Goal: Task Accomplishment & Management: Manage account settings

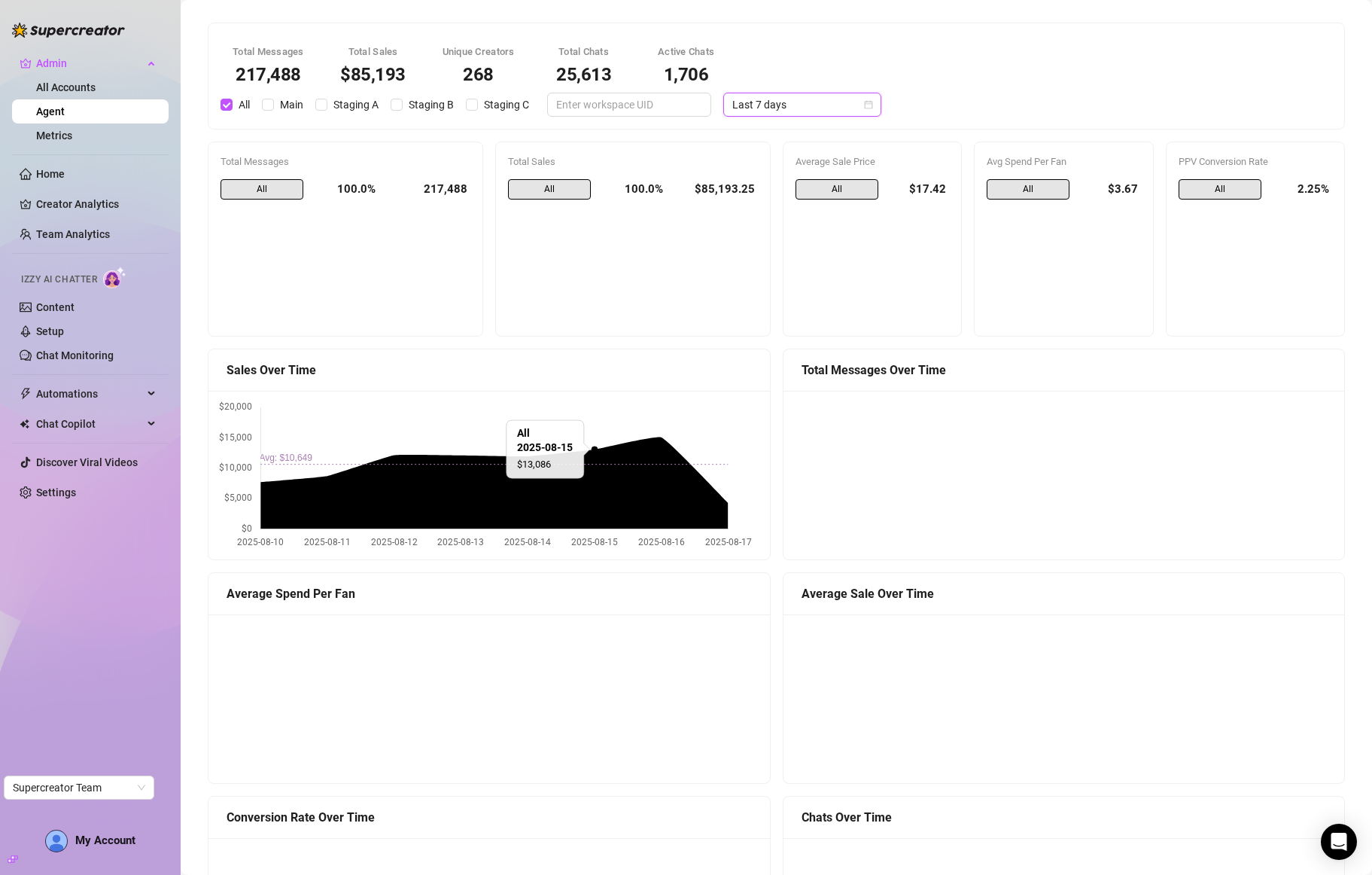
click at [808, 113] on span "Last 7 days" at bounding box center [802, 105] width 140 height 23
click at [798, 139] on div "Last 24 hours" at bounding box center [791, 135] width 134 height 17
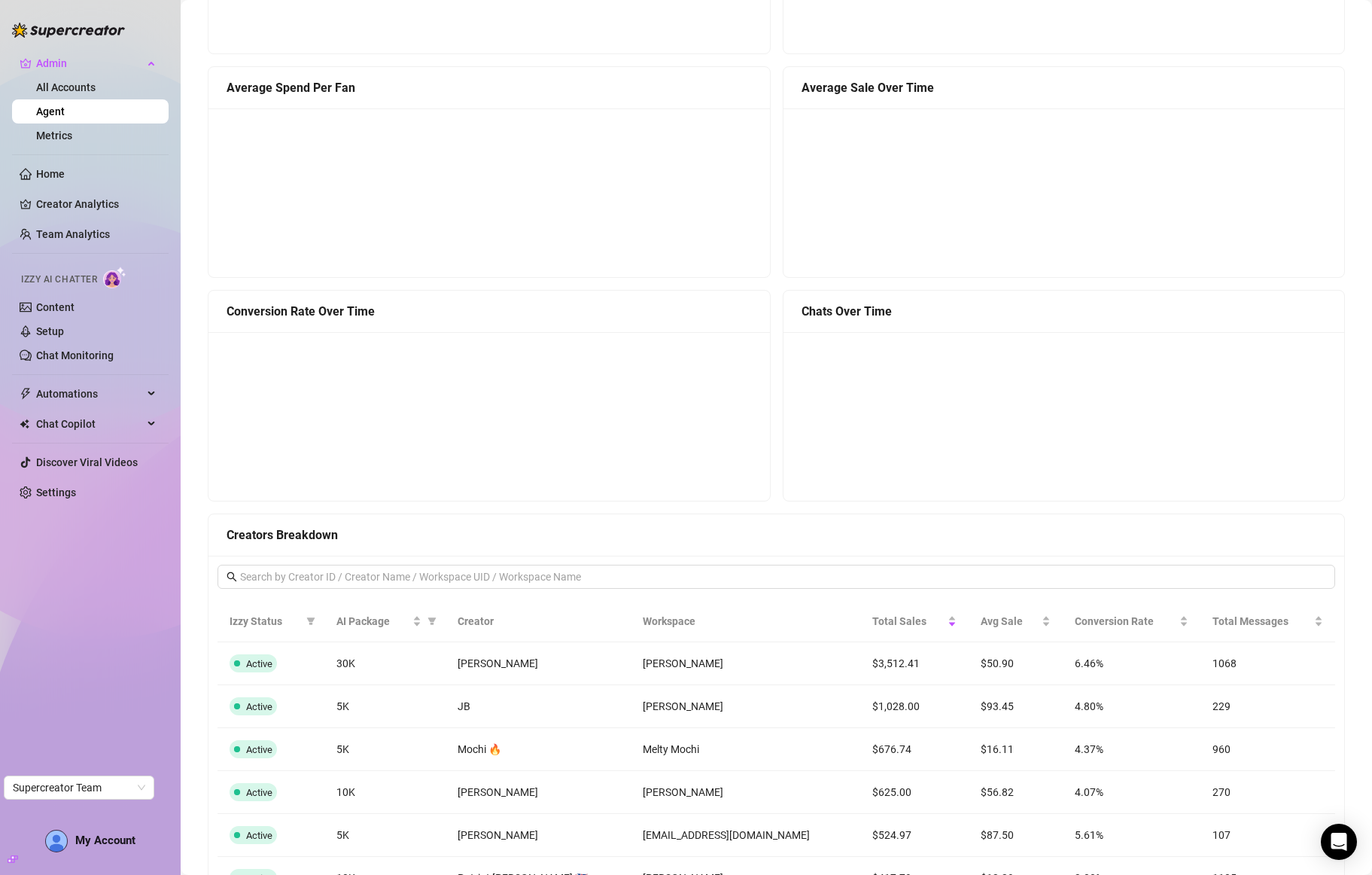
scroll to position [817, 0]
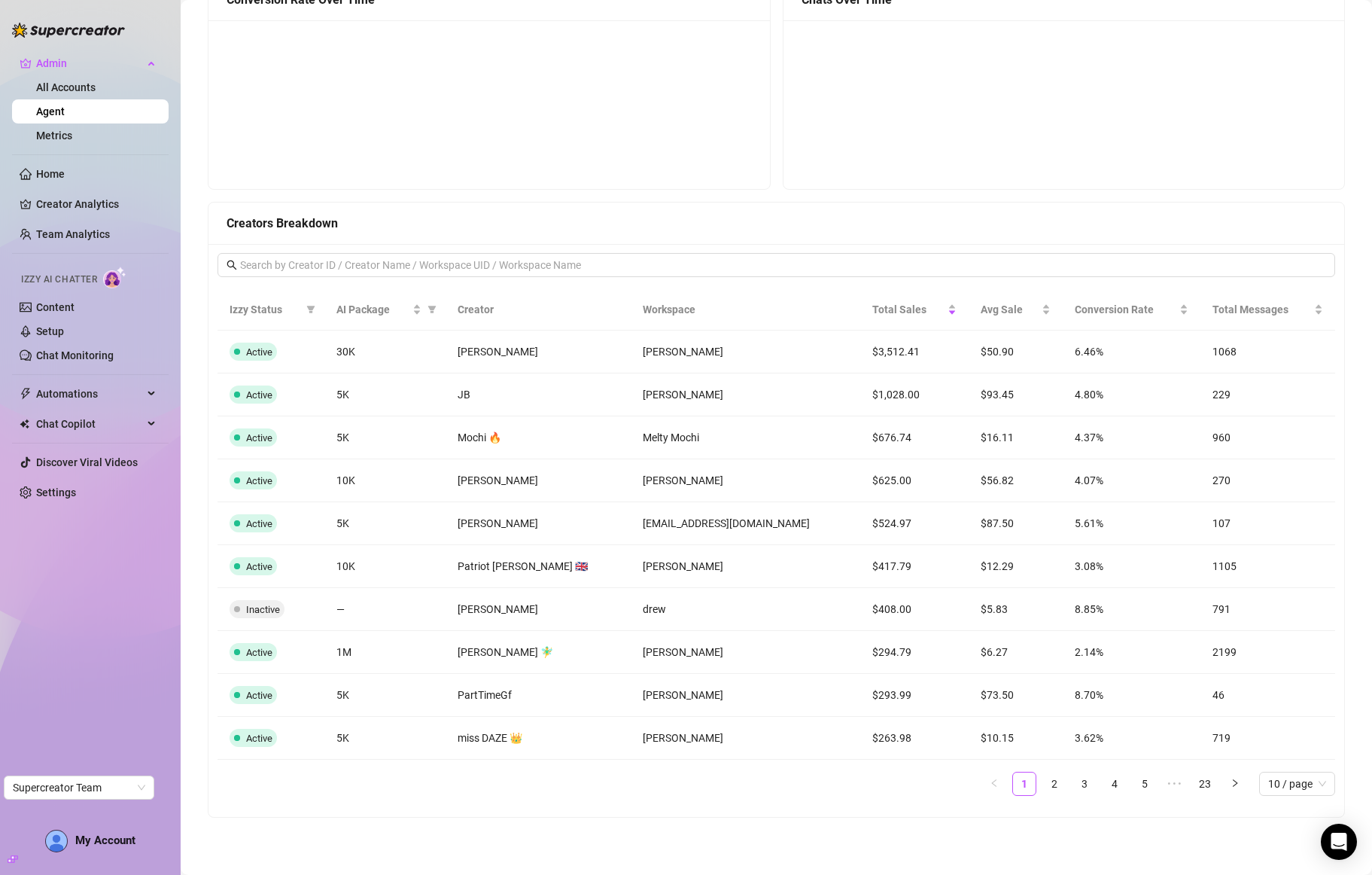
click at [860, 351] on td "$3,512.41" at bounding box center [915, 351] width 109 height 43
click at [595, 265] on input "text" at bounding box center [777, 265] width 1074 height 17
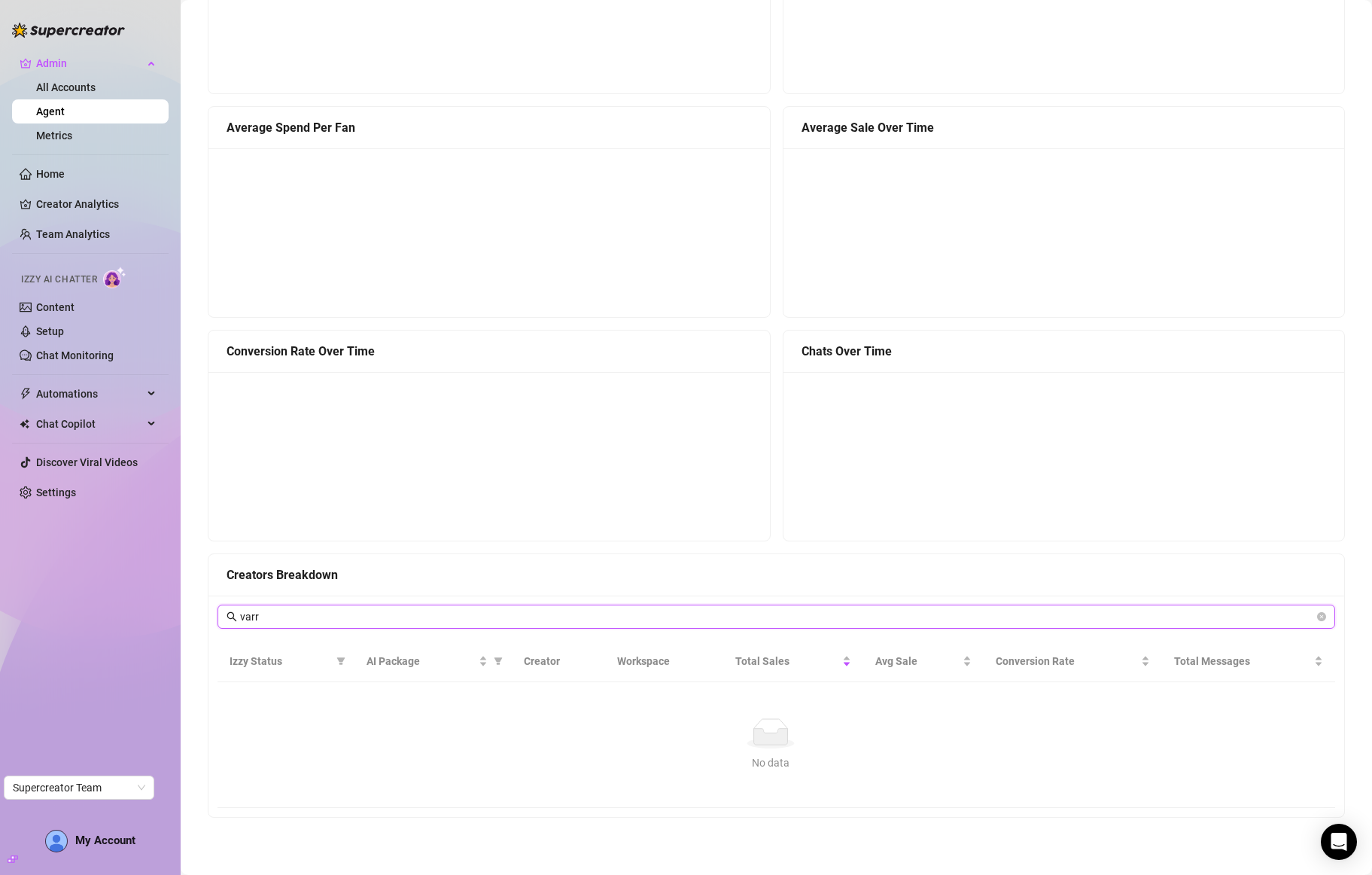
scroll to position [466, 0]
click at [245, 617] on input "varr" at bounding box center [777, 617] width 1074 height 17
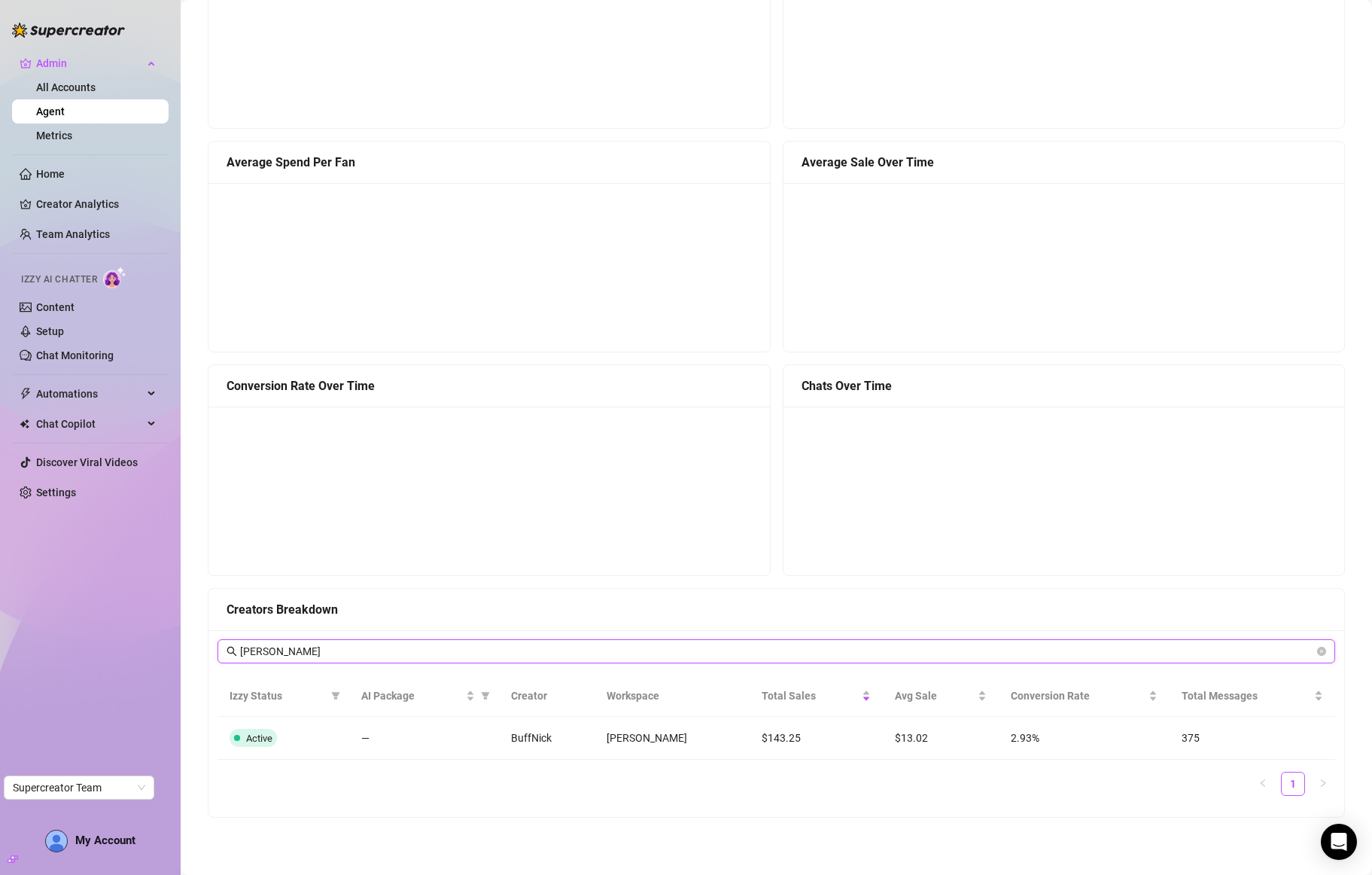
scroll to position [432, 0]
click at [309, 661] on span "barr" at bounding box center [776, 651] width 1117 height 24
click at [308, 654] on input "barr" at bounding box center [777, 652] width 1074 height 17
click at [307, 653] on input "barr" at bounding box center [777, 652] width 1074 height 17
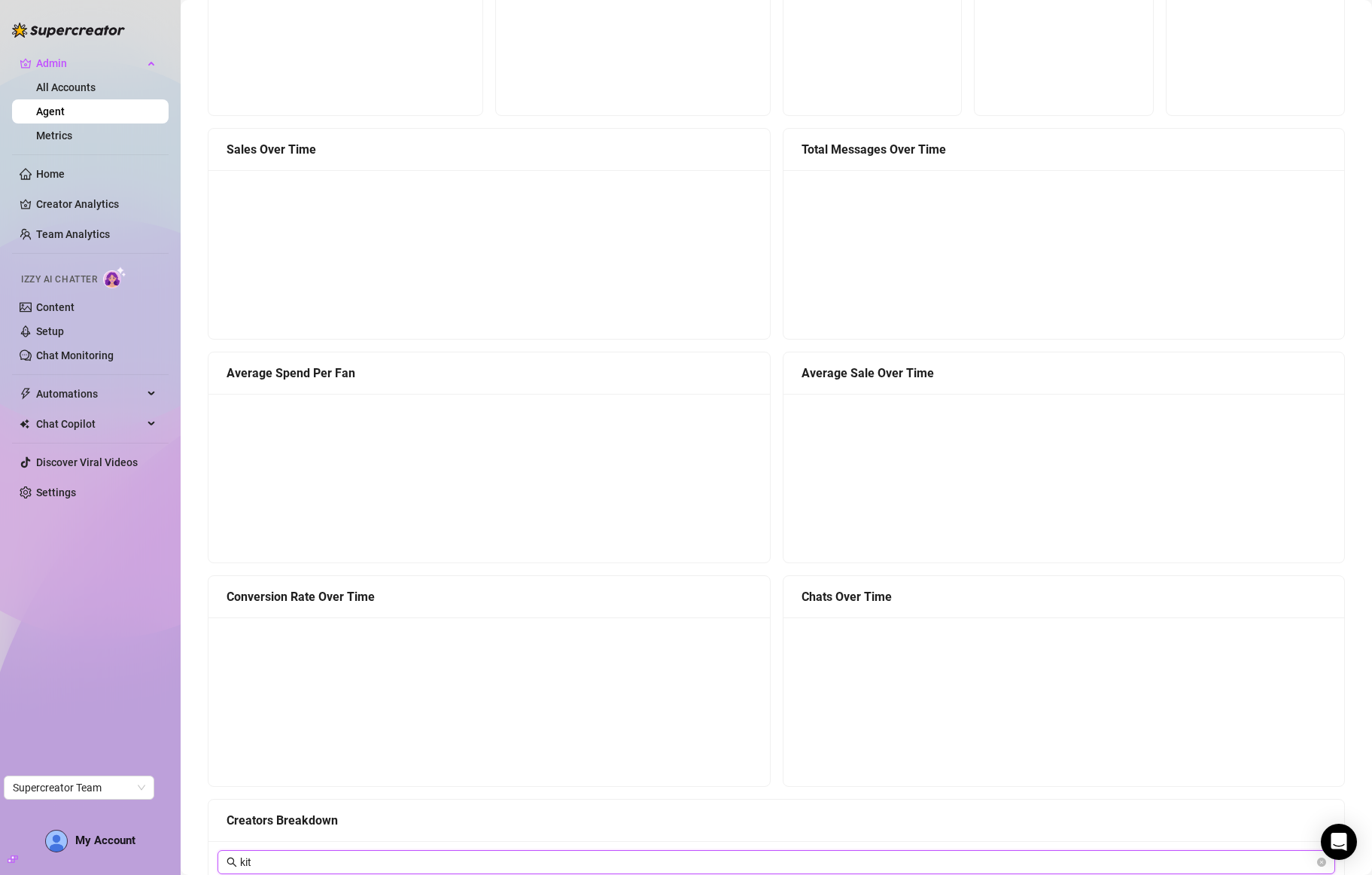
scroll to position [0, 0]
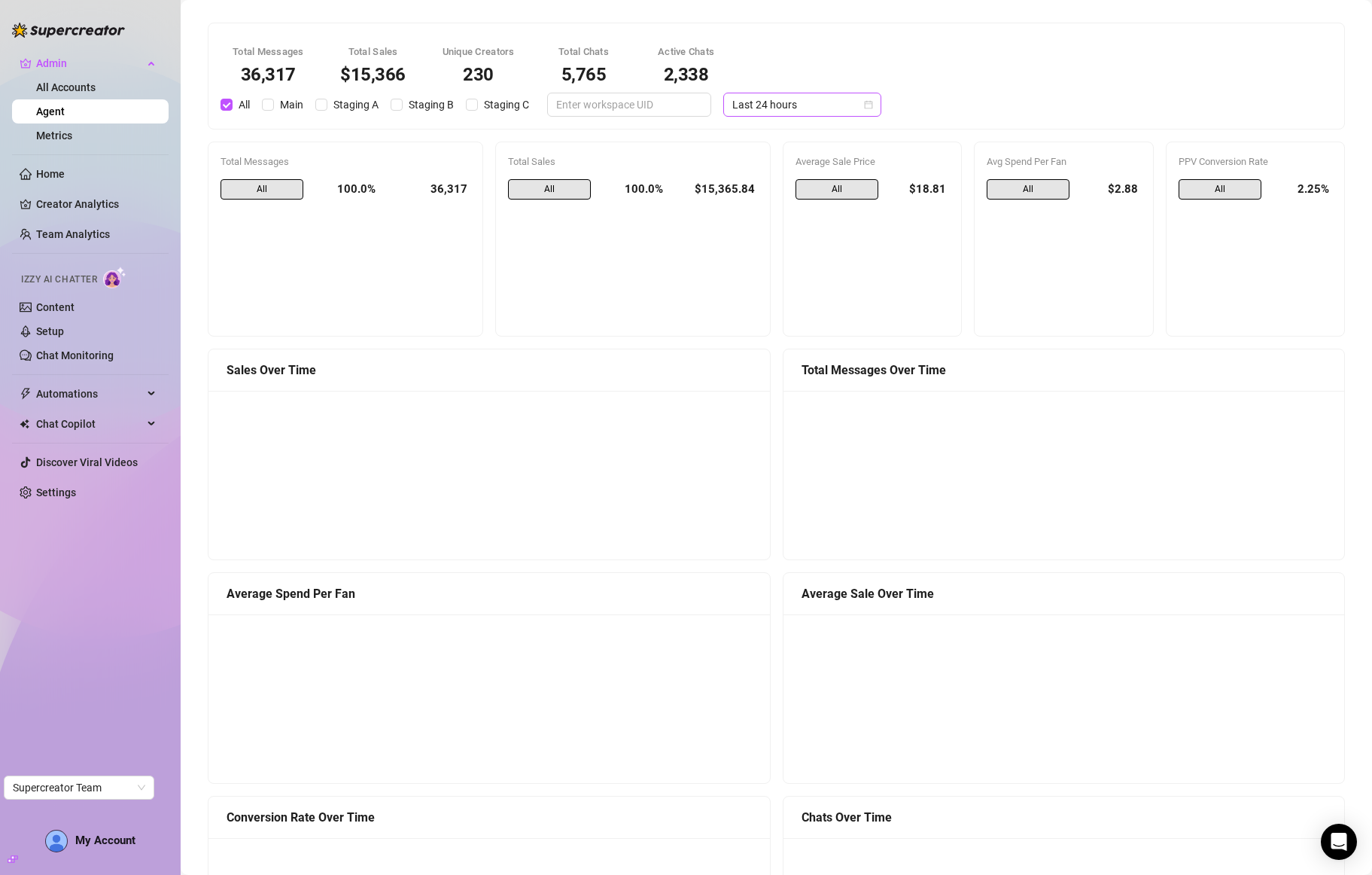
click at [808, 111] on span "Last 24 hours" at bounding box center [802, 105] width 140 height 23
type input "kit"
drag, startPoint x: 788, startPoint y: 152, endPoint x: 800, endPoint y: 132, distance: 23.3
click at [789, 152] on div "Last 7 days" at bounding box center [791, 159] width 134 height 17
click at [780, 103] on span "Last 7 days" at bounding box center [802, 105] width 140 height 23
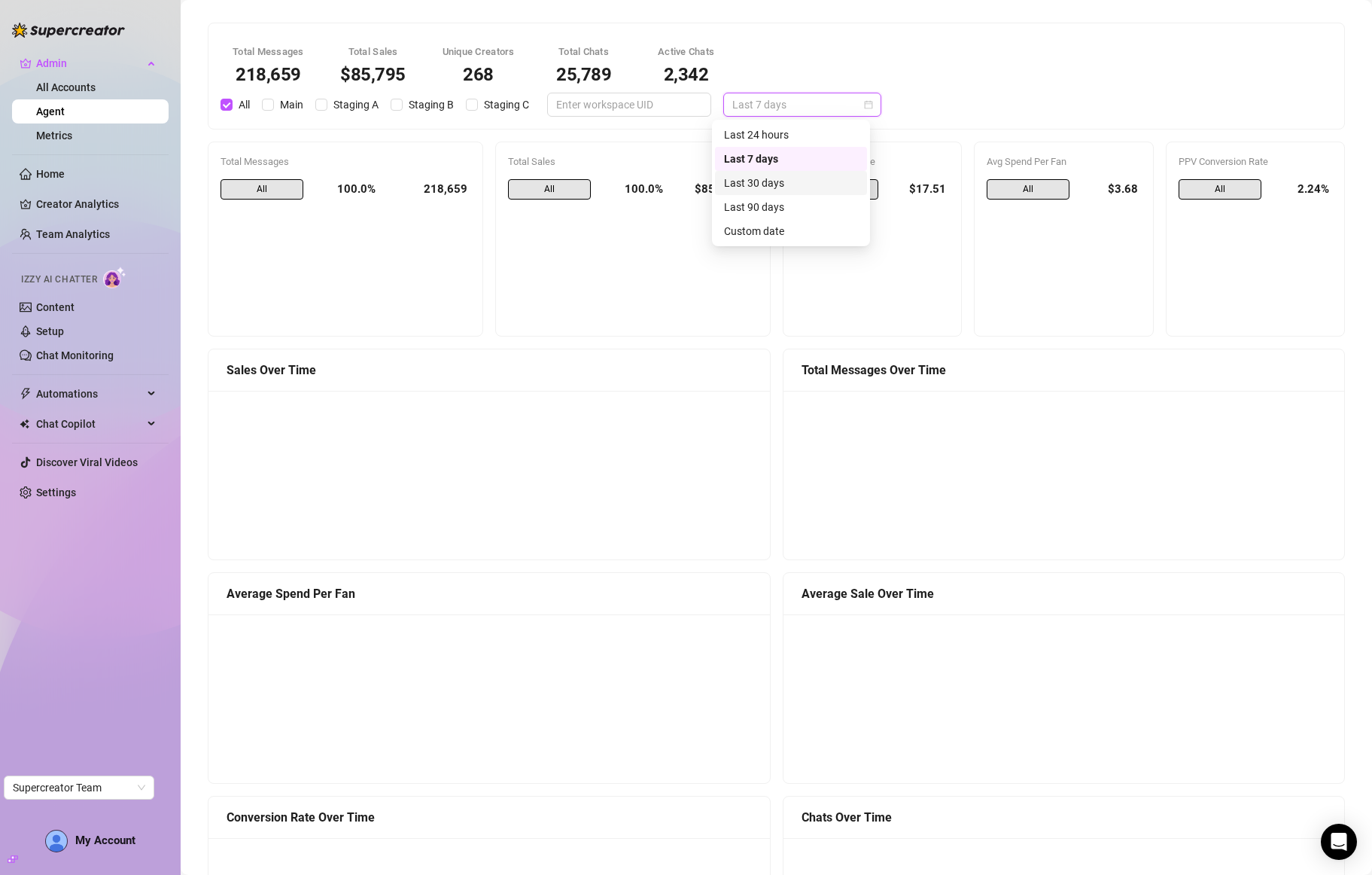
click at [788, 184] on div "Last 30 days" at bounding box center [791, 183] width 134 height 17
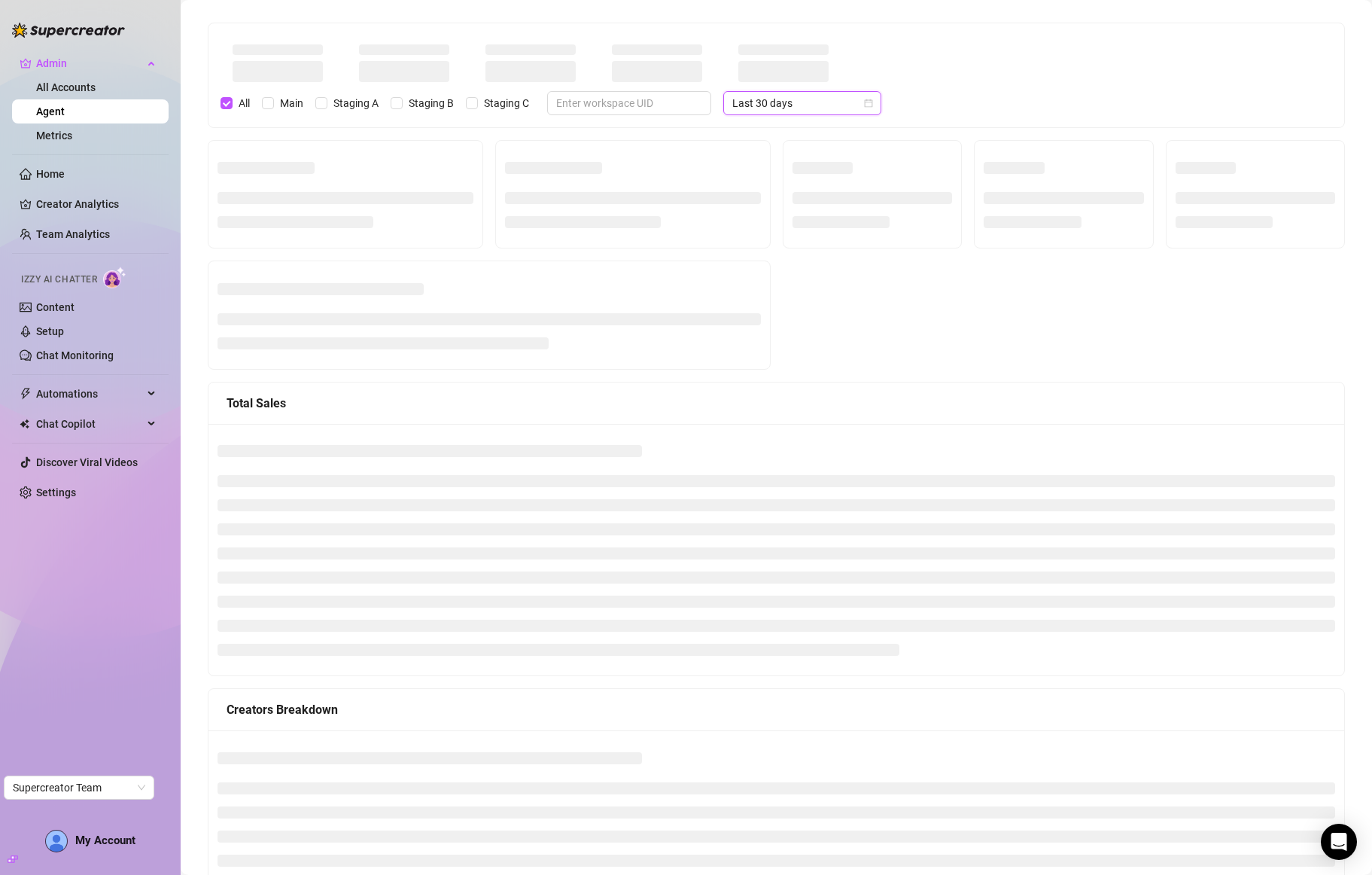
click at [808, 108] on span "Last 30 days" at bounding box center [802, 103] width 140 height 23
click at [797, 207] on div "Last 90 days" at bounding box center [791, 206] width 134 height 17
click at [792, 109] on span "Last 90 days" at bounding box center [802, 103] width 140 height 23
click at [791, 159] on div "Last 7 days" at bounding box center [791, 157] width 134 height 17
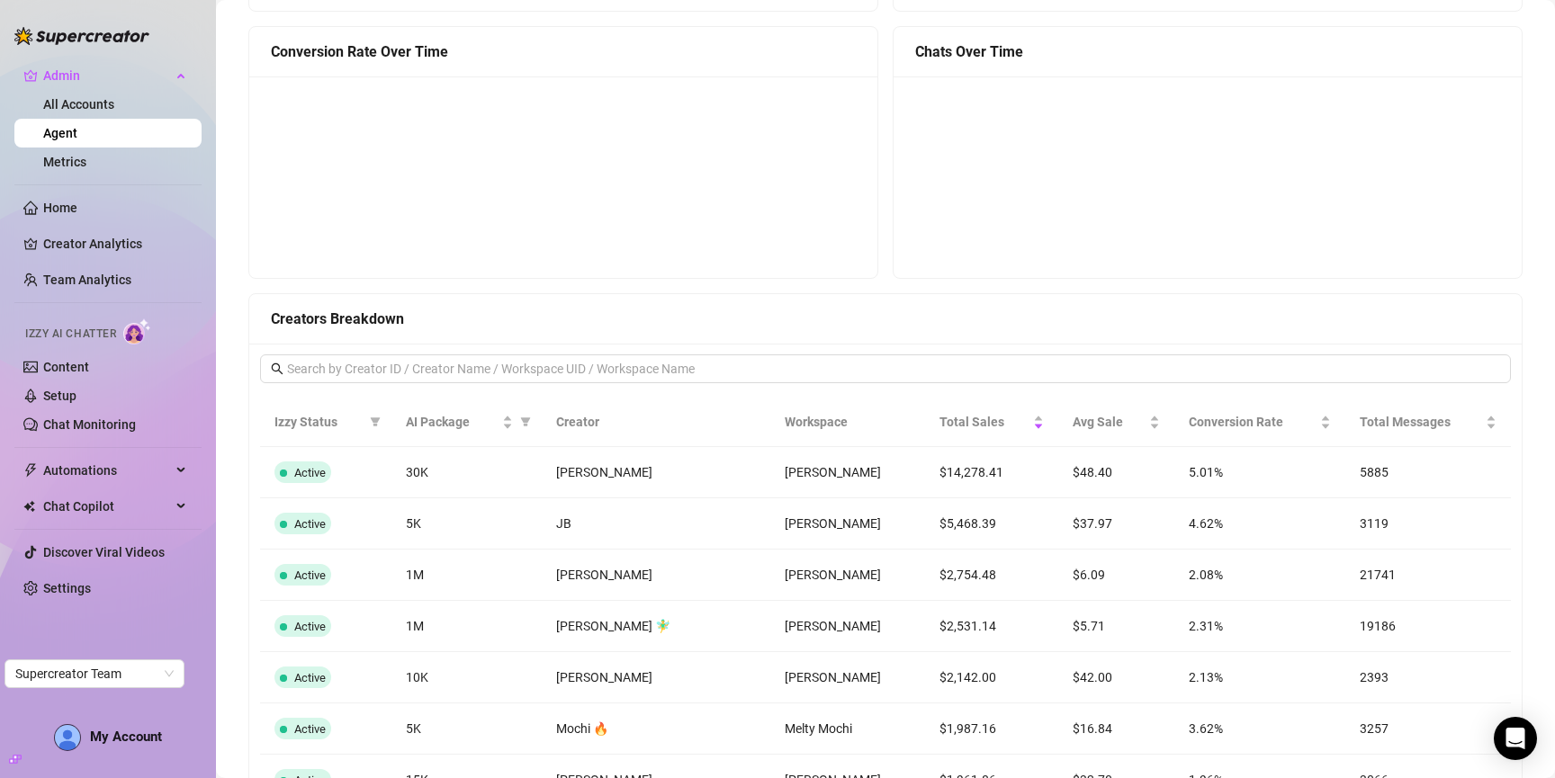
scroll to position [1114, 0]
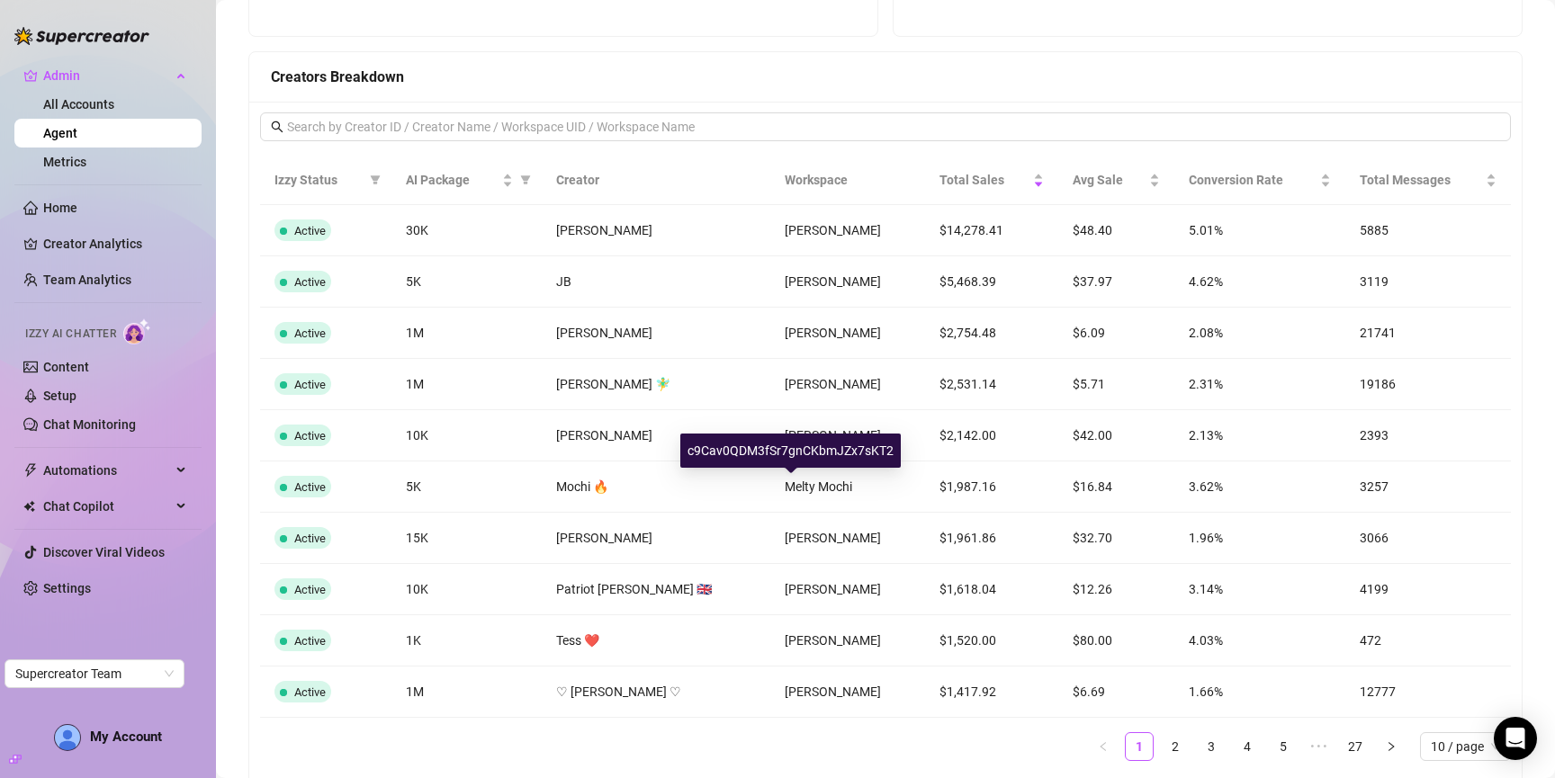
click at [802, 454] on div "c9Cav0QDM3fSr7gnCKbmJZx7sKT2" at bounding box center [790, 451] width 220 height 34
click at [804, 454] on div "c9Cav0QDM3fSr7gnCKbmJZx7sKT2" at bounding box center [790, 451] width 220 height 34
copy div "c9Cav0QDM3fSr7gnCKbmJZx7sKT2"
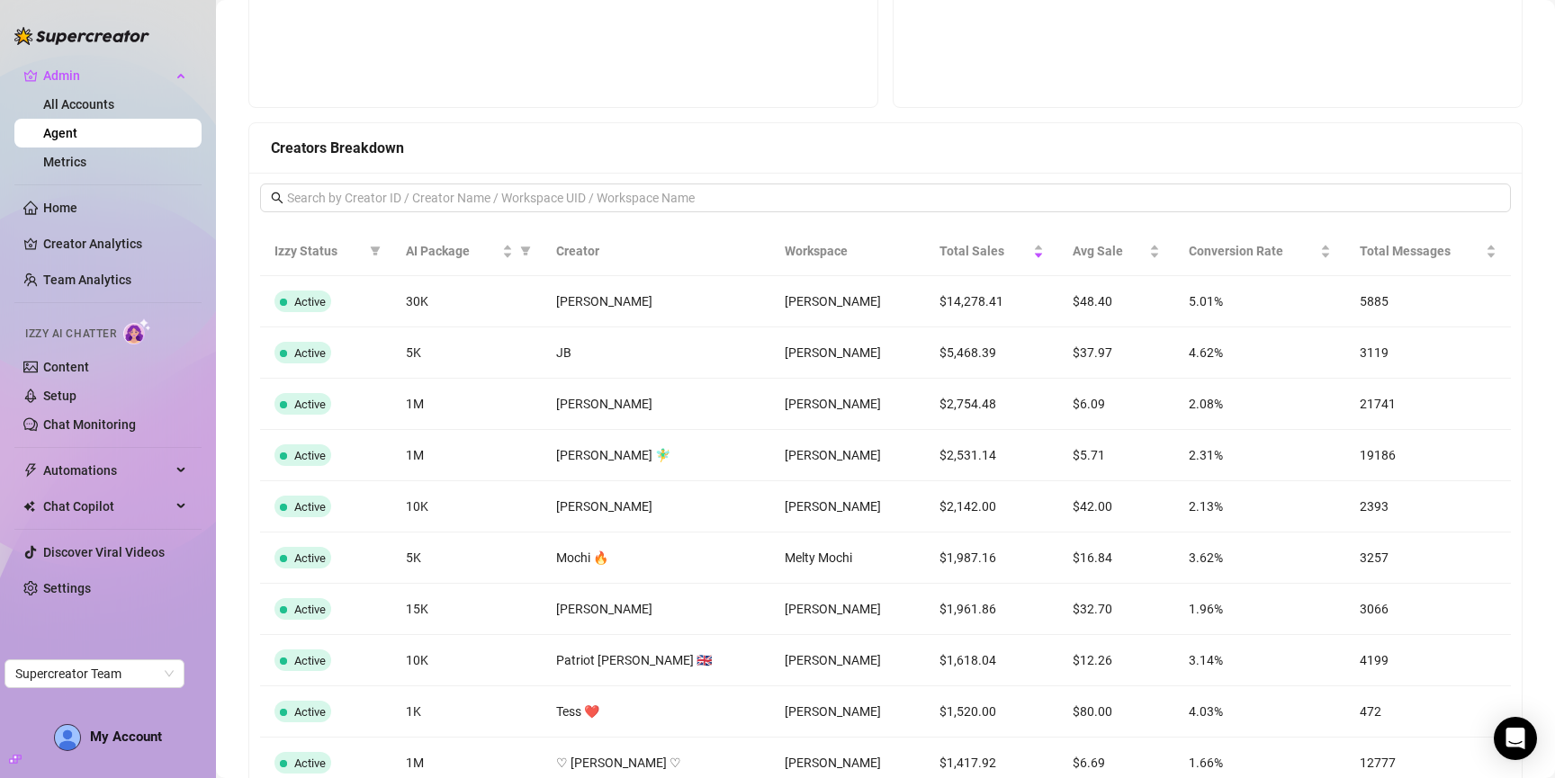
scroll to position [1039, 0]
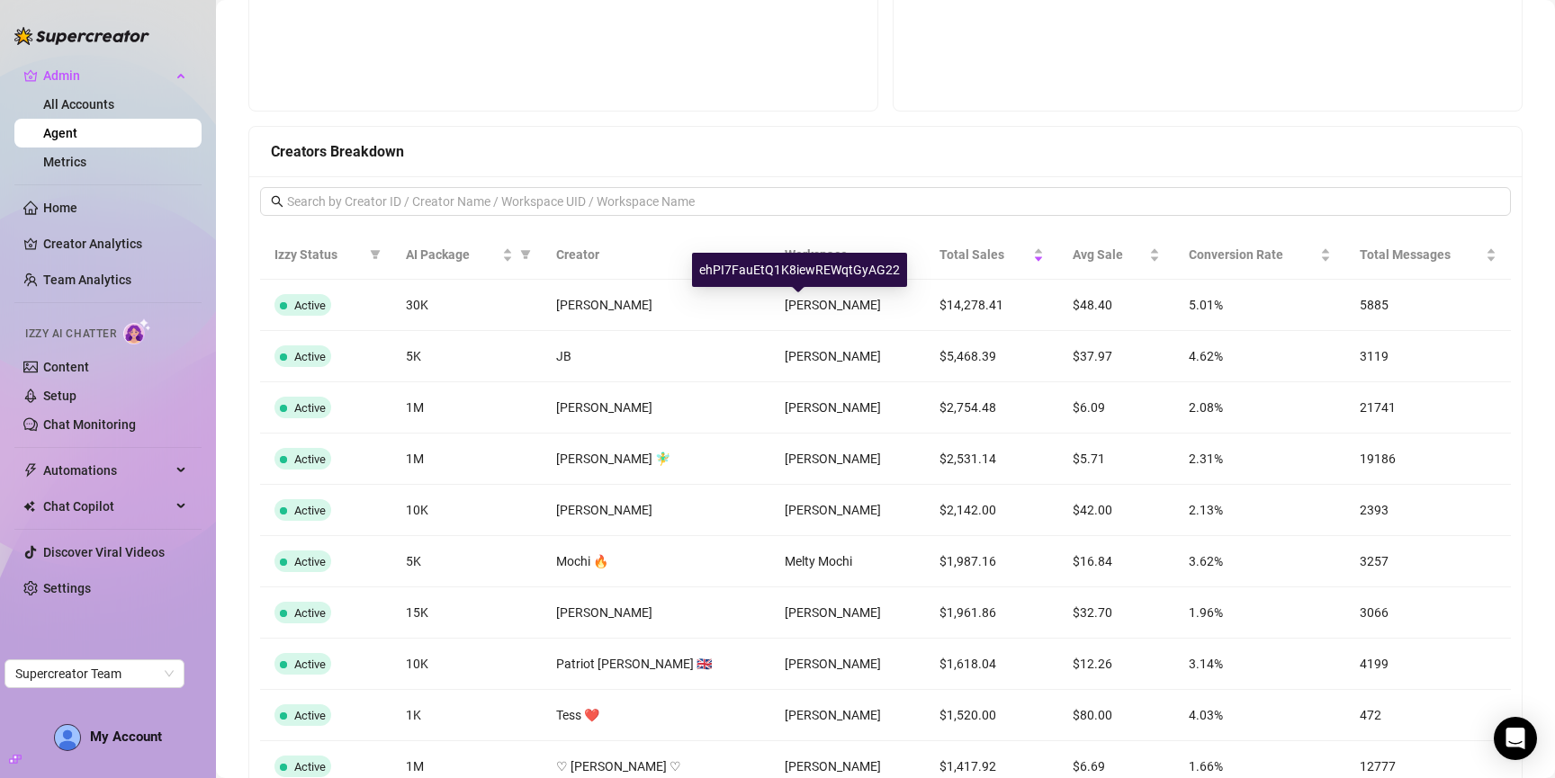
click at [787, 276] on div "ehPI7FauEtQ1K8iewREWqtGyAG22" at bounding box center [799, 270] width 215 height 34
copy div "ehPI7FauEtQ1K8iewREWqtGyAG22"
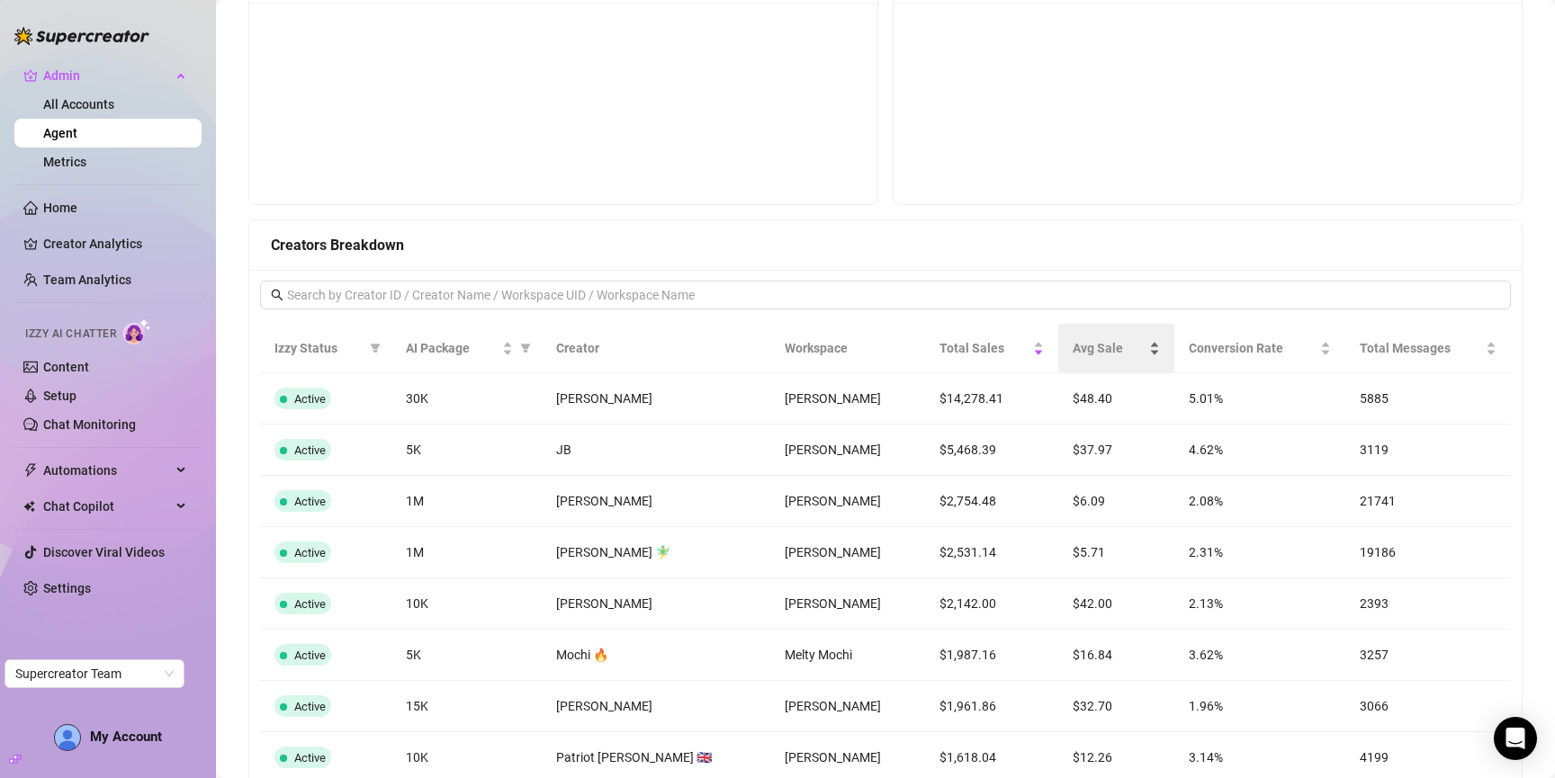
scroll to position [1128, 0]
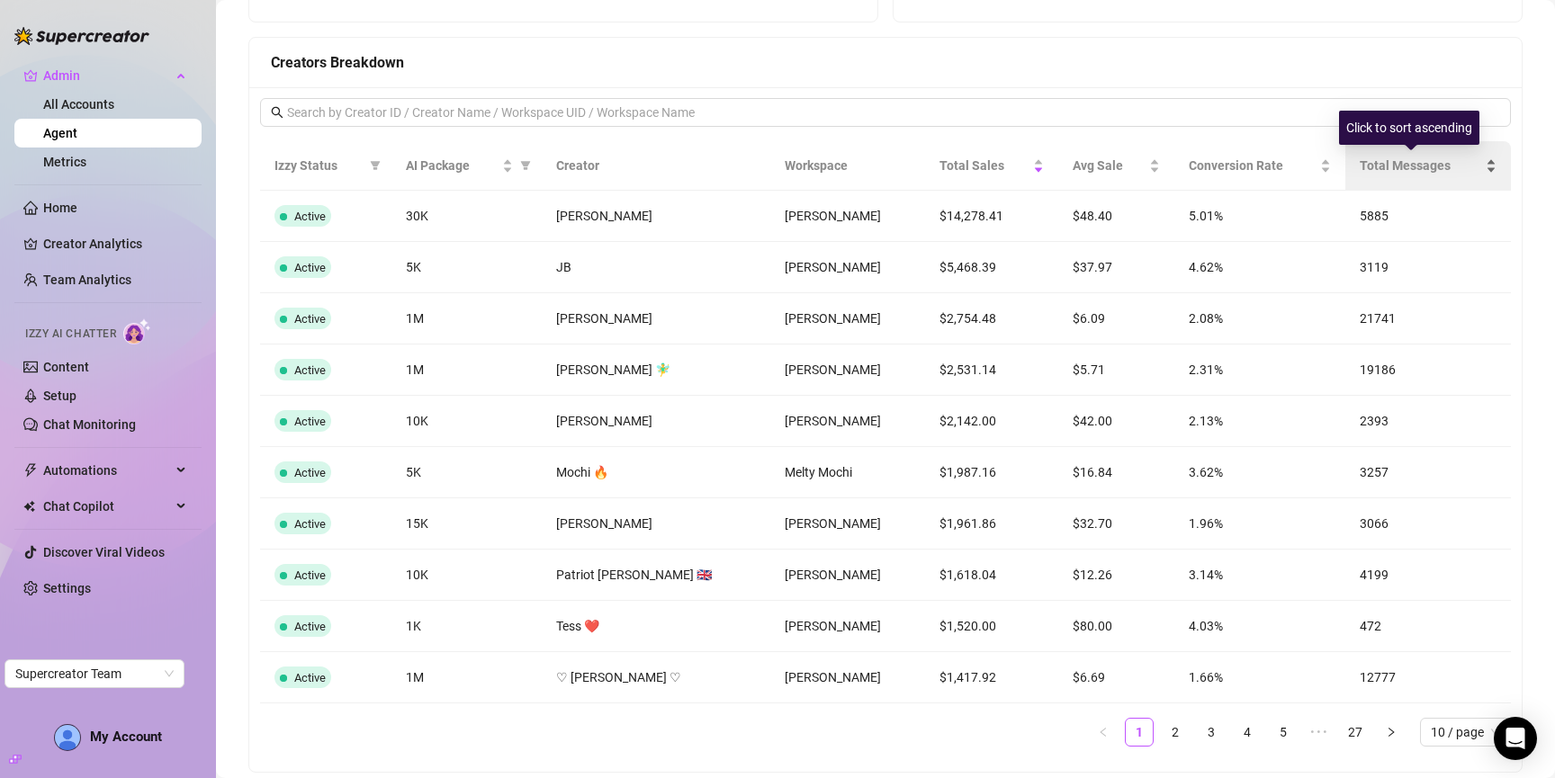
click at [1383, 168] on span "Total Messages" at bounding box center [1421, 166] width 122 height 20
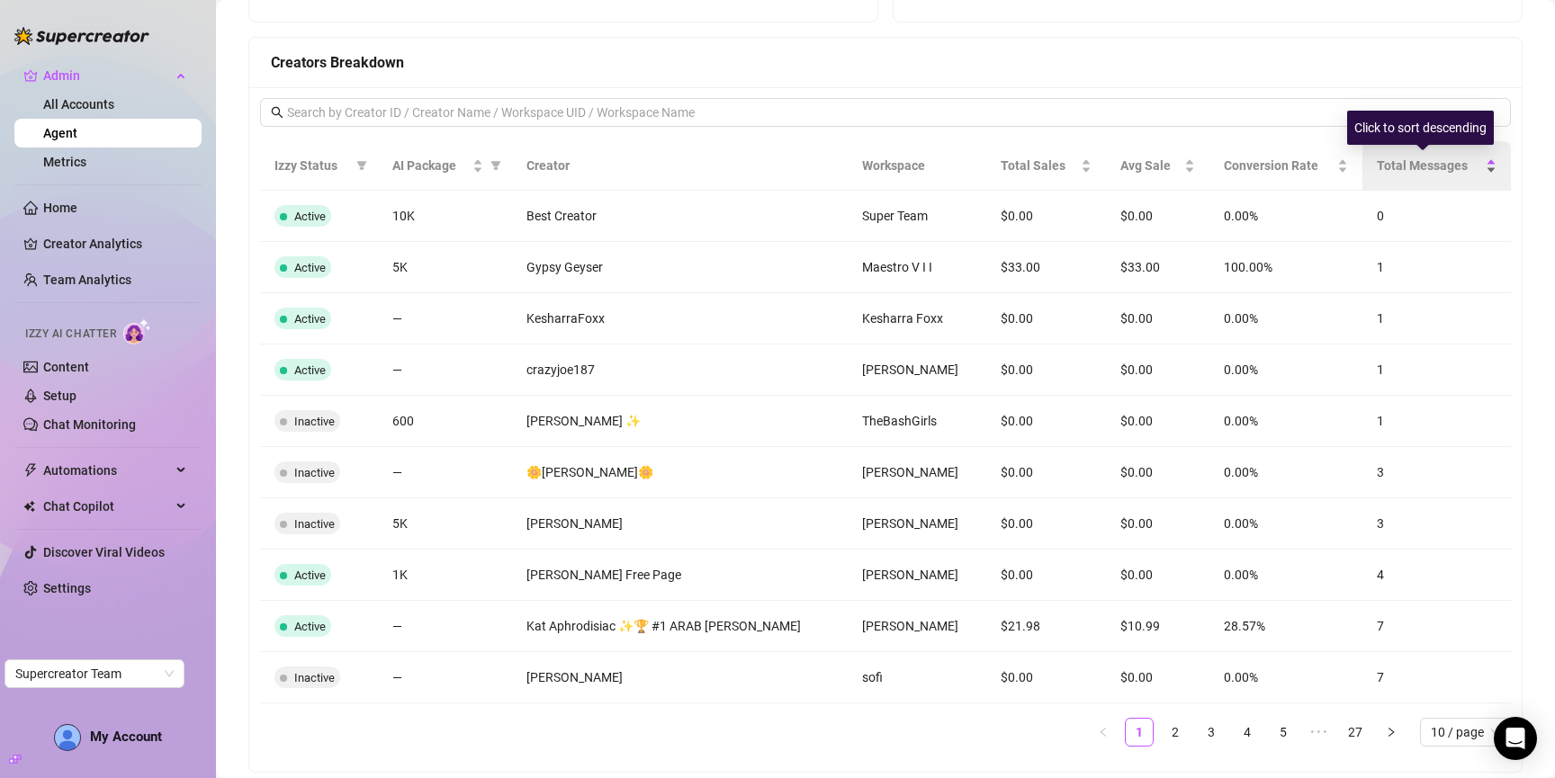
click at [1392, 165] on span "Total Messages" at bounding box center [1429, 166] width 105 height 20
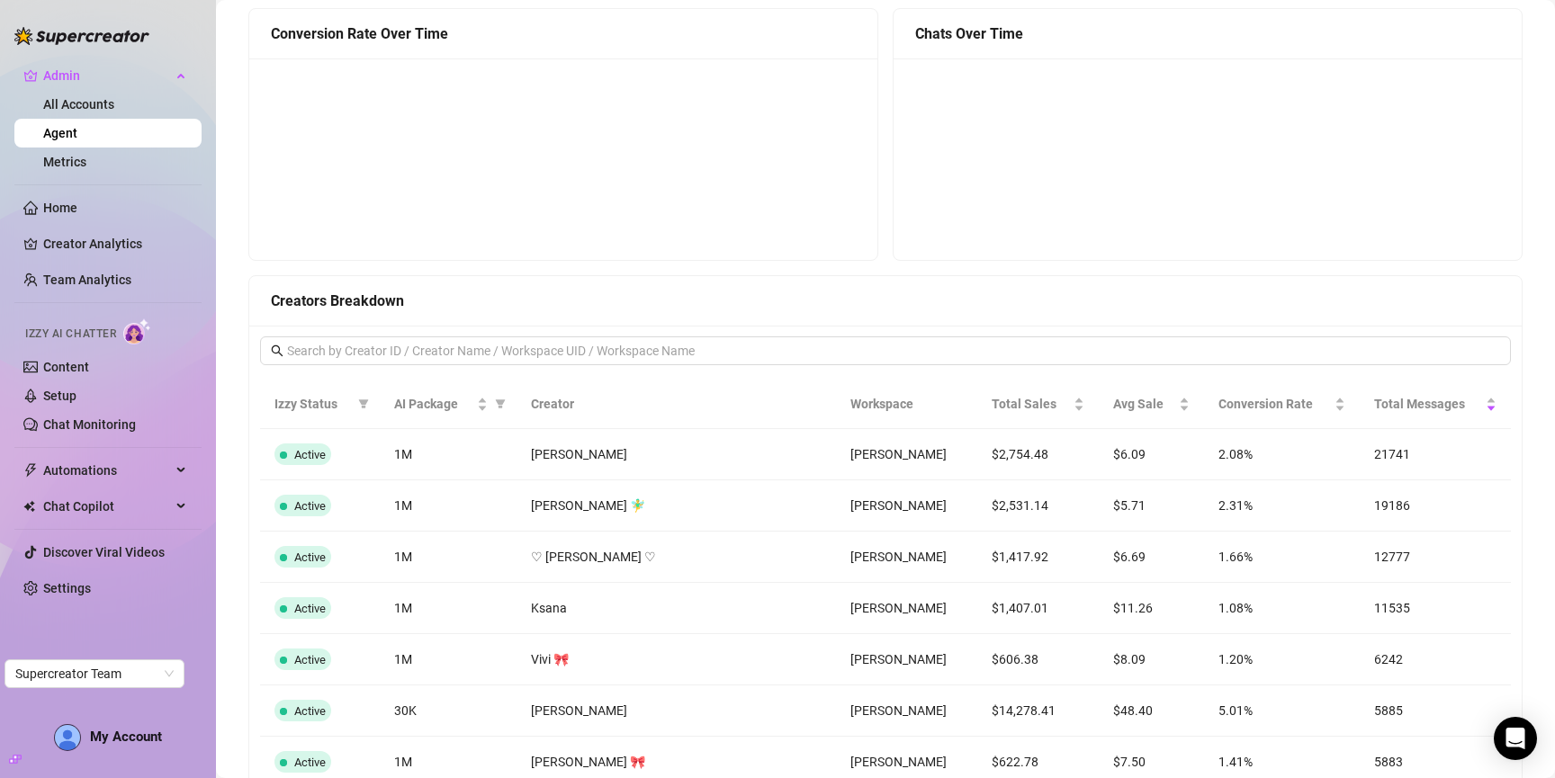
scroll to position [1080, 0]
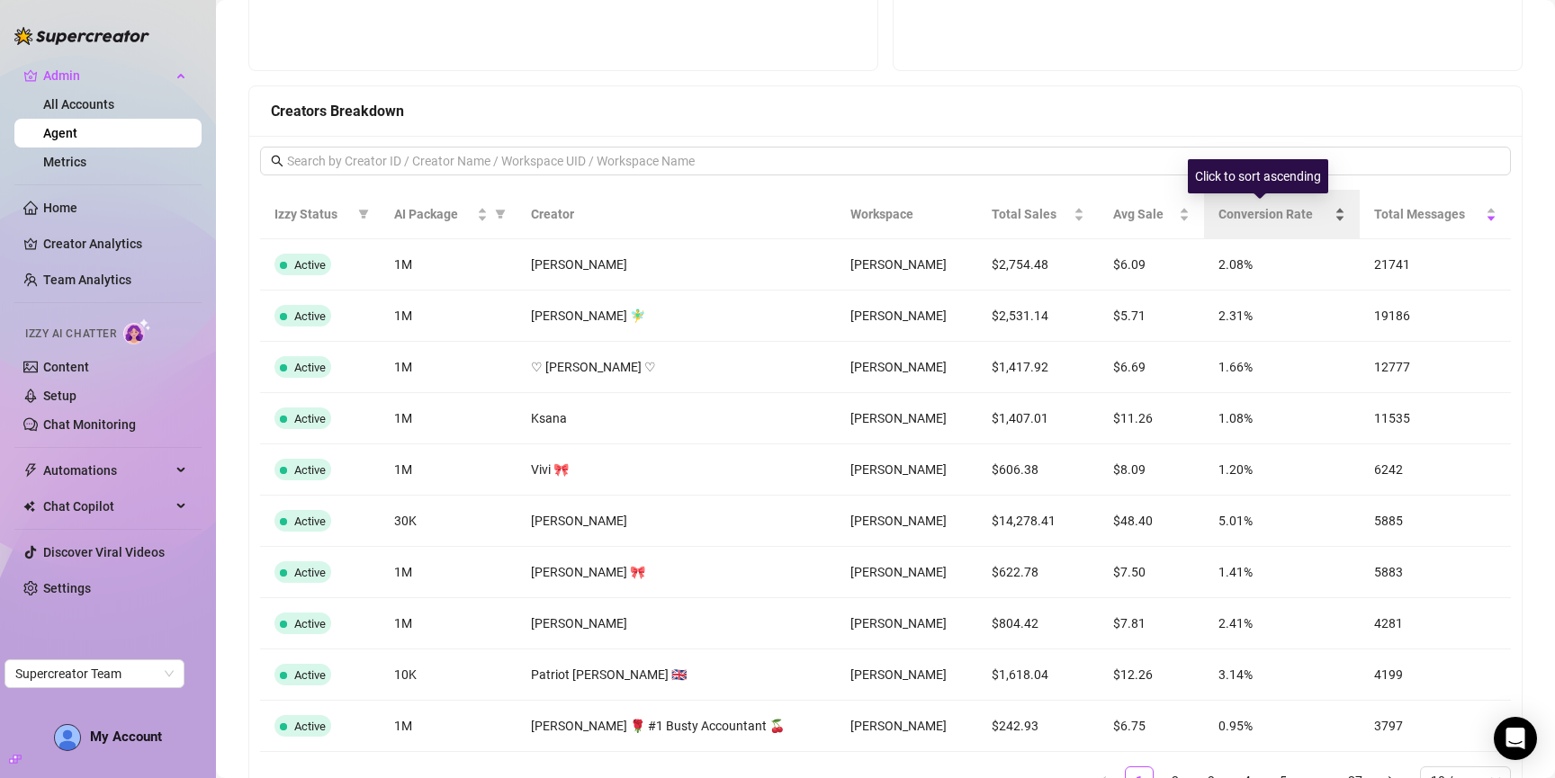
click at [1259, 213] on span "Conversion Rate" at bounding box center [1274, 214] width 112 height 20
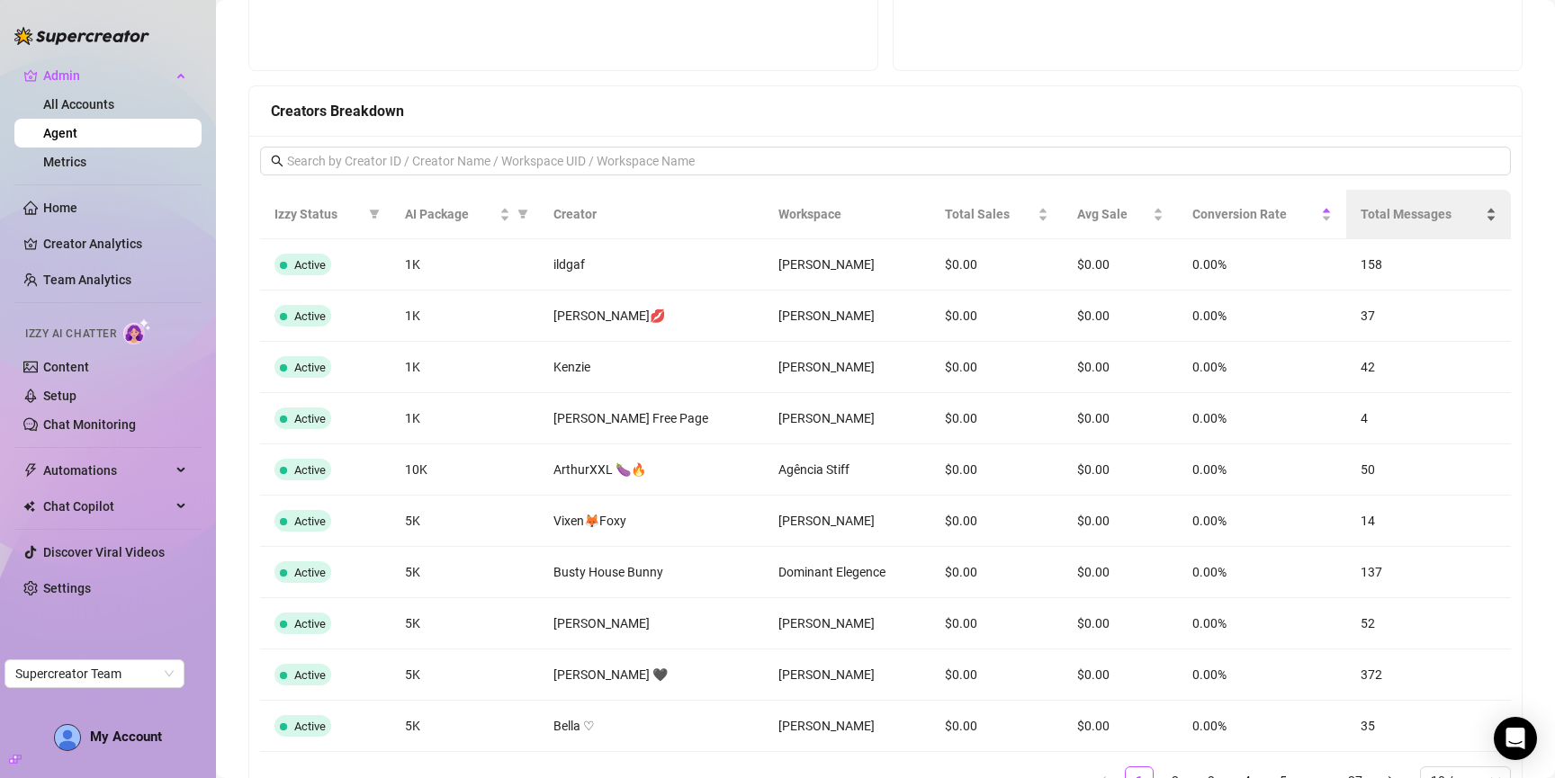
click at [1389, 215] on span "Total Messages" at bounding box center [1421, 214] width 121 height 20
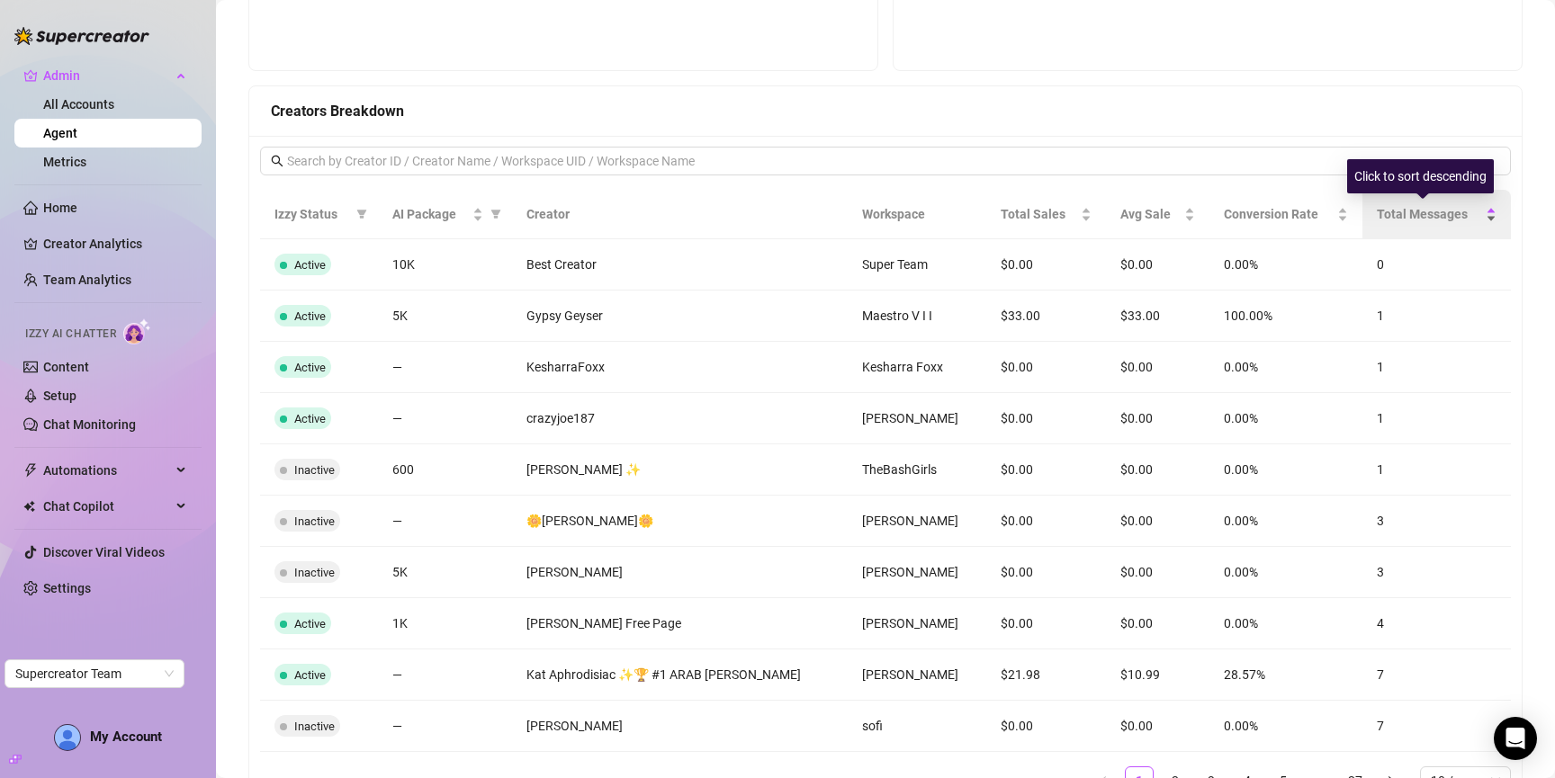
click at [1390, 212] on span "Total Messages" at bounding box center [1429, 214] width 105 height 20
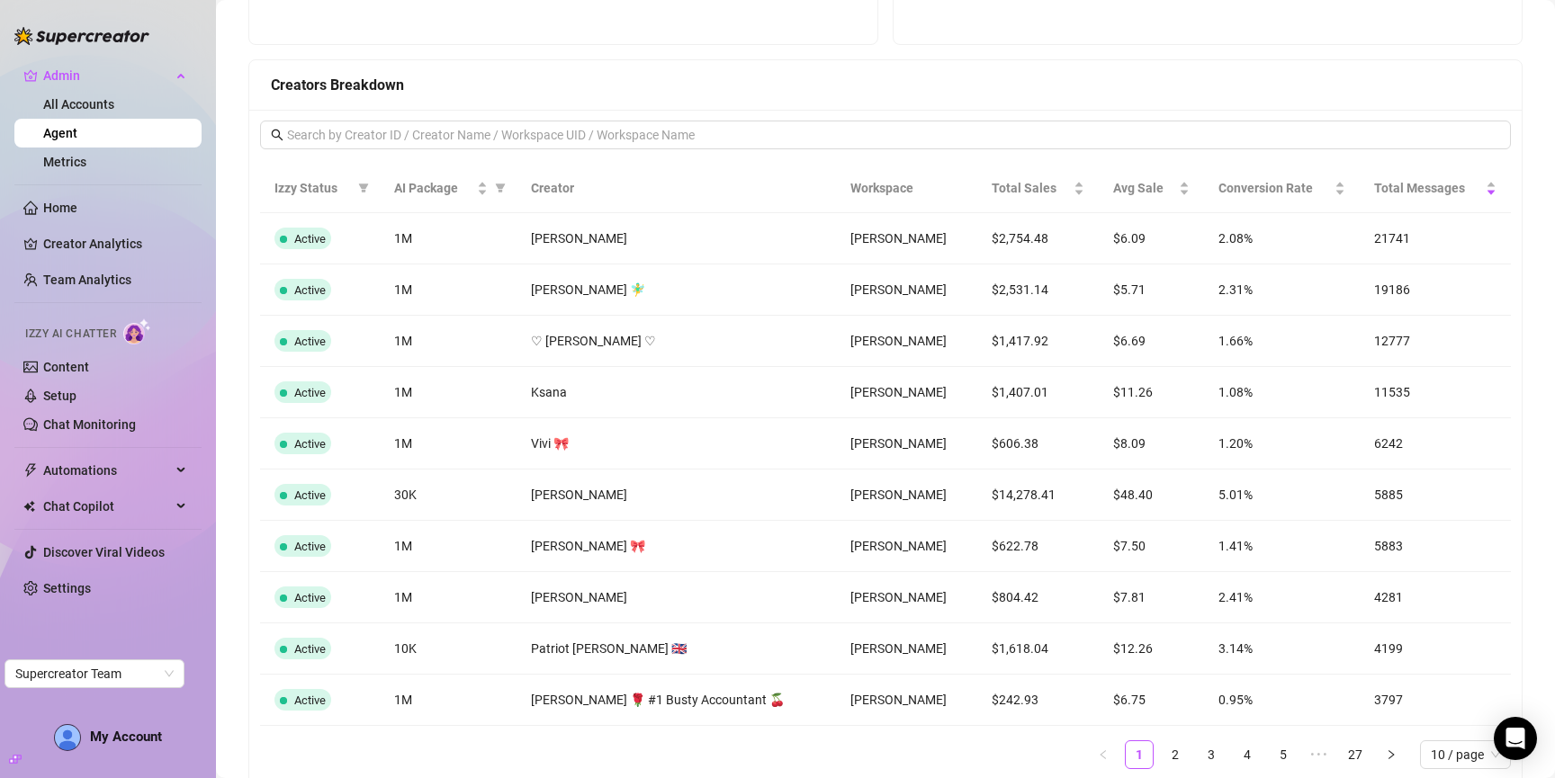
scroll to position [1184, 0]
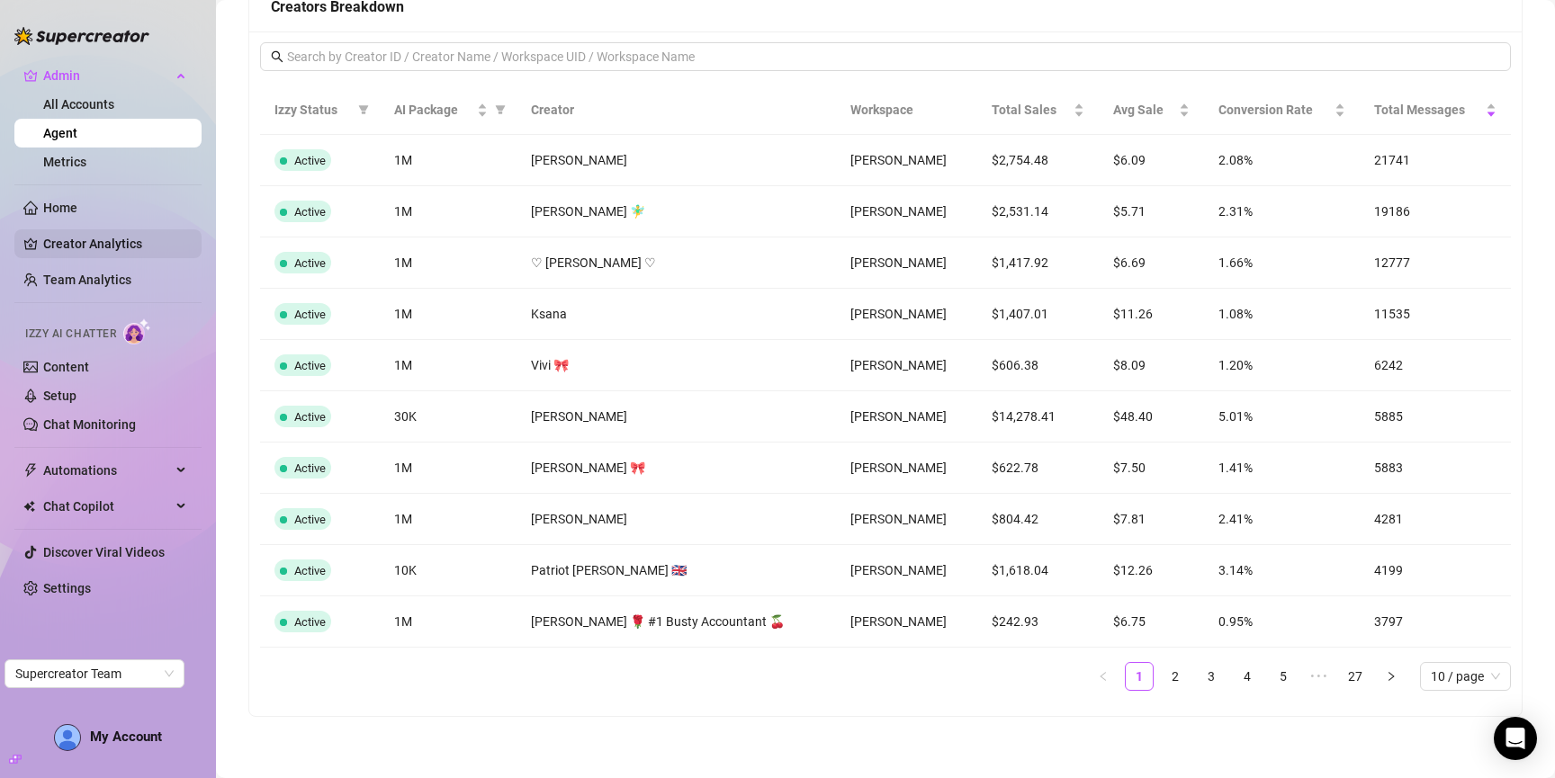
click at [43, 157] on link "Metrics" at bounding box center [64, 162] width 43 height 14
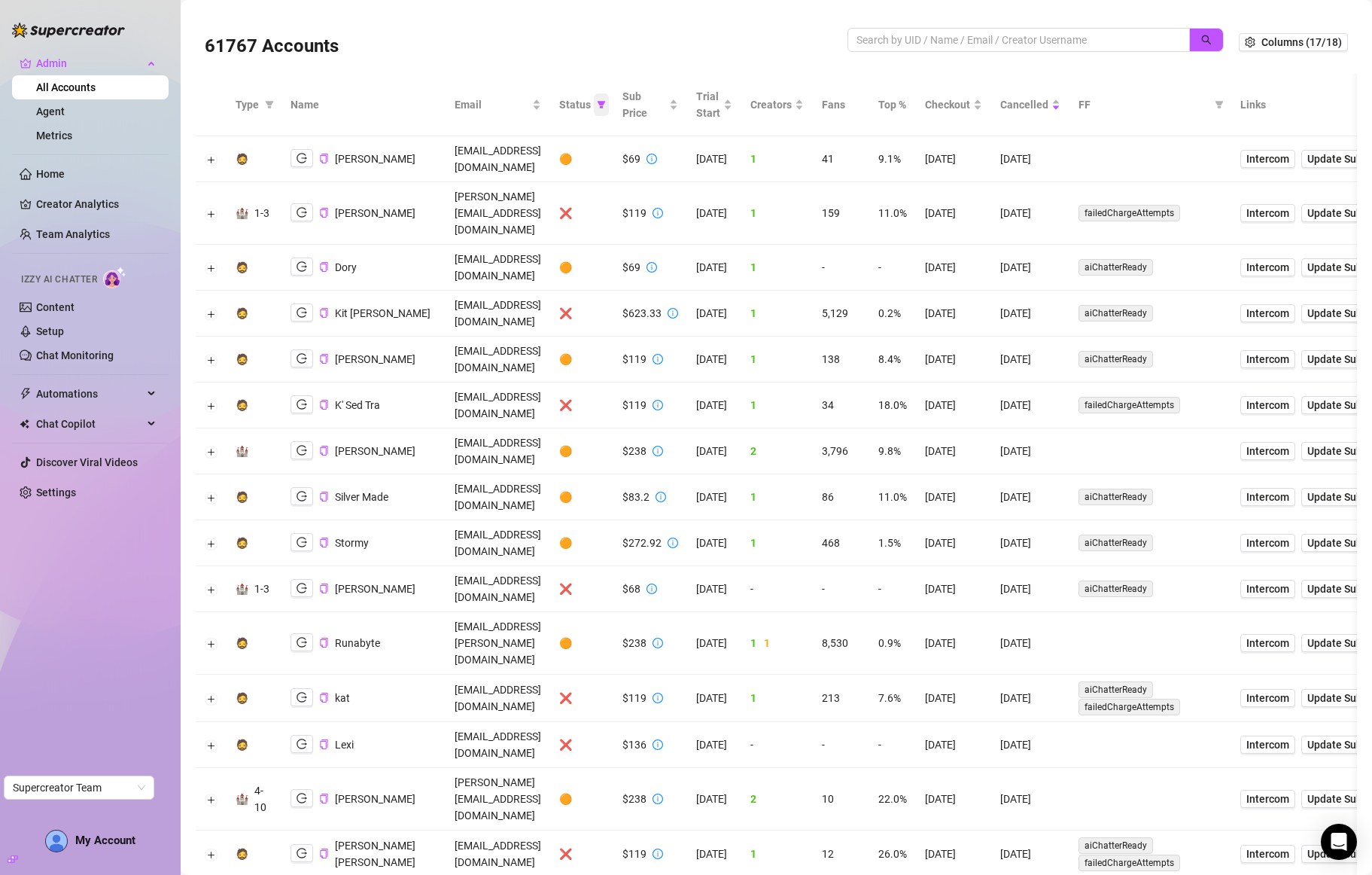
click at [605, 103] on icon "filter" at bounding box center [602, 105] width 8 height 8
click at [643, 66] on div "61767 Accounts" at bounding box center [526, 42] width 643 height 51
click at [299, 307] on icon "logout" at bounding box center [302, 312] width 11 height 11
click at [876, 41] on input "search" at bounding box center [1012, 40] width 312 height 17
type input "john l"
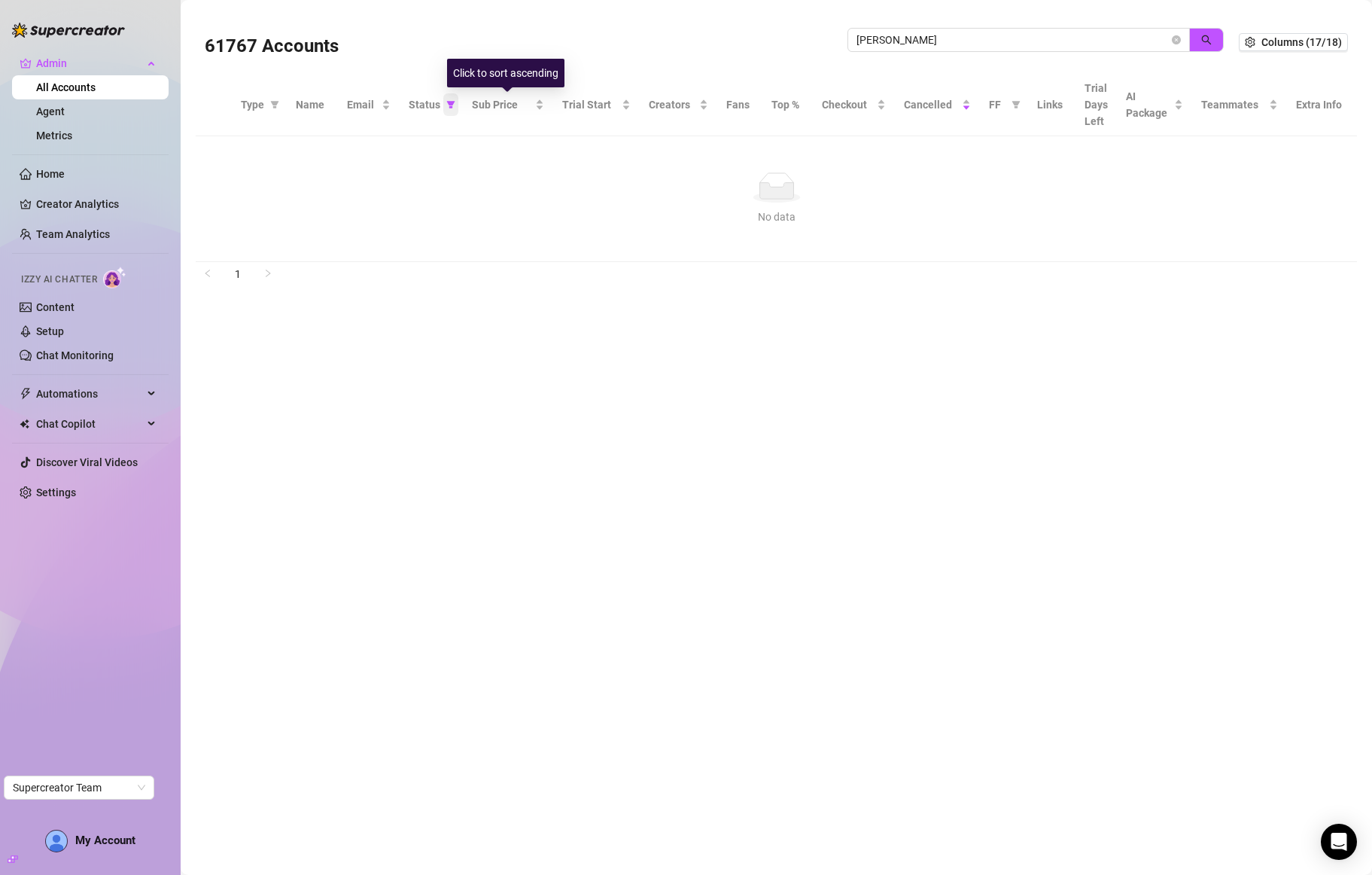
click at [451, 106] on icon "filter" at bounding box center [451, 105] width 9 height 9
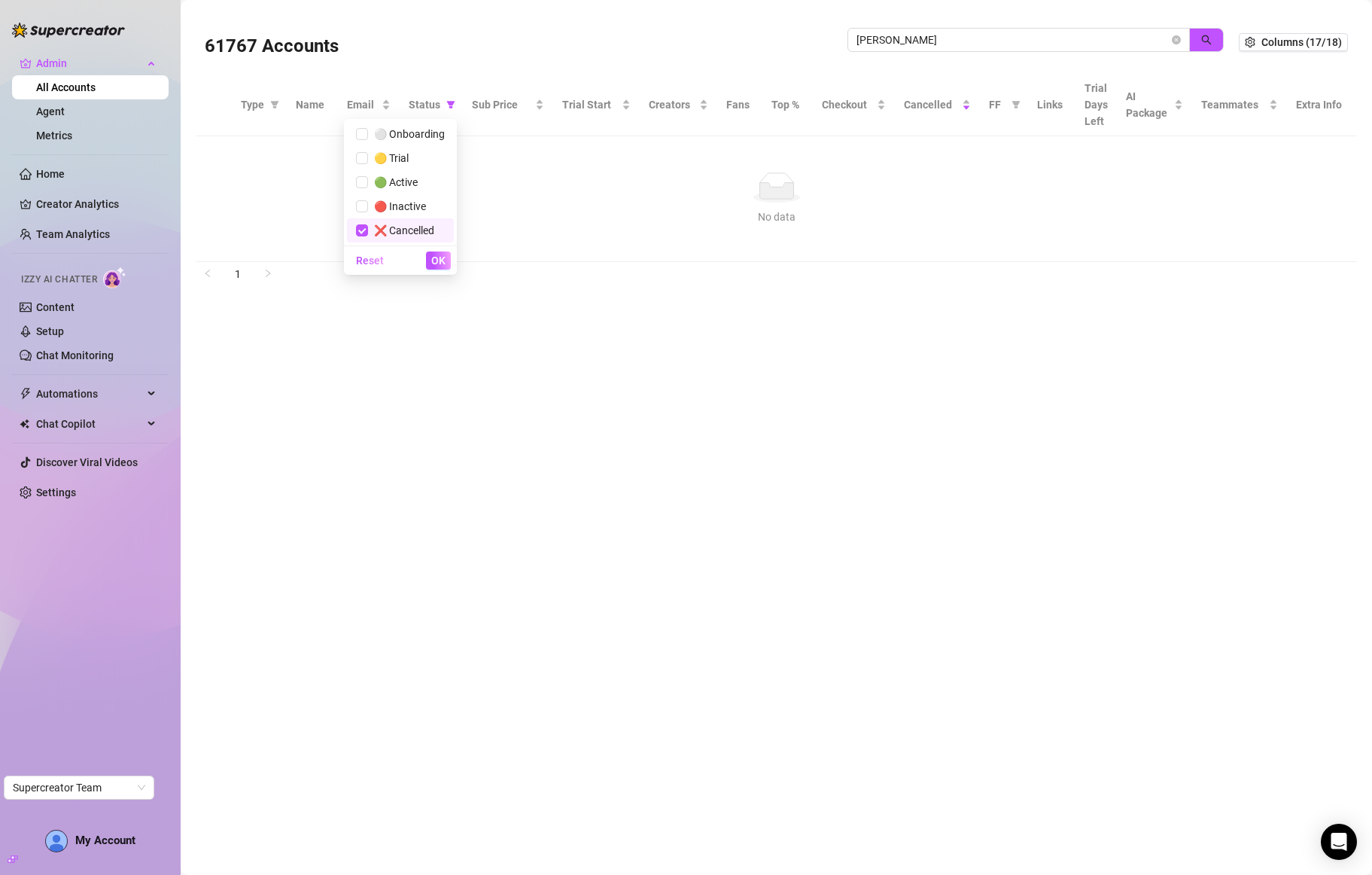
drag, startPoint x: 413, startPoint y: 225, endPoint x: 425, endPoint y: 236, distance: 16.3
click at [413, 226] on span "❌ Cancelled" at bounding box center [400, 230] width 66 height 12
checkbox input "false"
click at [442, 265] on span "OK" at bounding box center [438, 260] width 14 height 12
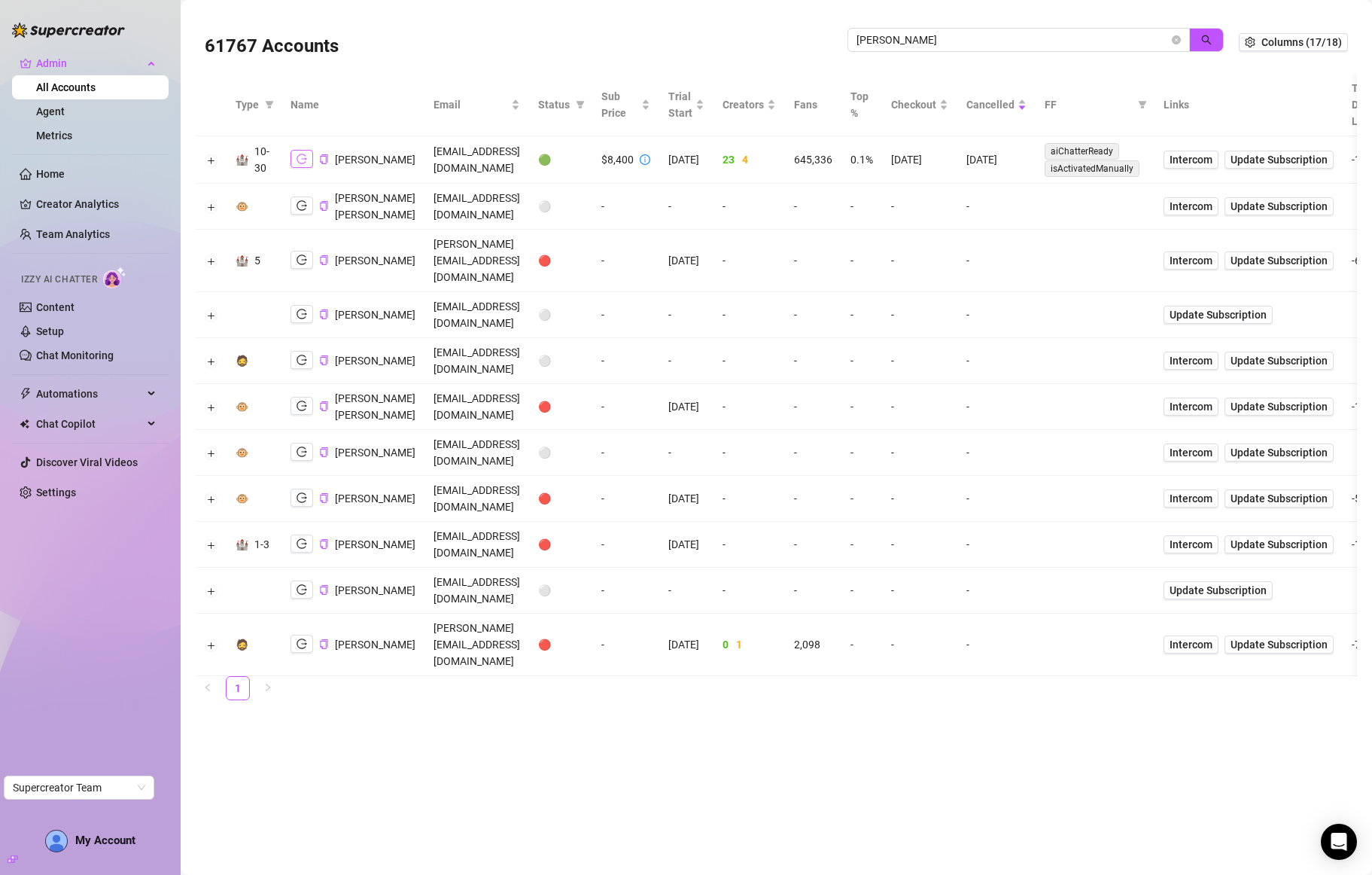
click at [302, 161] on icon "logout" at bounding box center [302, 159] width 11 height 11
click at [1176, 40] on icon "close-circle" at bounding box center [1176, 39] width 9 height 9
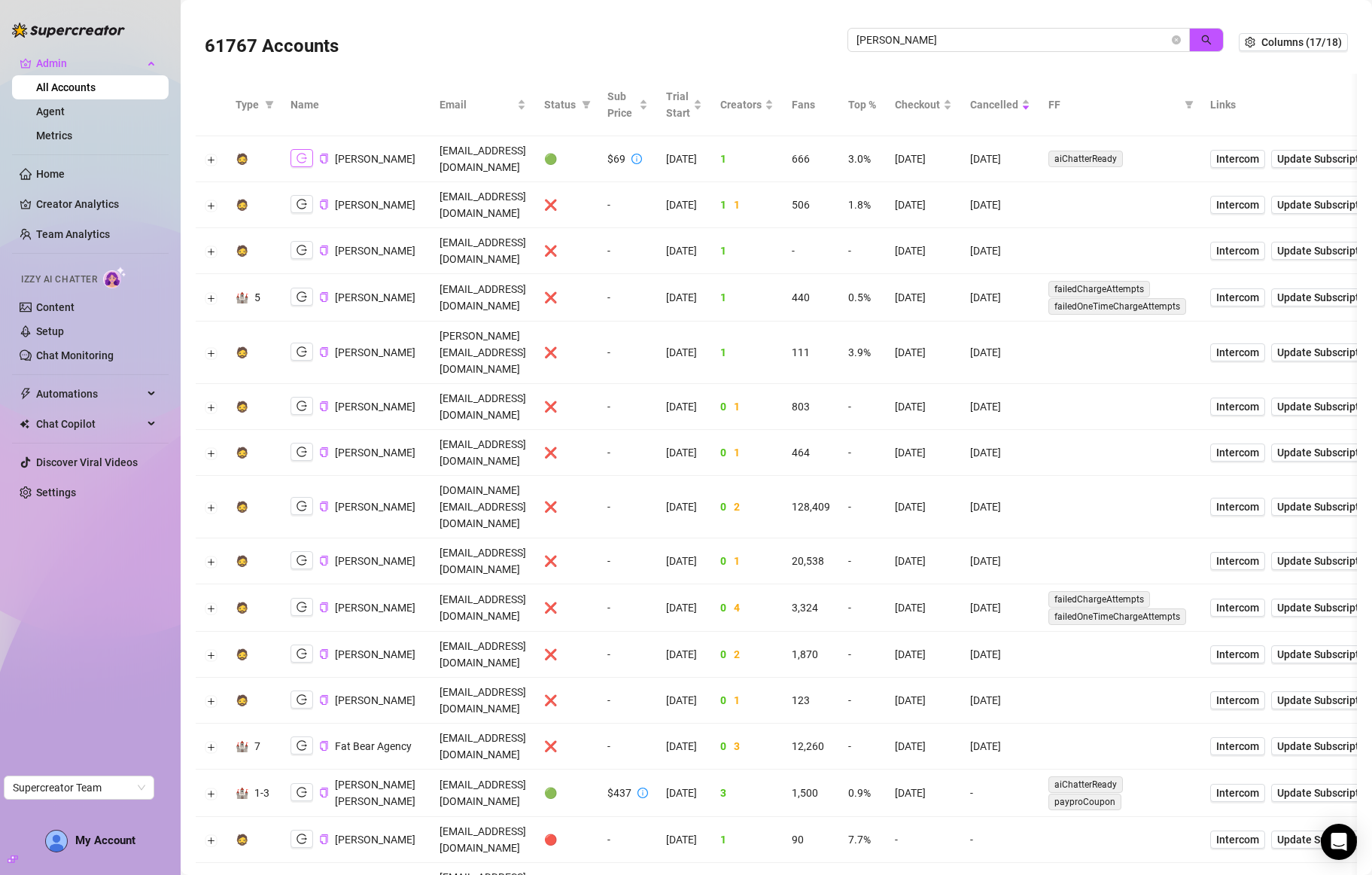
click at [303, 153] on icon "logout" at bounding box center [302, 158] width 11 height 11
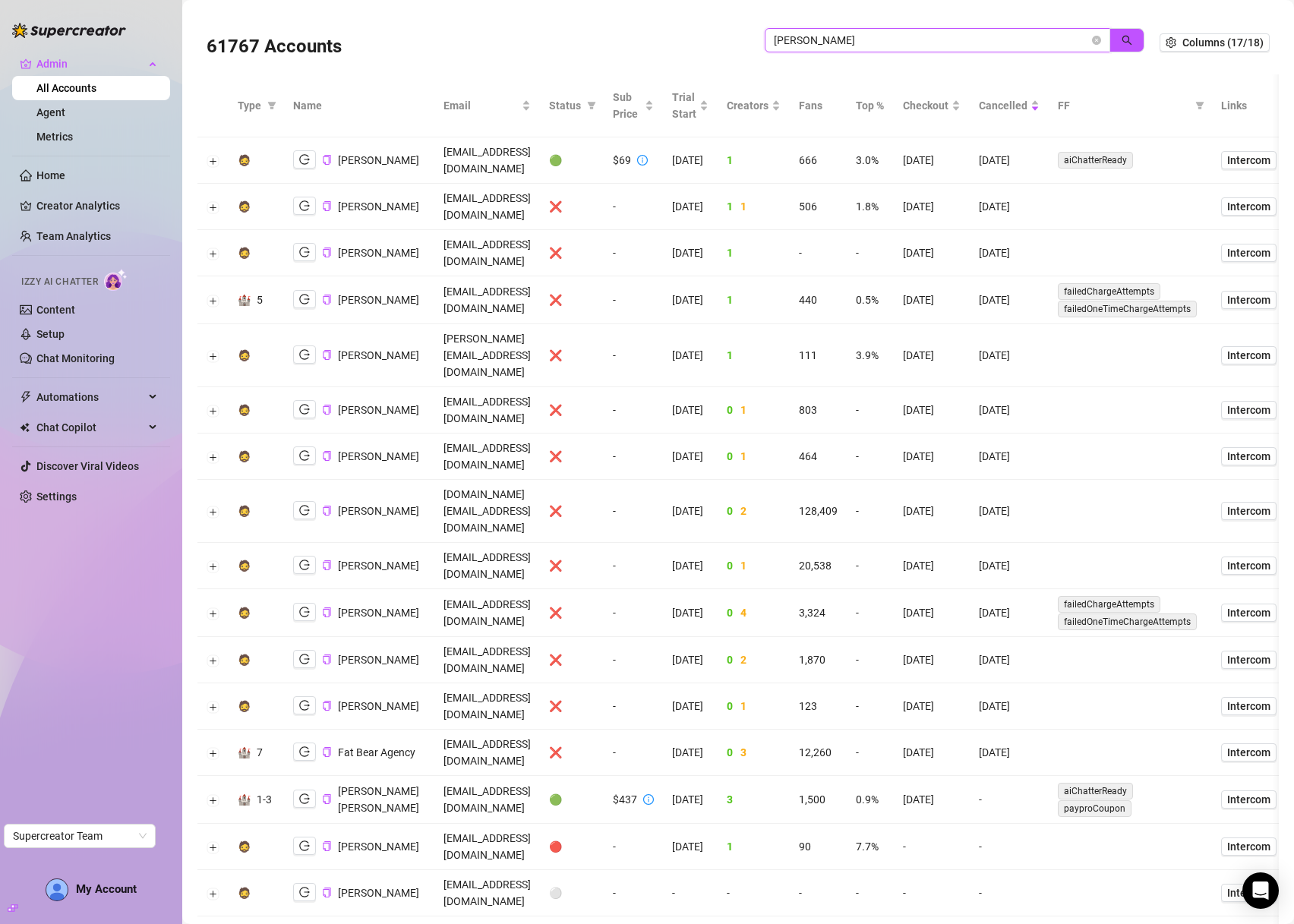
click at [870, 40] on input "erin" at bounding box center [931, 41] width 315 height 17
click at [871, 41] on input "erin" at bounding box center [931, 41] width 315 height 17
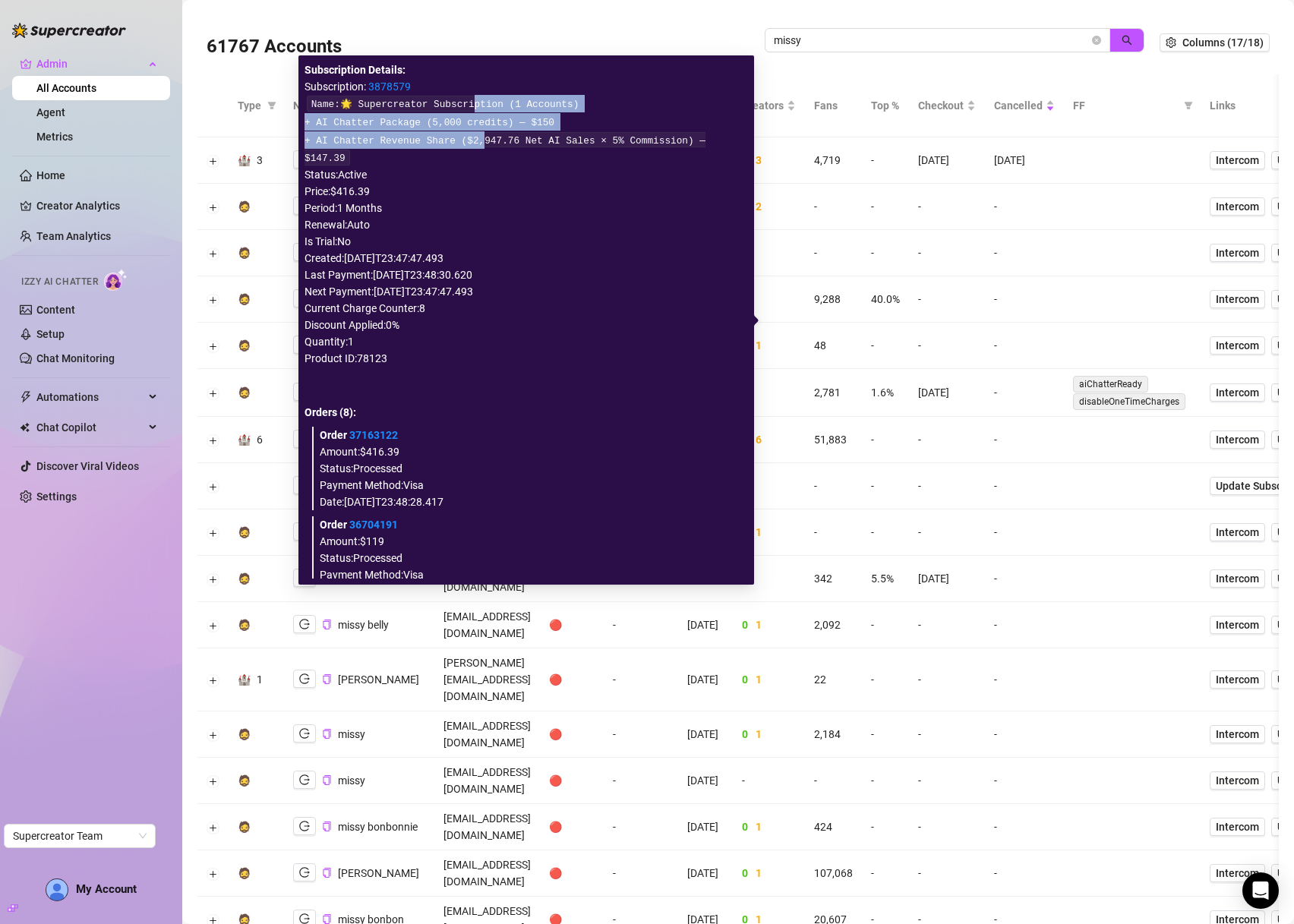
drag, startPoint x: 481, startPoint y: 105, endPoint x: 487, endPoint y: 140, distance: 35.5
click at [487, 140] on code "Name: 🌟 Supercreator Subscription (1 Accounts) + AI Chatter Package (5,000 cred…" at bounding box center [505, 130] width 401 height 70
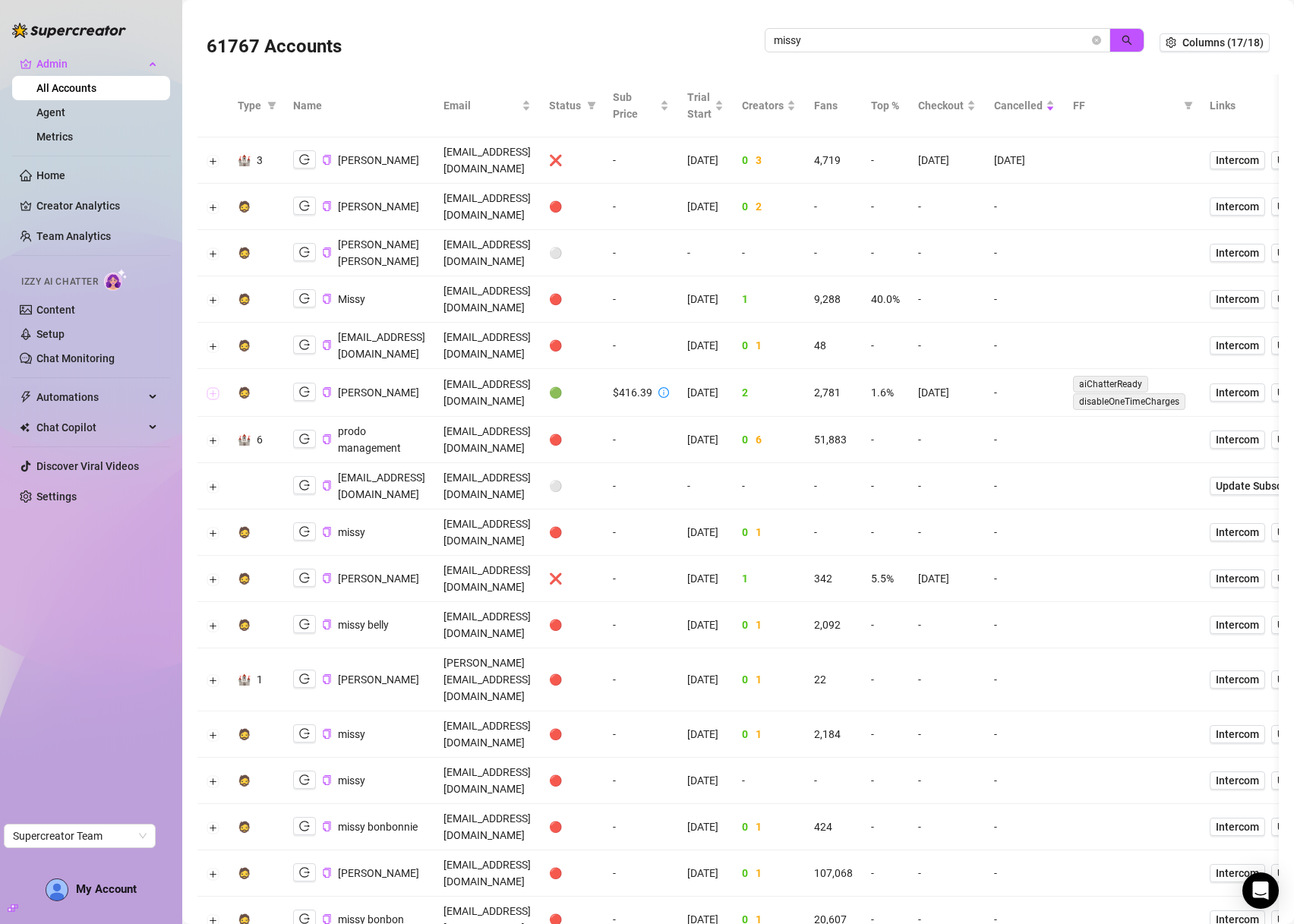
click at [214, 387] on button "Expand row" at bounding box center [214, 393] width 12 height 12
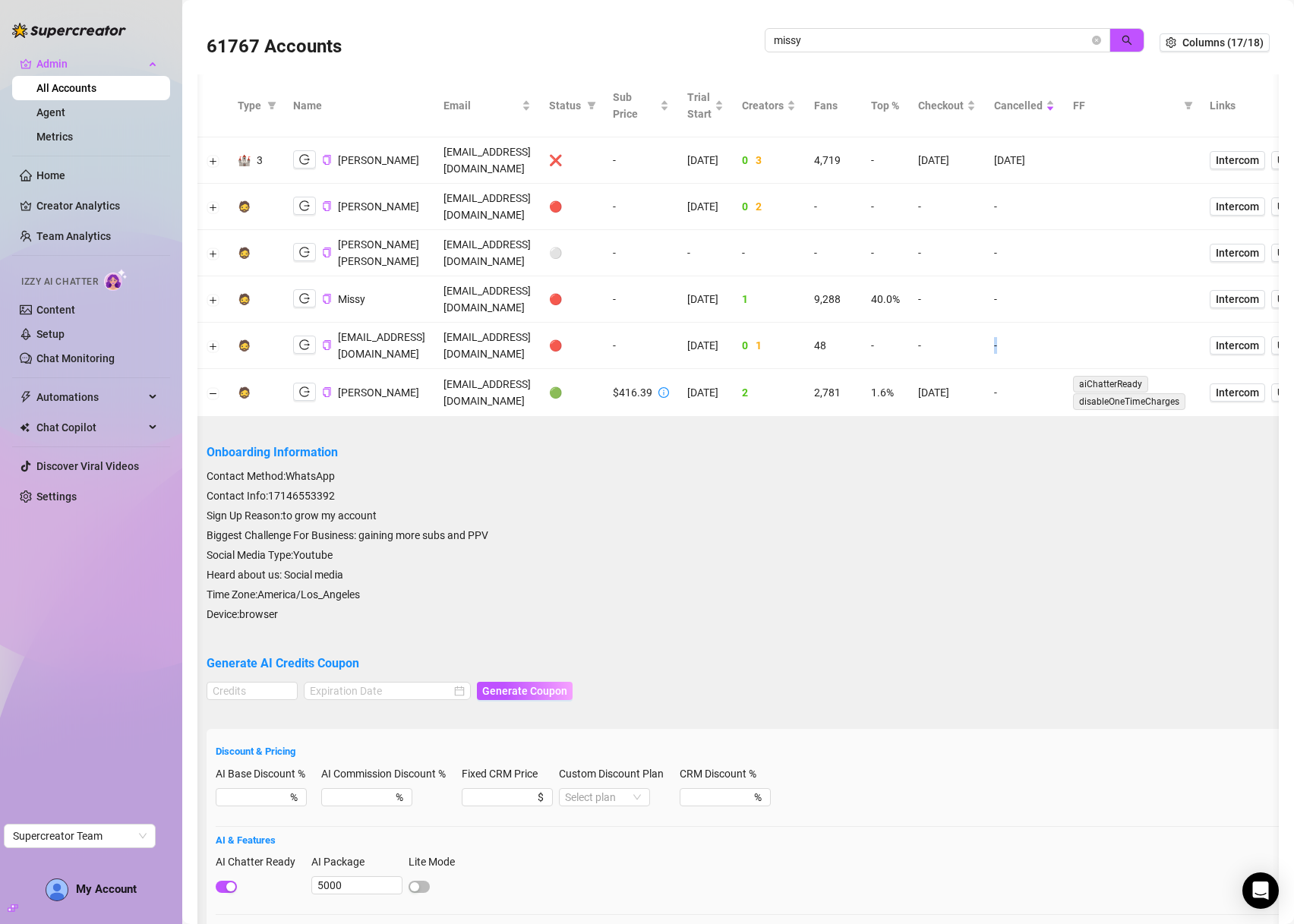
scroll to position [0, 505]
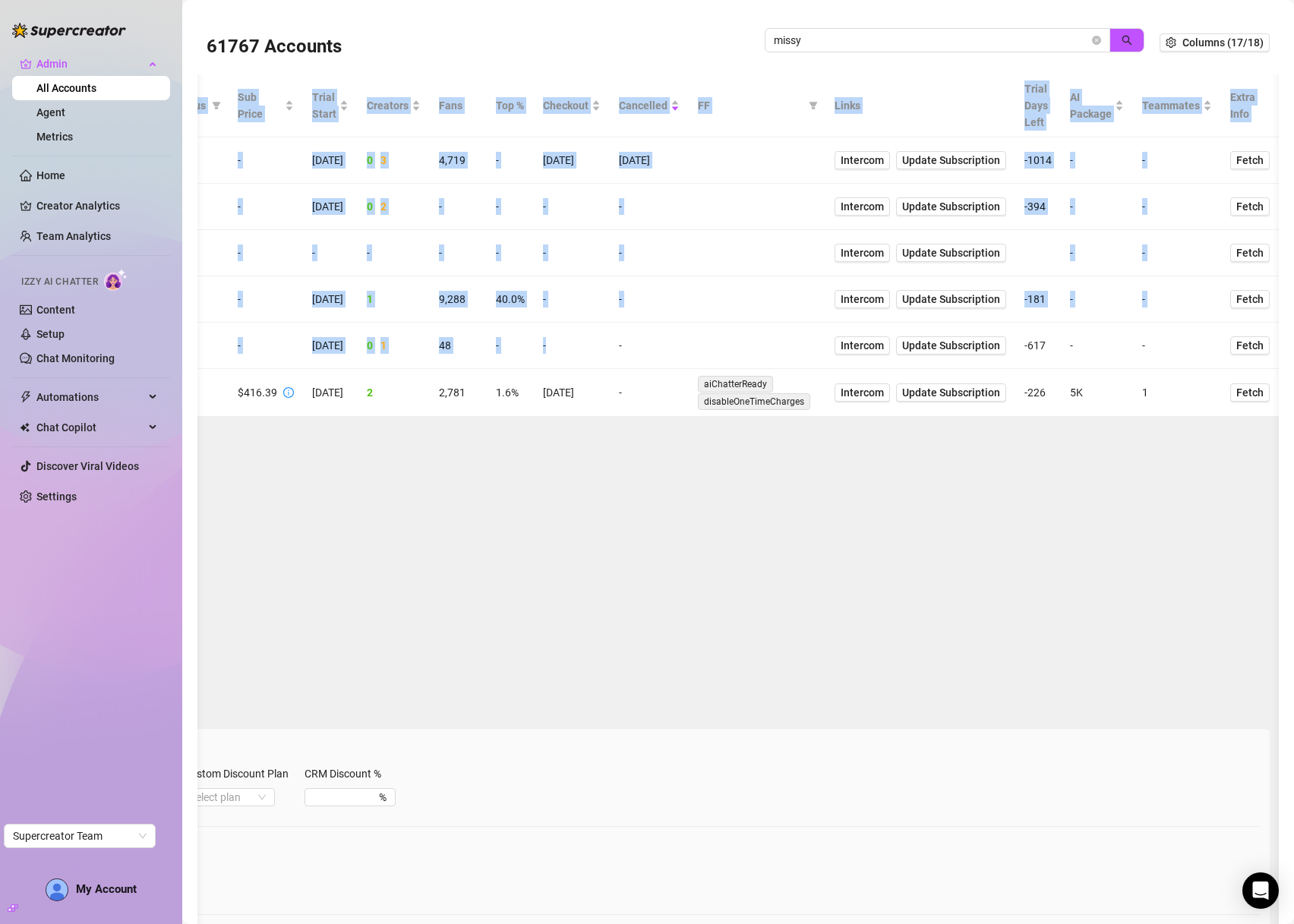
drag, startPoint x: 1294, startPoint y: 285, endPoint x: 1286, endPoint y: 286, distance: 8.1
click at [1291, 288] on div "61767 Accounts missy Columns (17/18) Type Name Email Status Sub Price Trial Sta…" at bounding box center [738, 462] width 1112 height 924
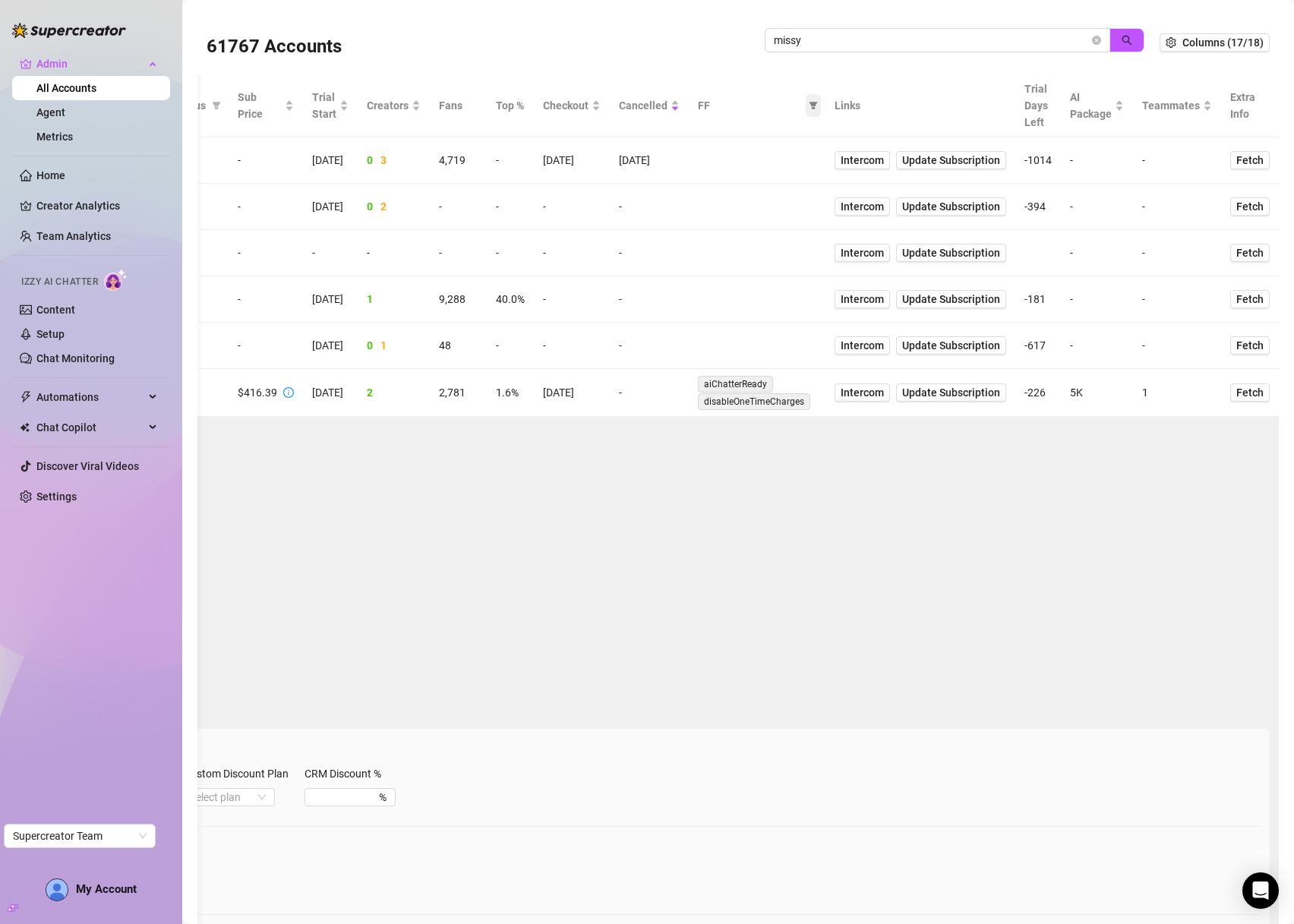
click at [809, 102] on icon "filter" at bounding box center [814, 105] width 8 height 8
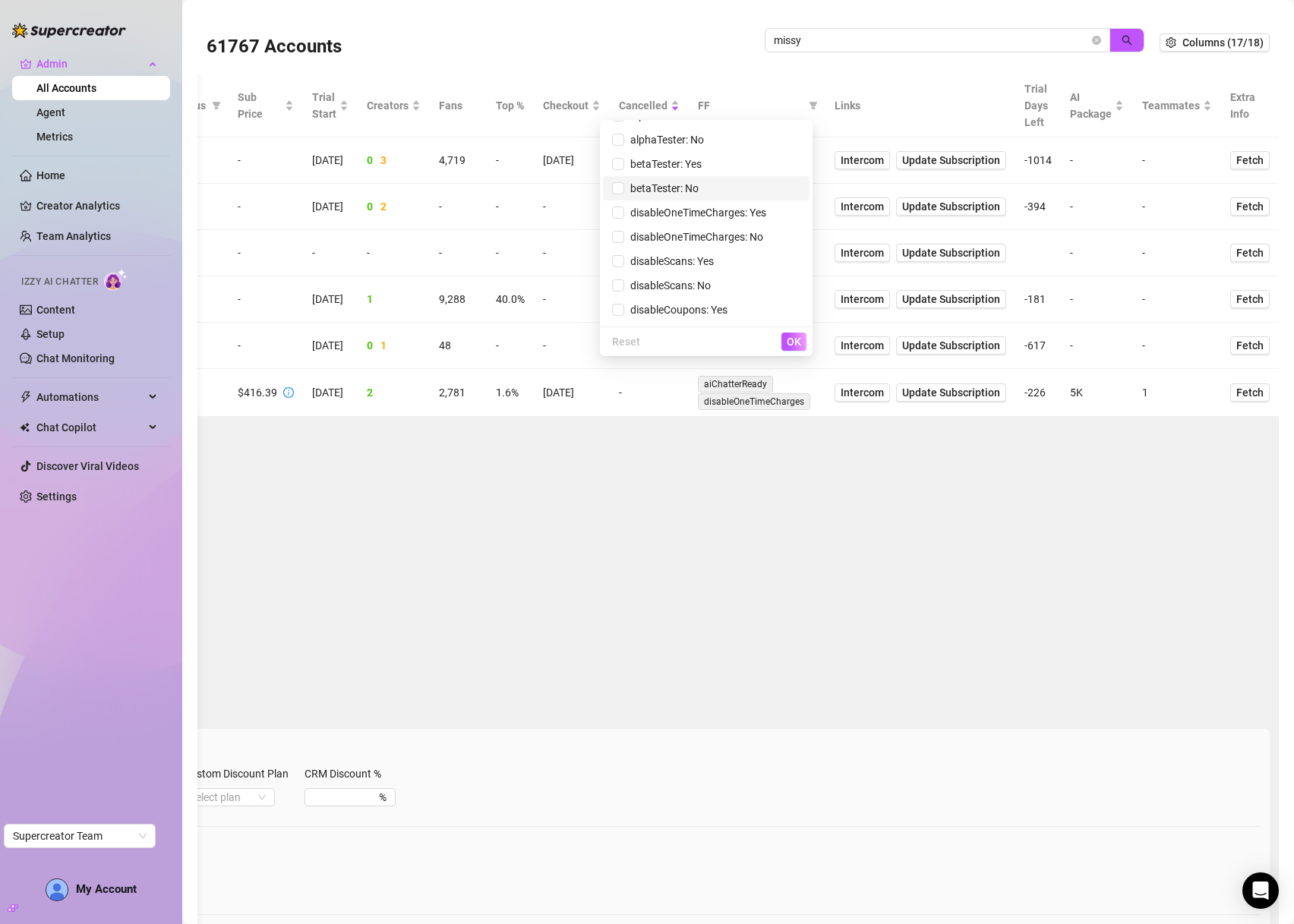
scroll to position [162, 0]
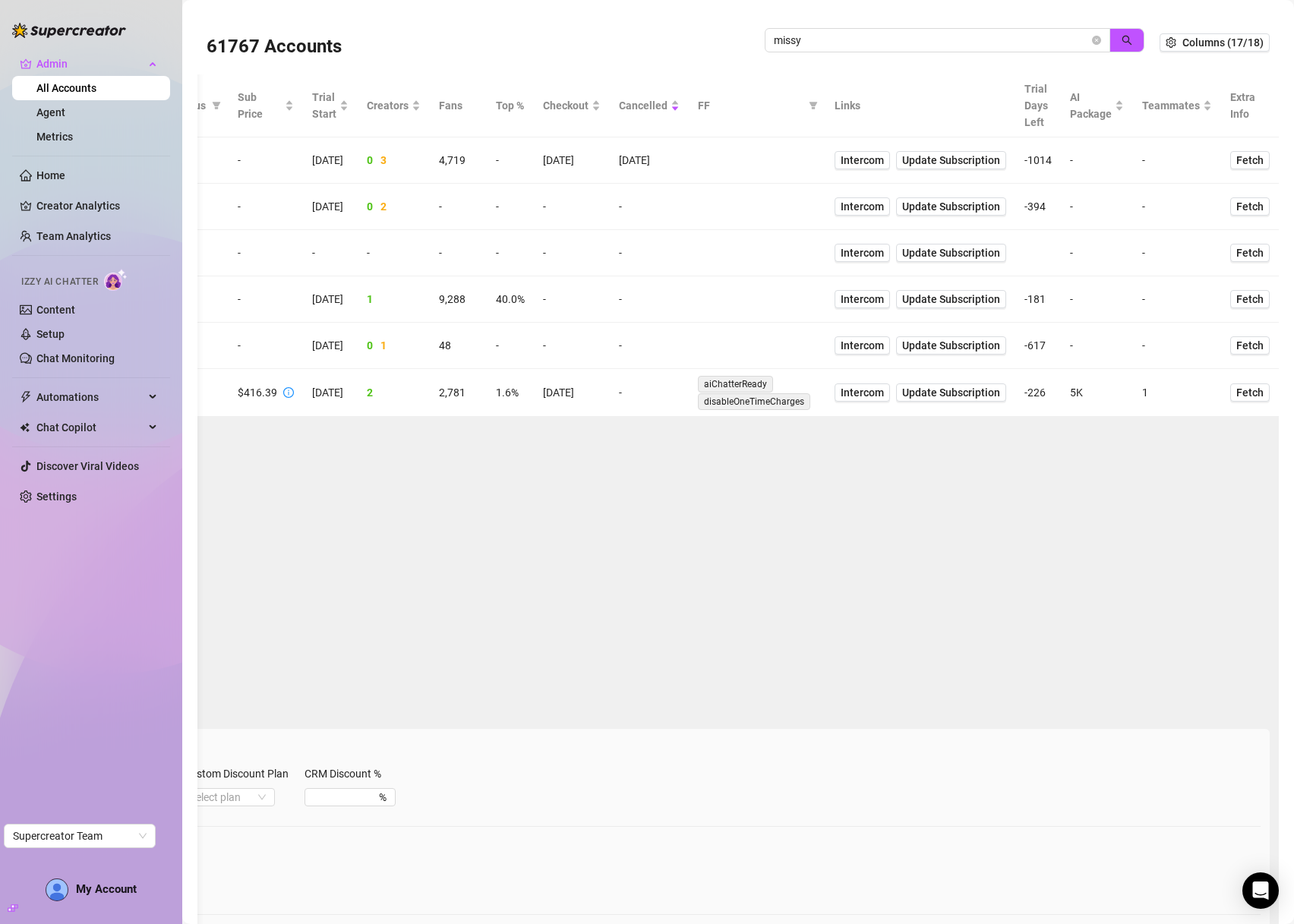
click at [652, 51] on div "61767 Accounts" at bounding box center [485, 42] width 558 height 51
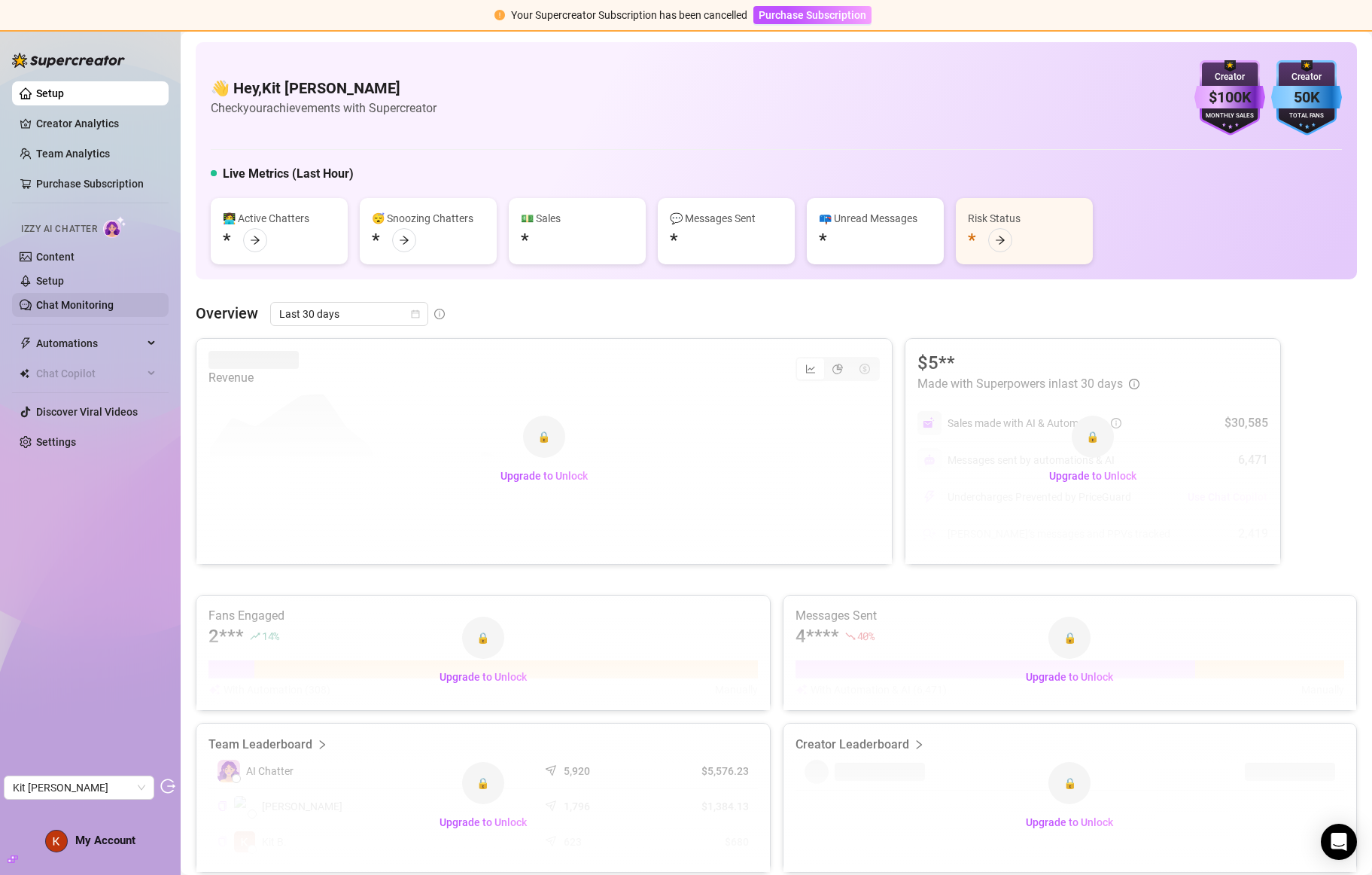
click at [114, 309] on link "Chat Monitoring" at bounding box center [74, 304] width 78 height 12
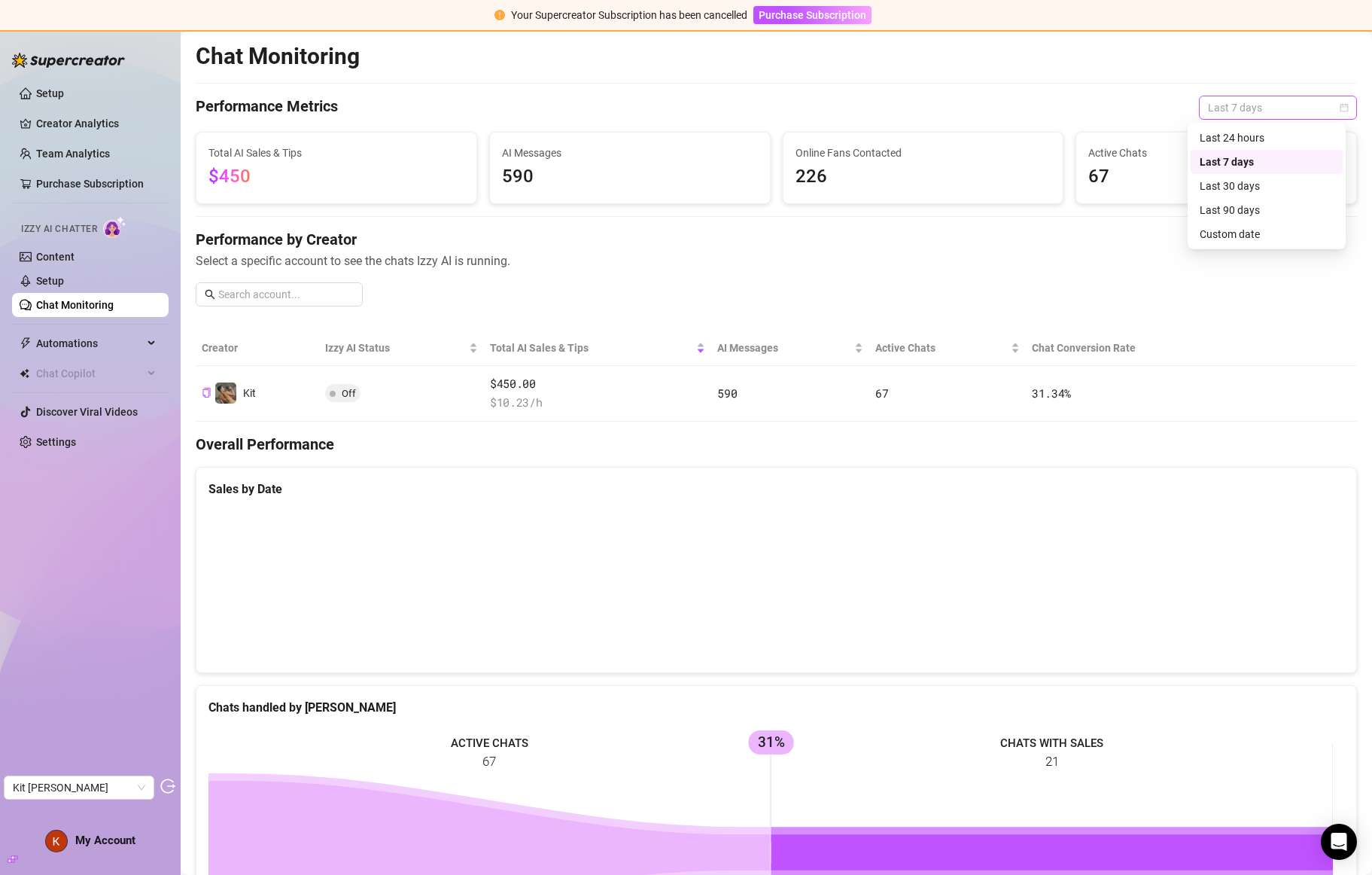
click at [1245, 107] on span "Last 7 days" at bounding box center [1277, 107] width 140 height 23
click at [1237, 214] on div "Last 90 days" at bounding box center [1266, 210] width 134 height 17
click at [766, 741] on rect at bounding box center [770, 841] width 1124 height 226
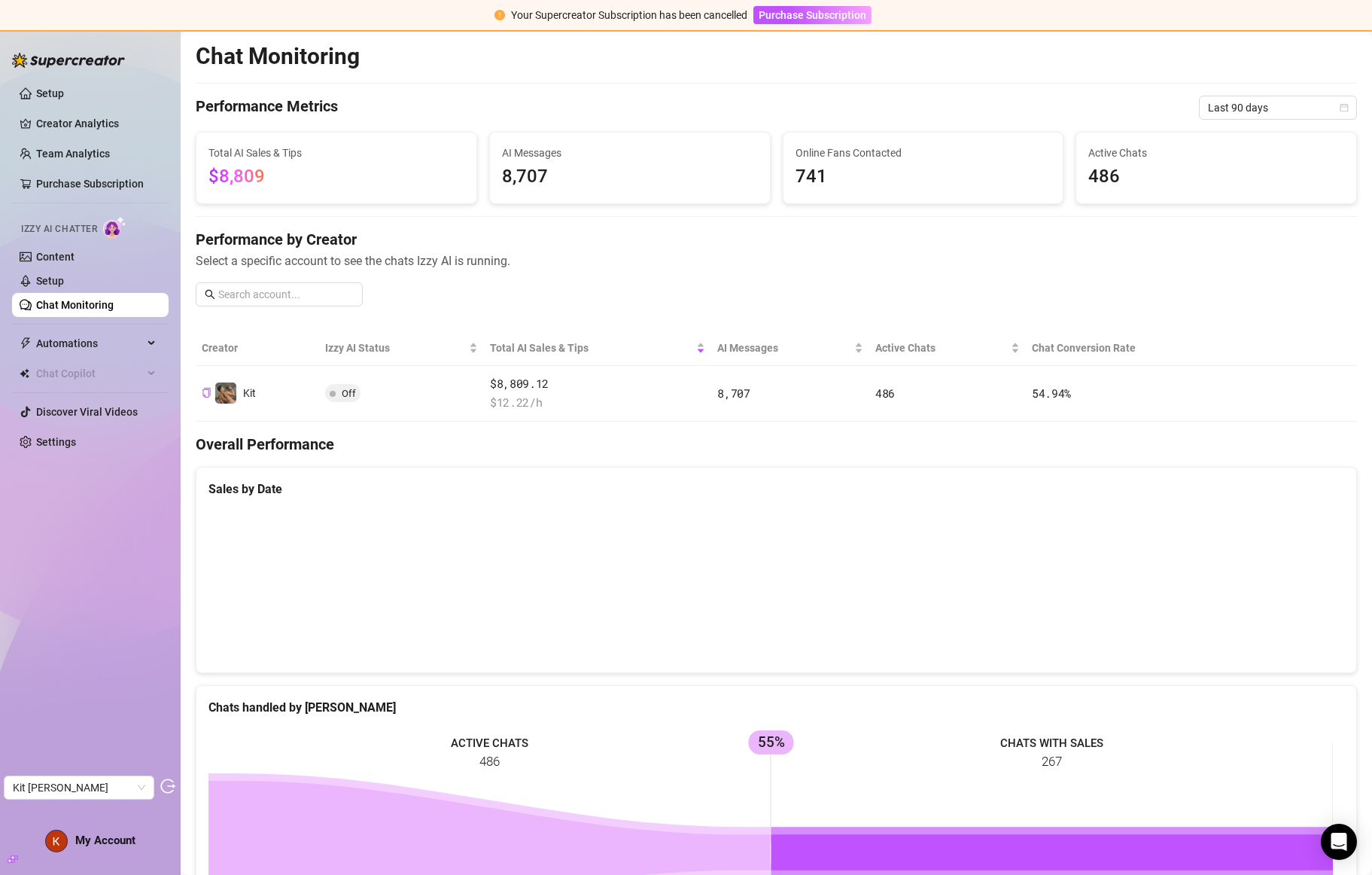
click at [803, 731] on icon "ACTIVE CHATS 486 CHATS WITH SALES 267 55%" at bounding box center [770, 841] width 1124 height 226
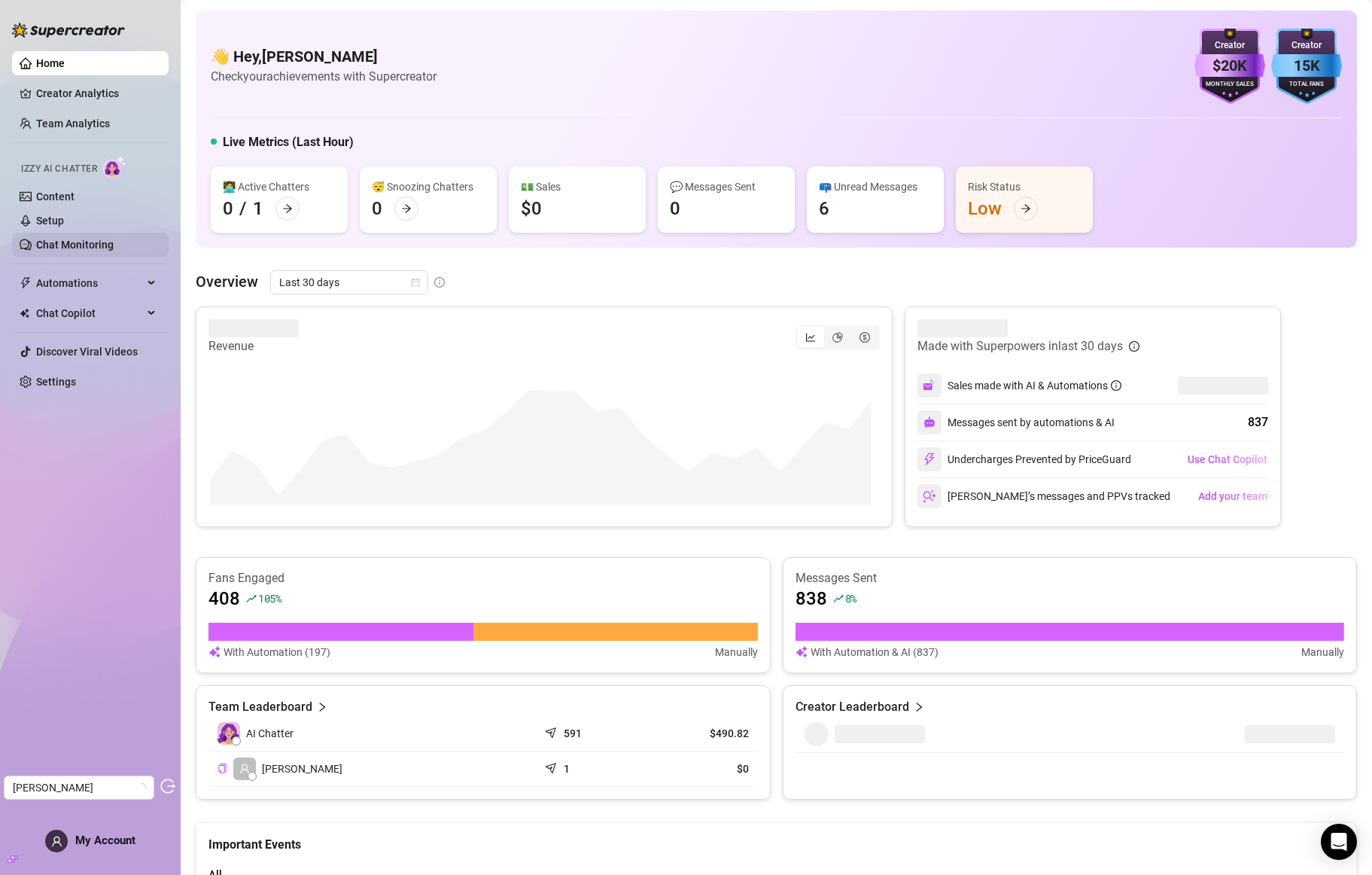
click at [84, 238] on link "Chat Monitoring" at bounding box center [74, 244] width 78 height 12
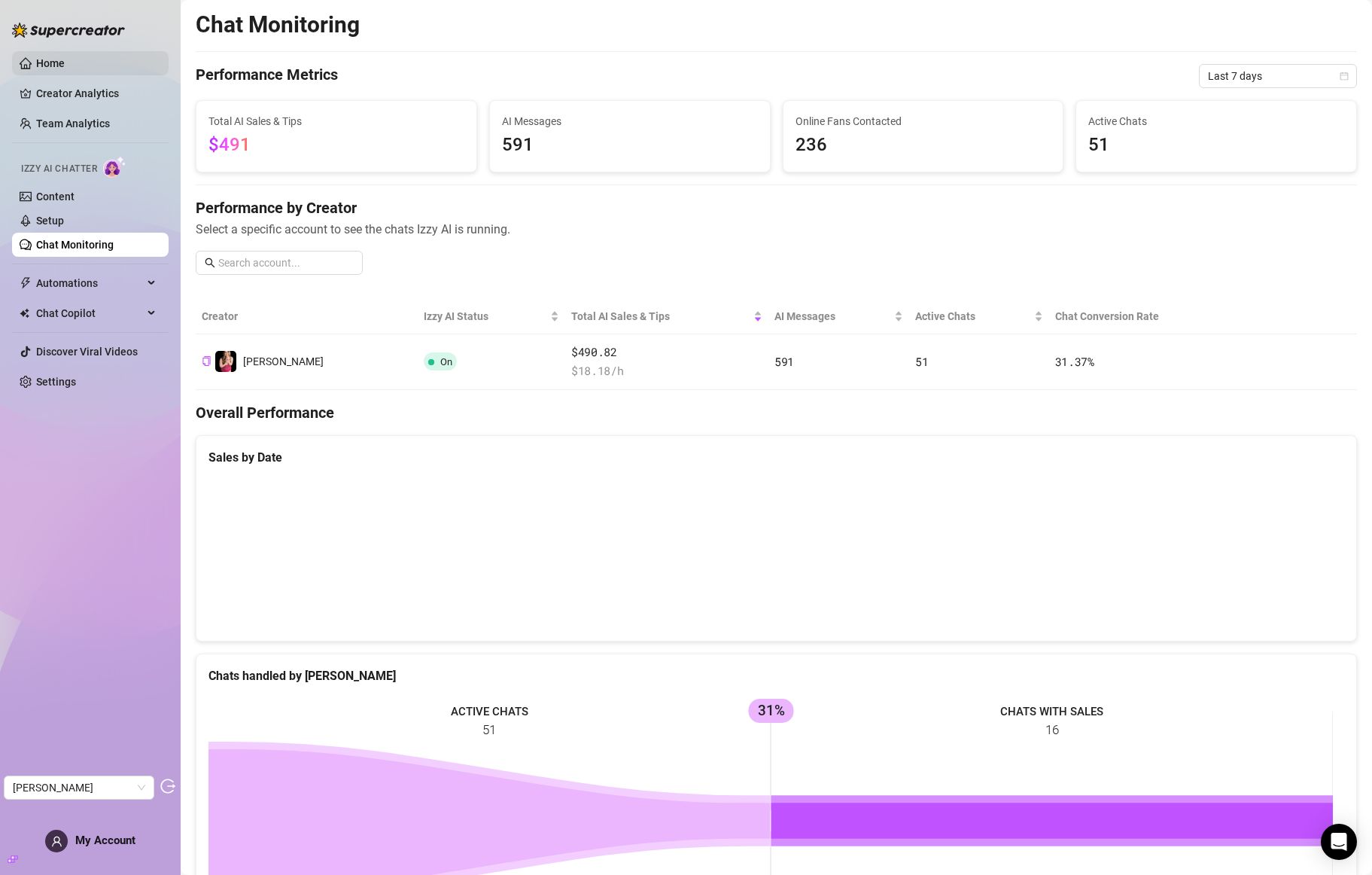
click at [60, 65] on link "Home" at bounding box center [50, 63] width 28 height 12
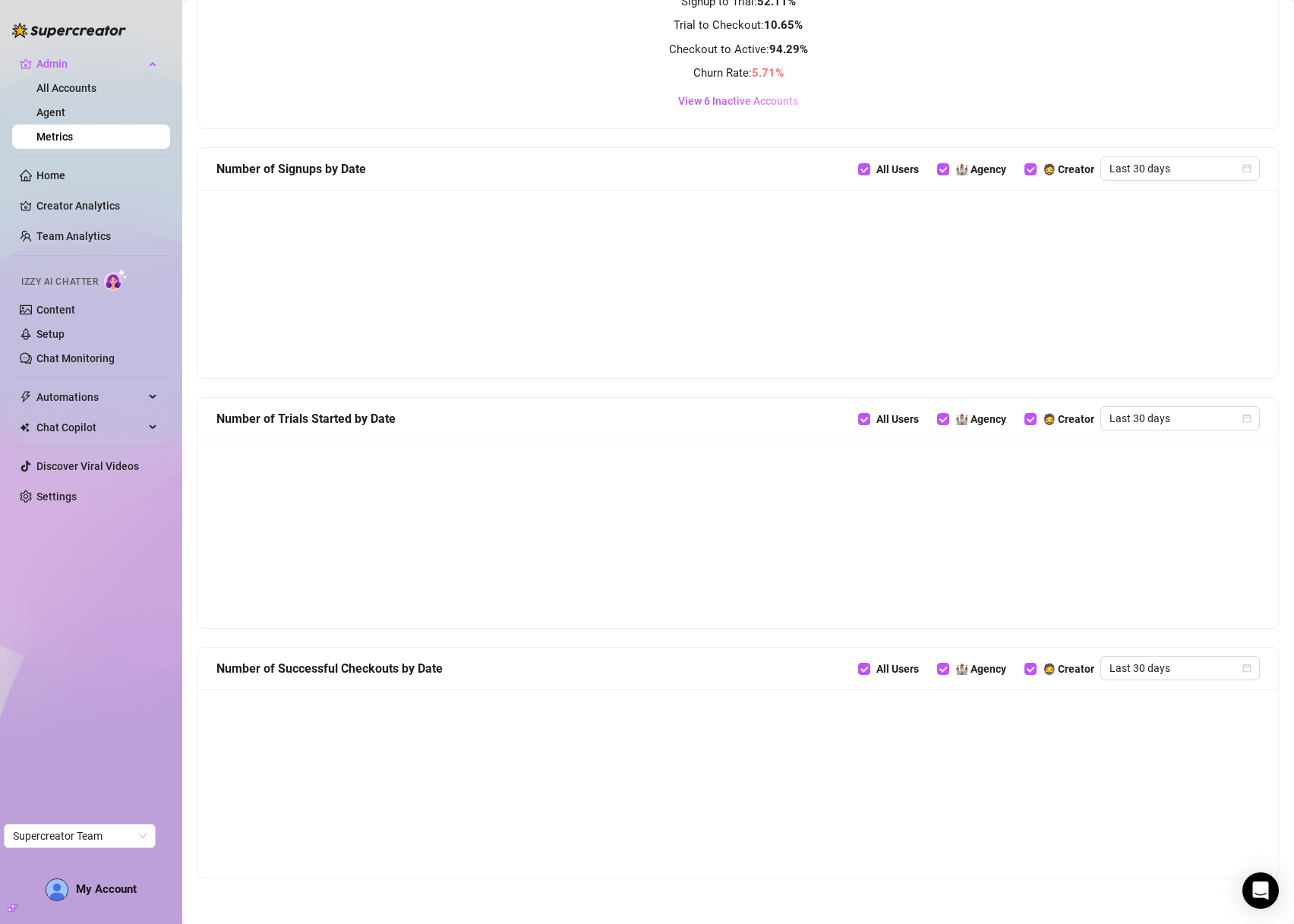
scroll to position [435, 0]
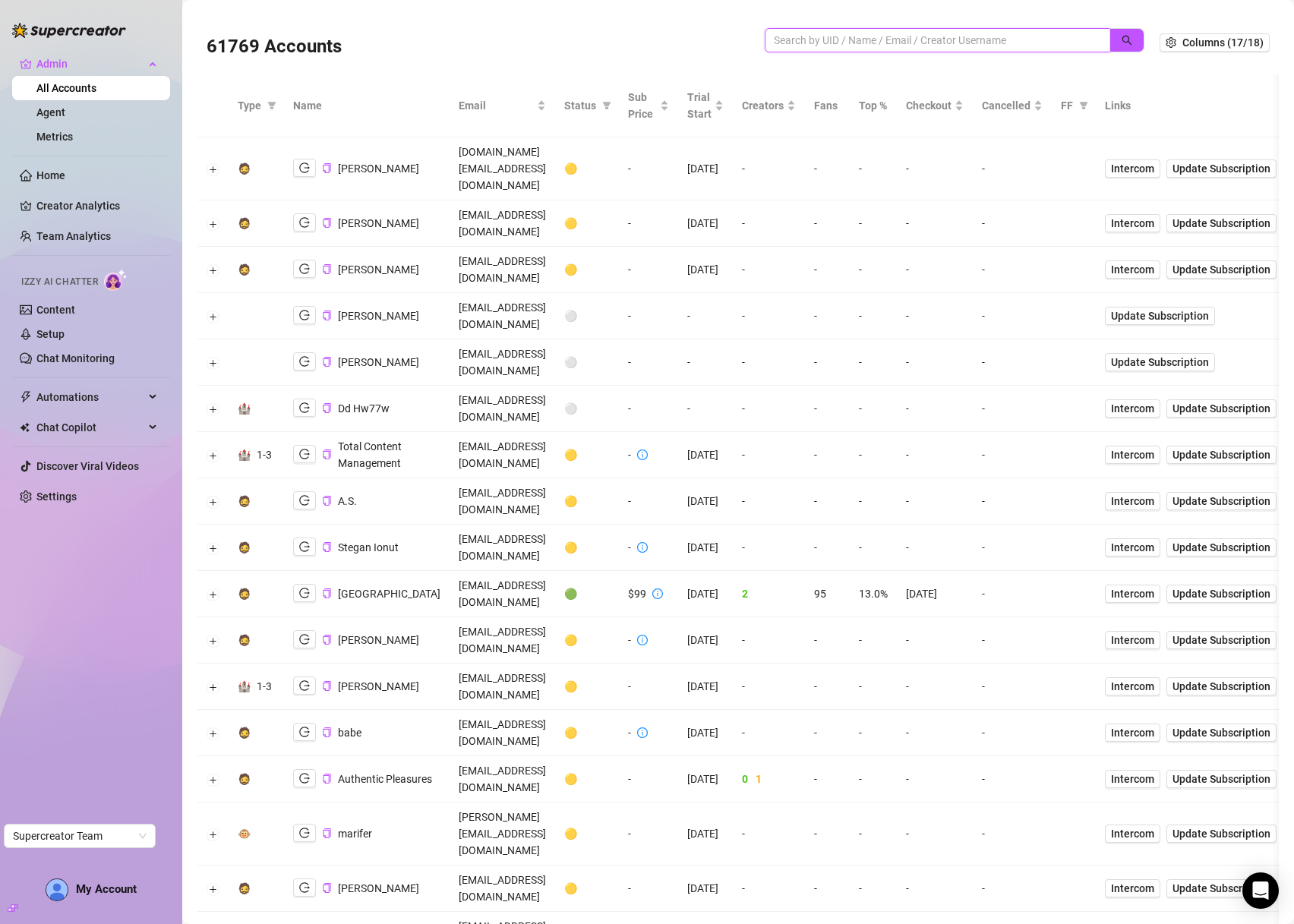
click at [885, 46] on input "search" at bounding box center [931, 41] width 315 height 17
type input "missy"
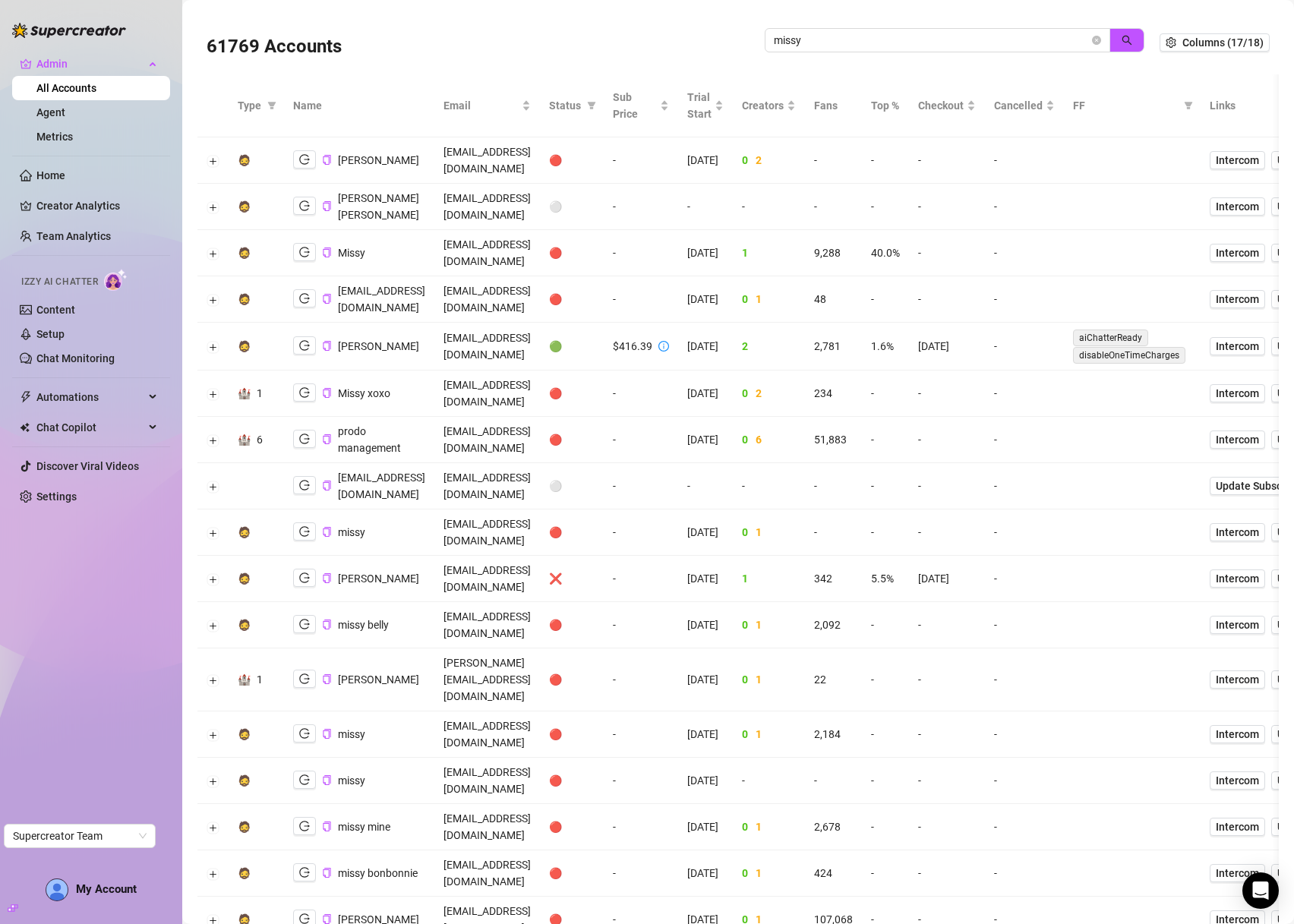
drag, startPoint x: 1232, startPoint y: 462, endPoint x: 1275, endPoint y: 449, distance: 44.9
click at [1286, 451] on div "61769 Accounts missy Columns (17/18) Type Name Email Status Sub Price Trial Sta…" at bounding box center [738, 462] width 1112 height 924
drag, startPoint x: 1237, startPoint y: 443, endPoint x: 1286, endPoint y: 447, distance: 49.2
click at [1286, 447] on div "61769 Accounts missy Columns (17/18) Type Name Email Status Sub Price Trial Sta…" at bounding box center [738, 462] width 1112 height 924
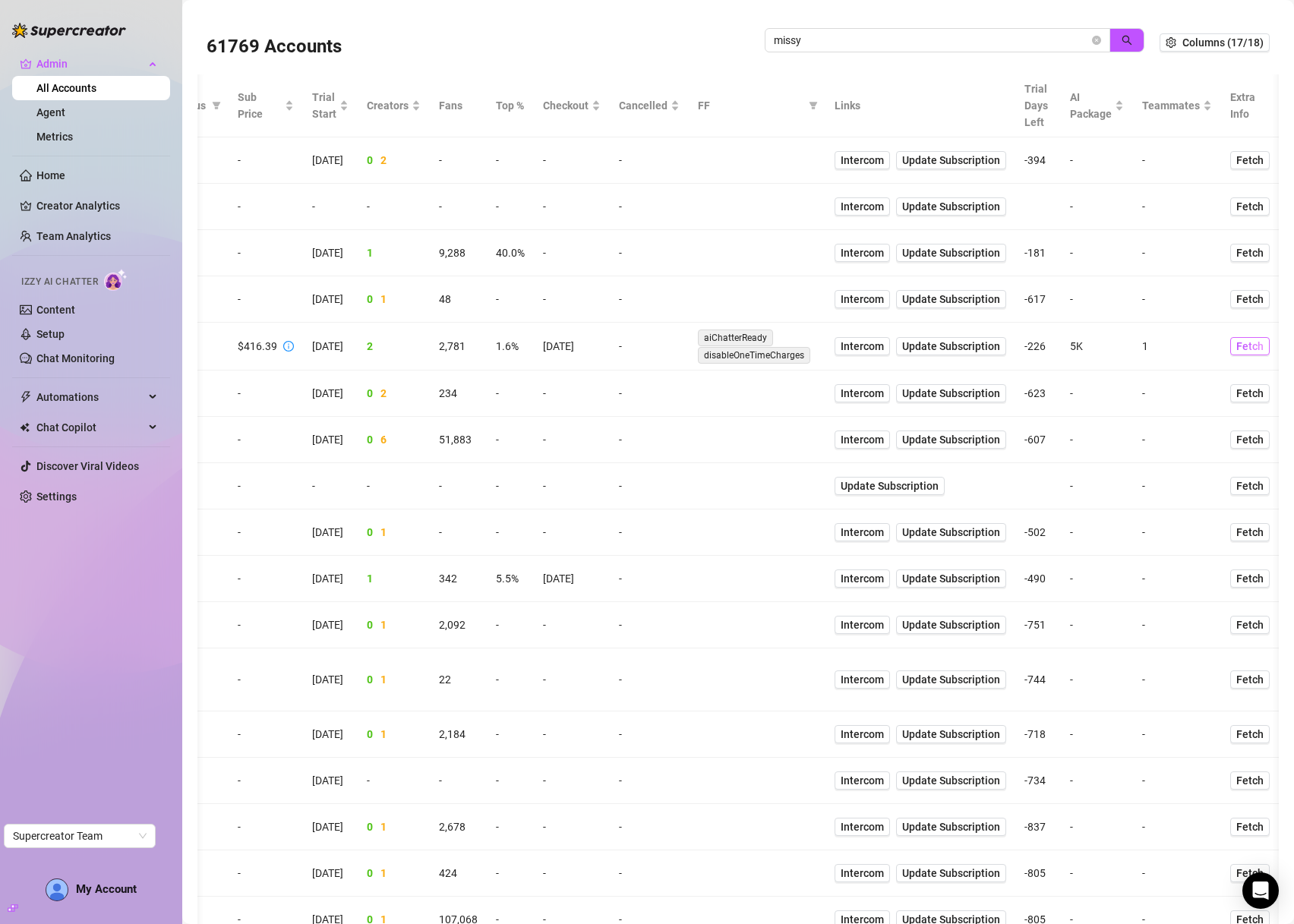
drag, startPoint x: 829, startPoint y: 282, endPoint x: 1232, endPoint y: 283, distance: 403.0
click at [1232, 322] on tr "🧔 Missy Davis misssydavis22@gmail.com 🟢 $416.39 12/20/2024 2 2,781 1.6% 12/24/2…" at bounding box center [550, 346] width 1457 height 48
click at [809, 102] on icon "filter" at bounding box center [813, 105] width 9 height 9
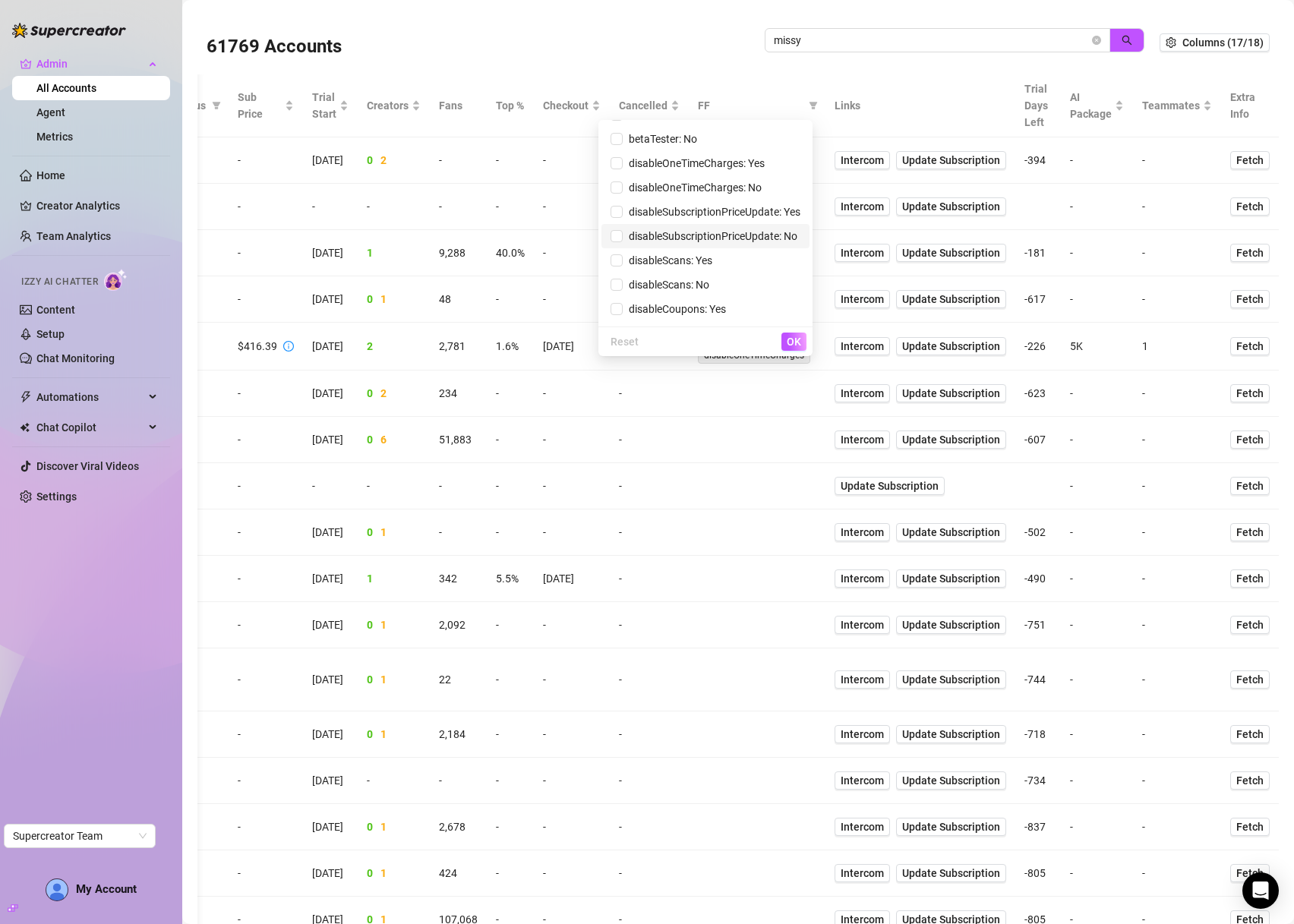
scroll to position [205, 0]
click at [702, 224] on span "disableSubscriptionPriceUpdate: Yes" at bounding box center [712, 222] width 178 height 12
checkbox input "true"
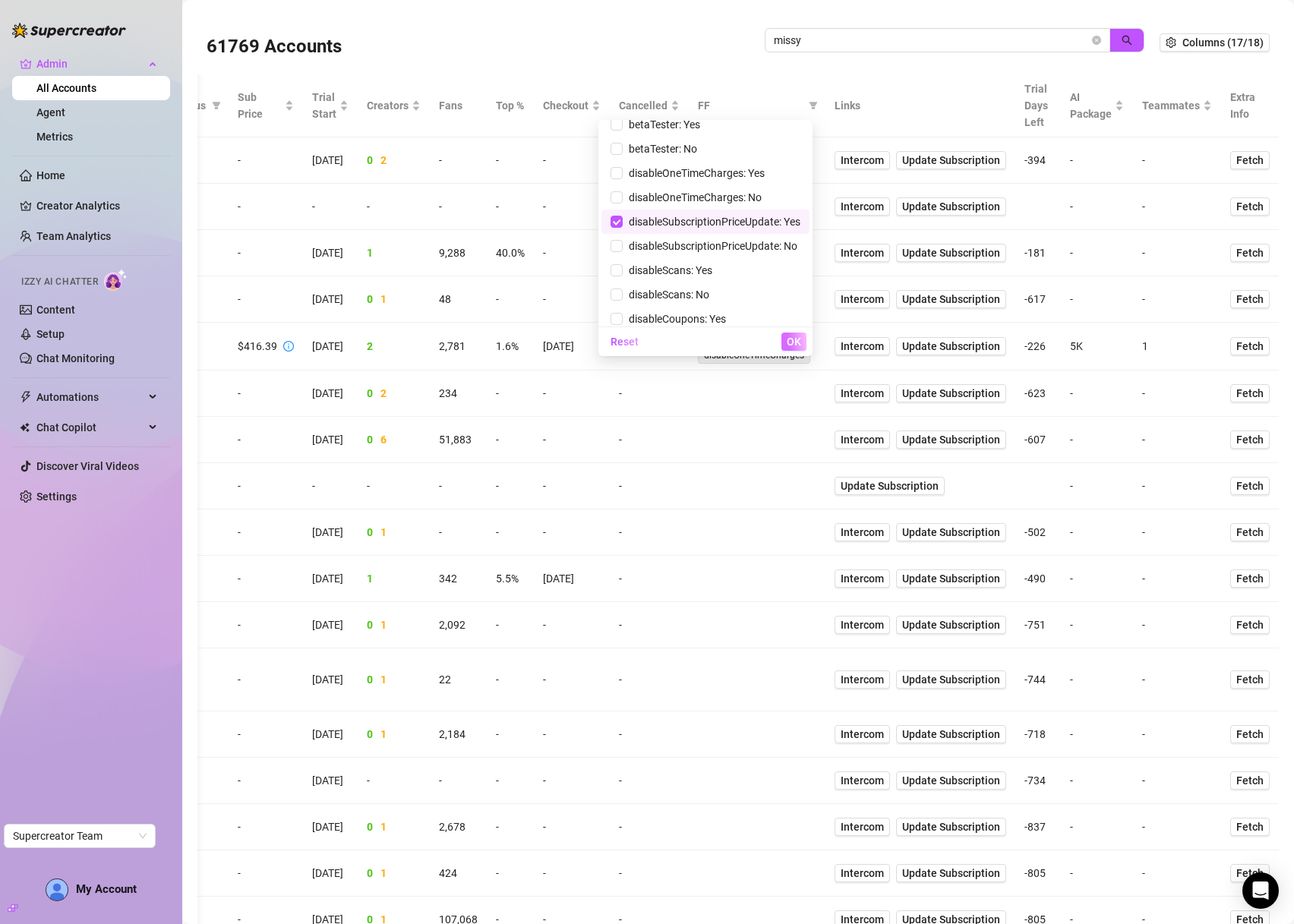
click at [793, 343] on span "OK" at bounding box center [793, 342] width 14 height 12
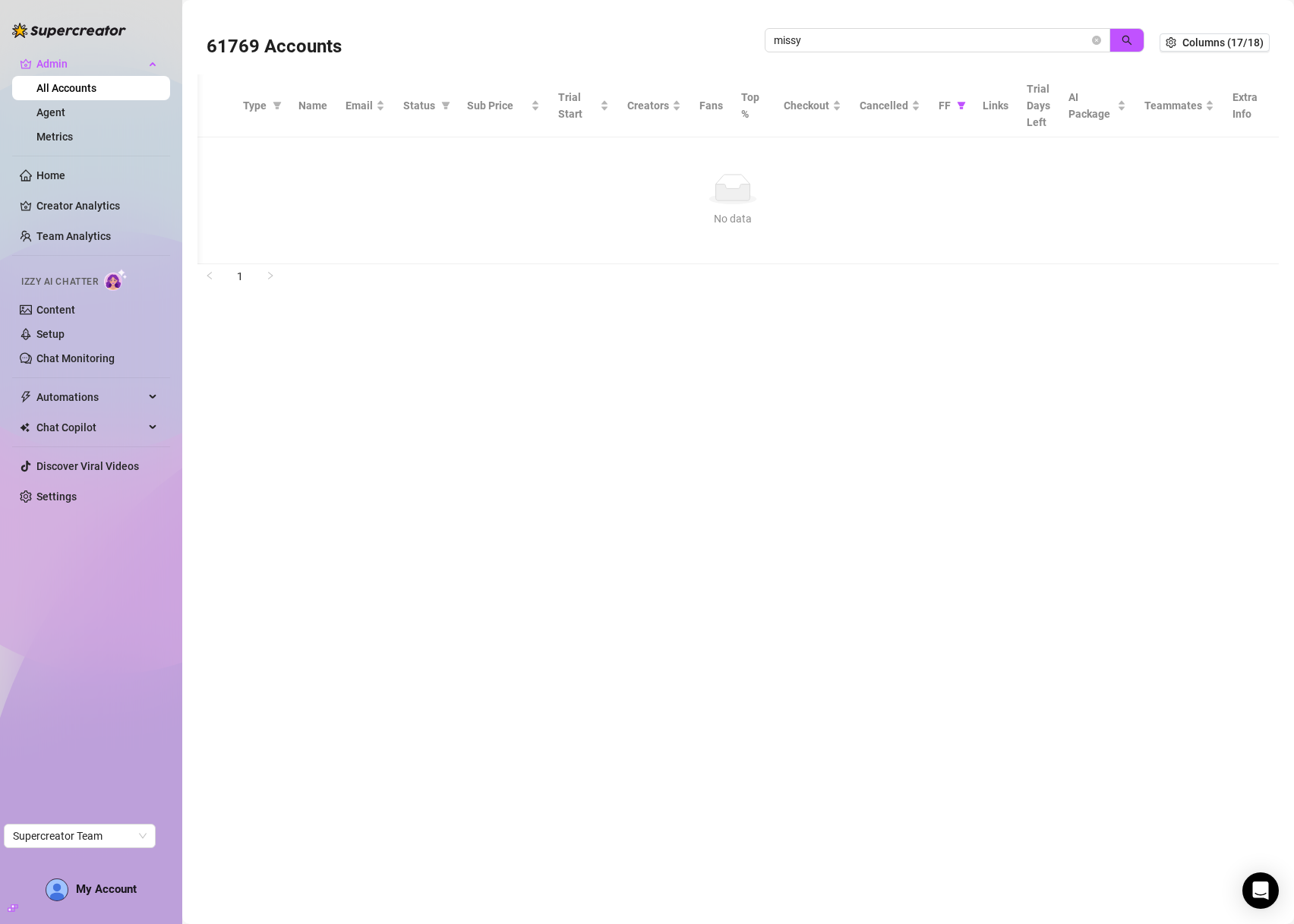
scroll to position [0, 0]
click at [960, 105] on icon "filter" at bounding box center [961, 105] width 8 height 8
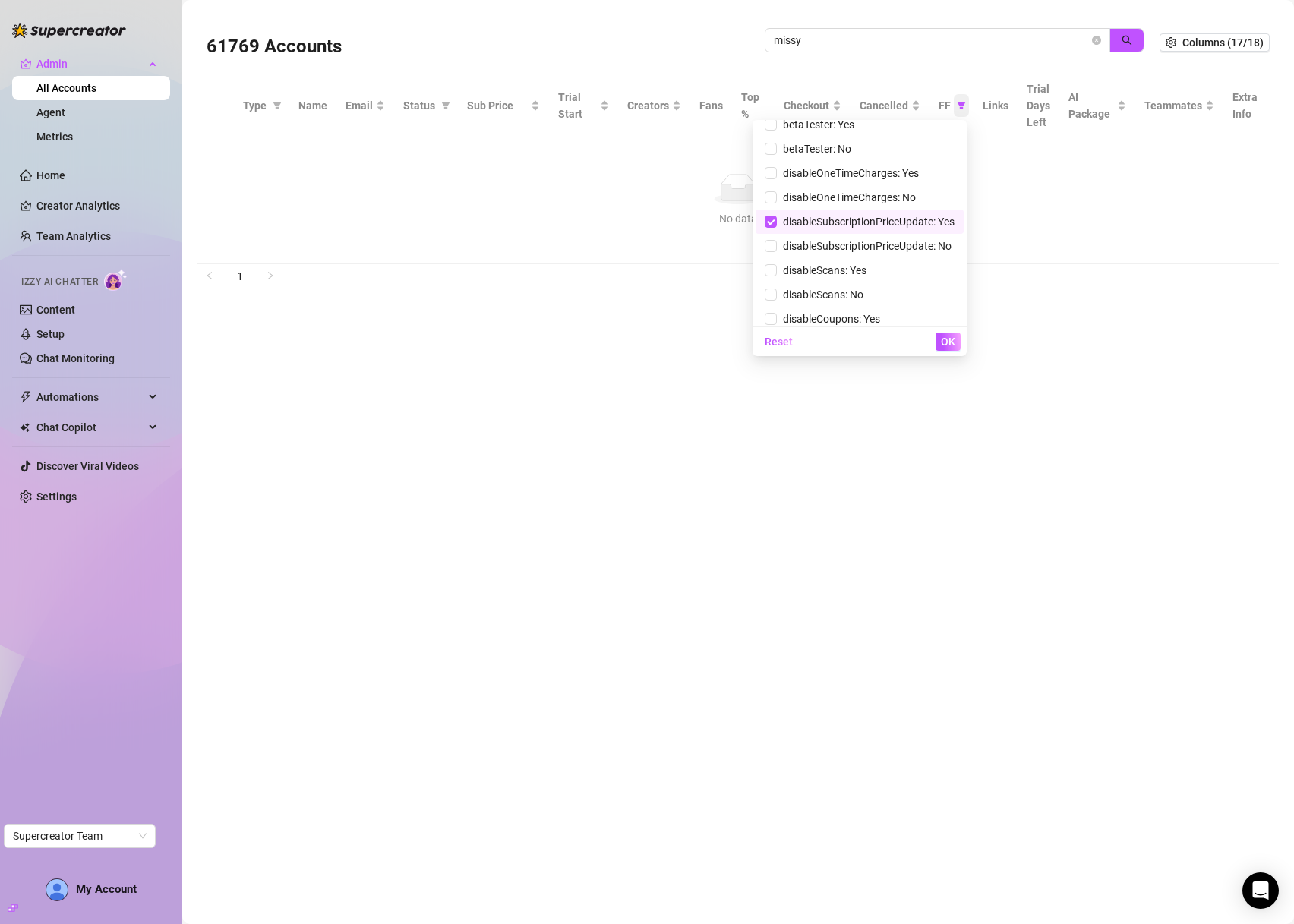
click at [960, 105] on icon "filter" at bounding box center [961, 105] width 8 height 8
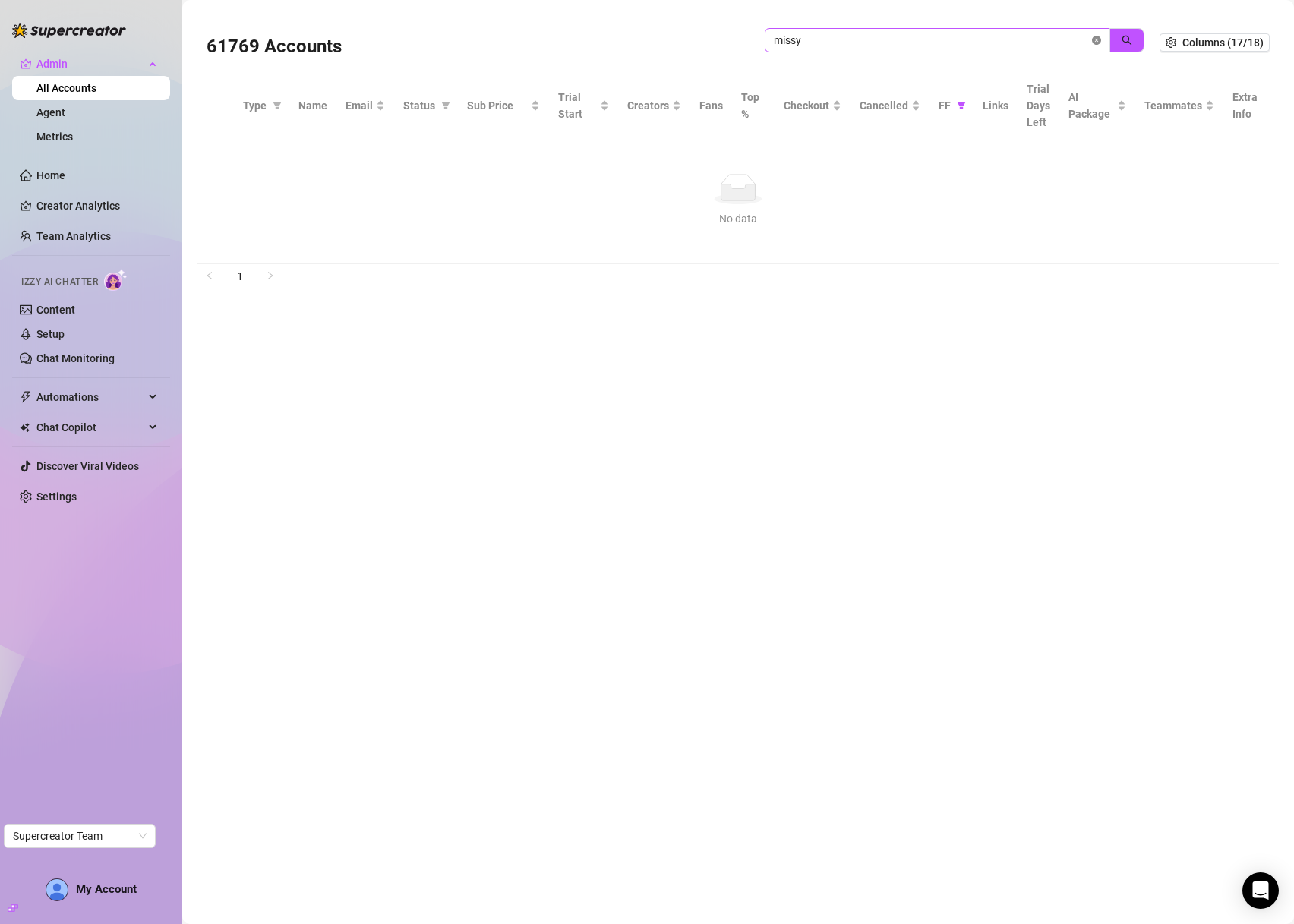
click at [1101, 41] on icon "close-circle" at bounding box center [1096, 40] width 9 height 9
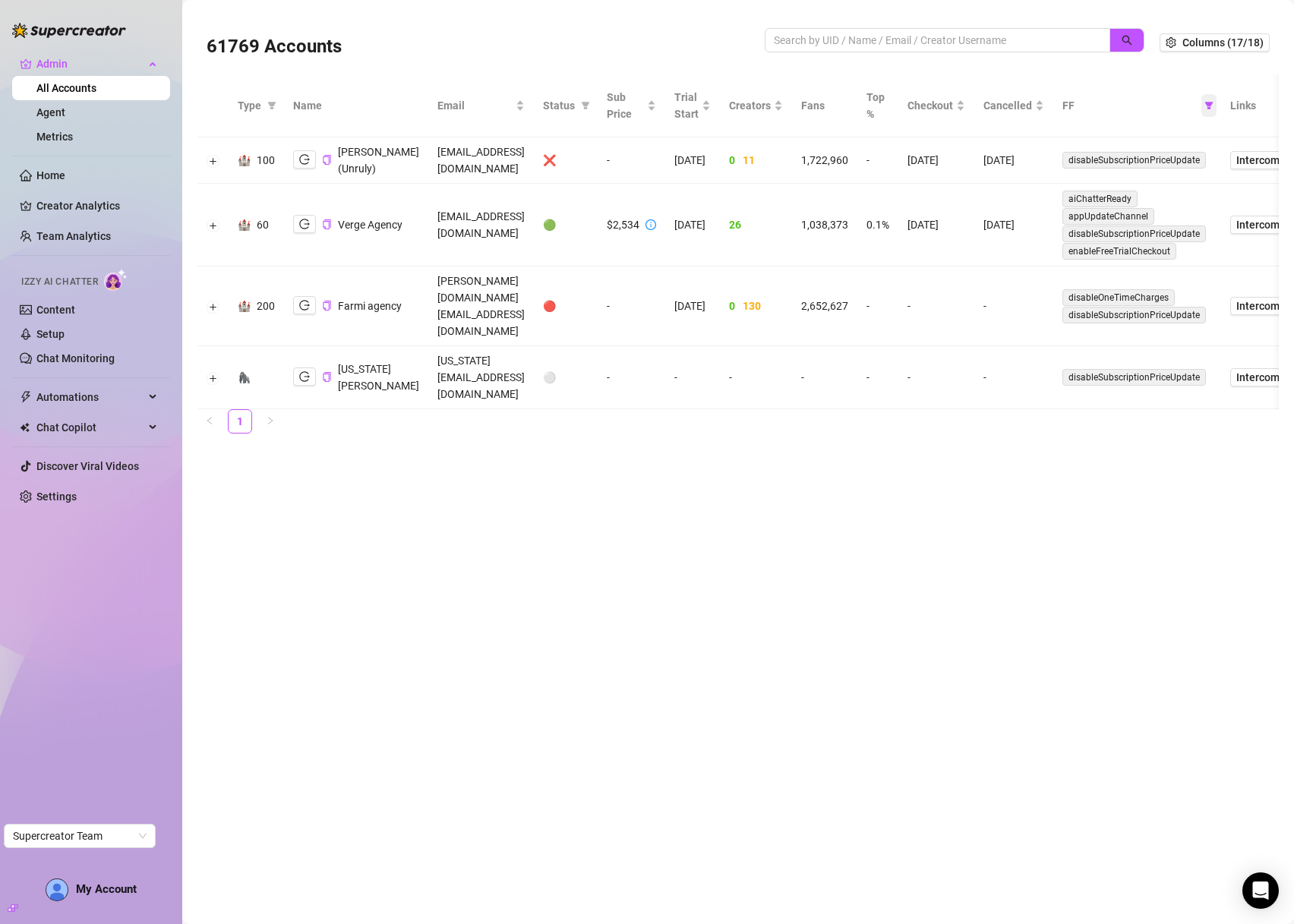
click at [1214, 104] on icon "filter" at bounding box center [1210, 105] width 8 height 8
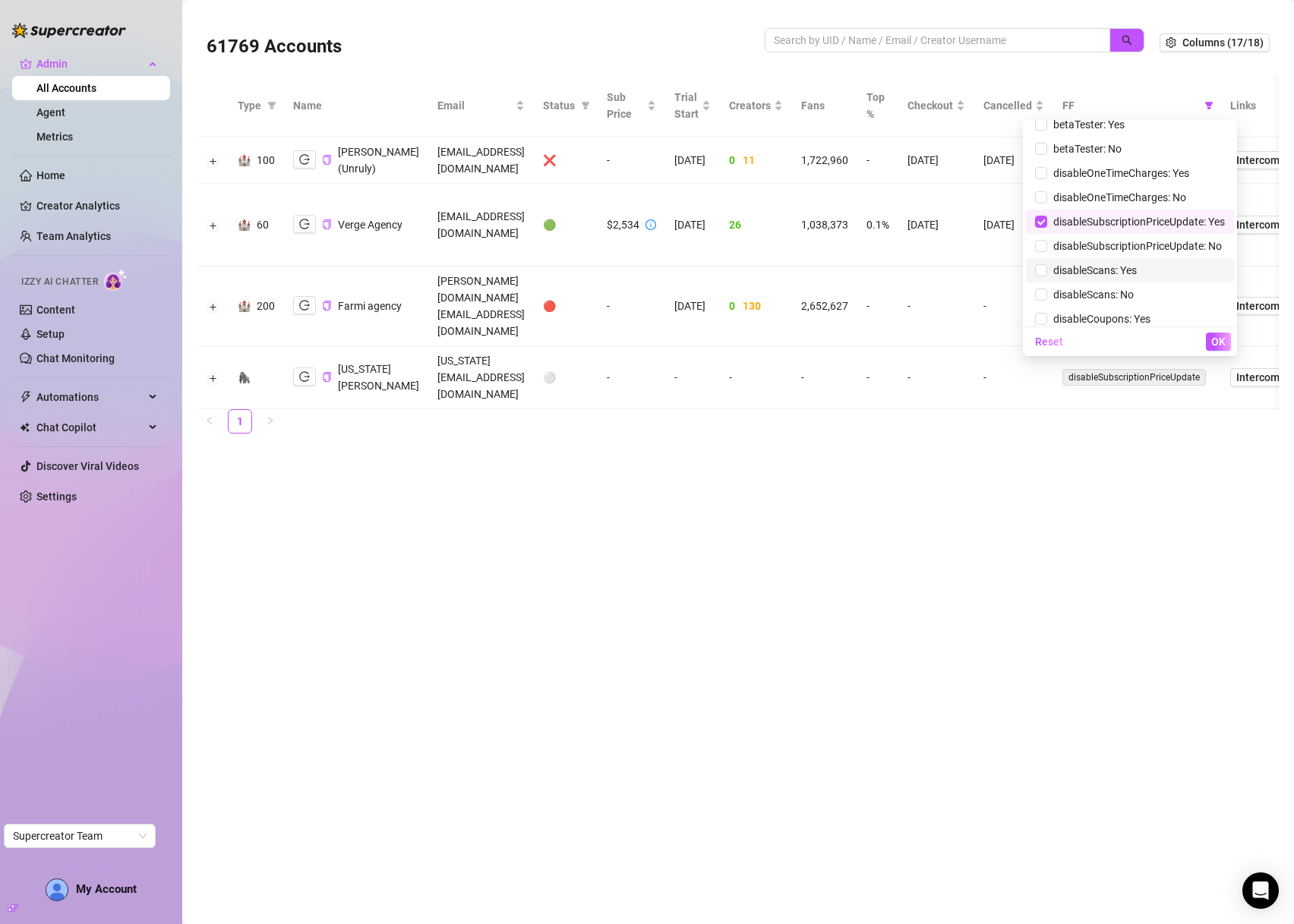
drag, startPoint x: 1085, startPoint y: 219, endPoint x: 1161, endPoint y: 268, distance: 90.4
click at [1085, 219] on span "disableSubscriptionPriceUpdate: Yes" at bounding box center [1136, 222] width 178 height 12
click at [1223, 340] on span "OK" at bounding box center [1218, 342] width 14 height 12
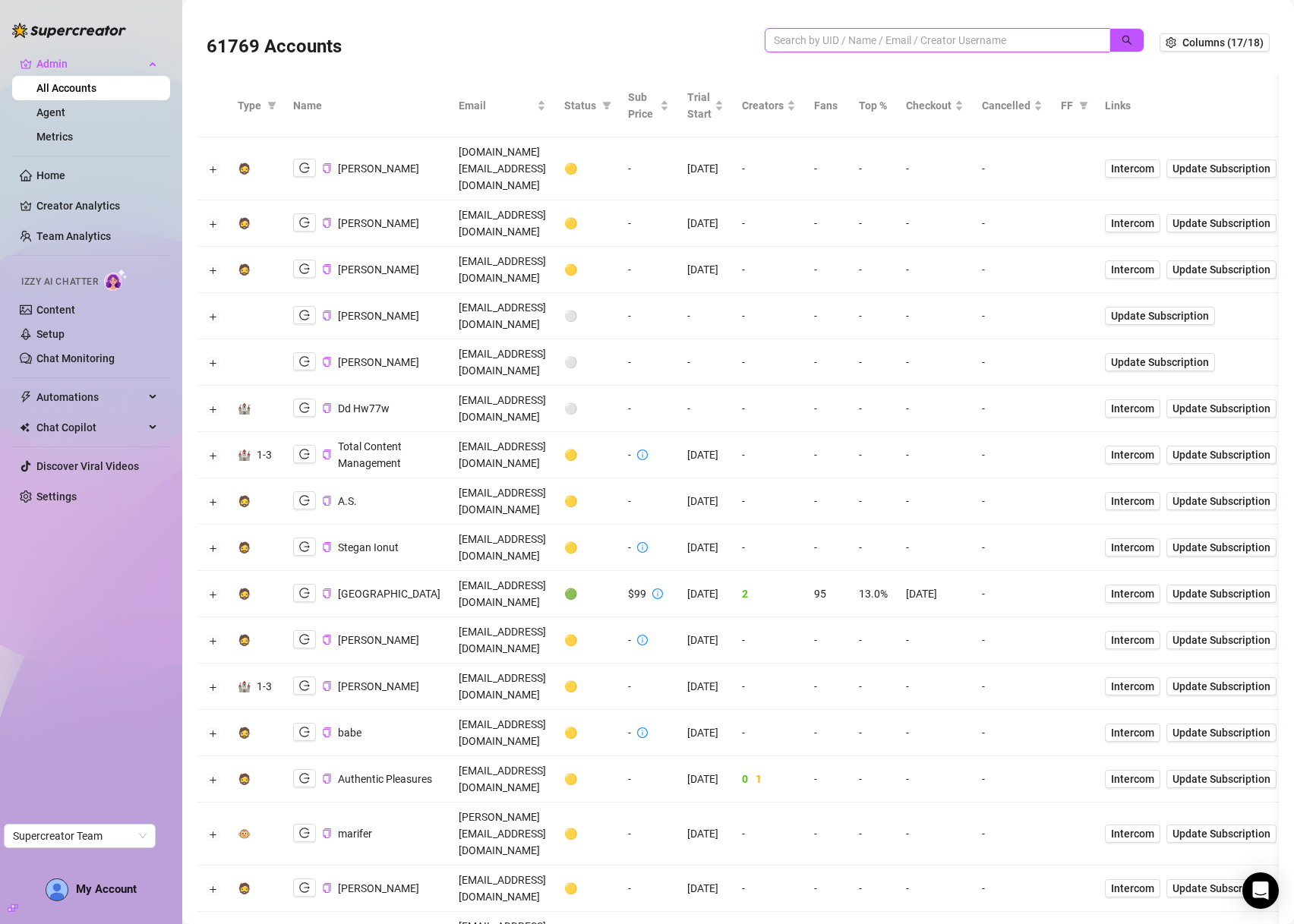
click at [874, 33] on input "search" at bounding box center [931, 41] width 315 height 17
click at [1089, 105] on icon "filter" at bounding box center [1084, 105] width 9 height 9
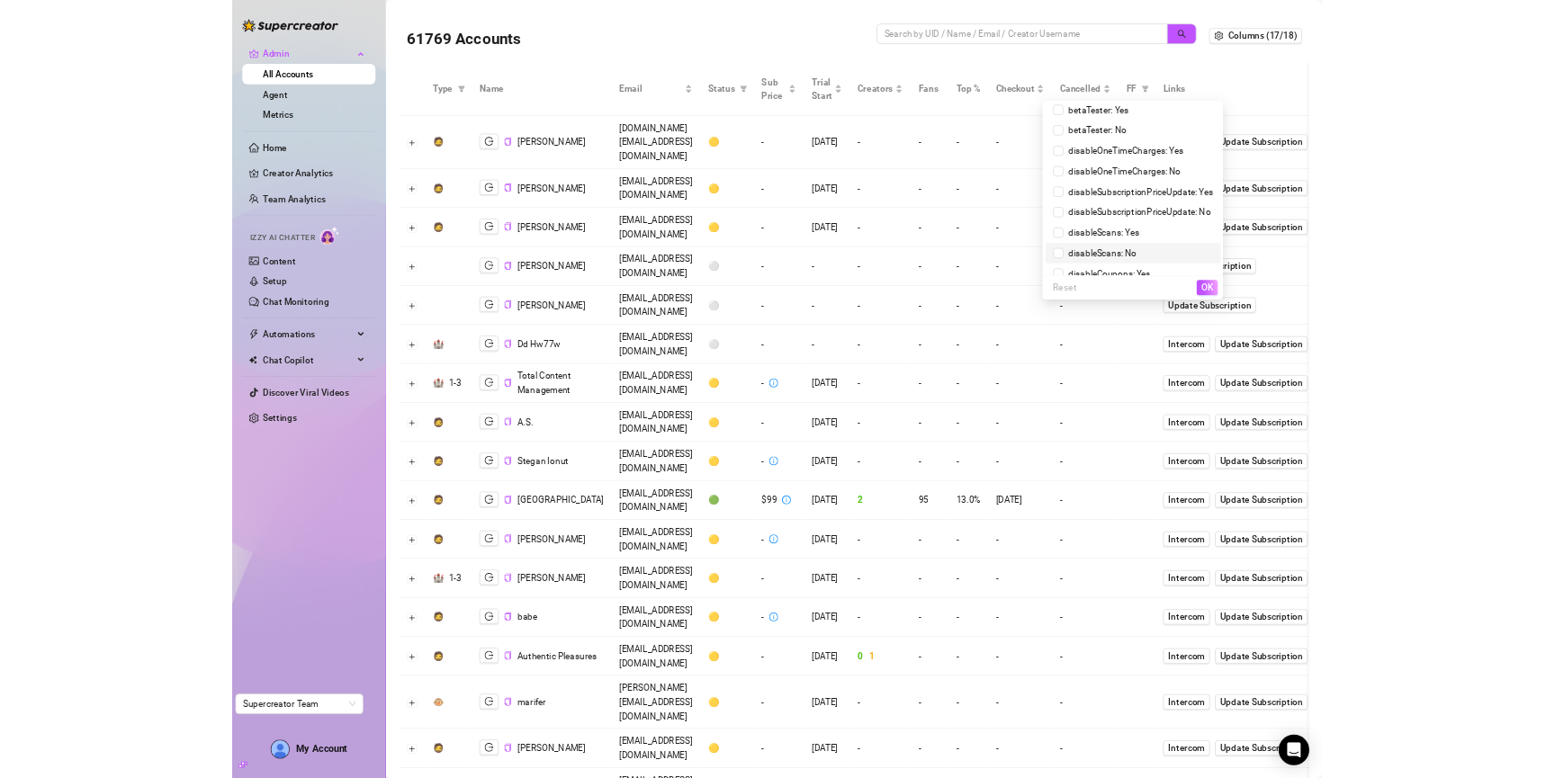
scroll to position [209, 0]
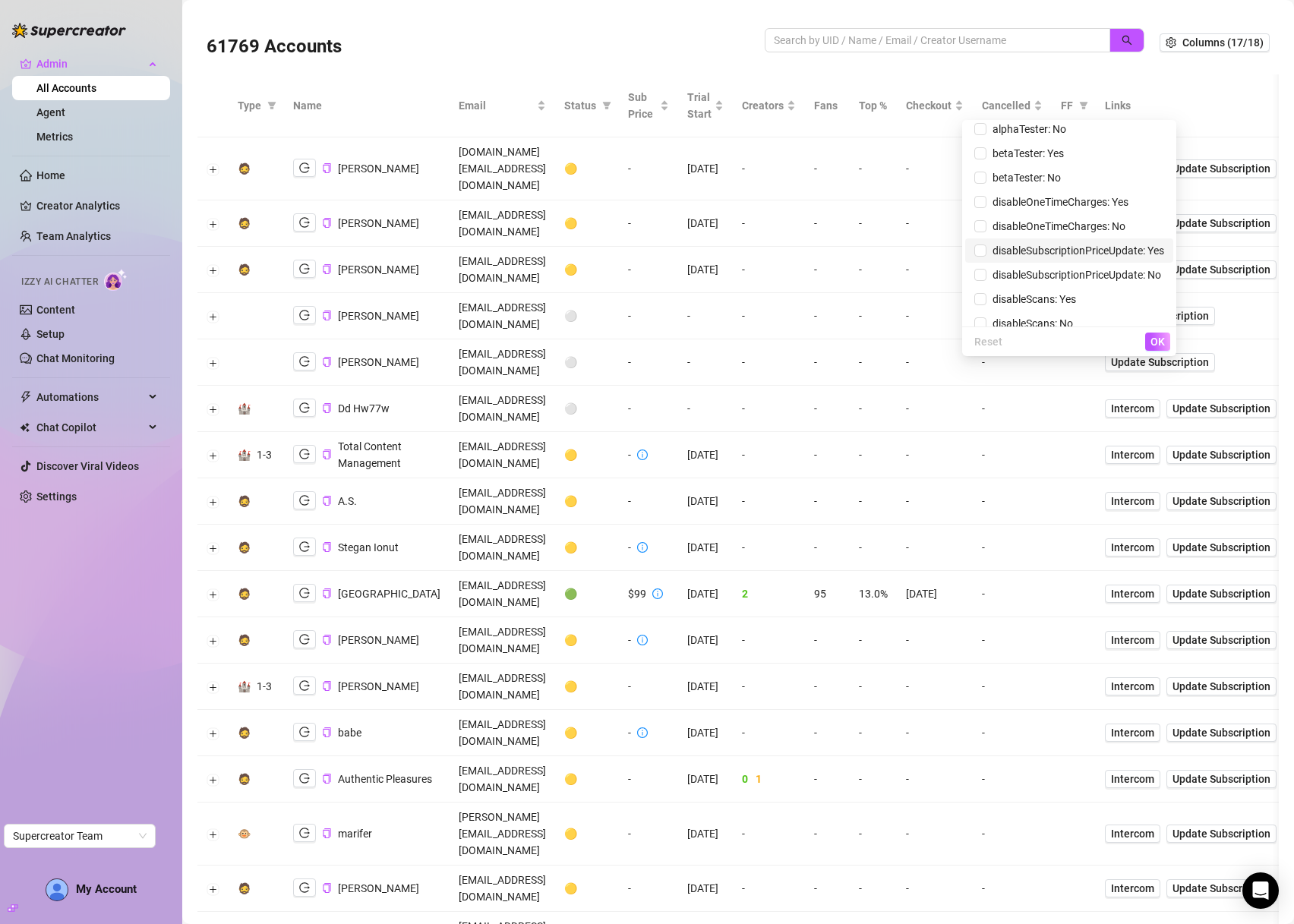
click at [1072, 257] on span "disableSubscriptionPriceUpdate: Yes" at bounding box center [1069, 251] width 190 height 17
click at [1158, 338] on span "OK" at bounding box center [1157, 342] width 14 height 12
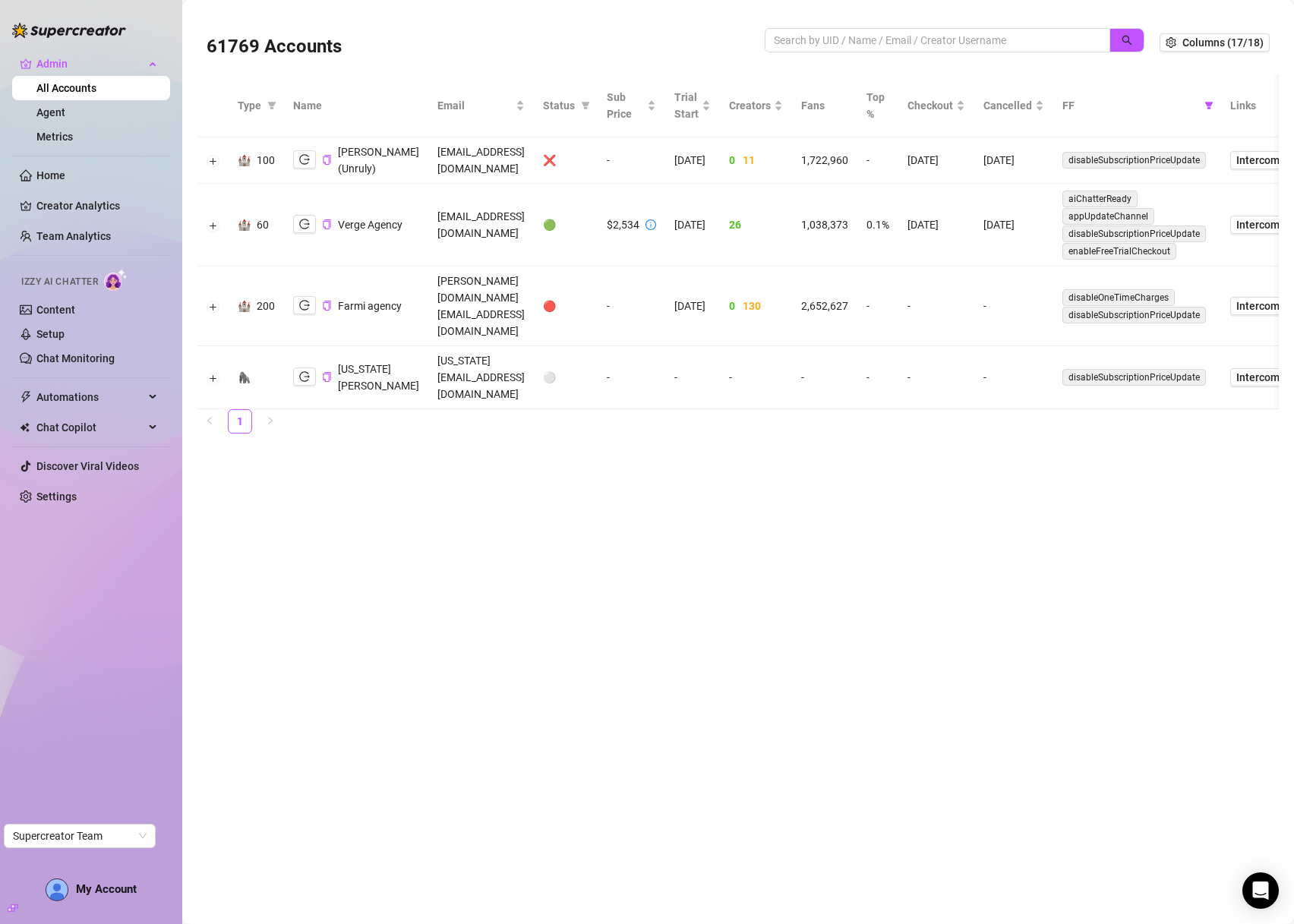
drag, startPoint x: 1227, startPoint y: 102, endPoint x: 1177, endPoint y: 181, distance: 93.5
click at [1214, 102] on icon "filter" at bounding box center [1210, 105] width 8 height 8
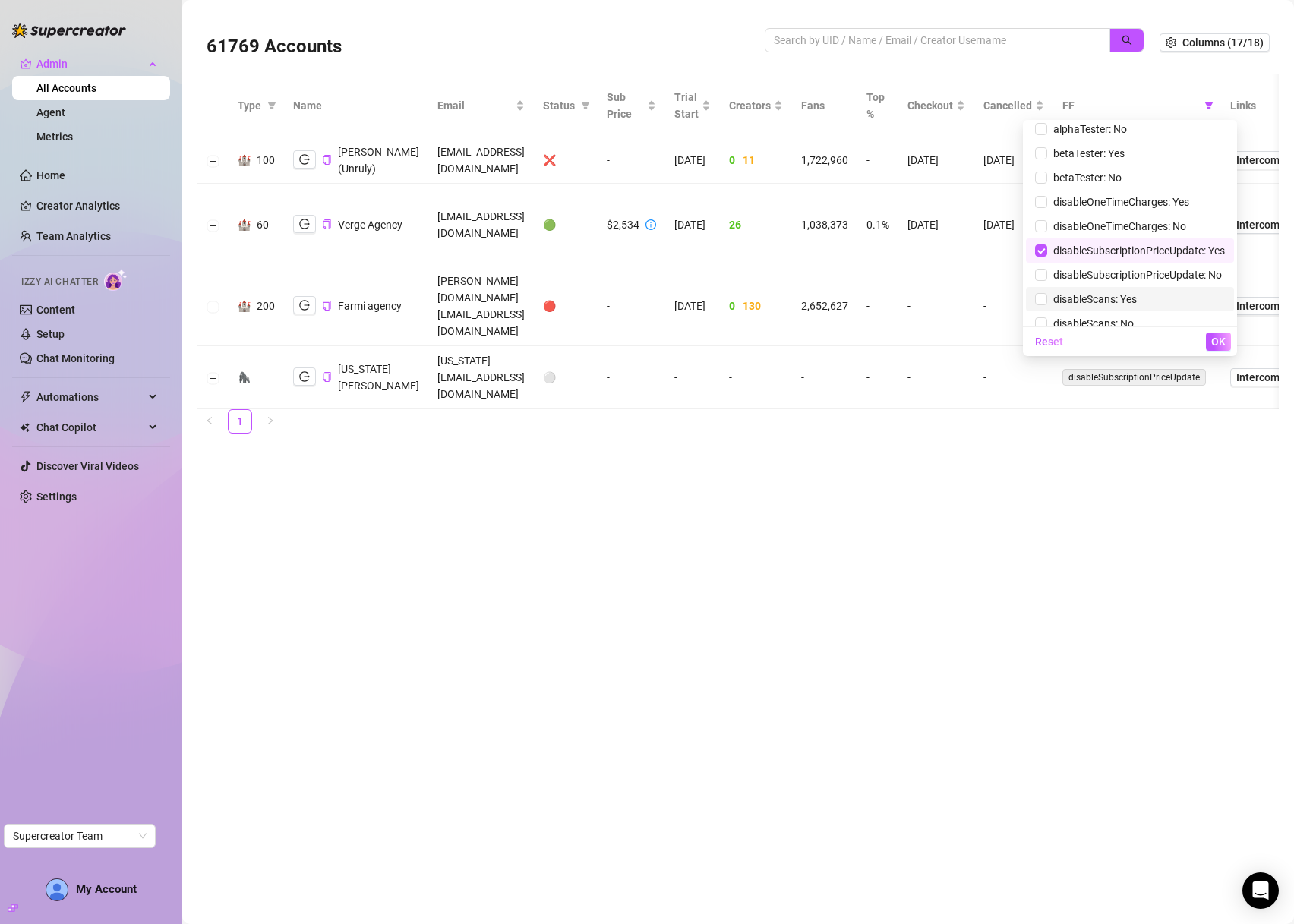
drag, startPoint x: 1117, startPoint y: 250, endPoint x: 1166, endPoint y: 292, distance: 64.5
click at [1120, 249] on span "disableSubscriptionPriceUpdate: Yes" at bounding box center [1136, 251] width 178 height 12
checkbox input "false"
click at [1225, 344] on span "OK" at bounding box center [1218, 342] width 14 height 12
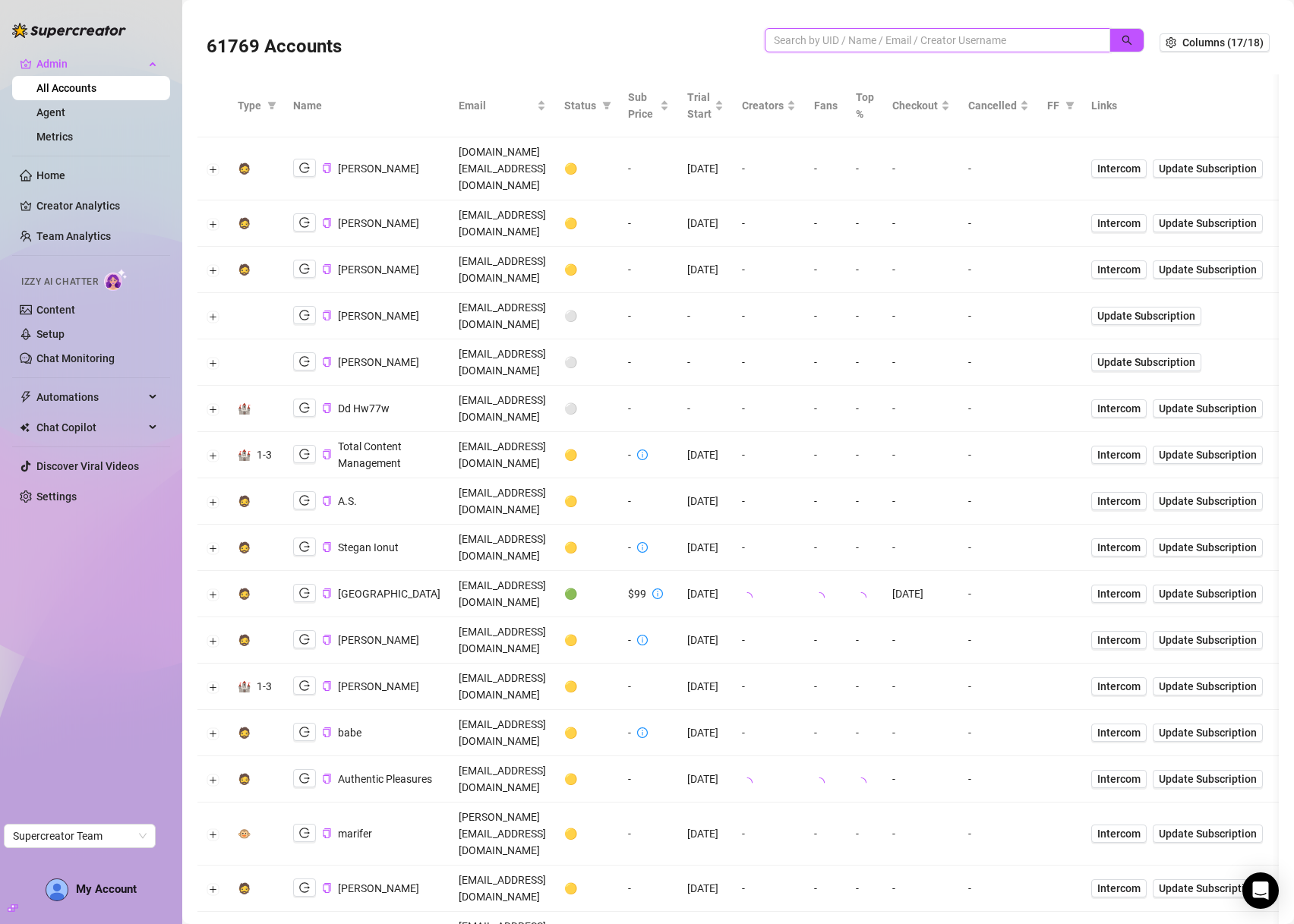
click at [945, 40] on input "search" at bounding box center [931, 41] width 315 height 17
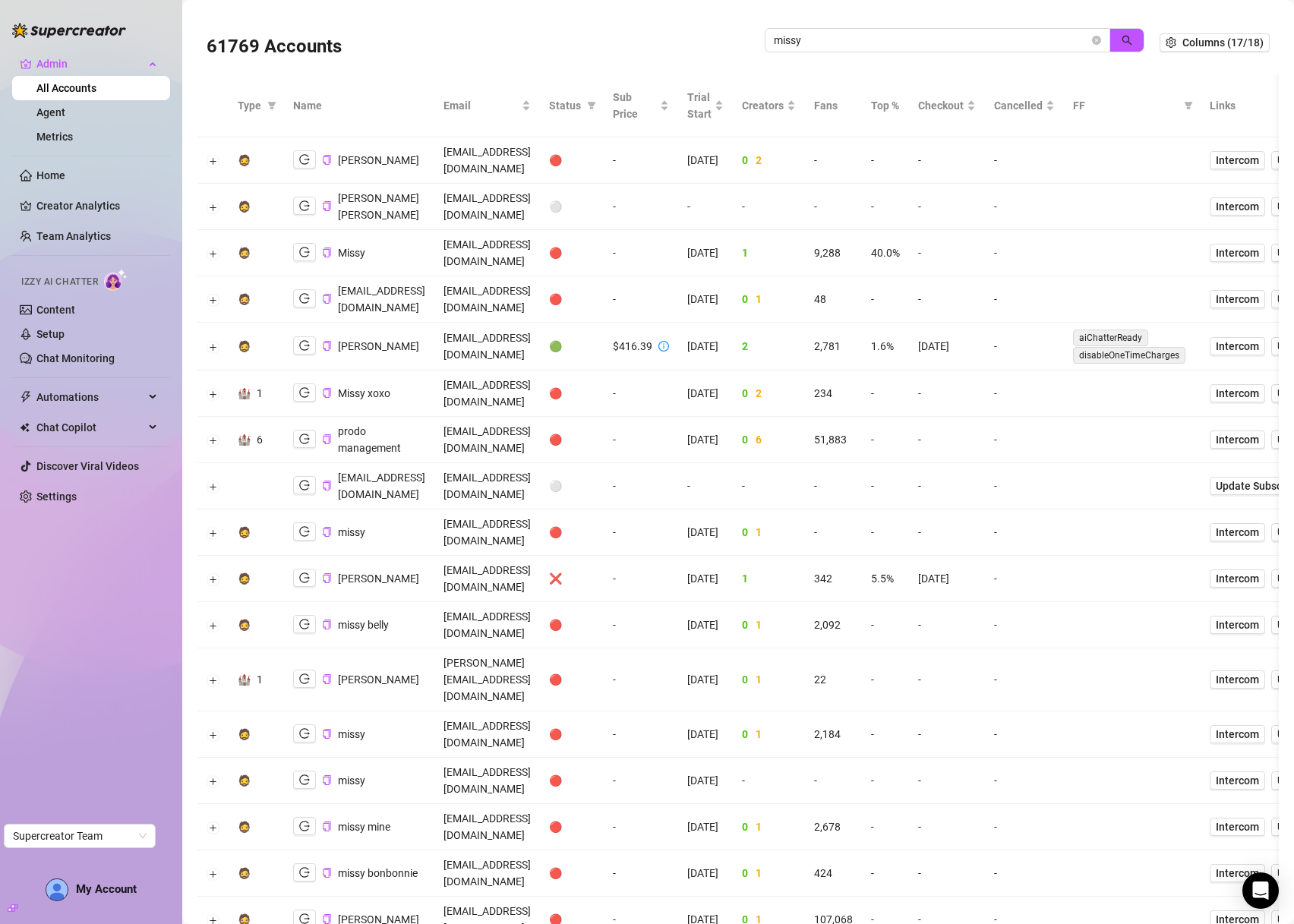
click at [333, 337] on div "Missy Davis" at bounding box center [355, 346] width 126 height 19
click at [328, 341] on icon "copy" at bounding box center [328, 346] width 10 height 10
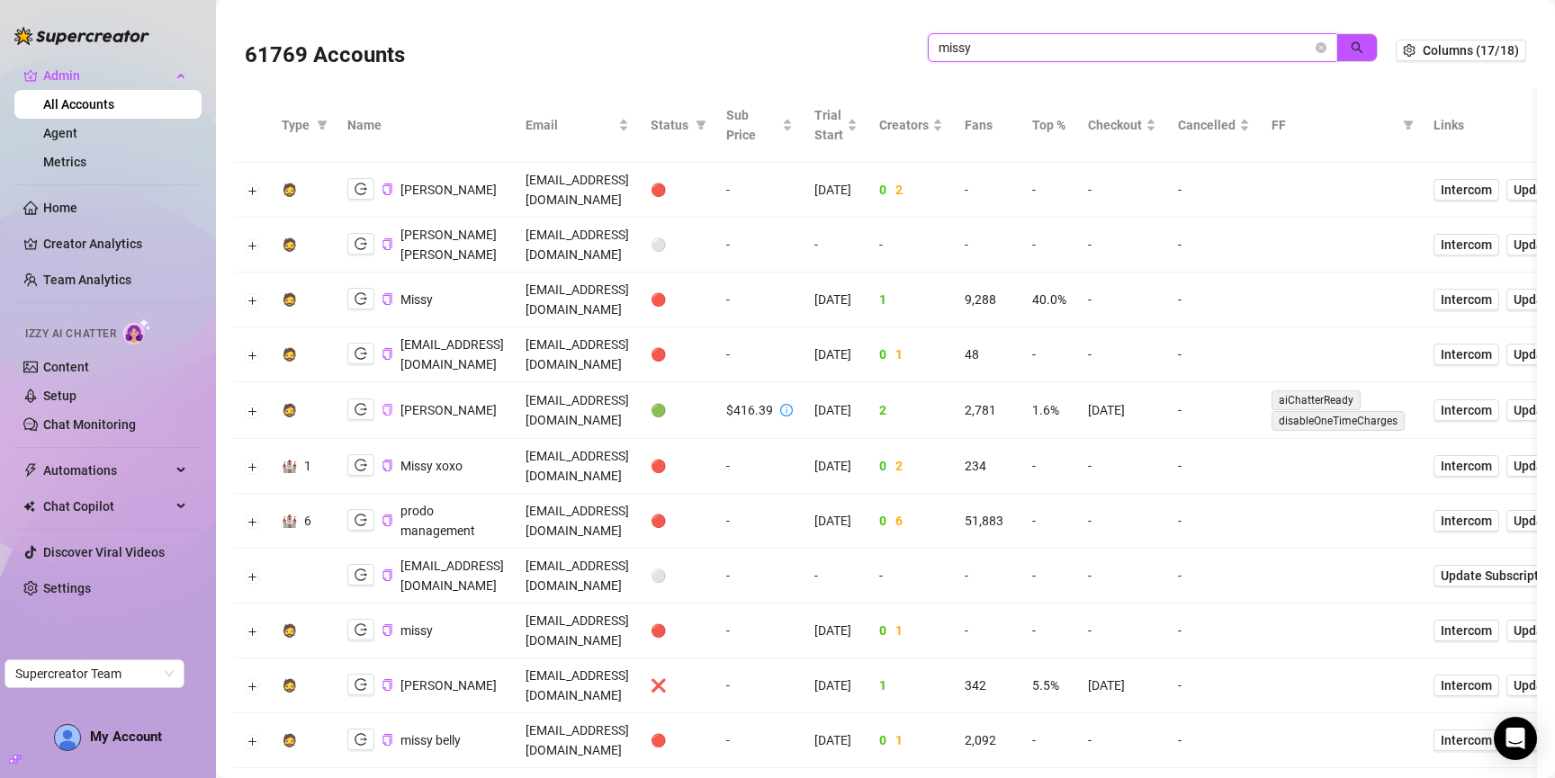
click at [1019, 50] on input "missy" at bounding box center [1125, 48] width 373 height 20
paste input "ehPI7FauEtQ1K8iewREWqtGyAG22"
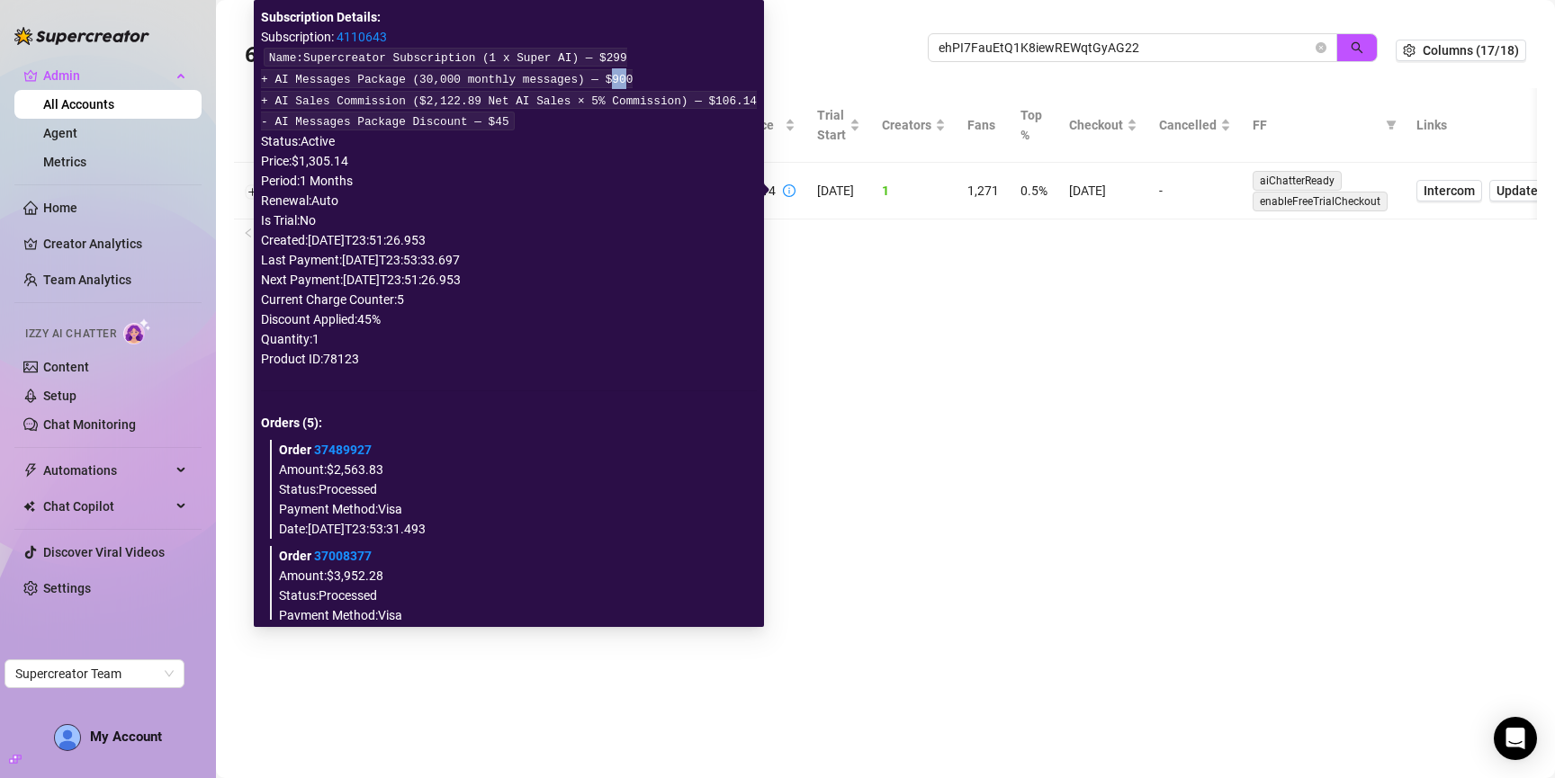
click at [625, 80] on code "Name: Supercreator Subscription (1 x Super AI) — $299 + AI Messages Package (30…" at bounding box center [509, 89] width 496 height 83
click at [708, 99] on code "Name: Supercreator Subscription (1 x Super AI) — $299 + AI Messages Package (30…" at bounding box center [509, 89] width 496 height 83
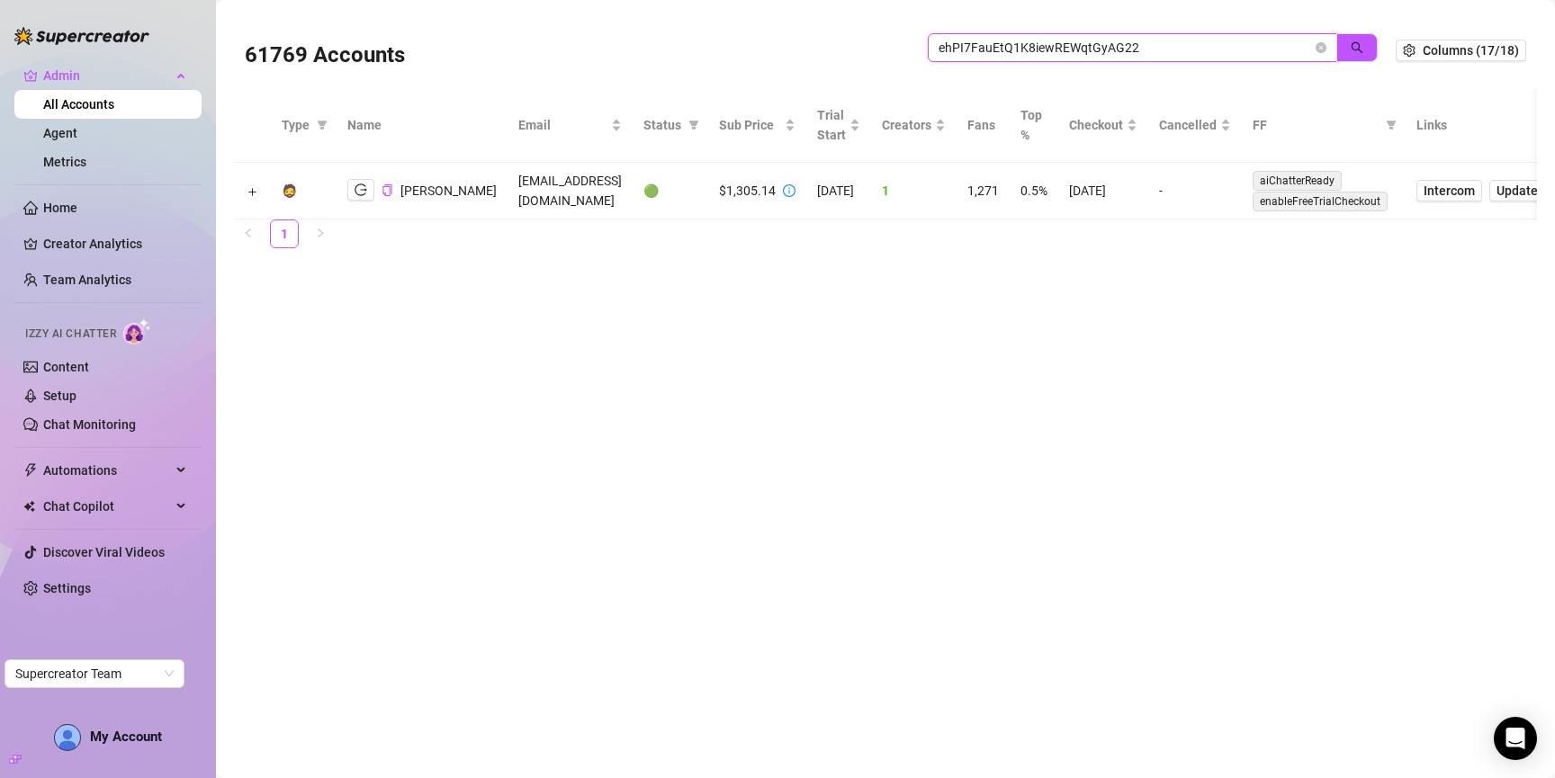
click at [1040, 44] on input "ehPI7FauEtQ1K8iewREWqtGyAG22" at bounding box center [1125, 48] width 373 height 20
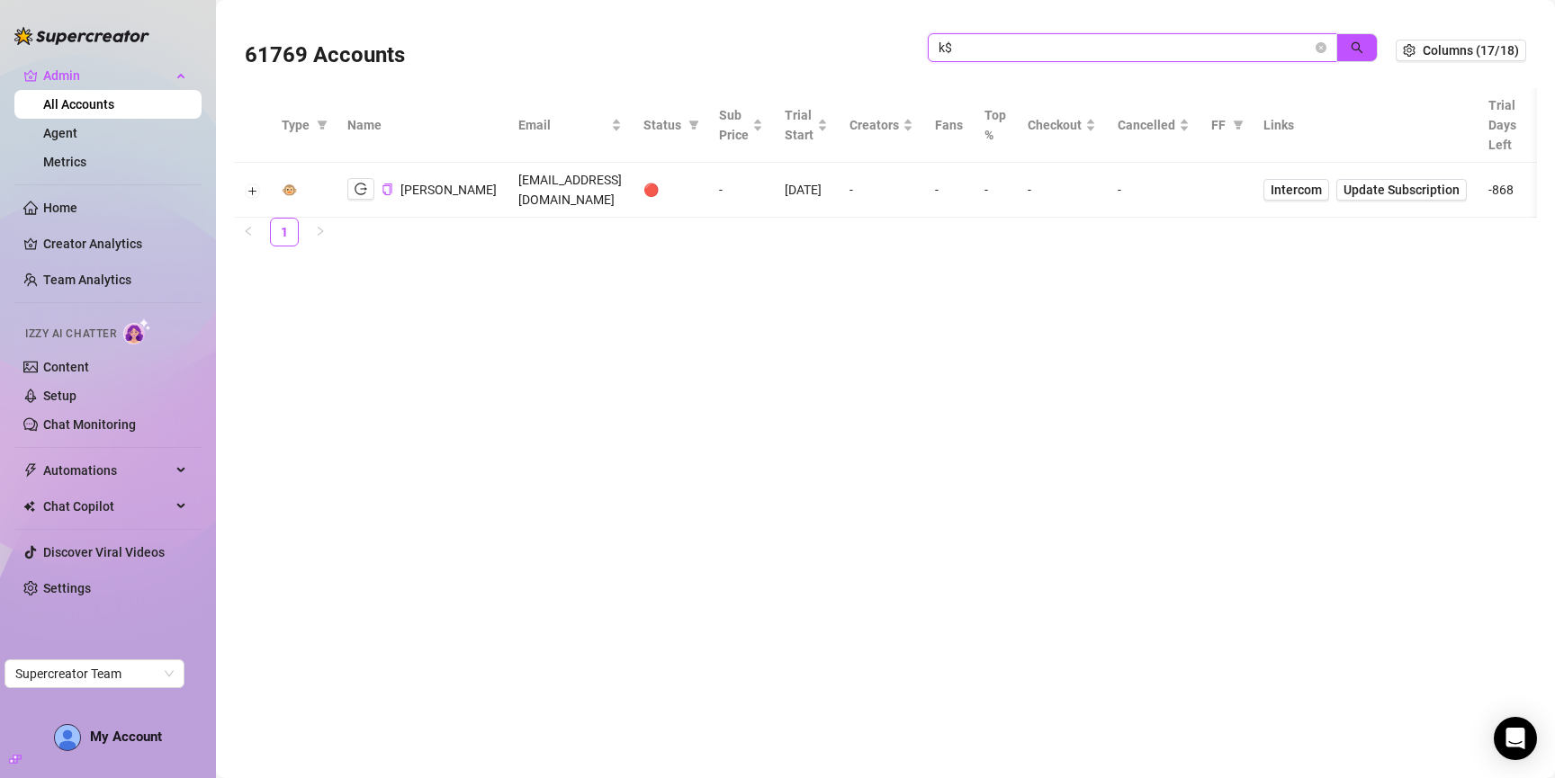
click at [973, 49] on input "k$" at bounding box center [1125, 48] width 373 height 20
type input "k"
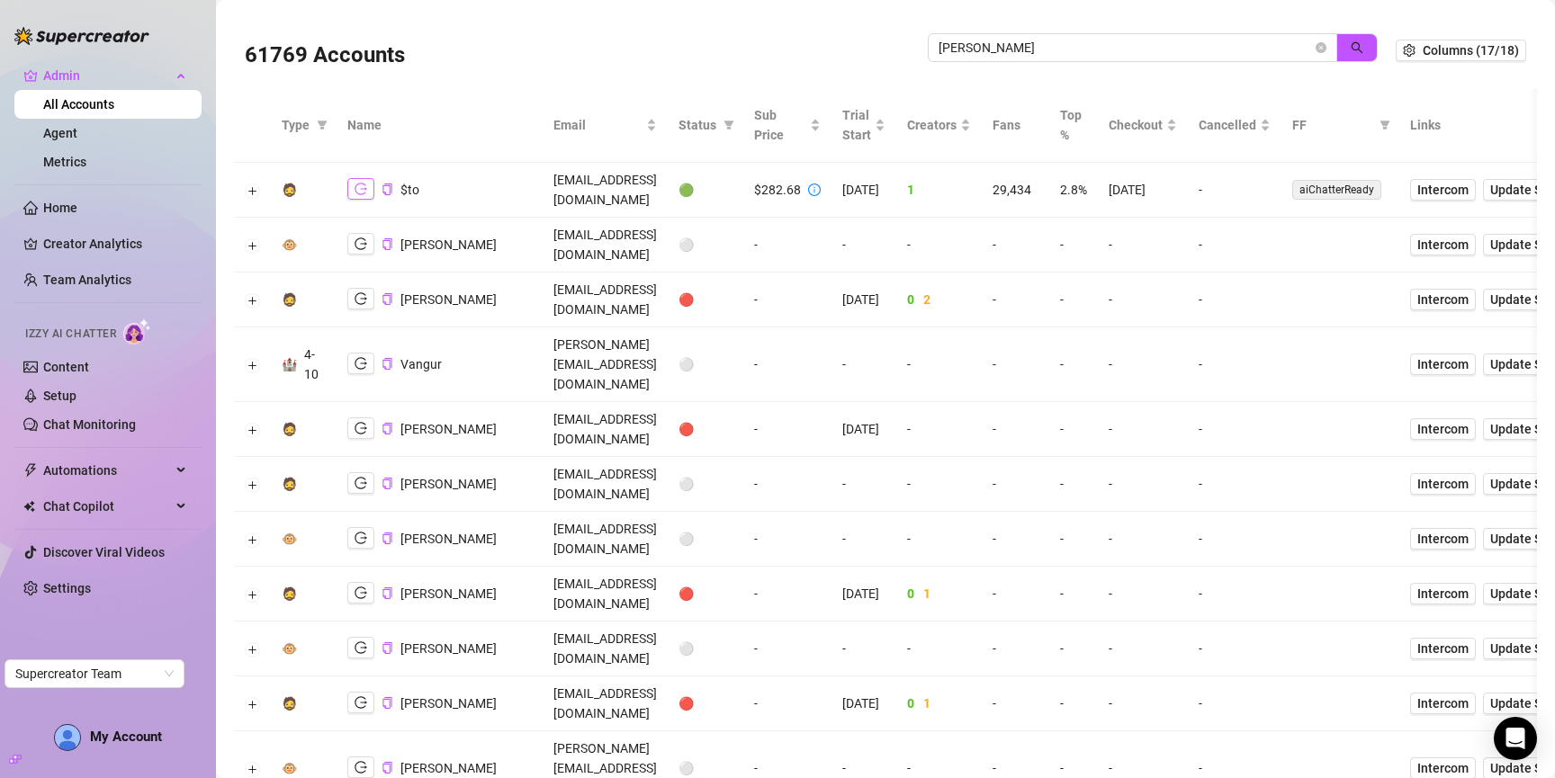
click at [364, 184] on icon "logout" at bounding box center [361, 189] width 13 height 13
click at [1015, 52] on input "kristo" at bounding box center [1125, 48] width 373 height 20
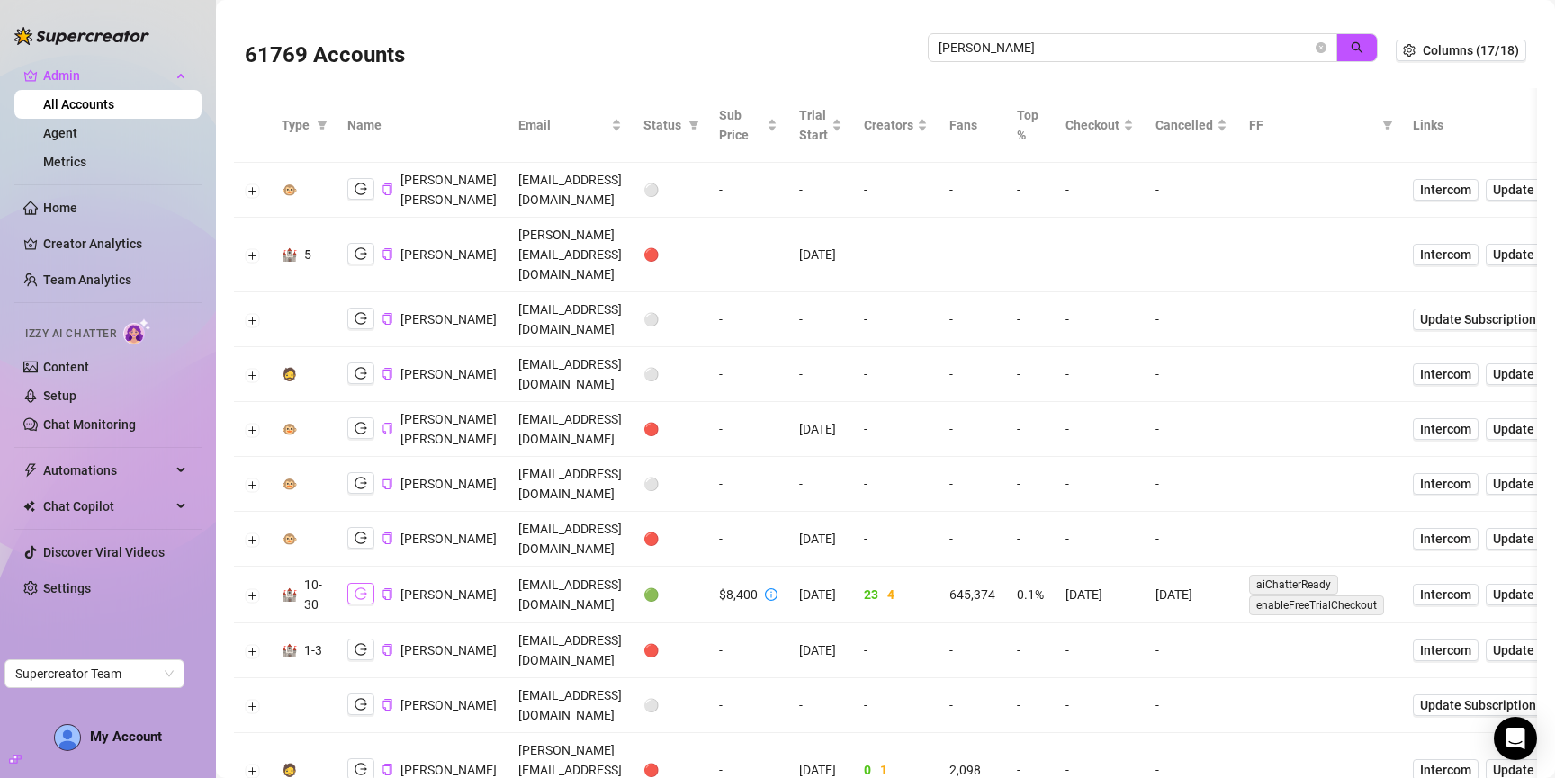
click at [355, 600] on icon "logout" at bounding box center [361, 594] width 13 height 13
click at [984, 41] on input "john l" at bounding box center [1125, 48] width 373 height 20
click at [984, 40] on input "john l" at bounding box center [1125, 48] width 373 height 20
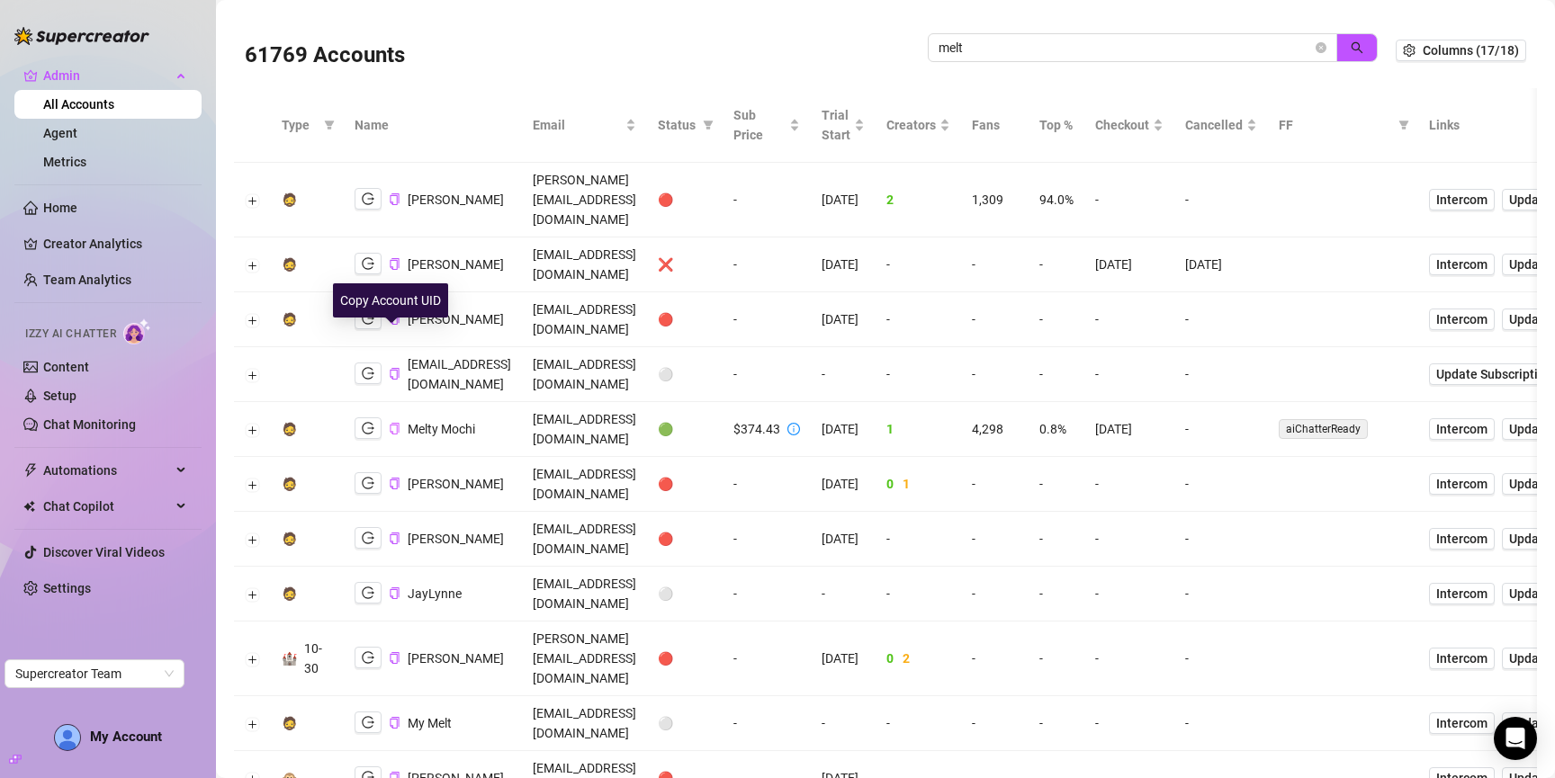
click at [394, 423] on icon "copy" at bounding box center [394, 429] width 9 height 12
click at [1060, 44] on input "melt" at bounding box center [1125, 48] width 373 height 20
click at [1061, 44] on input "melt" at bounding box center [1125, 48] width 373 height 20
type input "prest"
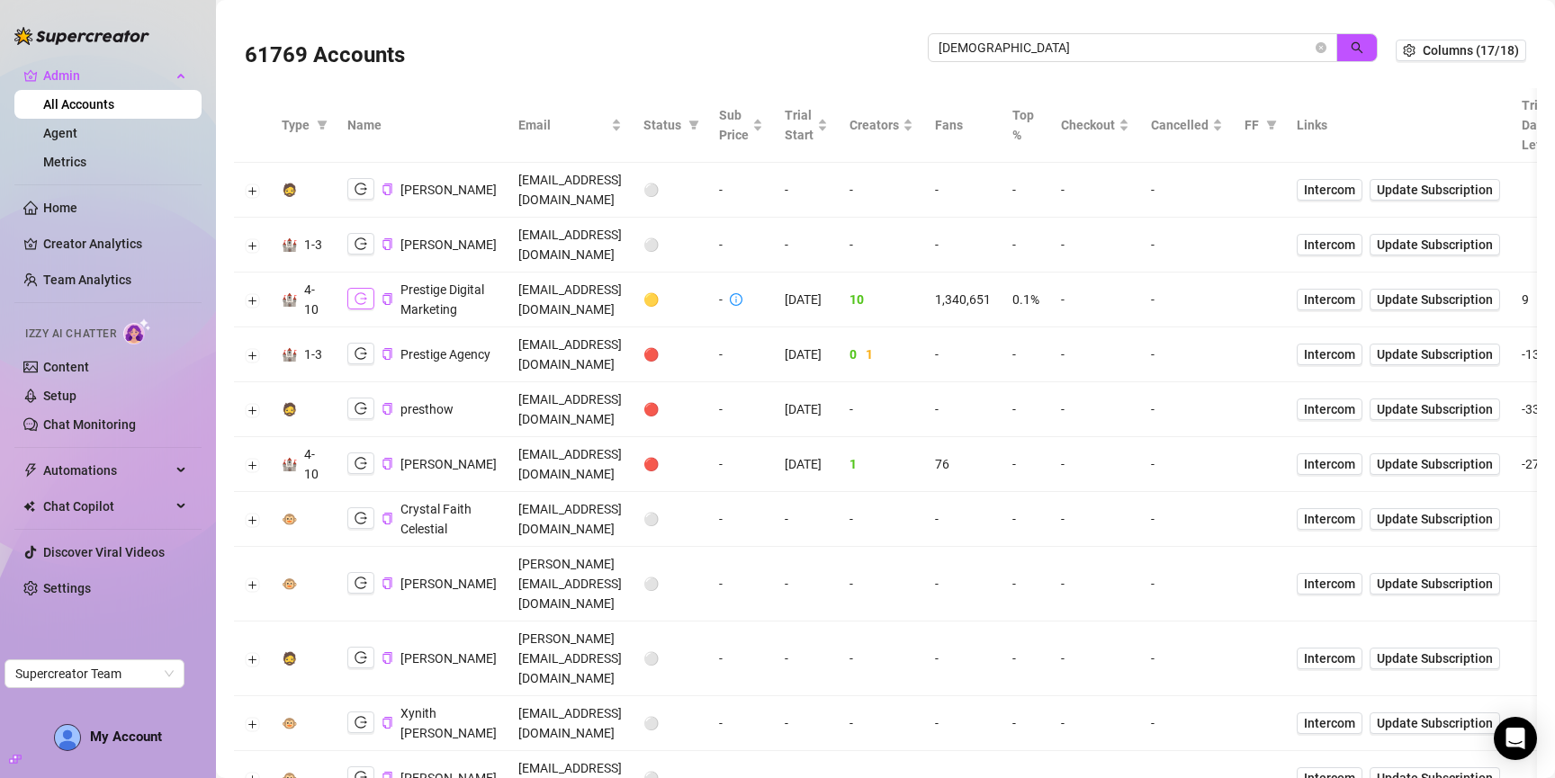
click at [362, 305] on icon "logout" at bounding box center [361, 298] width 13 height 13
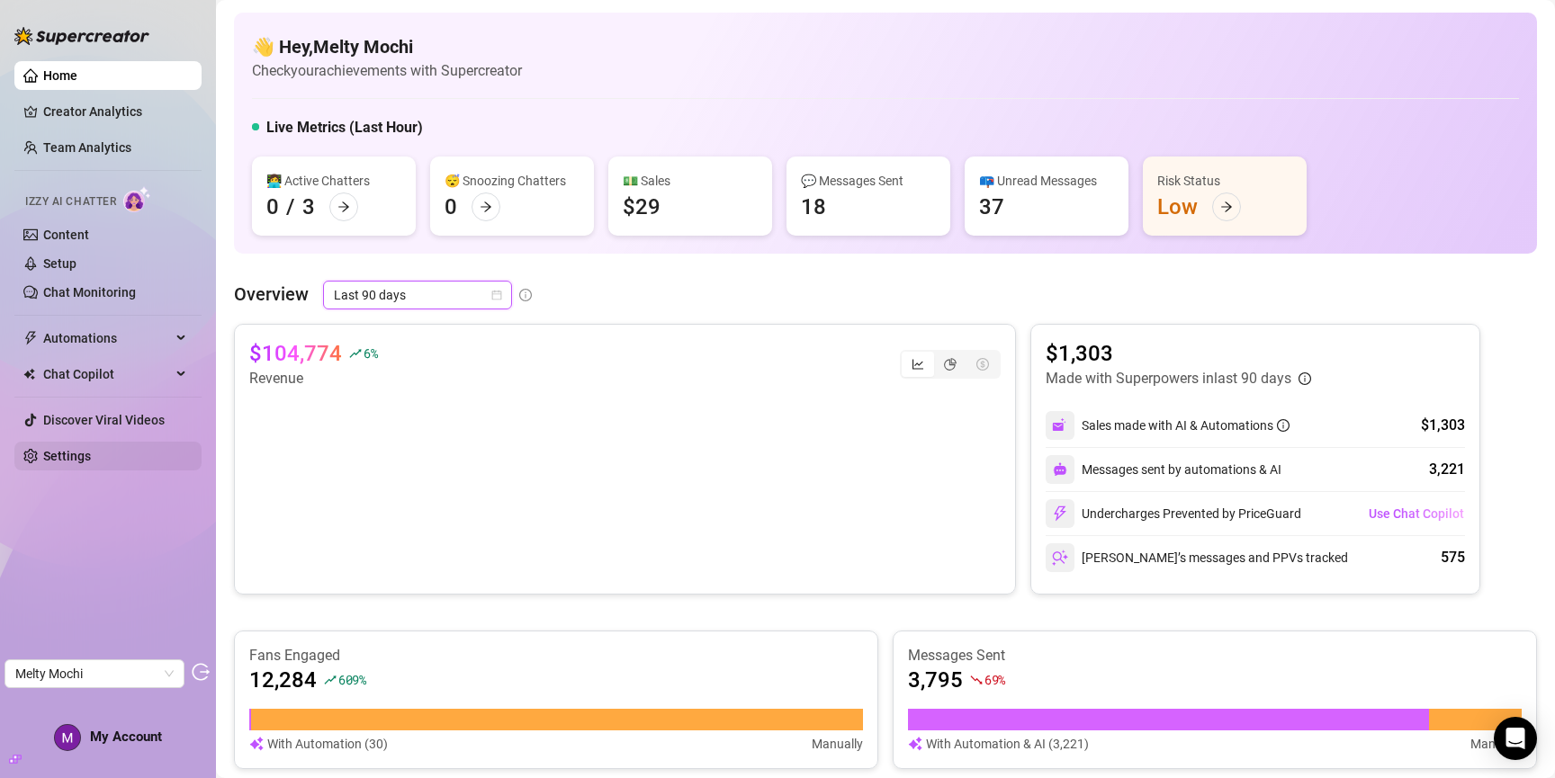
click at [74, 452] on link "Settings" at bounding box center [67, 456] width 48 height 14
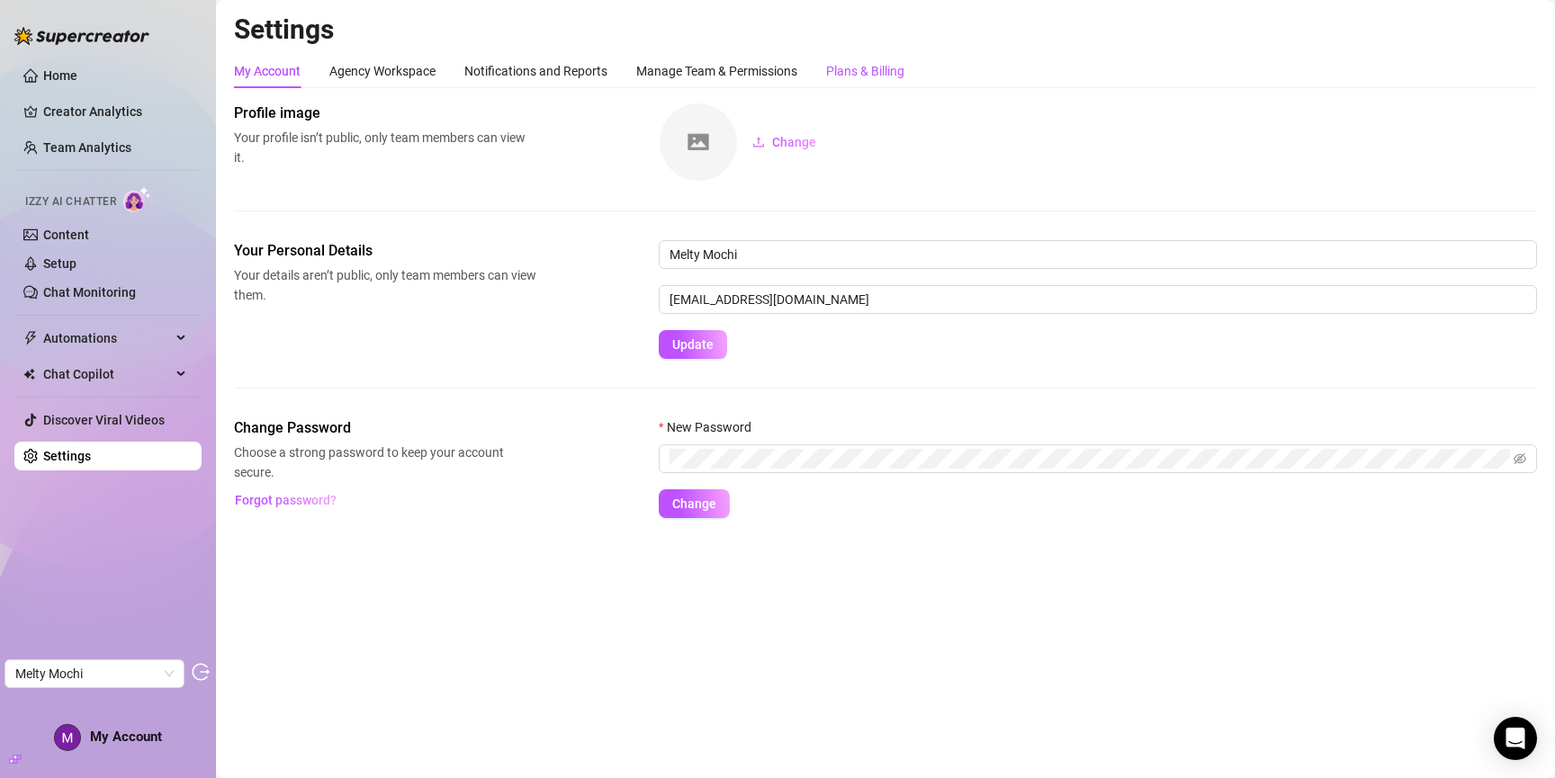
click at [886, 79] on div "Plans & Billing" at bounding box center [865, 71] width 78 height 20
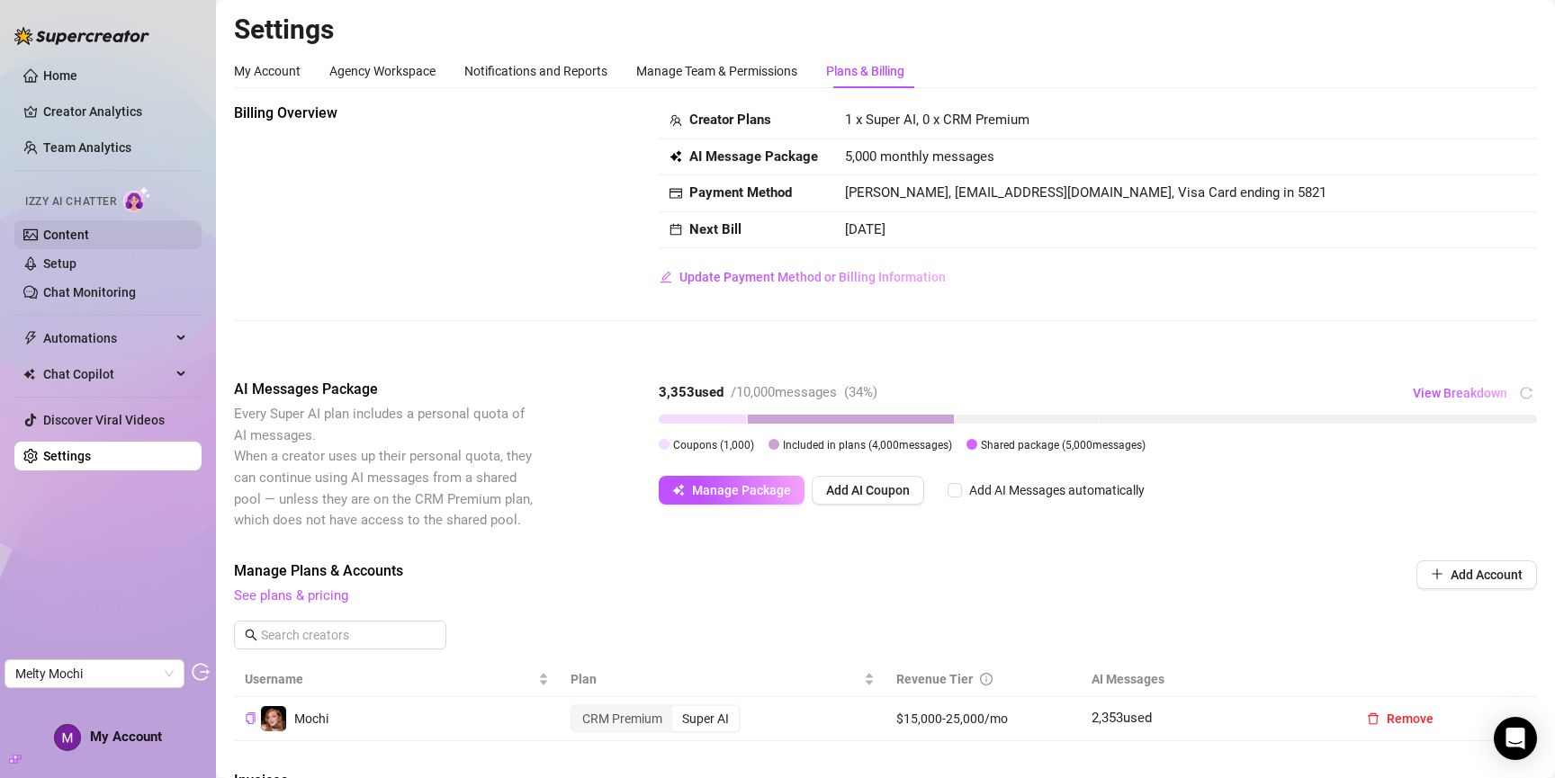
click at [81, 236] on link "Content" at bounding box center [66, 235] width 46 height 14
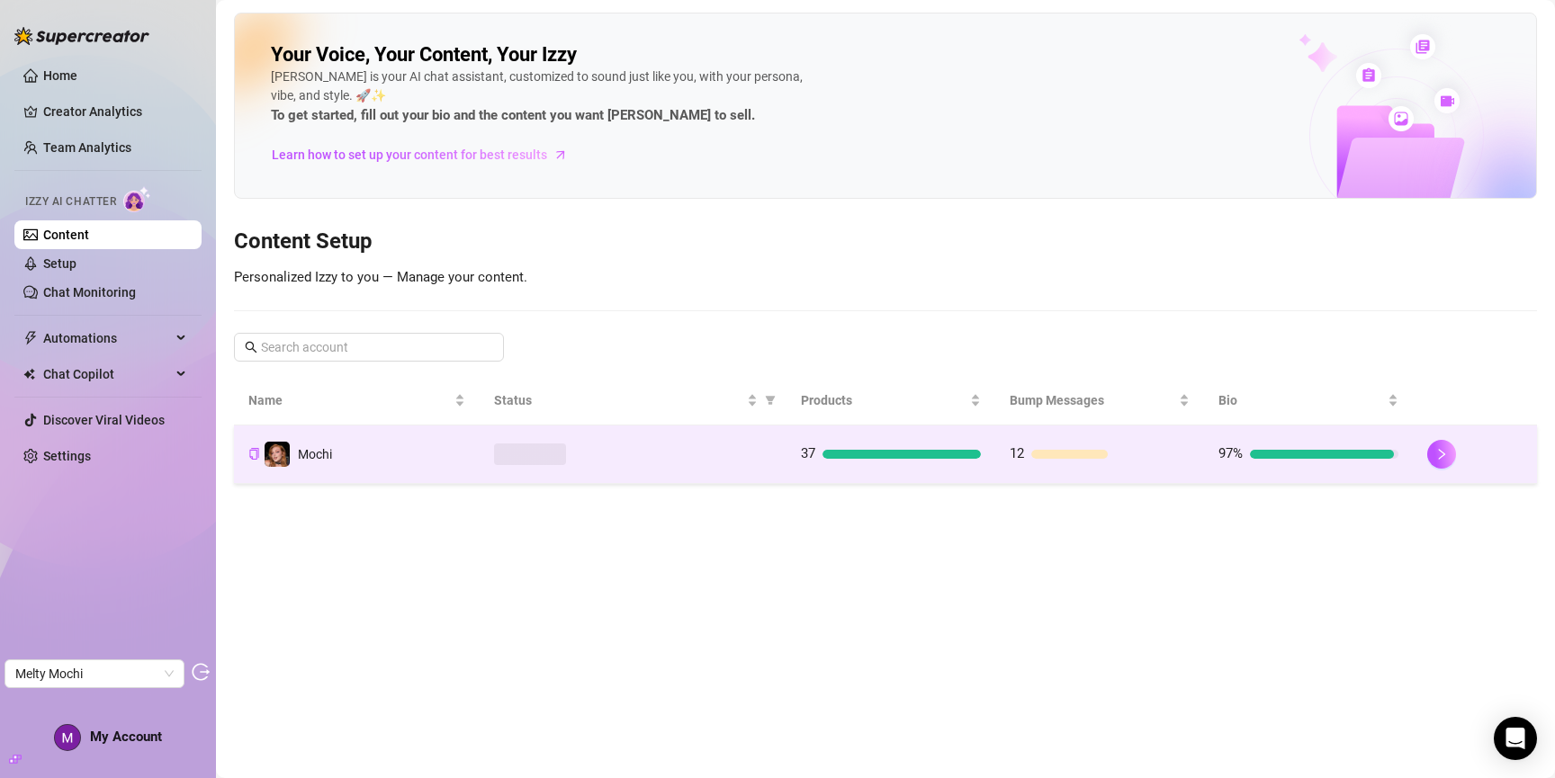
click at [382, 454] on td "Mochi" at bounding box center [357, 455] width 246 height 58
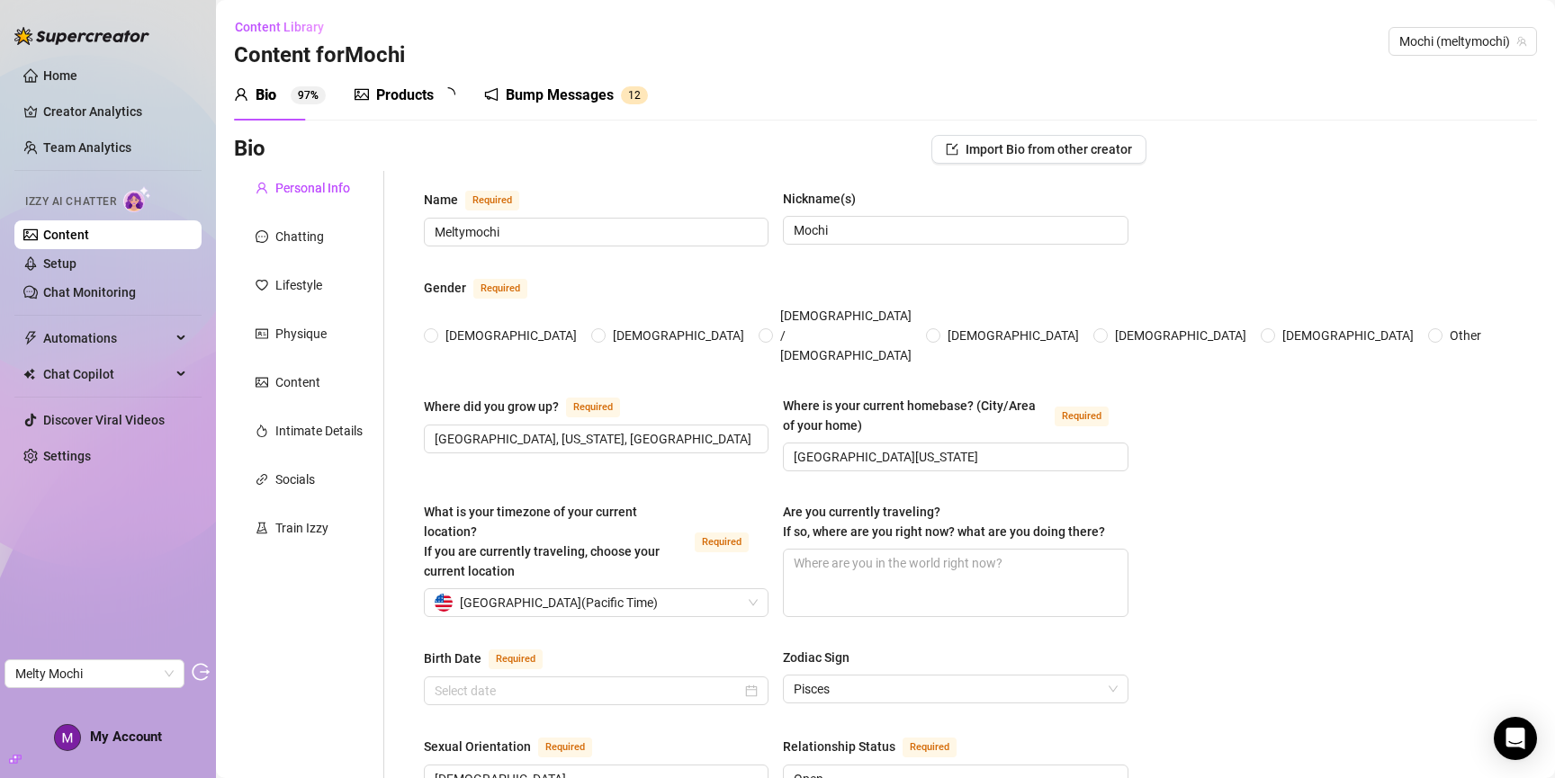
radio input "true"
checkbox input "false"
checkbox input "true"
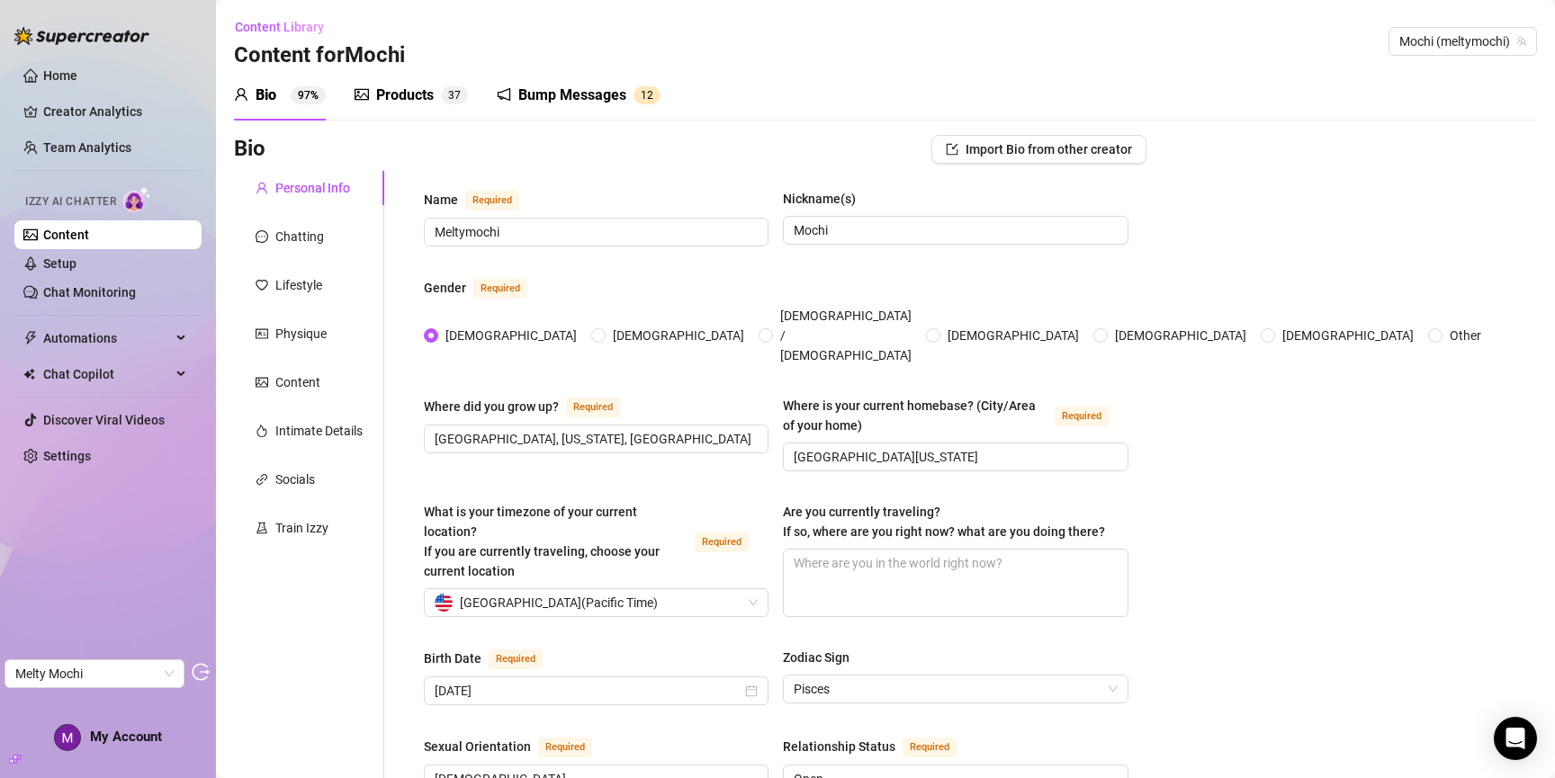
type input "February 23rd, 2000"
click at [318, 382] on div "Content" at bounding box center [297, 383] width 45 height 20
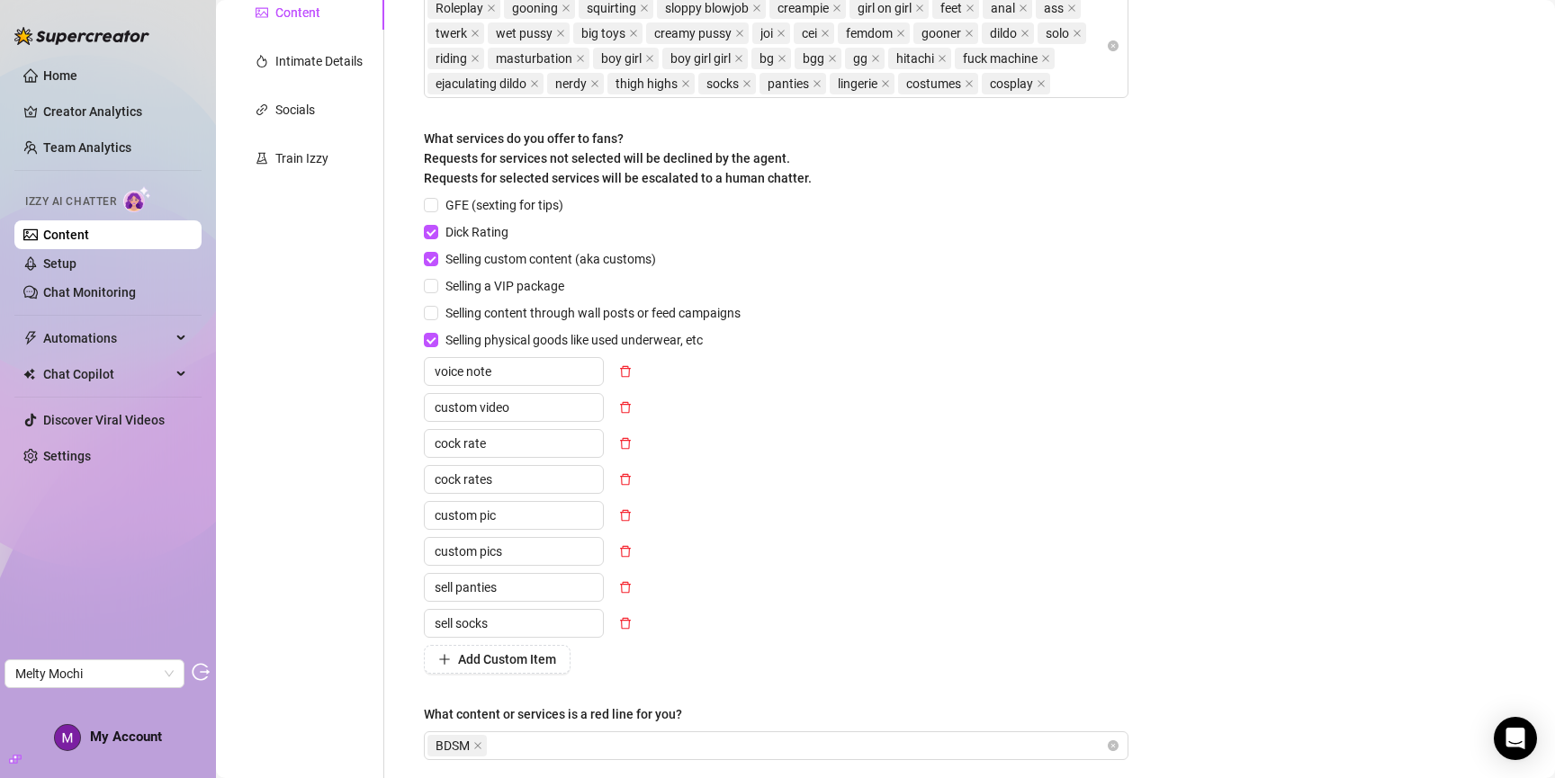
scroll to position [373, 0]
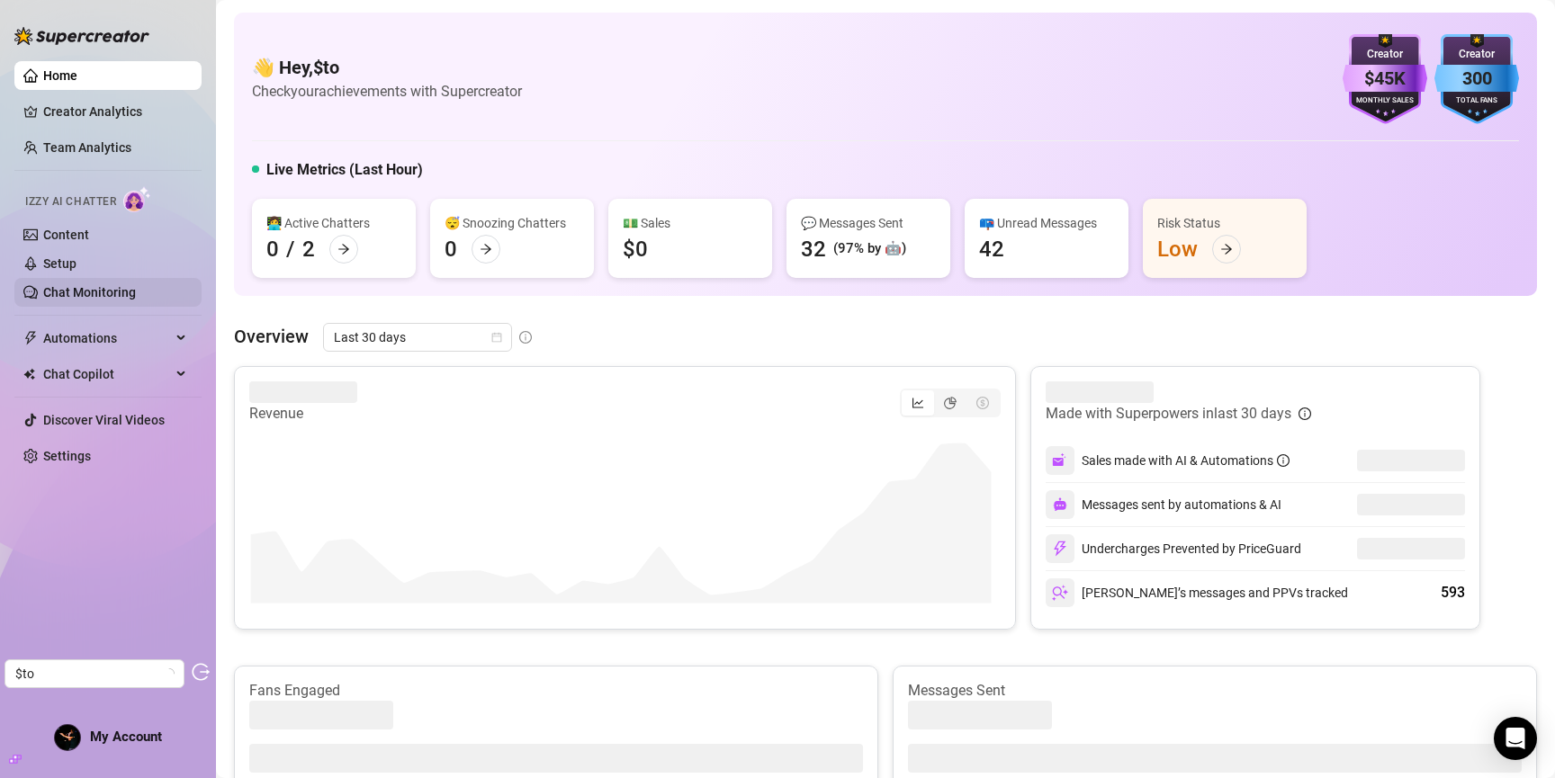
click at [101, 290] on link "Chat Monitoring" at bounding box center [89, 292] width 93 height 14
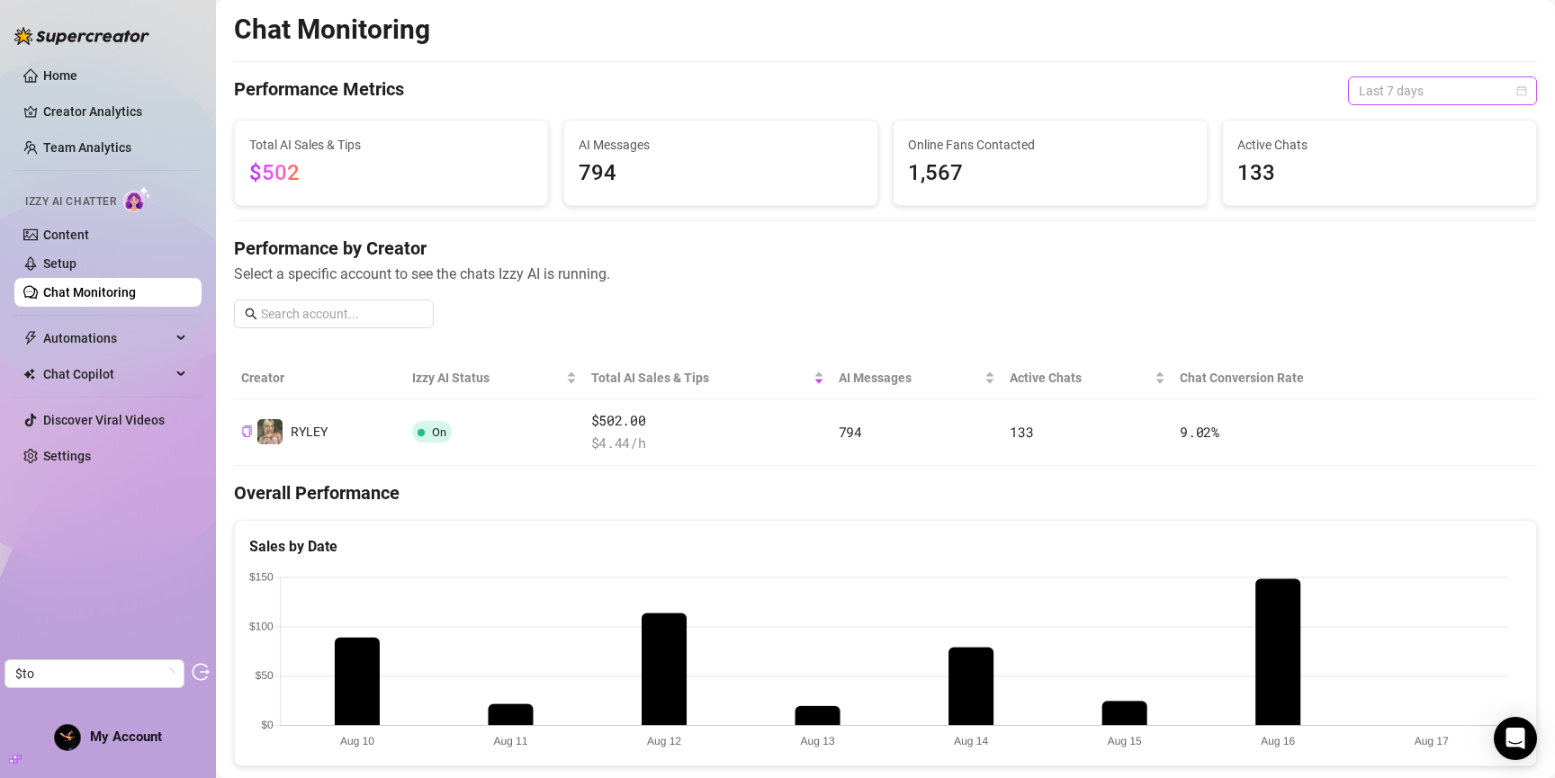
click at [1389, 85] on span "Last 7 days" at bounding box center [1442, 90] width 167 height 27
click at [1398, 207] on div "Last 90 days" at bounding box center [1429, 213] width 160 height 20
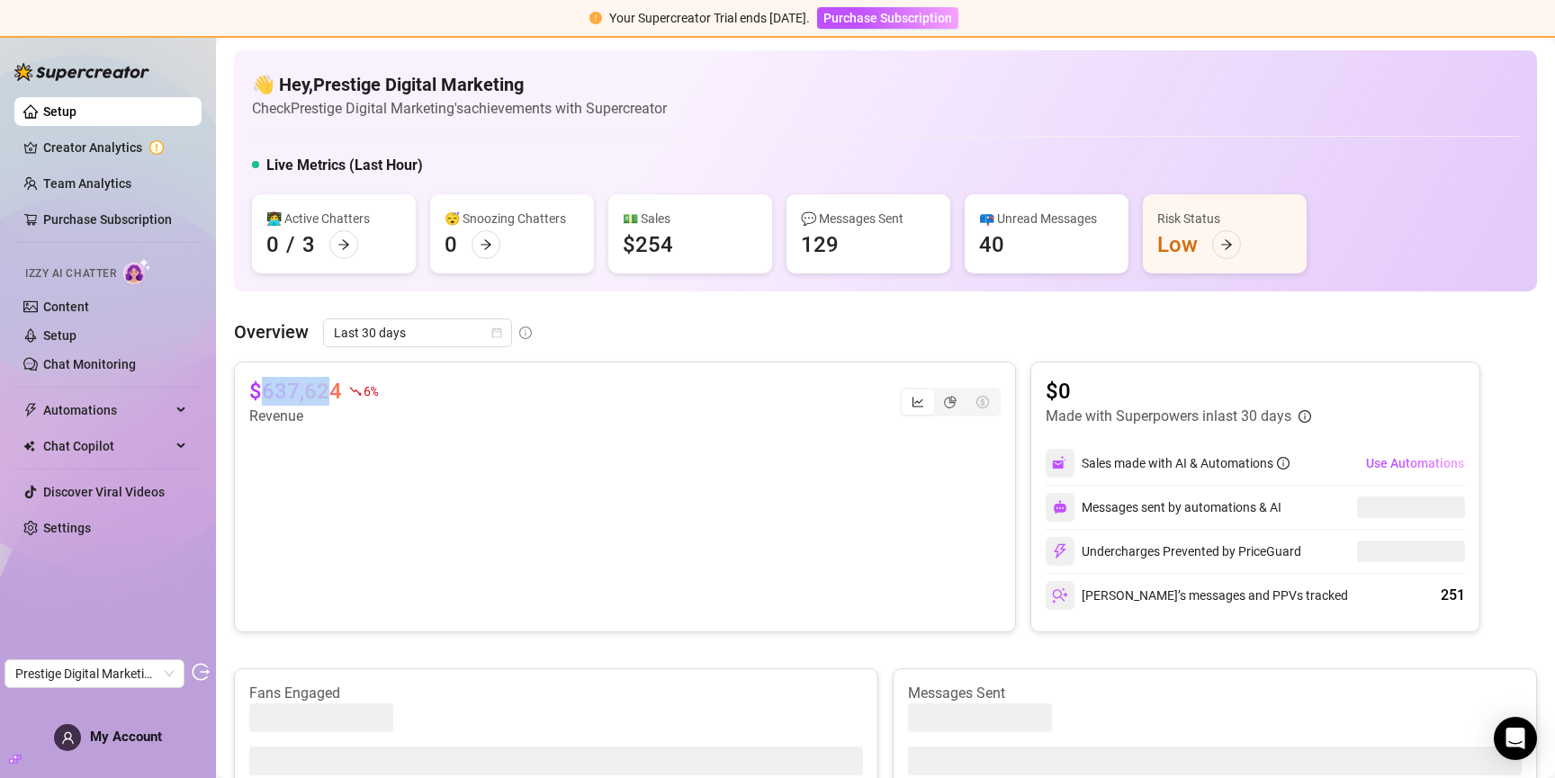
click at [328, 392] on article "$637,624" at bounding box center [295, 391] width 93 height 29
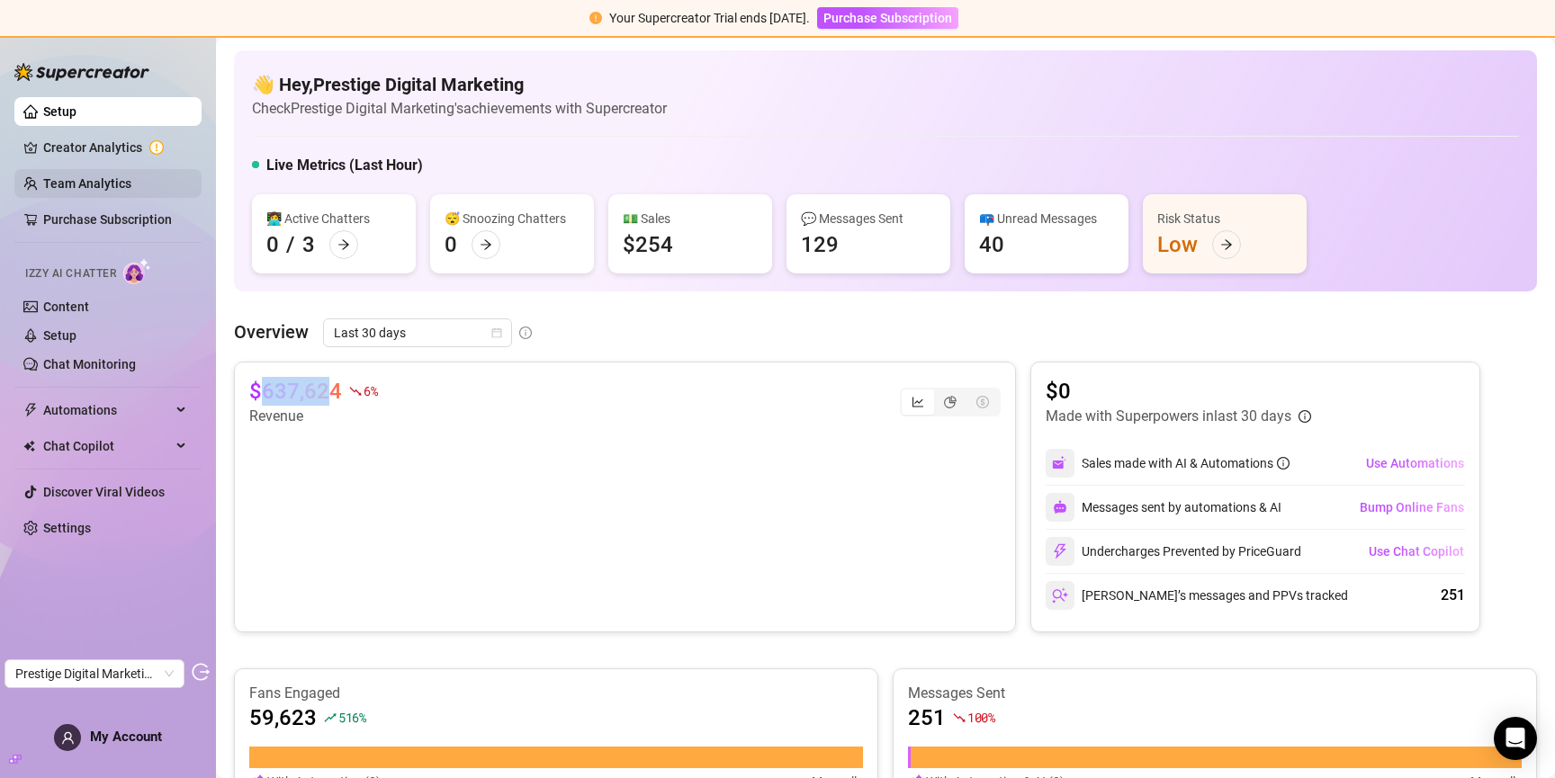
click at [88, 176] on link "Team Analytics" at bounding box center [87, 183] width 88 height 14
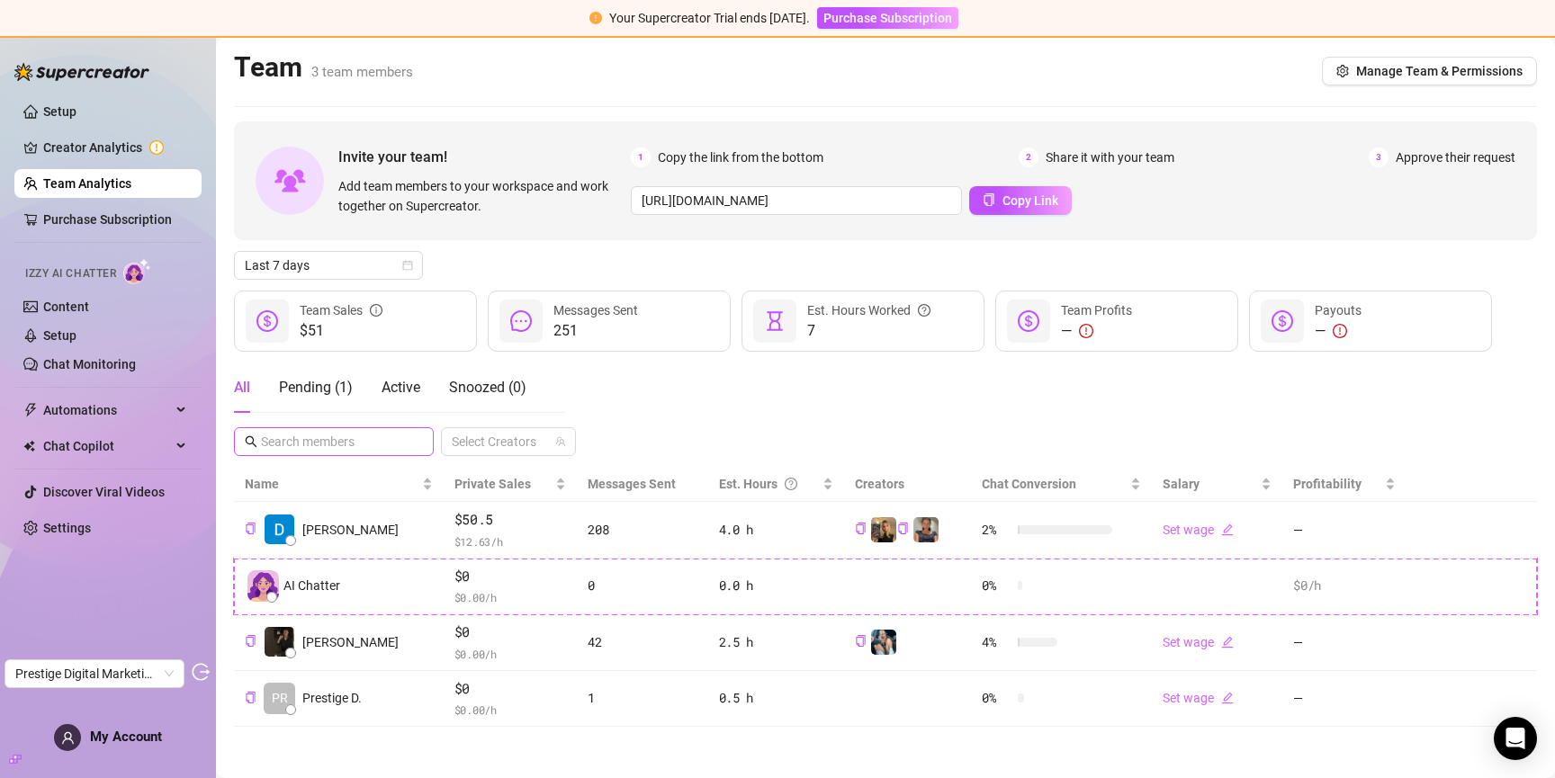
scroll to position [3, 0]
click at [112, 369] on link "Chat Monitoring" at bounding box center [89, 364] width 93 height 14
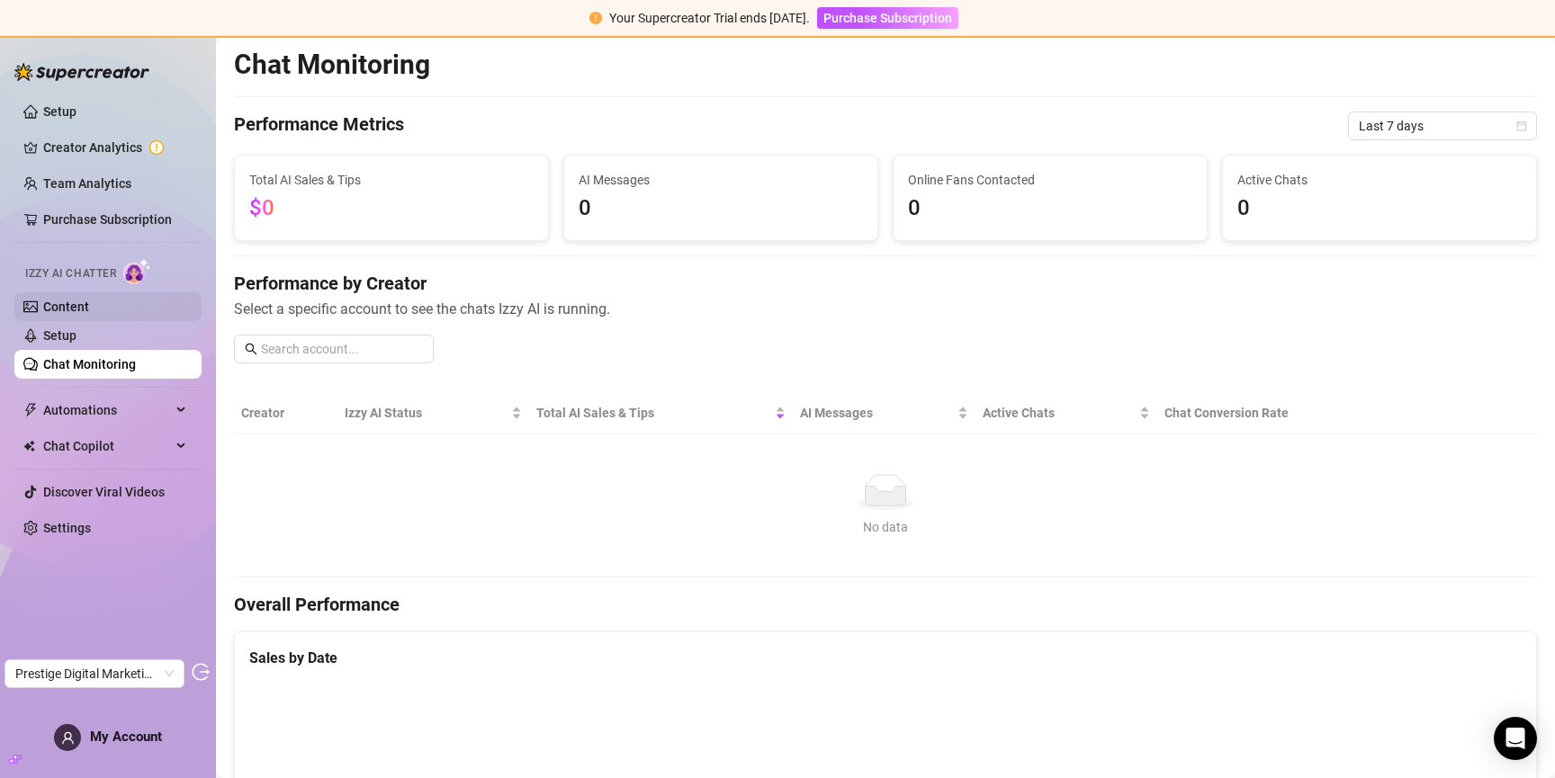
click at [86, 302] on link "Content" at bounding box center [66, 307] width 46 height 14
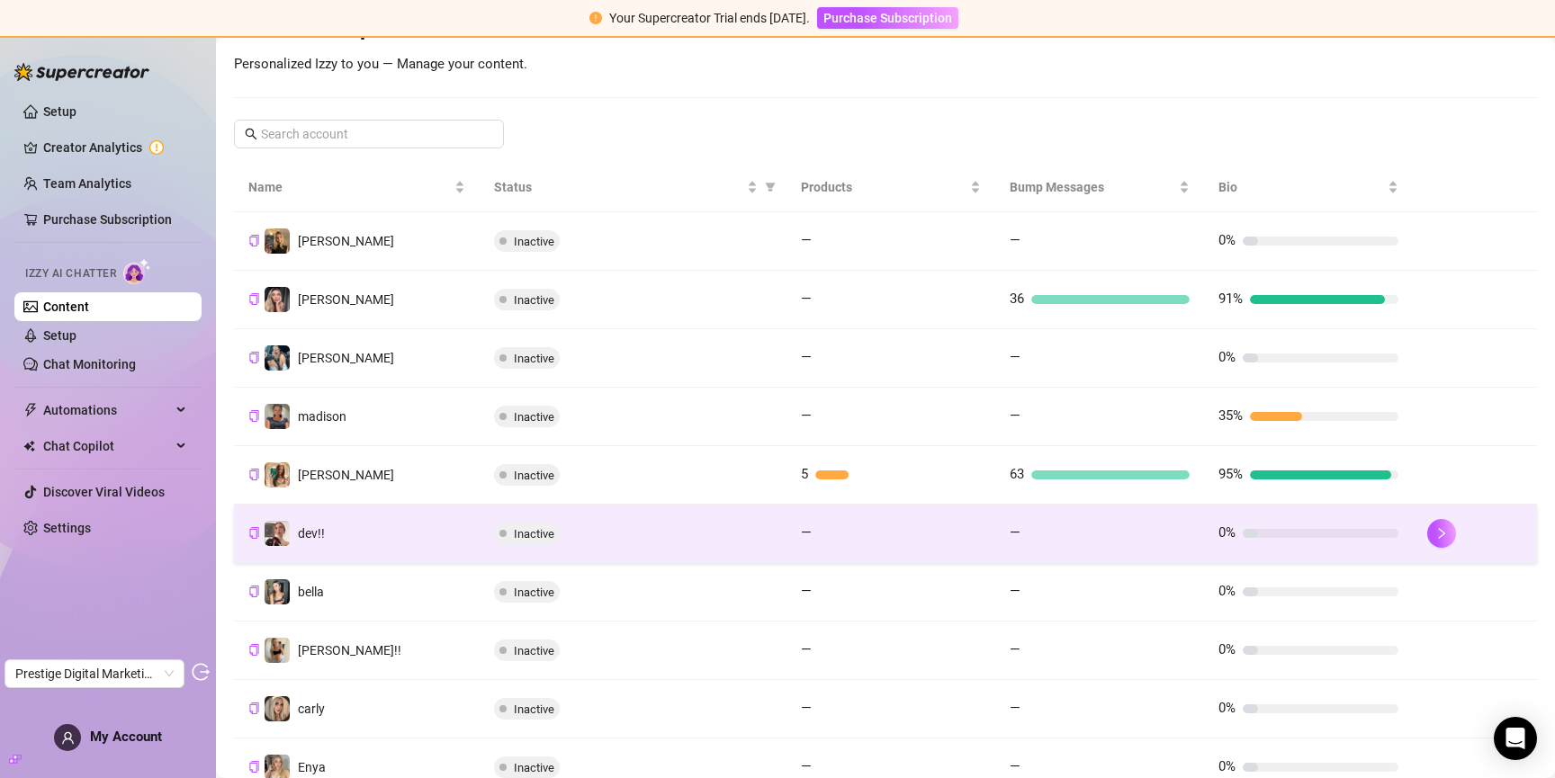
scroll to position [324, 0]
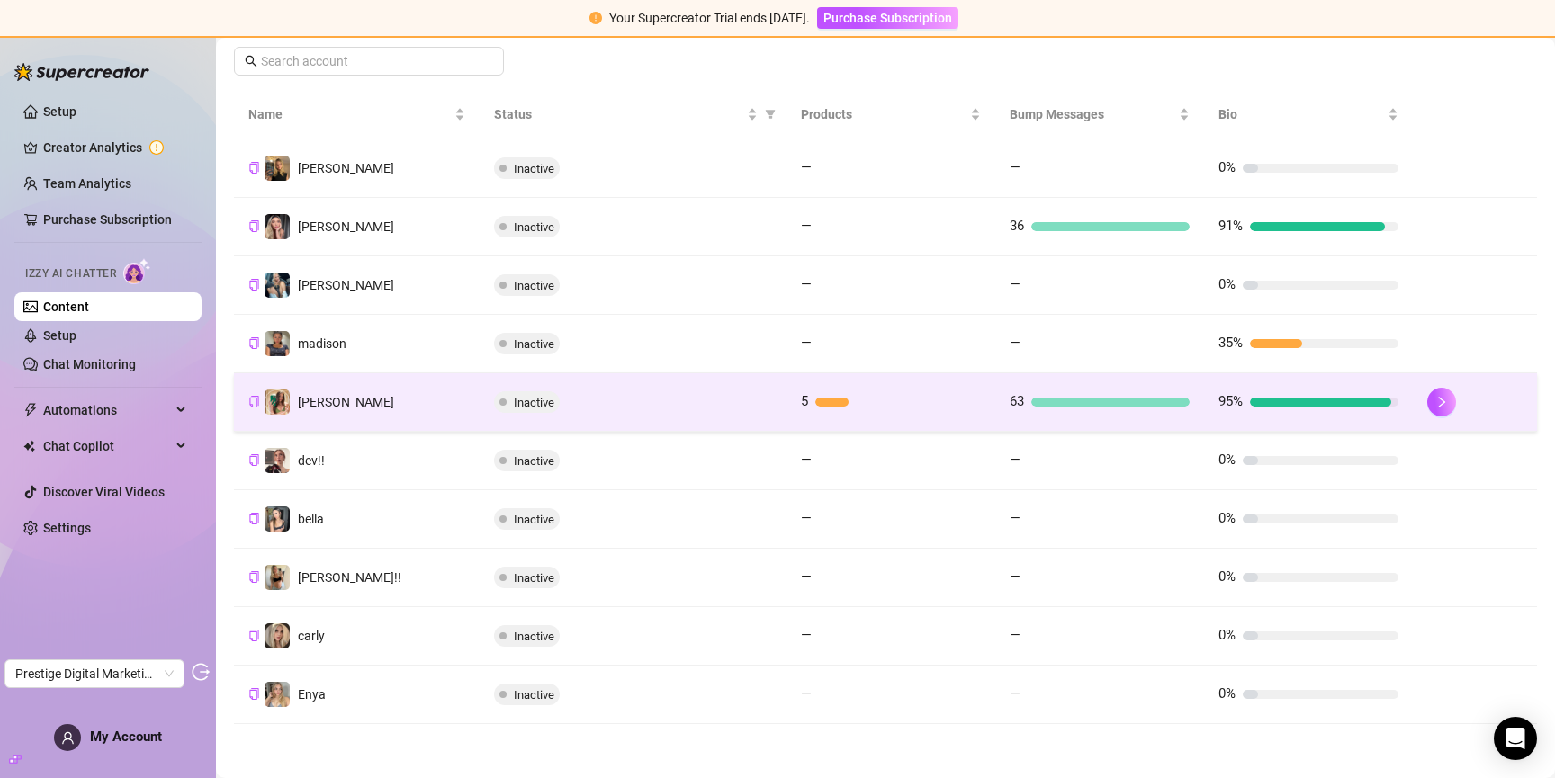
click at [1080, 407] on div "63" at bounding box center [1100, 402] width 180 height 22
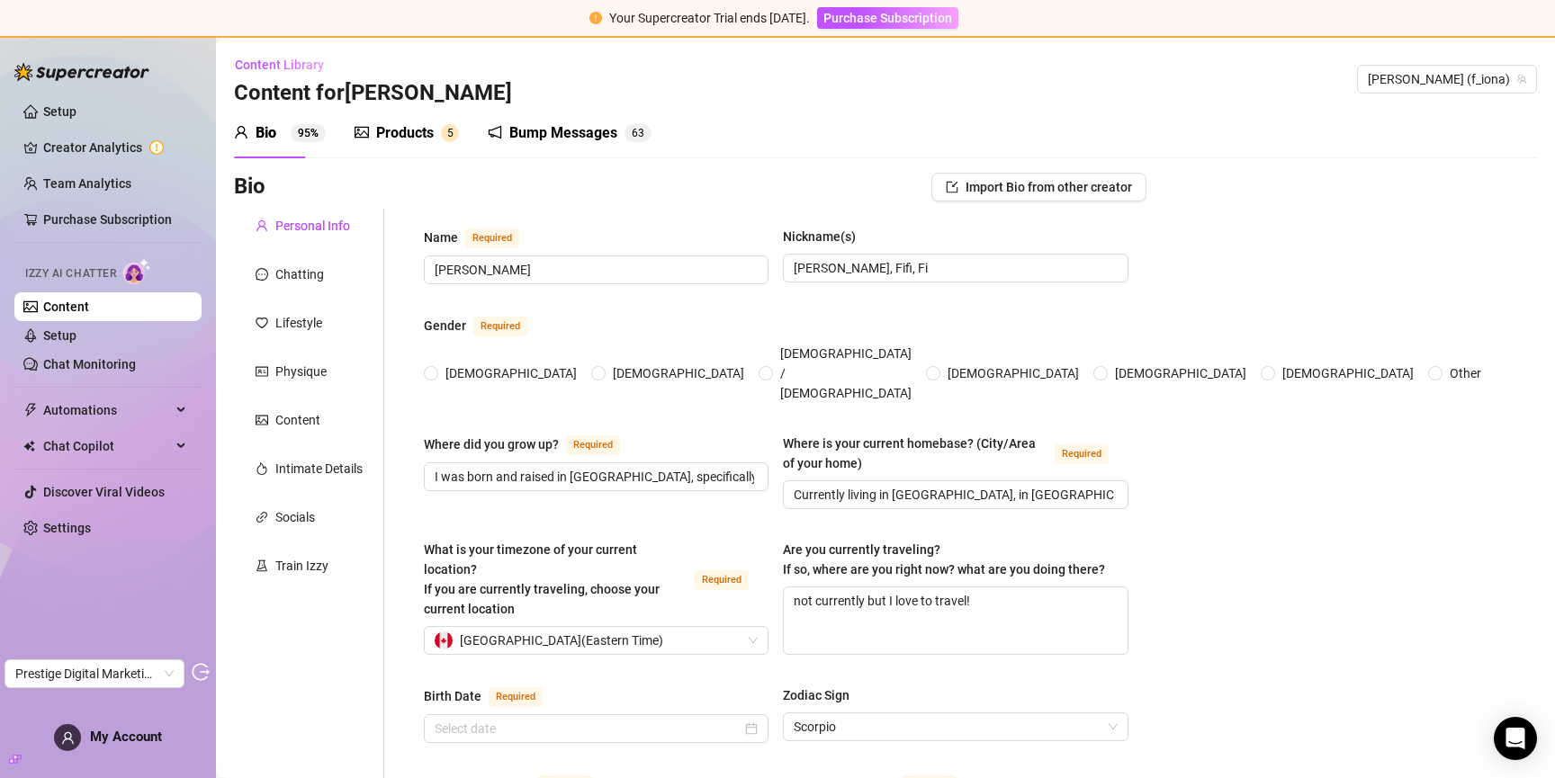
radio input "true"
click at [518, 122] on div "Bump Messages" at bounding box center [563, 133] width 108 height 22
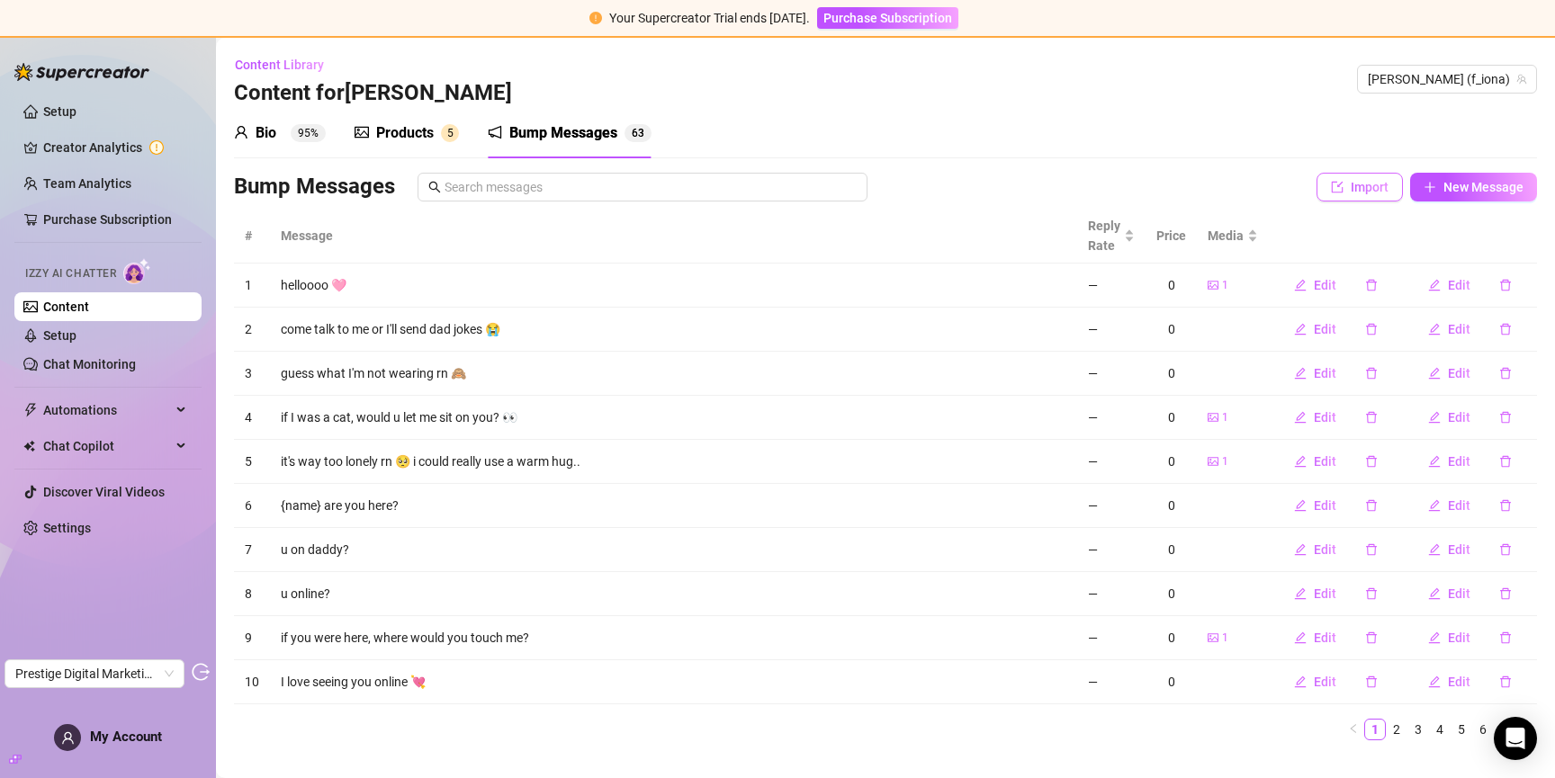
click at [1331, 180] on span "button" at bounding box center [1337, 187] width 13 height 14
type textarea "Type your message here..."
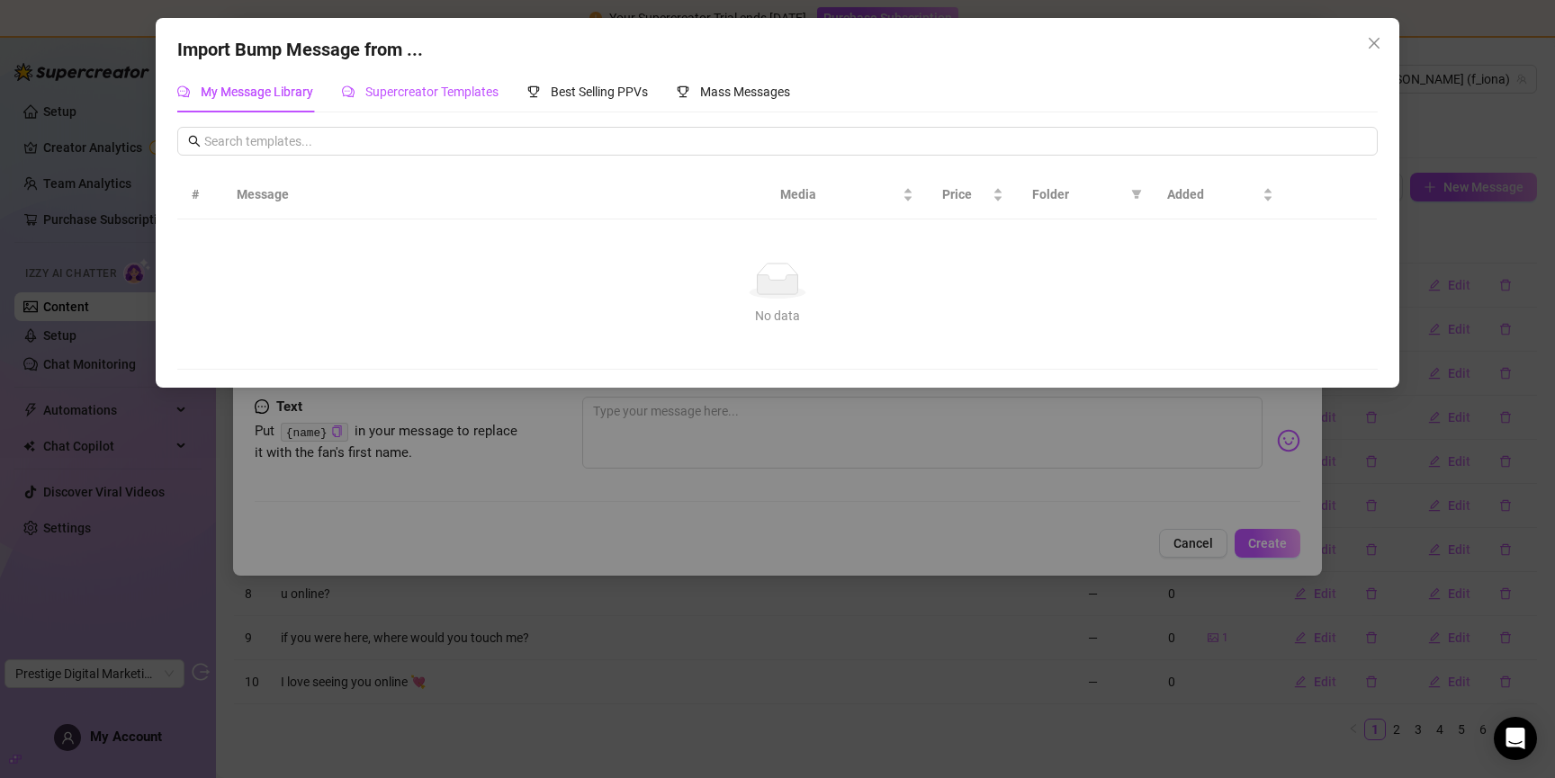
click at [473, 92] on span "Supercreator Templates" at bounding box center [431, 92] width 133 height 14
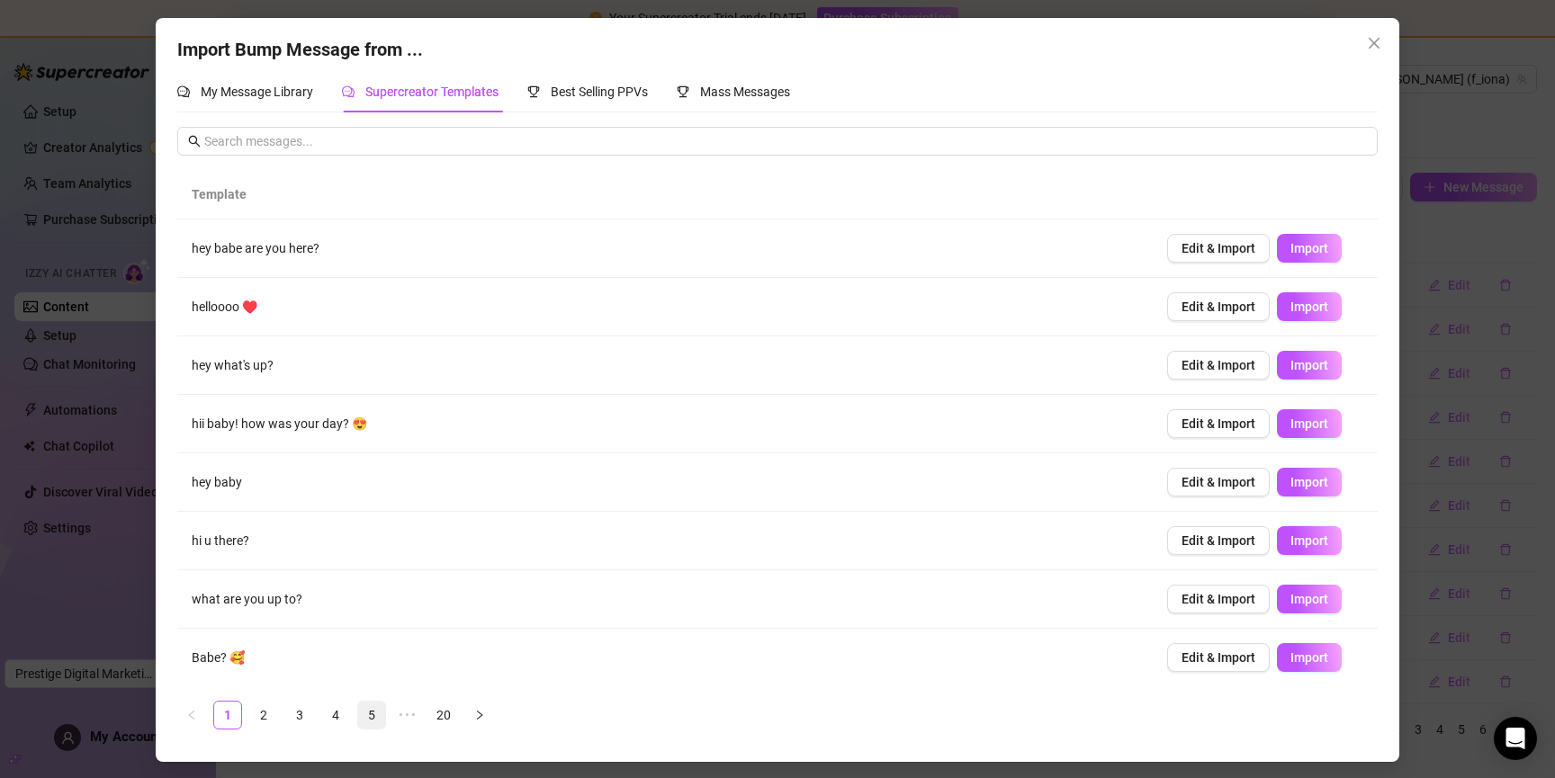
click at [367, 714] on link "5" at bounding box center [371, 715] width 27 height 27
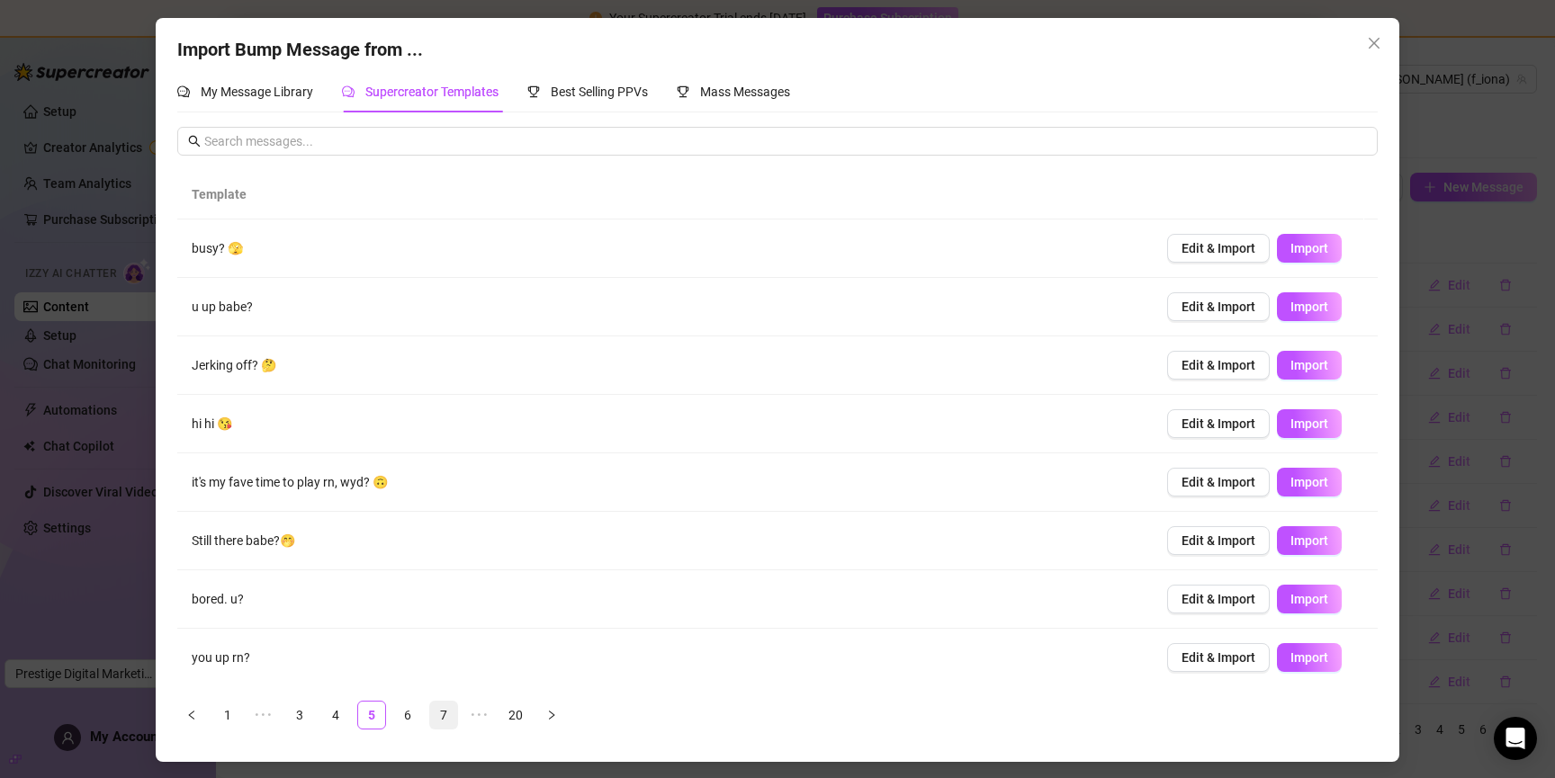
click at [435, 717] on link "7" at bounding box center [443, 715] width 27 height 27
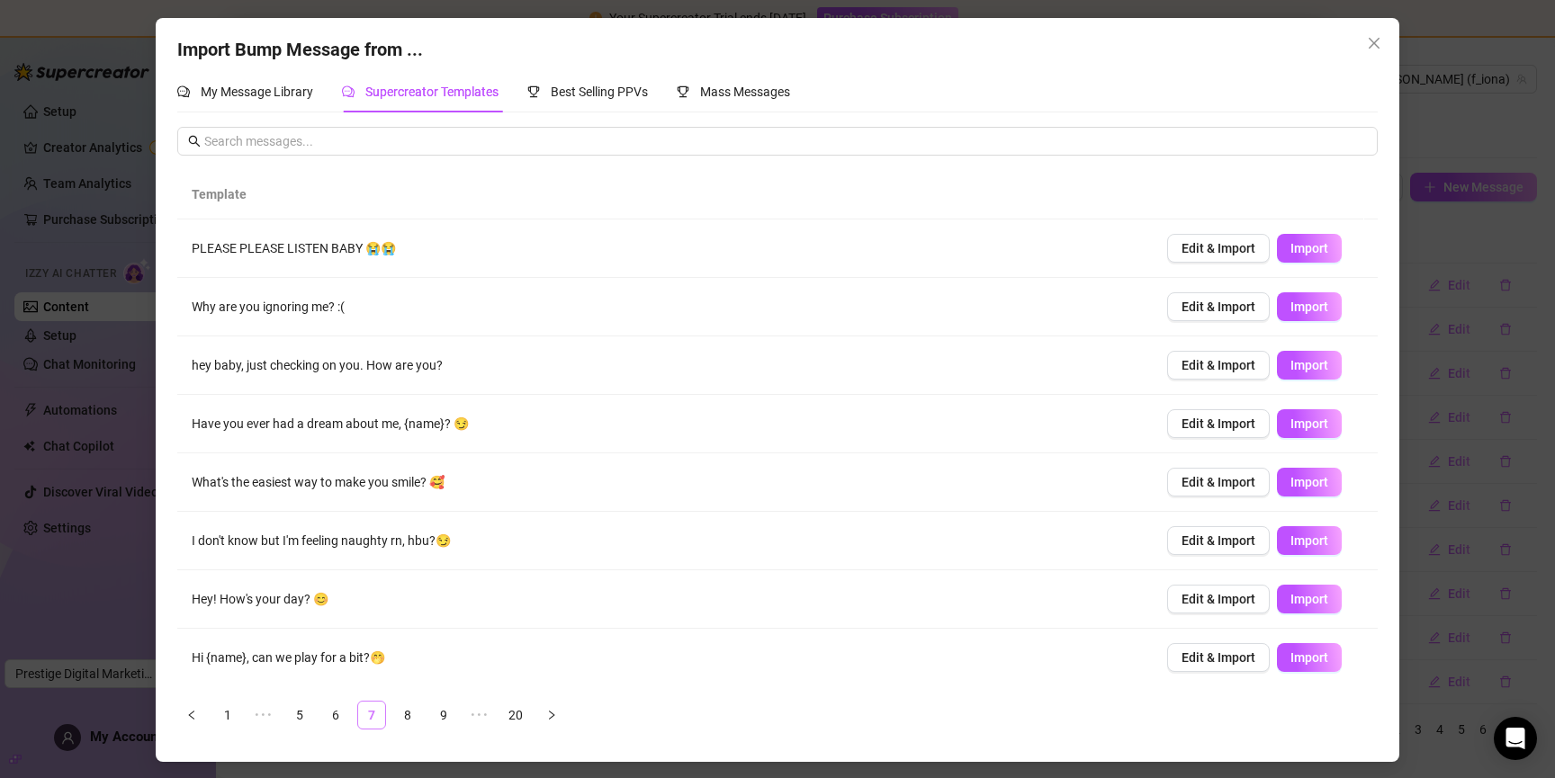
click at [435, 717] on link "9" at bounding box center [443, 715] width 27 height 27
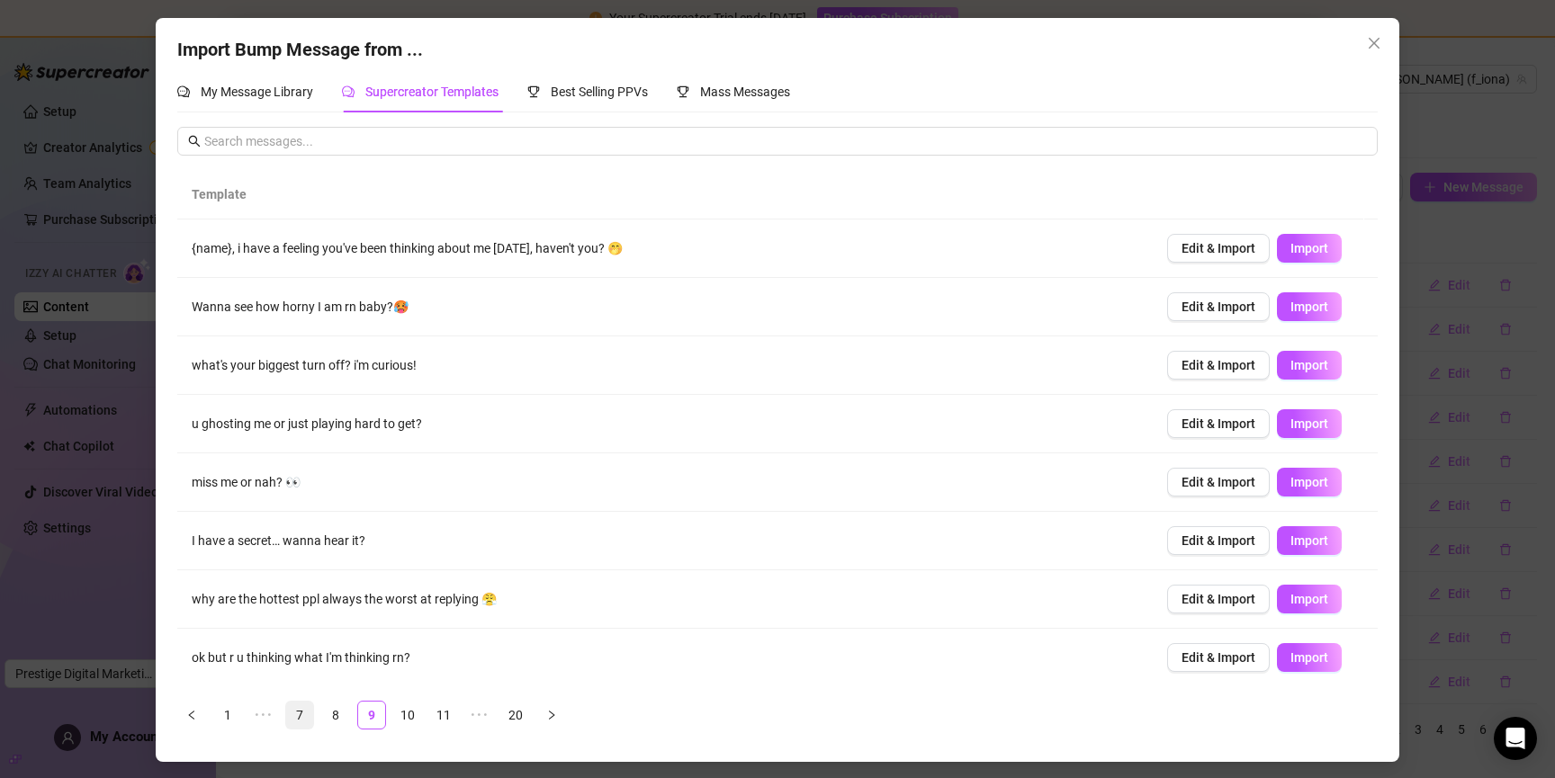
click at [435, 717] on link "11" at bounding box center [443, 715] width 27 height 27
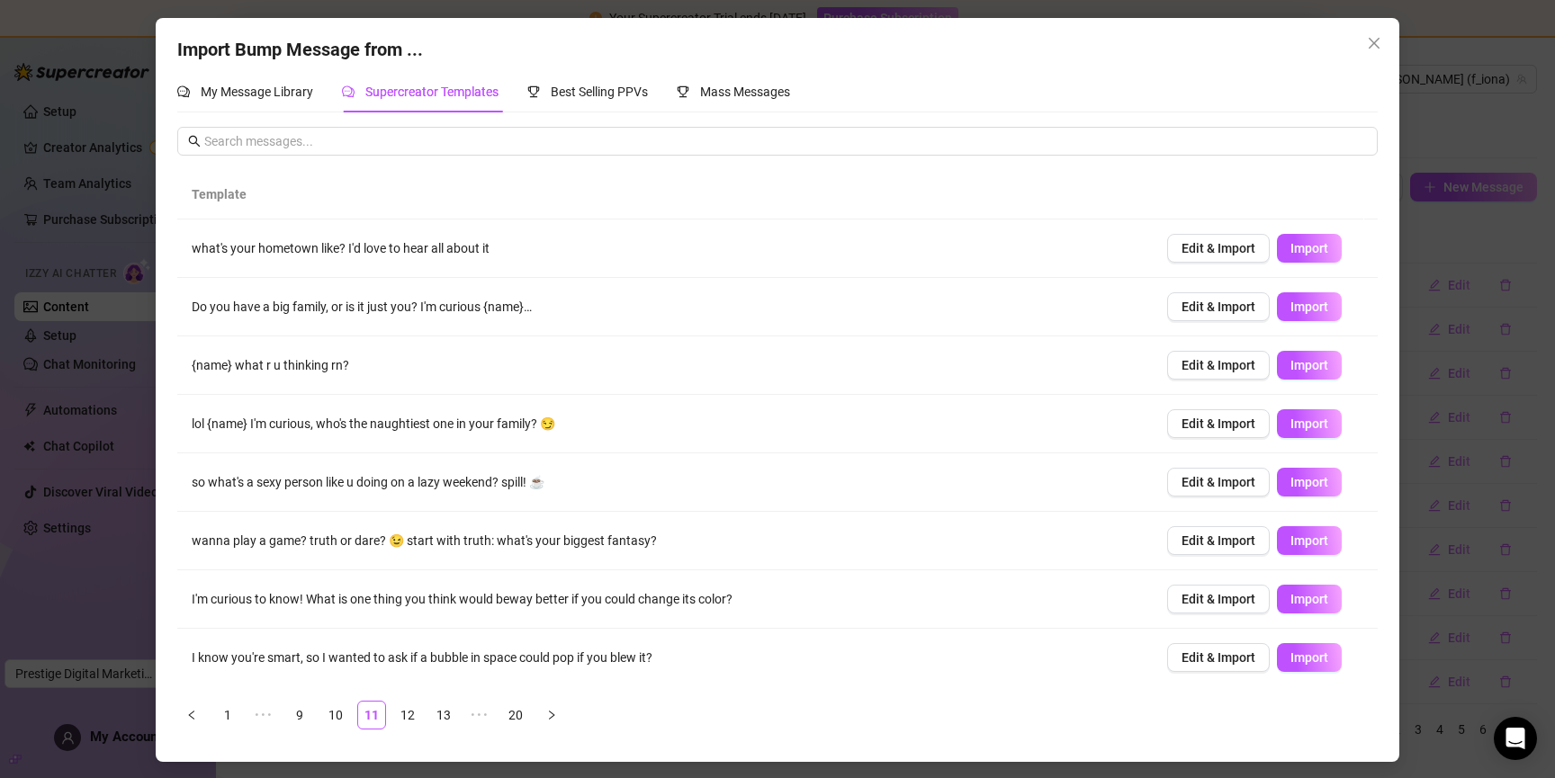
click at [435, 717] on link "13" at bounding box center [443, 715] width 27 height 27
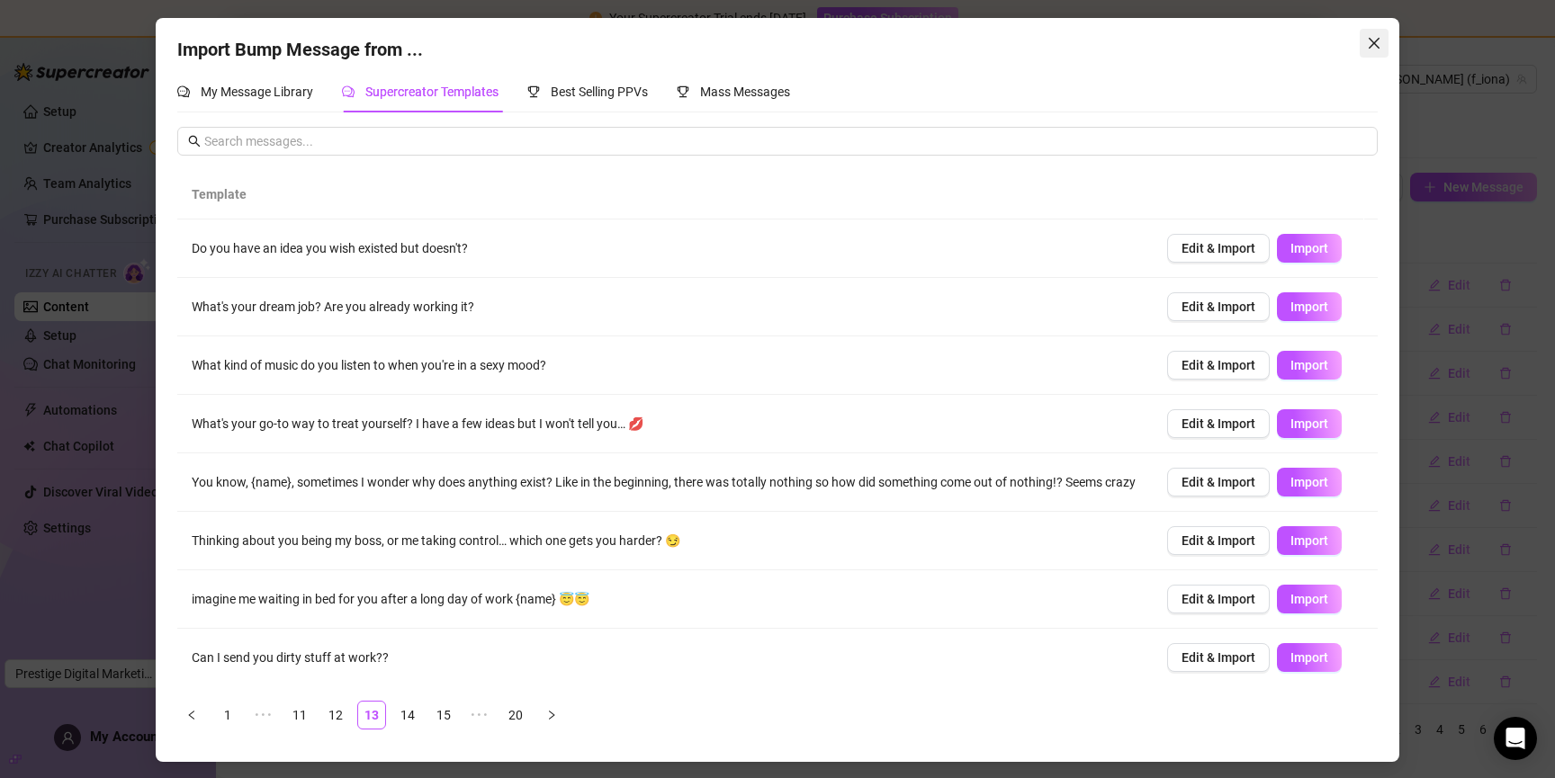
click at [1374, 42] on icon "close" at bounding box center [1374, 43] width 11 height 11
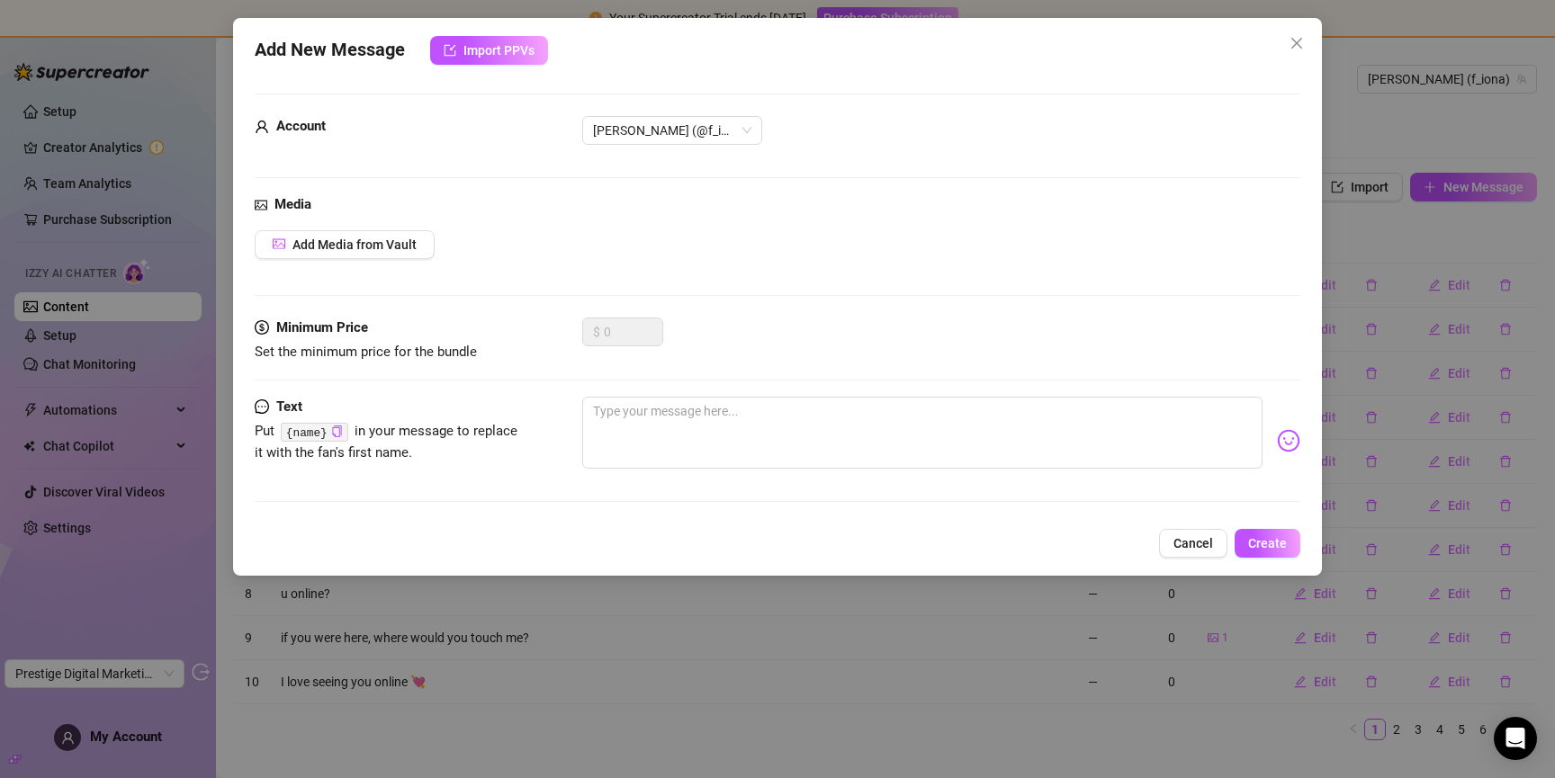
click at [1194, 546] on span "Cancel" at bounding box center [1193, 543] width 40 height 14
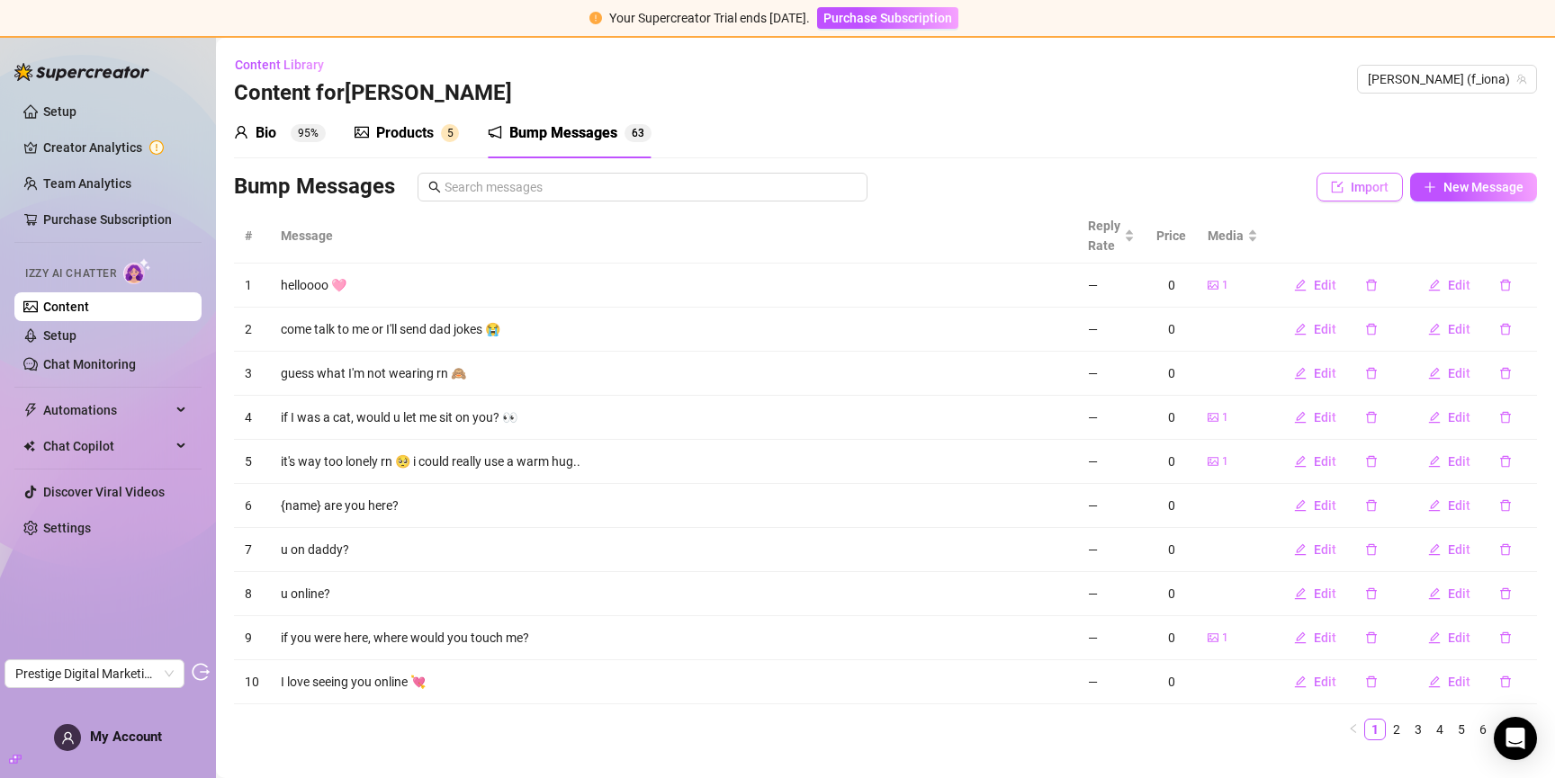
click at [1351, 186] on span "Import" at bounding box center [1370, 187] width 38 height 14
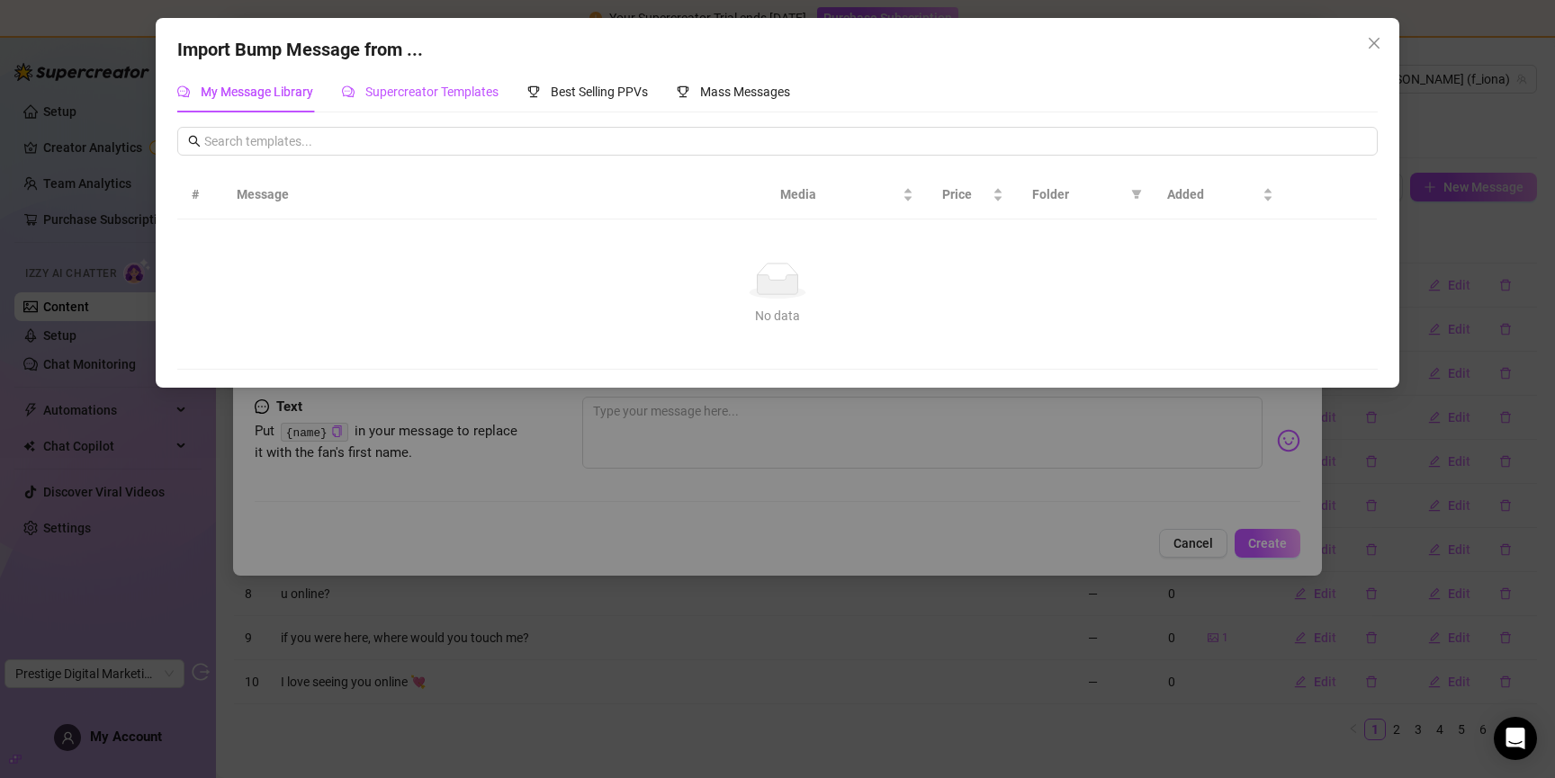
click at [396, 100] on div "Supercreator Templates" at bounding box center [420, 92] width 157 height 20
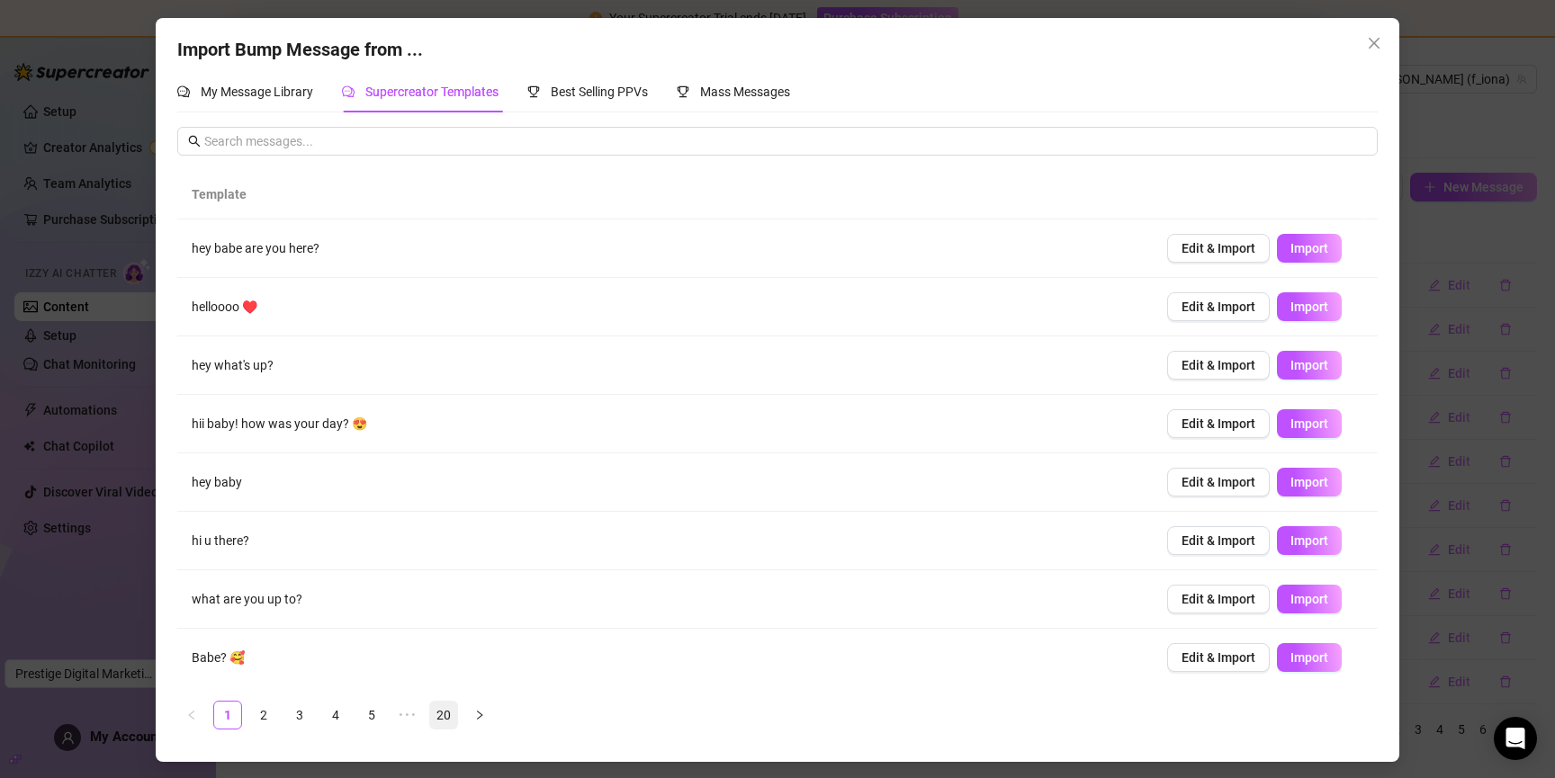
drag, startPoint x: 444, startPoint y: 715, endPoint x: 435, endPoint y: 715, distance: 9.0
click at [444, 715] on link "20" at bounding box center [443, 715] width 27 height 27
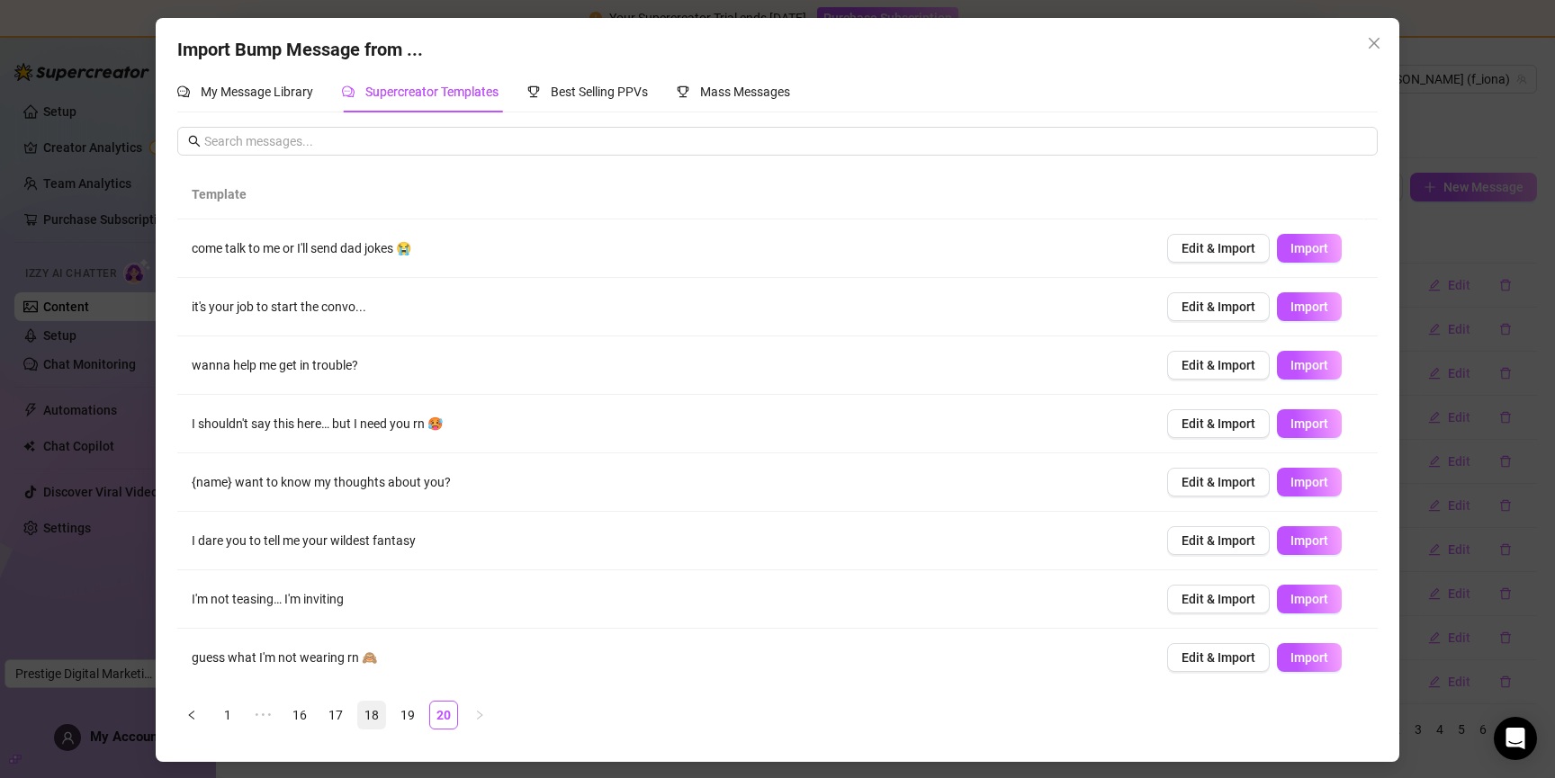
click at [374, 715] on link "18" at bounding box center [371, 715] width 27 height 27
click at [336, 709] on link "17" at bounding box center [335, 715] width 27 height 27
click at [330, 717] on link "16" at bounding box center [335, 715] width 27 height 27
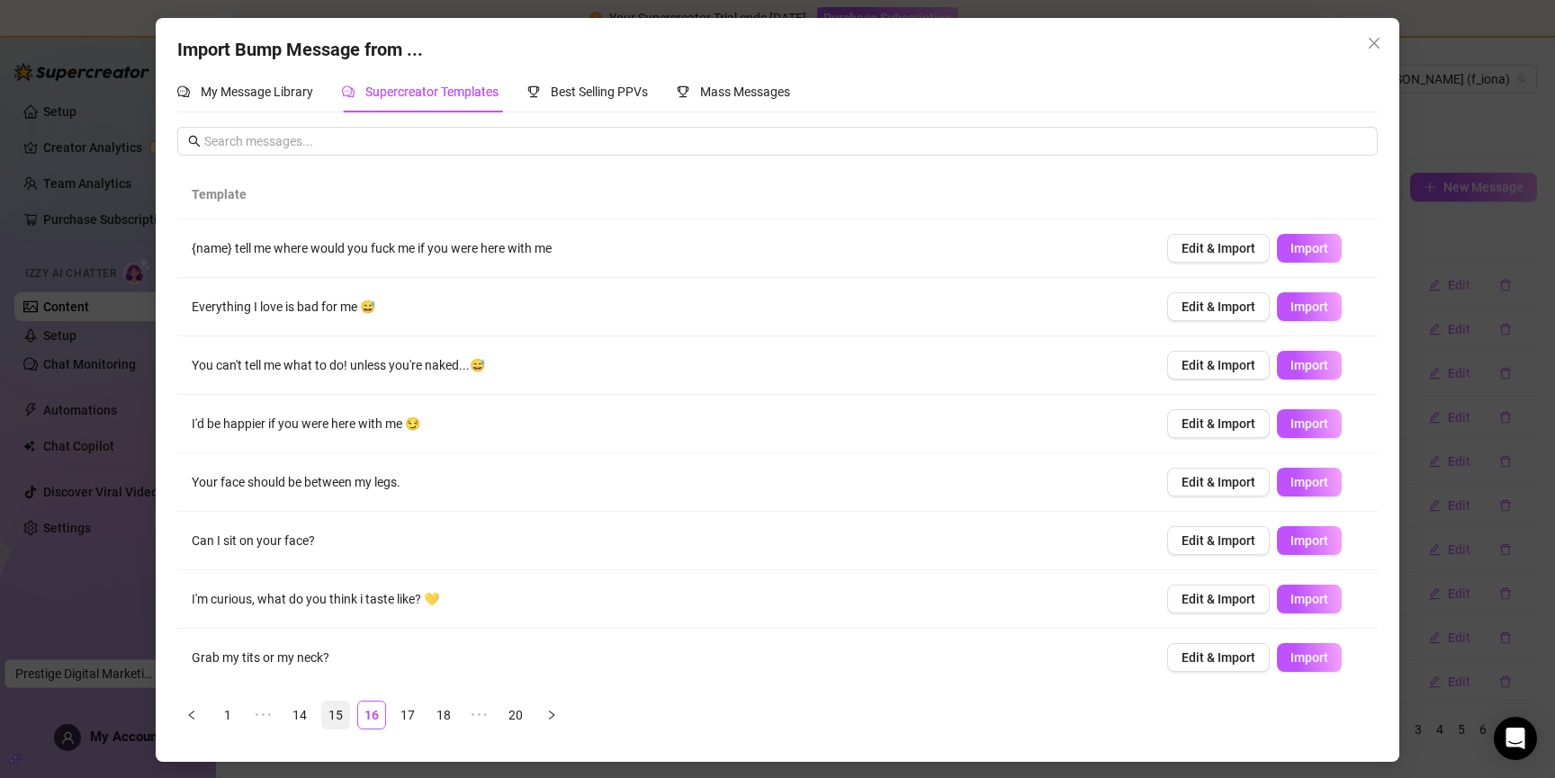
click at [337, 718] on link "15" at bounding box center [335, 715] width 27 height 27
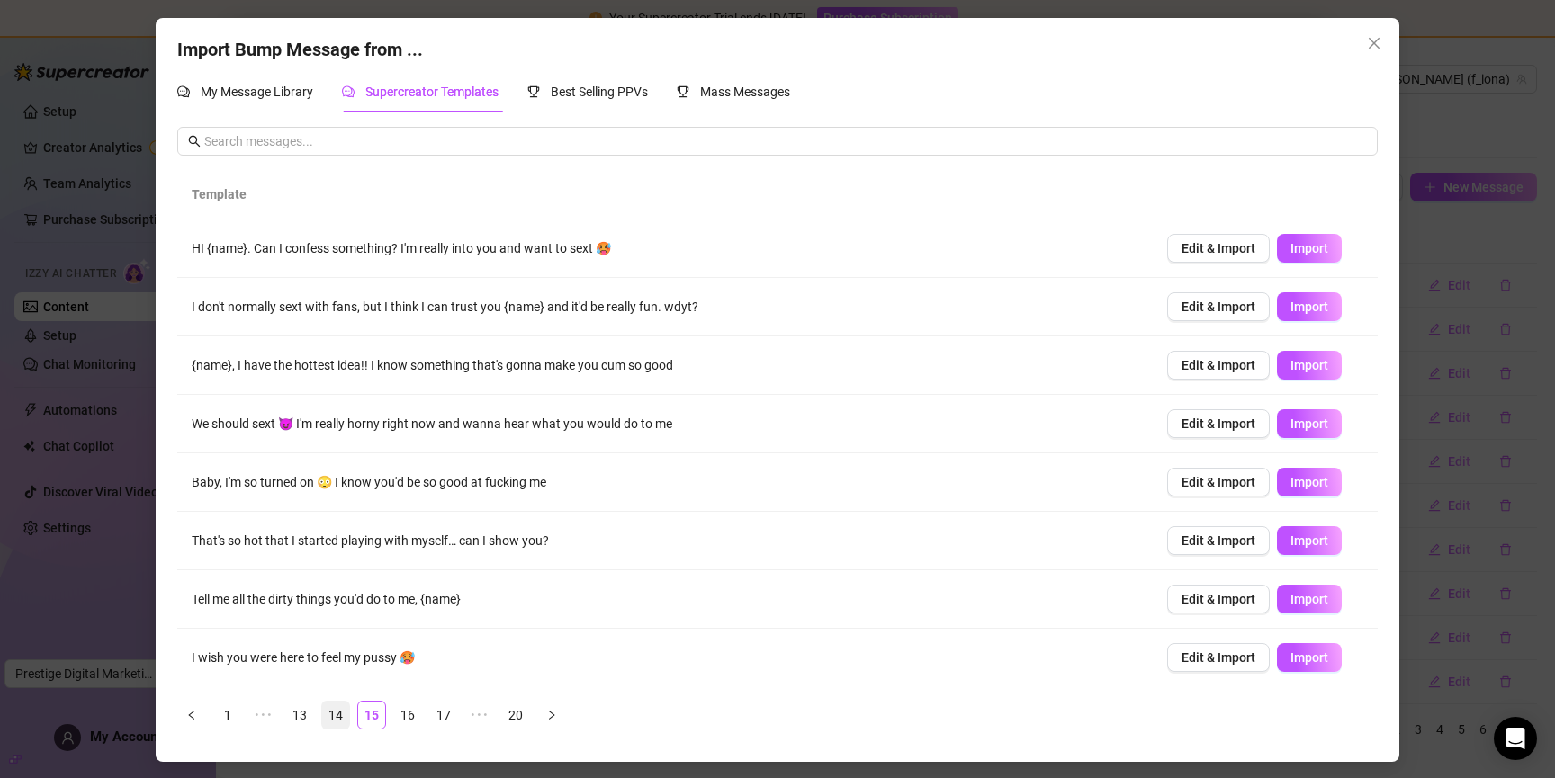
click at [334, 719] on link "14" at bounding box center [335, 715] width 27 height 27
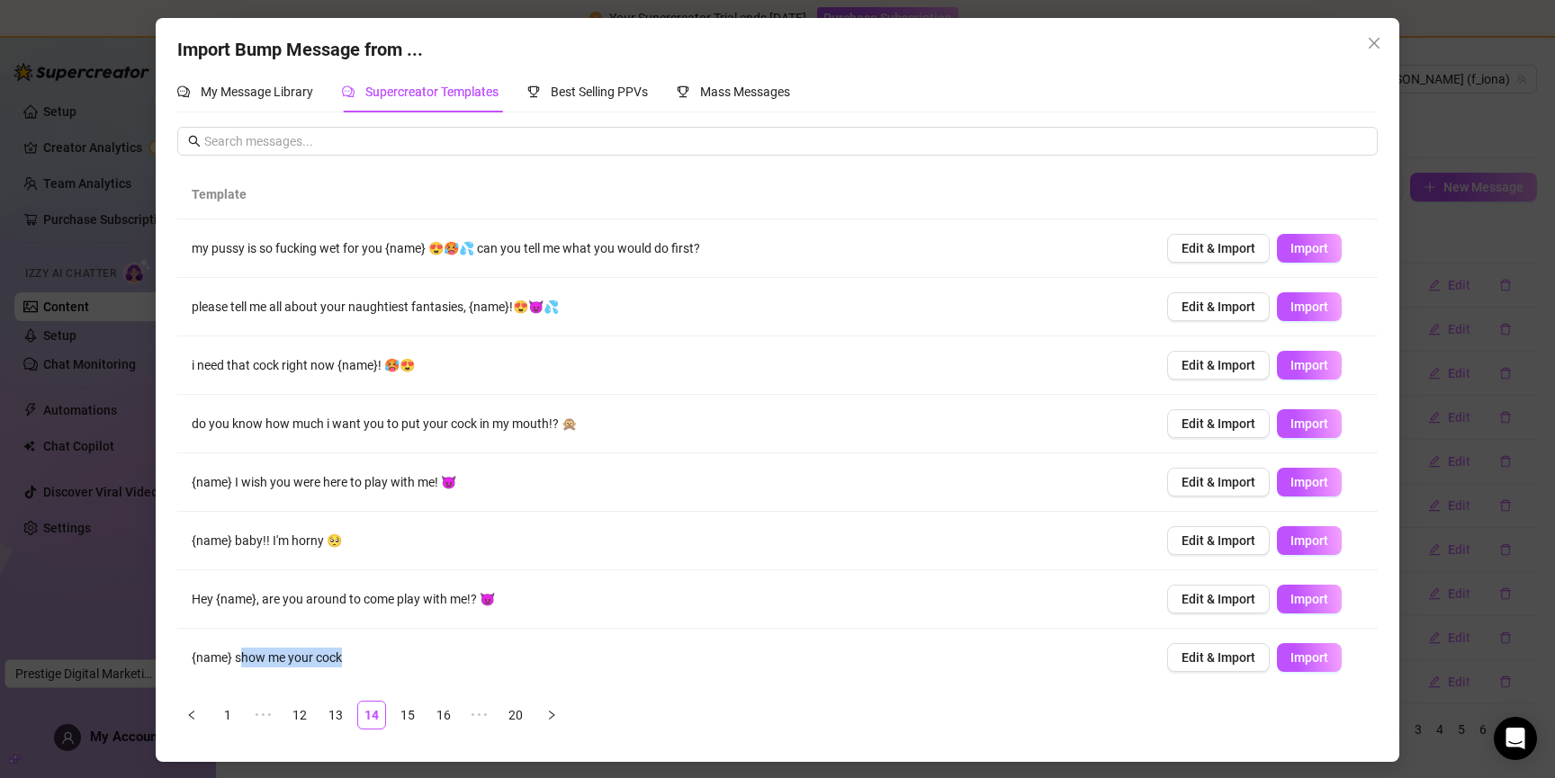
drag, startPoint x: 242, startPoint y: 659, endPoint x: 371, endPoint y: 652, distance: 128.8
click at [371, 652] on td "{name} show me your cock" at bounding box center [664, 658] width 975 height 58
click at [1384, 42] on span "Close" at bounding box center [1374, 43] width 29 height 14
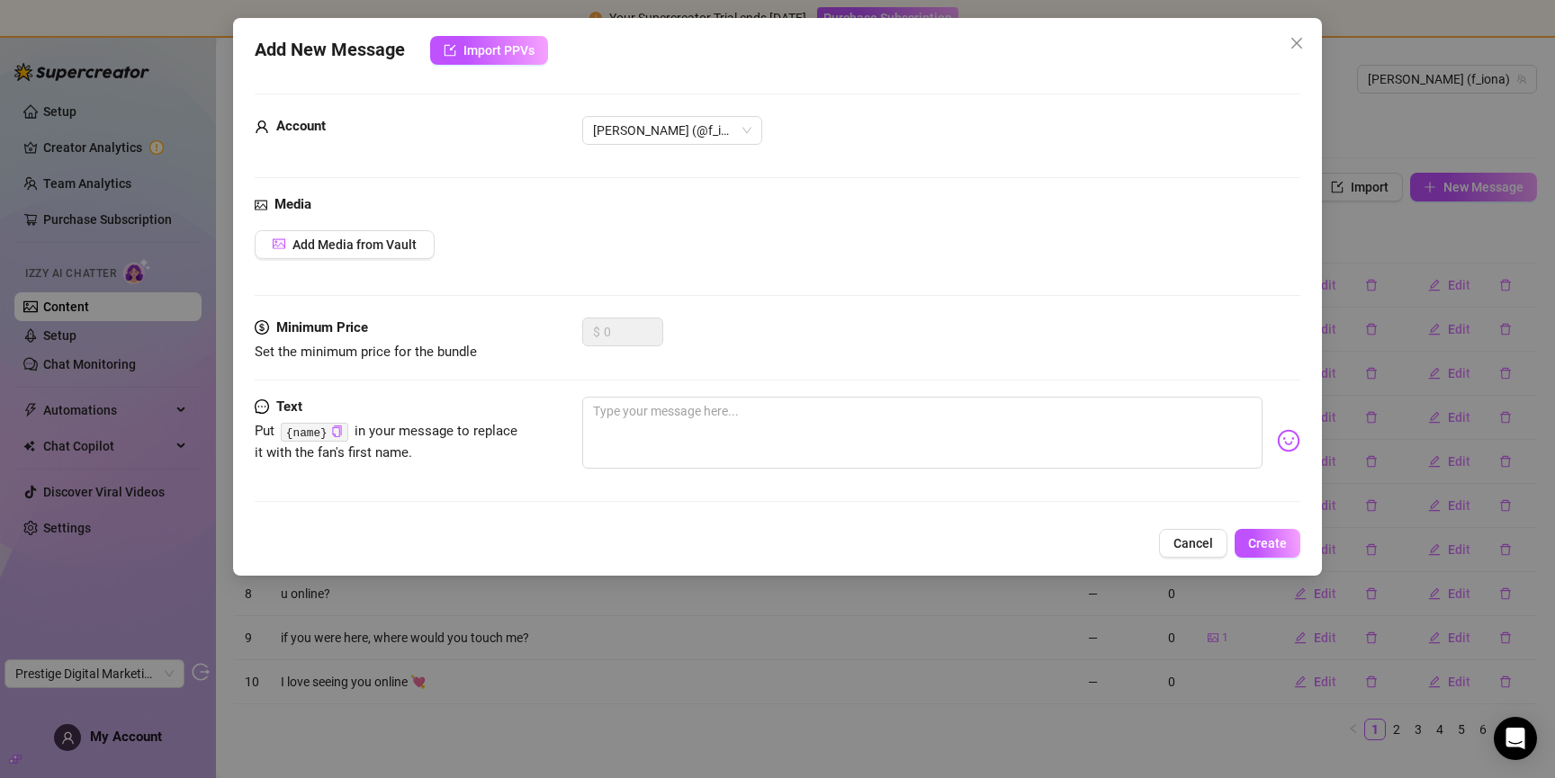
click at [1289, 46] on span "Close" at bounding box center [1296, 43] width 29 height 14
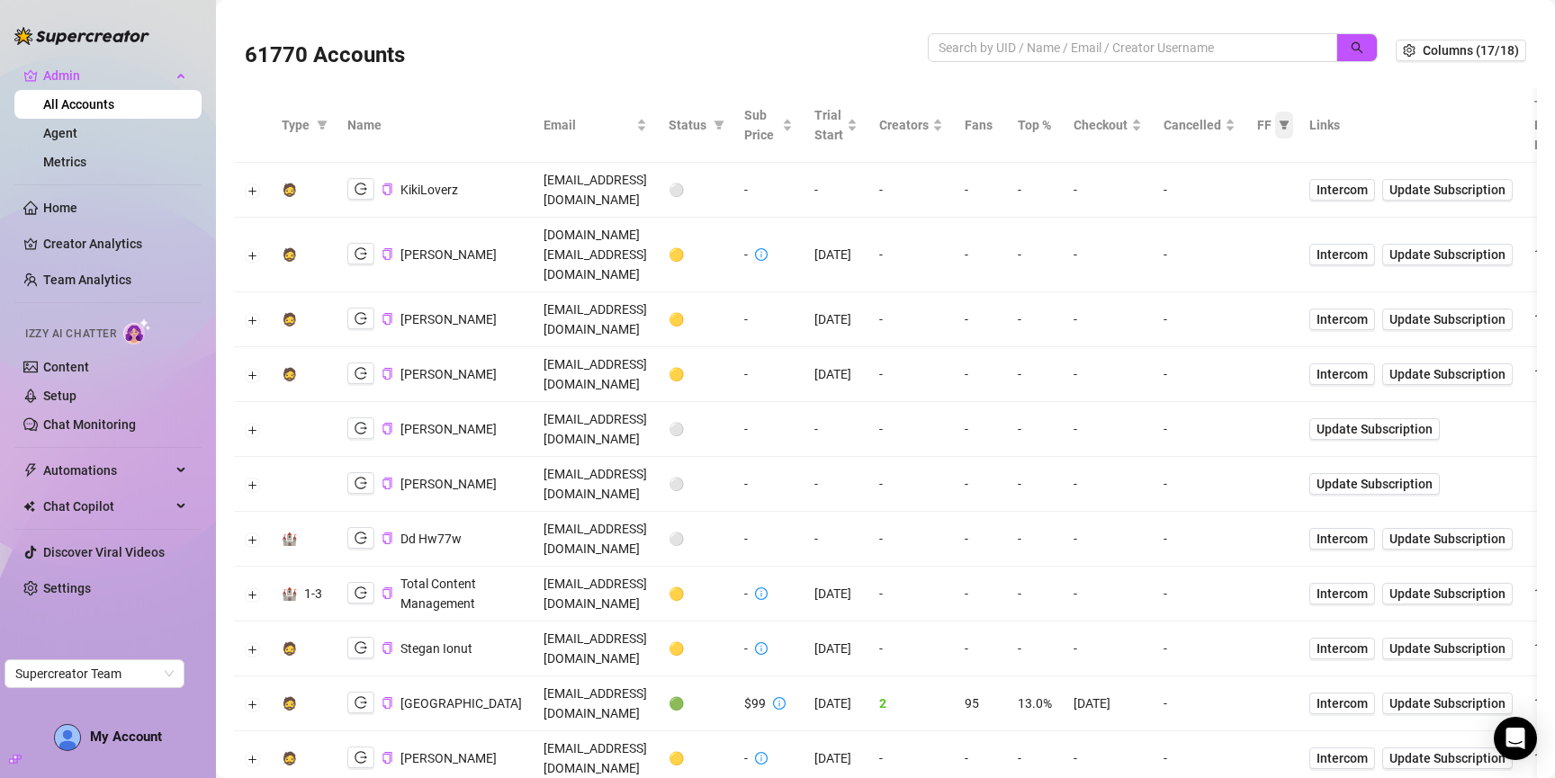
click at [1290, 127] on icon "filter" at bounding box center [1285, 125] width 10 height 9
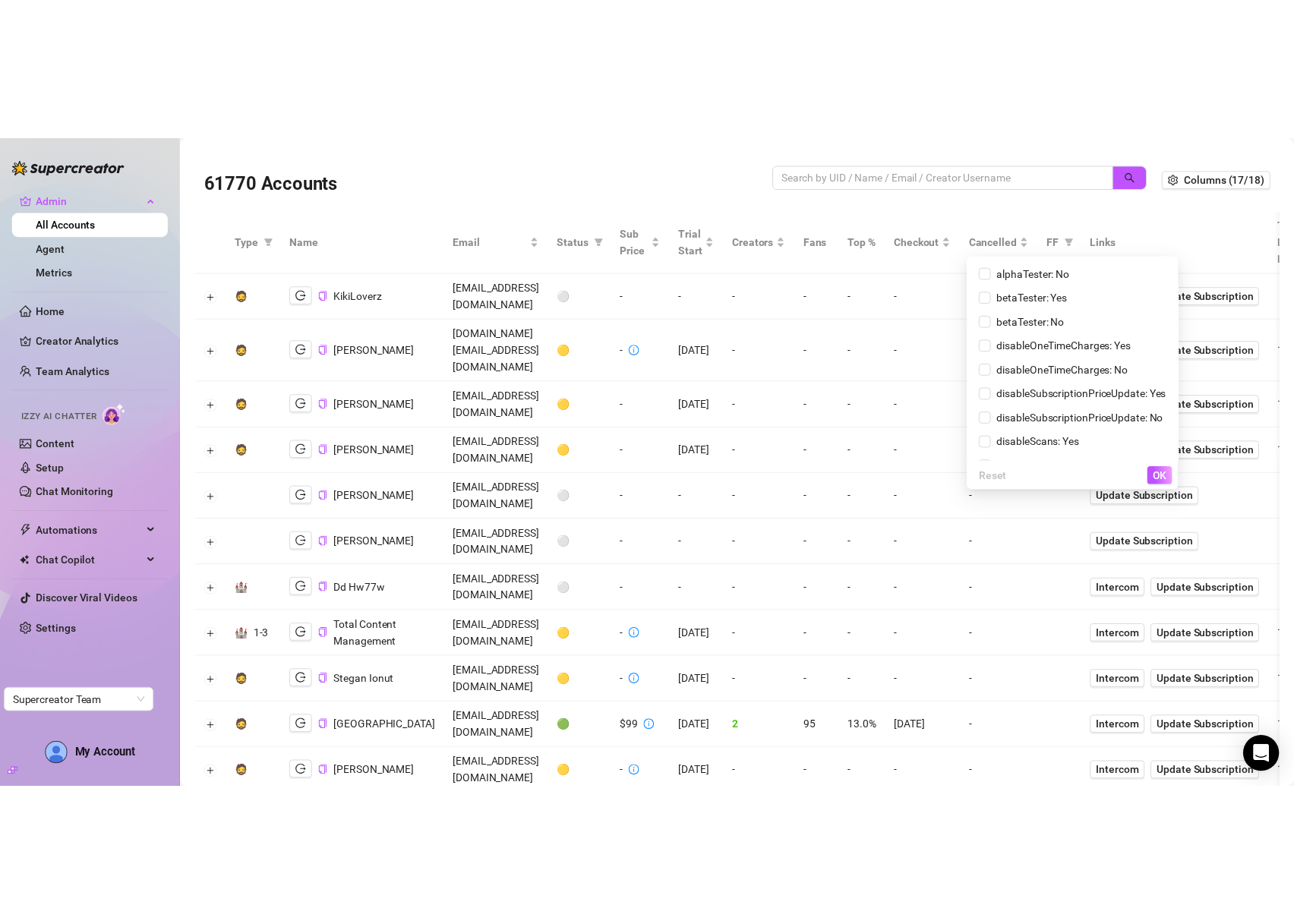
scroll to position [168, 0]
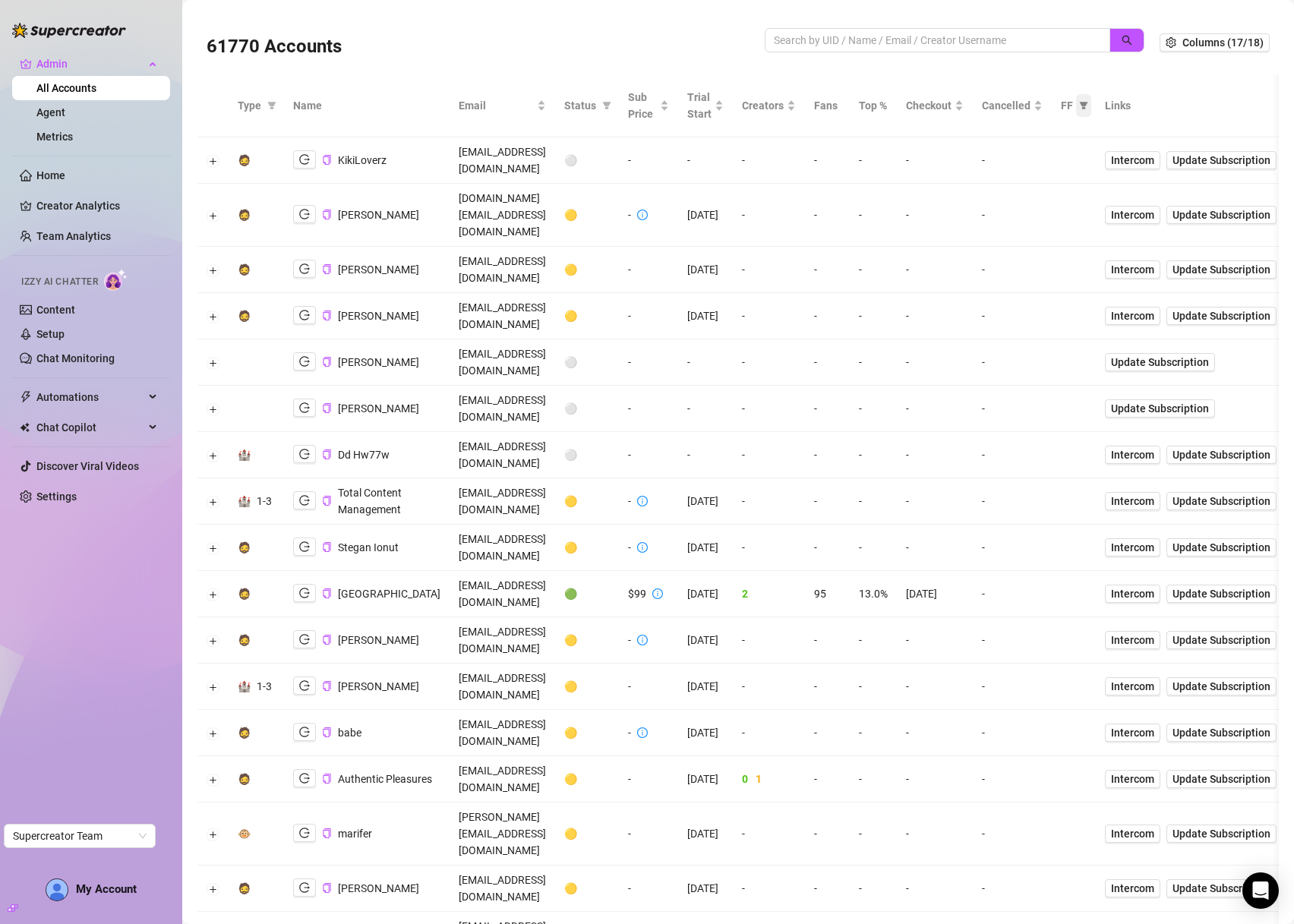
click at [1089, 103] on icon "filter" at bounding box center [1085, 105] width 8 height 8
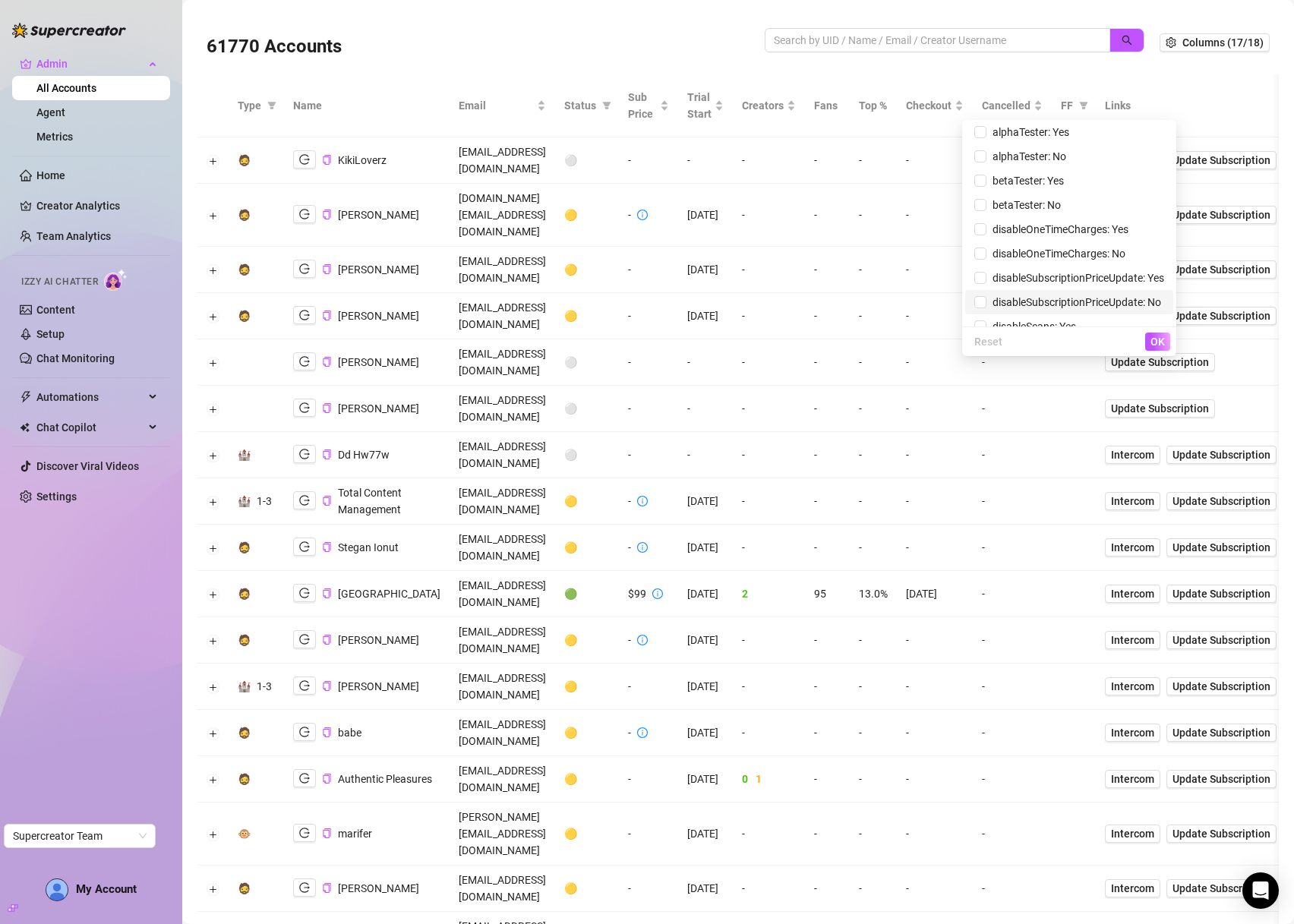
scroll to position [176, 0]
click at [1079, 248] on span "disableSubscriptionPriceUpdate: Yes" at bounding box center [1075, 251] width 178 height 12
checkbox input "true"
click at [1157, 339] on span "OK" at bounding box center [1157, 342] width 14 height 12
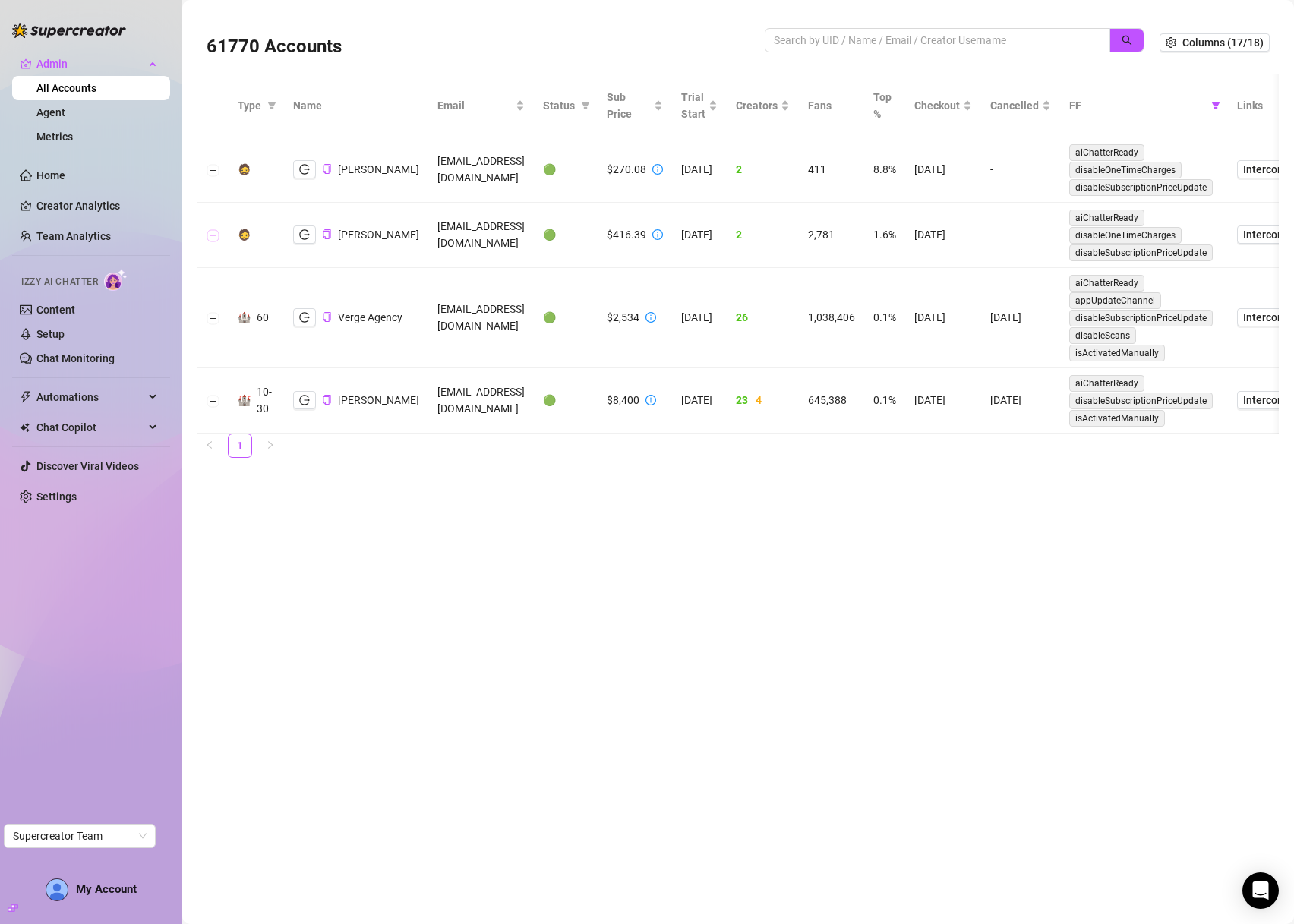
click at [214, 238] on button "Expand row" at bounding box center [214, 236] width 12 height 12
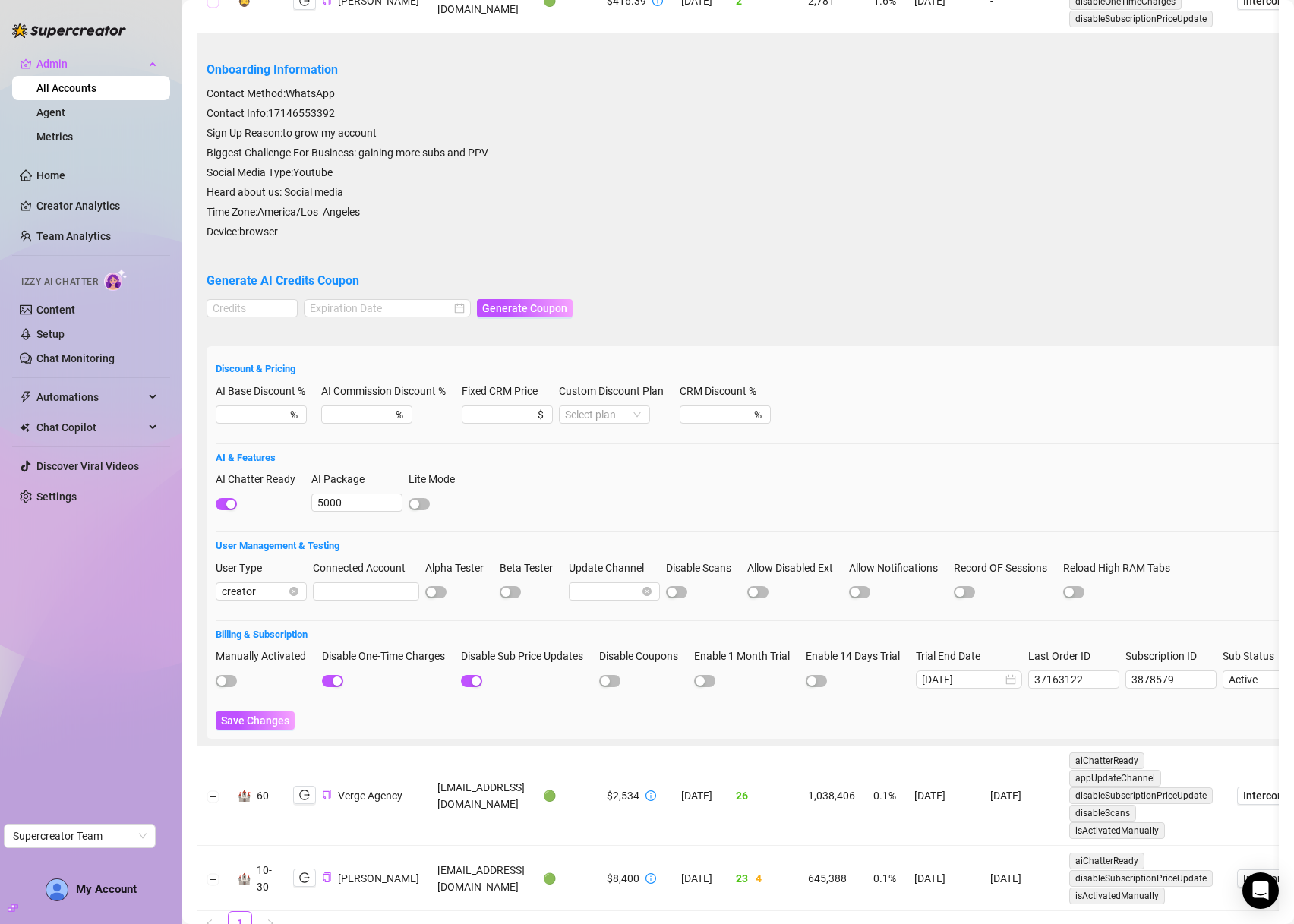
scroll to position [235, 0]
click at [475, 676] on span "button" at bounding box center [471, 680] width 21 height 12
click at [262, 718] on span "Save Changes" at bounding box center [255, 720] width 68 height 12
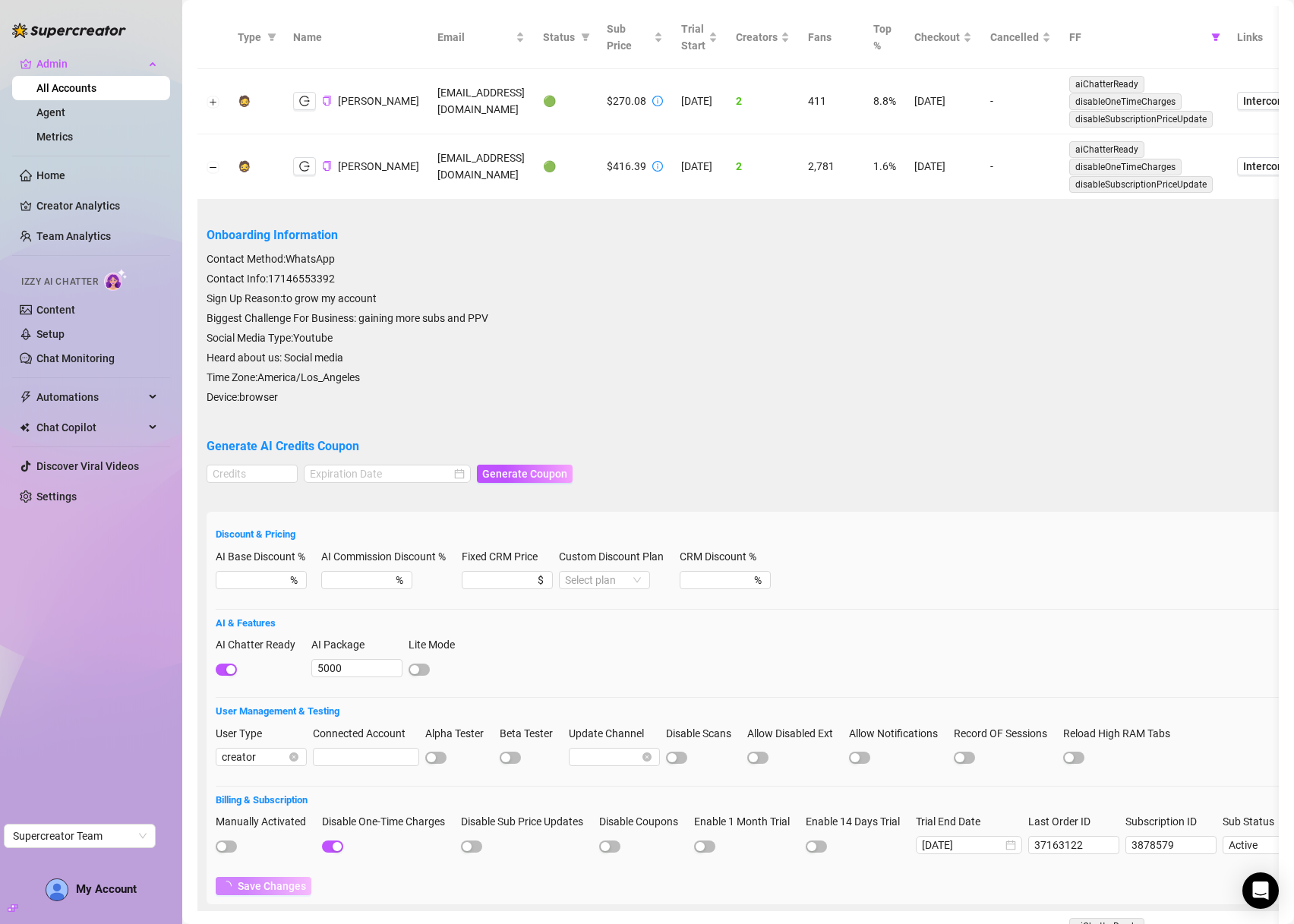
scroll to position [0, 0]
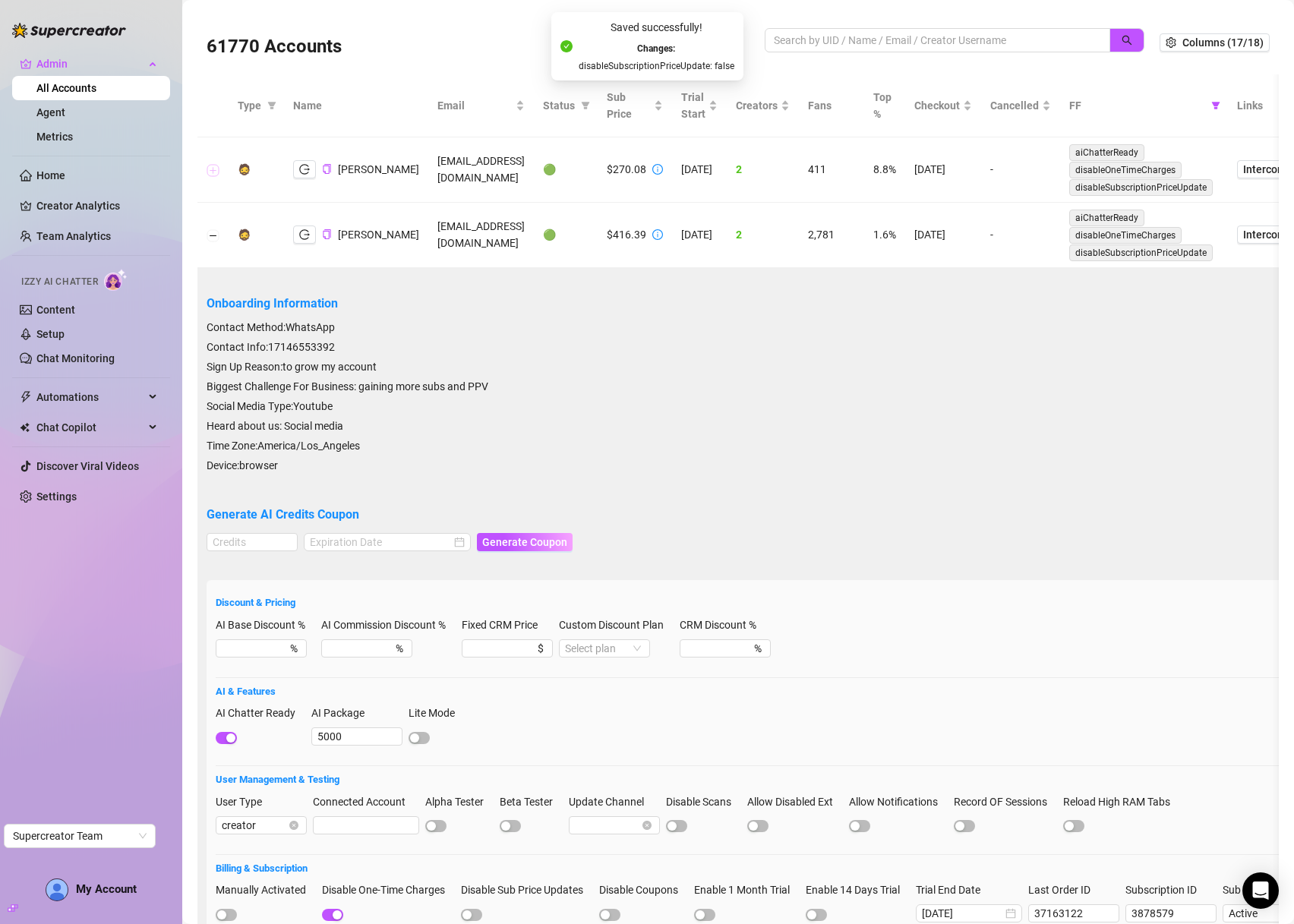
click at [213, 170] on button "Expand row" at bounding box center [214, 170] width 12 height 12
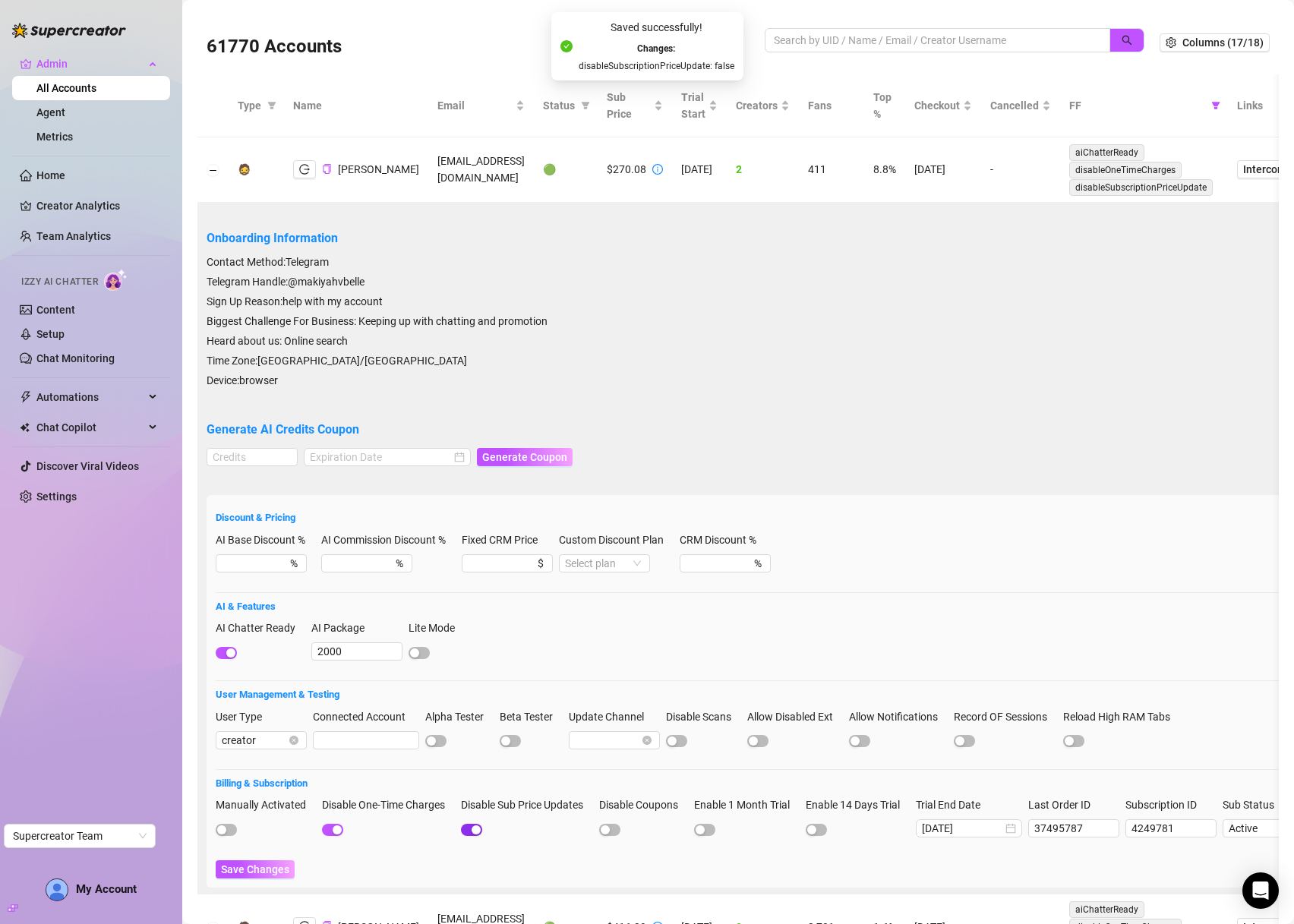
drag, startPoint x: 482, startPoint y: 829, endPoint x: 469, endPoint y: 830, distance: 13.0
click at [481, 829] on div "button" at bounding box center [476, 829] width 9 height 9
click at [249, 863] on span "Save Changes" at bounding box center [255, 869] width 68 height 12
click at [827, 35] on input "search" at bounding box center [931, 41] width 315 height 17
type input "nina@"
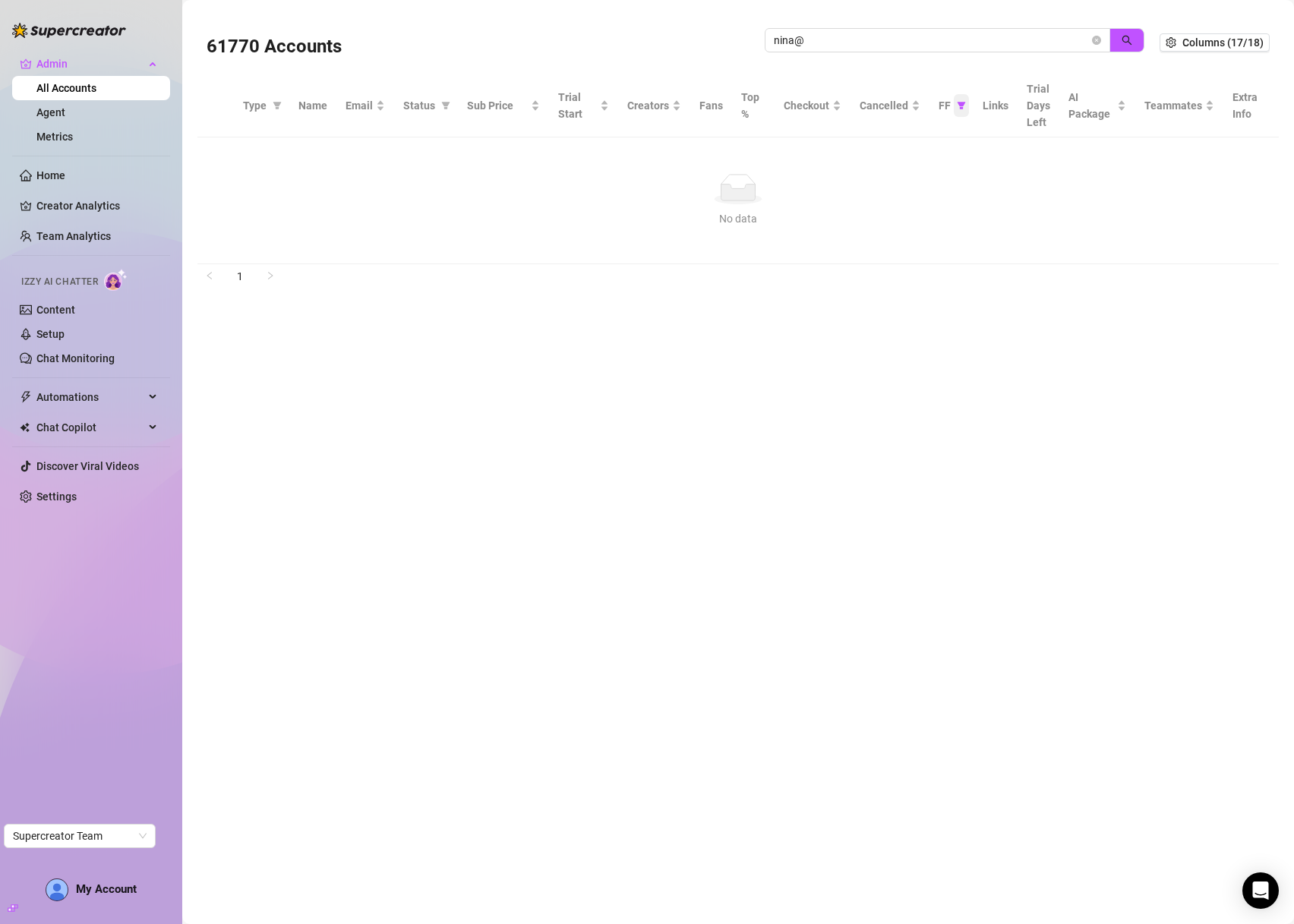
click at [956, 110] on span at bounding box center [961, 105] width 15 height 23
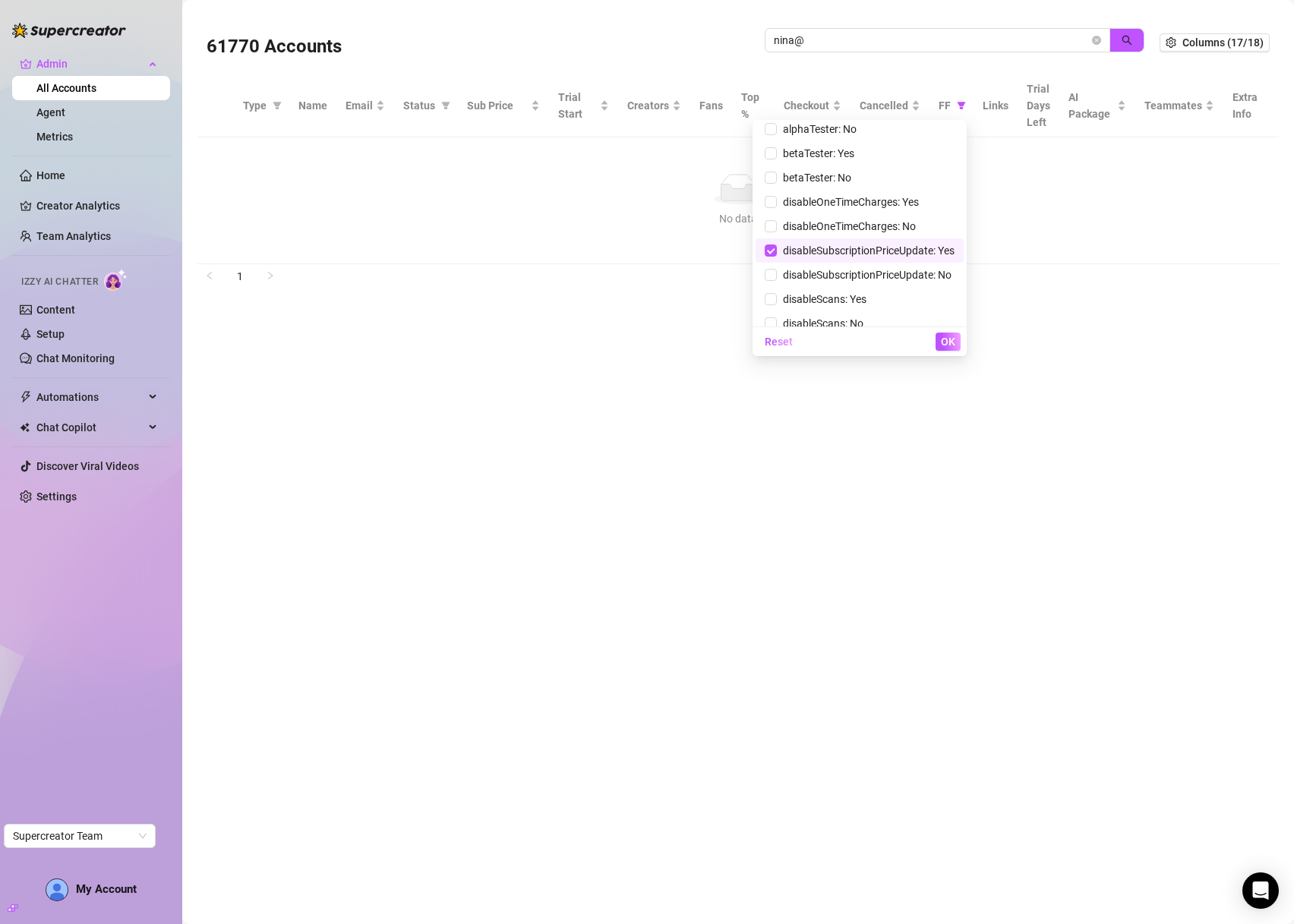
click at [842, 249] on span "disableSubscriptionPriceUpdate: Yes" at bounding box center [866, 251] width 178 height 12
checkbox input "false"
click at [953, 338] on span "OK" at bounding box center [948, 342] width 14 height 12
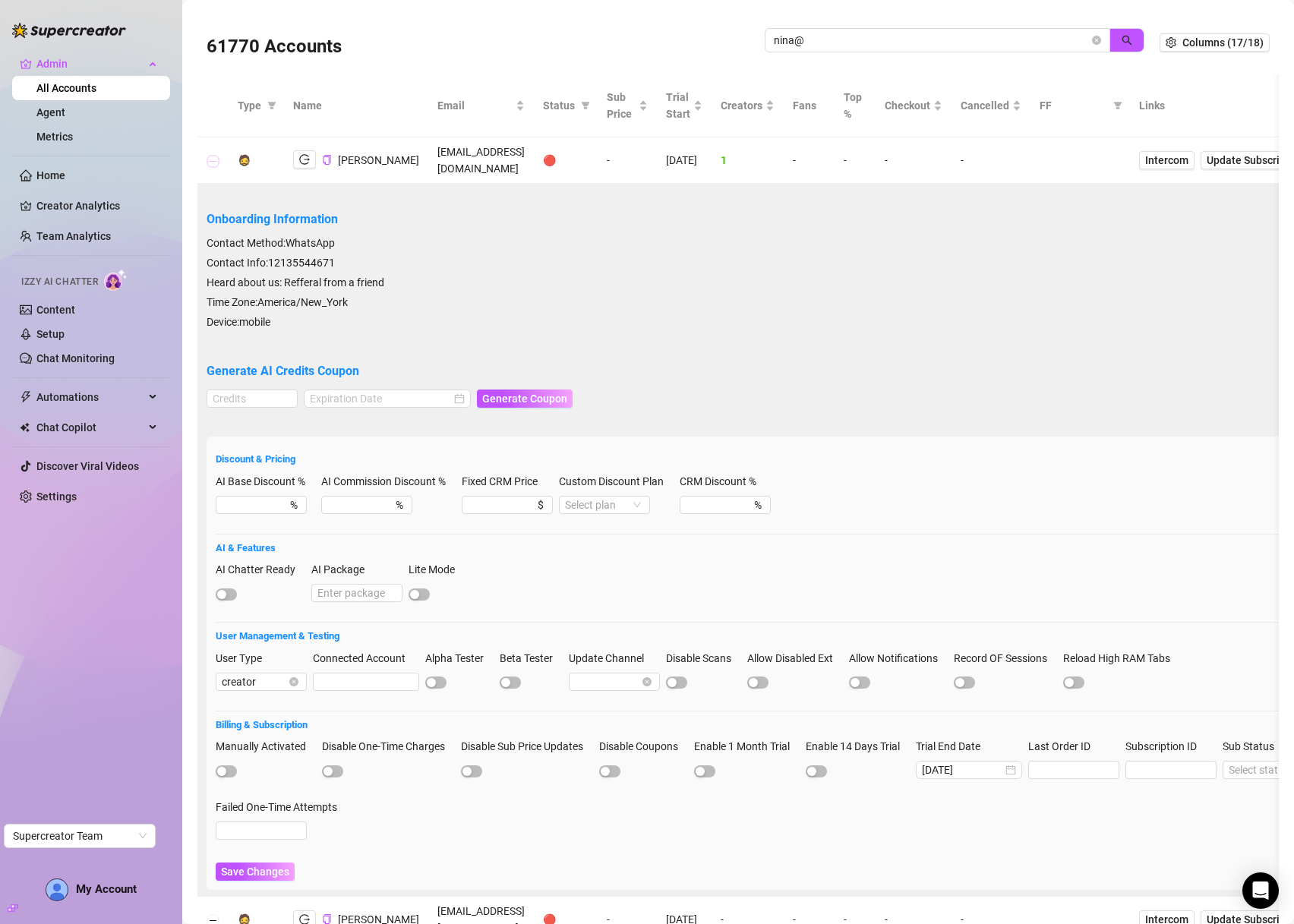
click at [215, 161] on button "Collapse row" at bounding box center [214, 161] width 12 height 12
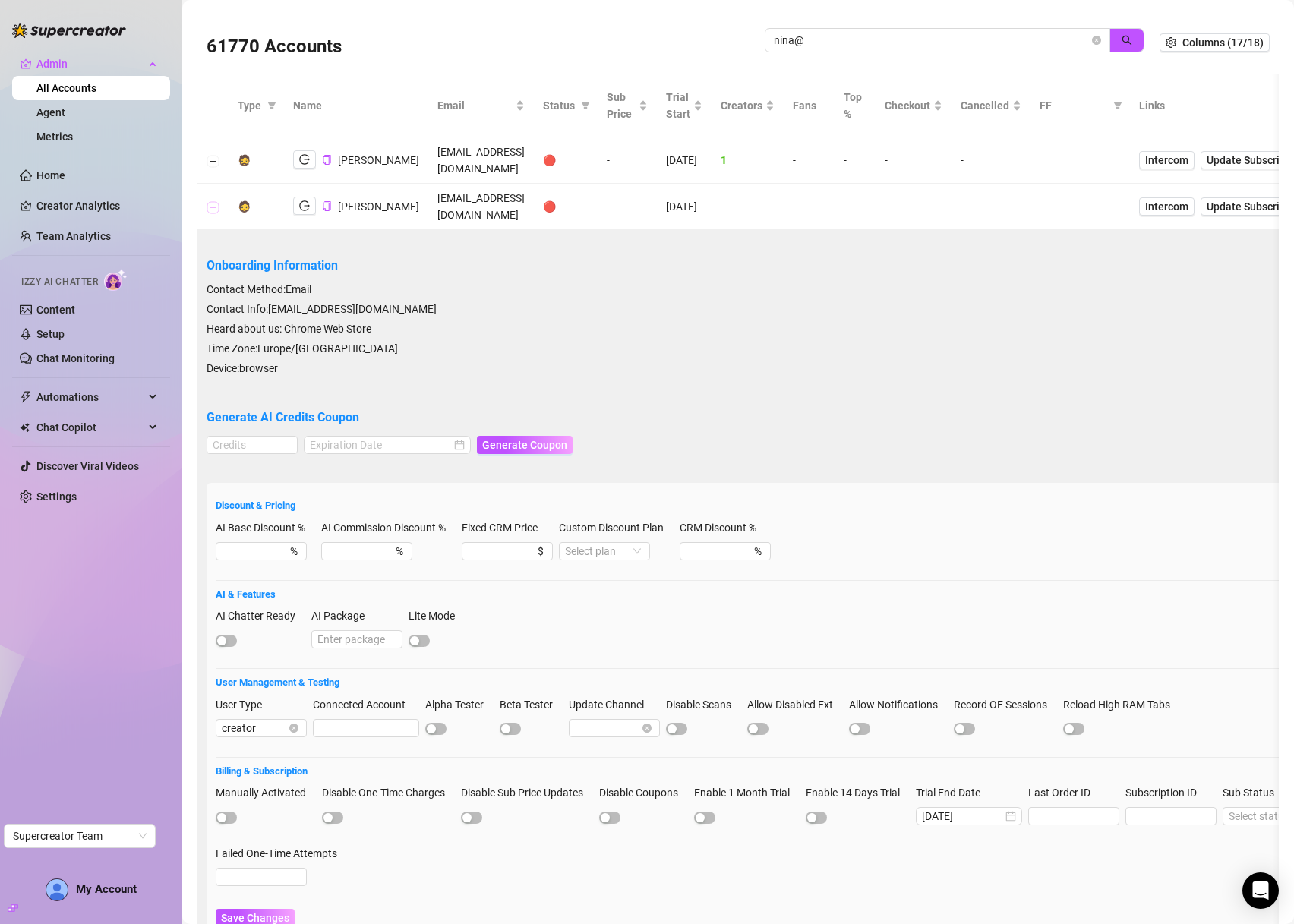
drag, startPoint x: 214, startPoint y: 188, endPoint x: 214, endPoint y: 198, distance: 10.0
click at [214, 190] on td at bounding box center [213, 207] width 31 height 46
click at [213, 201] on button "Collapse row" at bounding box center [214, 207] width 12 height 12
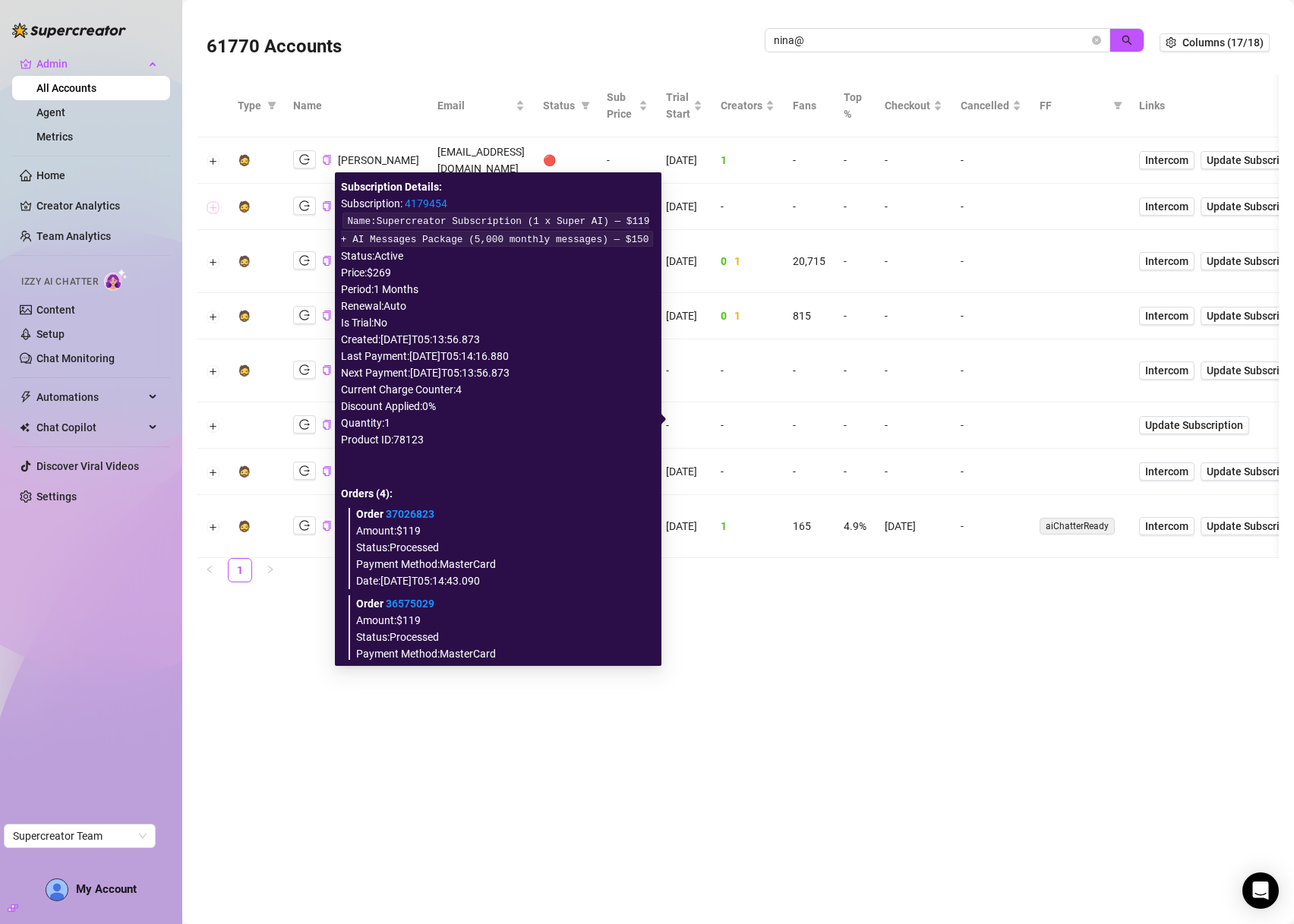
scroll to position [95, 0]
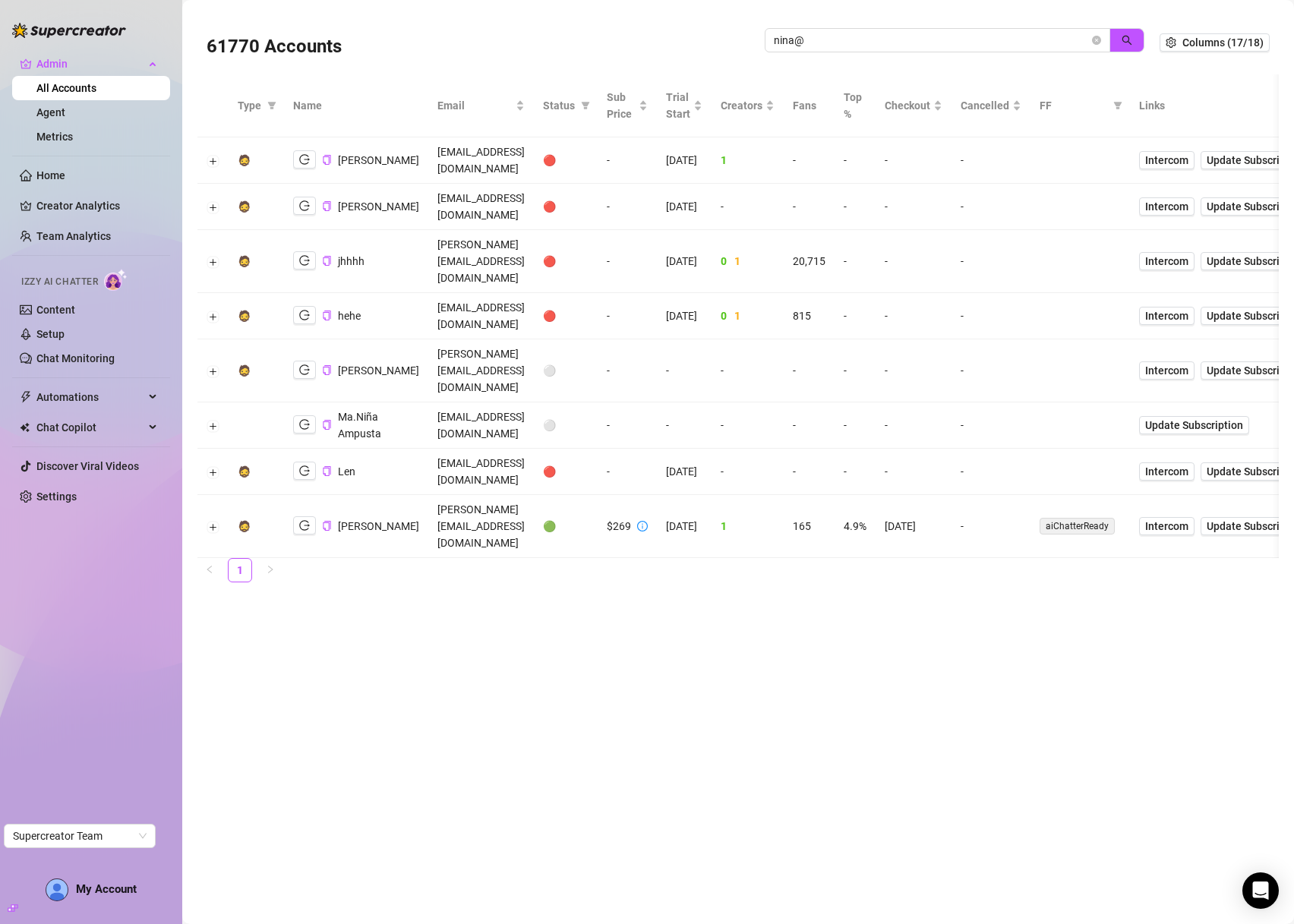
click at [869, 581] on main "61770 Accounts nina@ Columns (17/18) Type Name Email Status Sub Price Trial Sta…" at bounding box center [738, 462] width 1112 height 924
click at [869, 42] on input "nina@" at bounding box center [931, 41] width 315 height 17
drag, startPoint x: 869, startPoint y: 42, endPoint x: 956, endPoint y: 47, distance: 87.1
click at [869, 42] on input "nina@" at bounding box center [931, 41] width 315 height 17
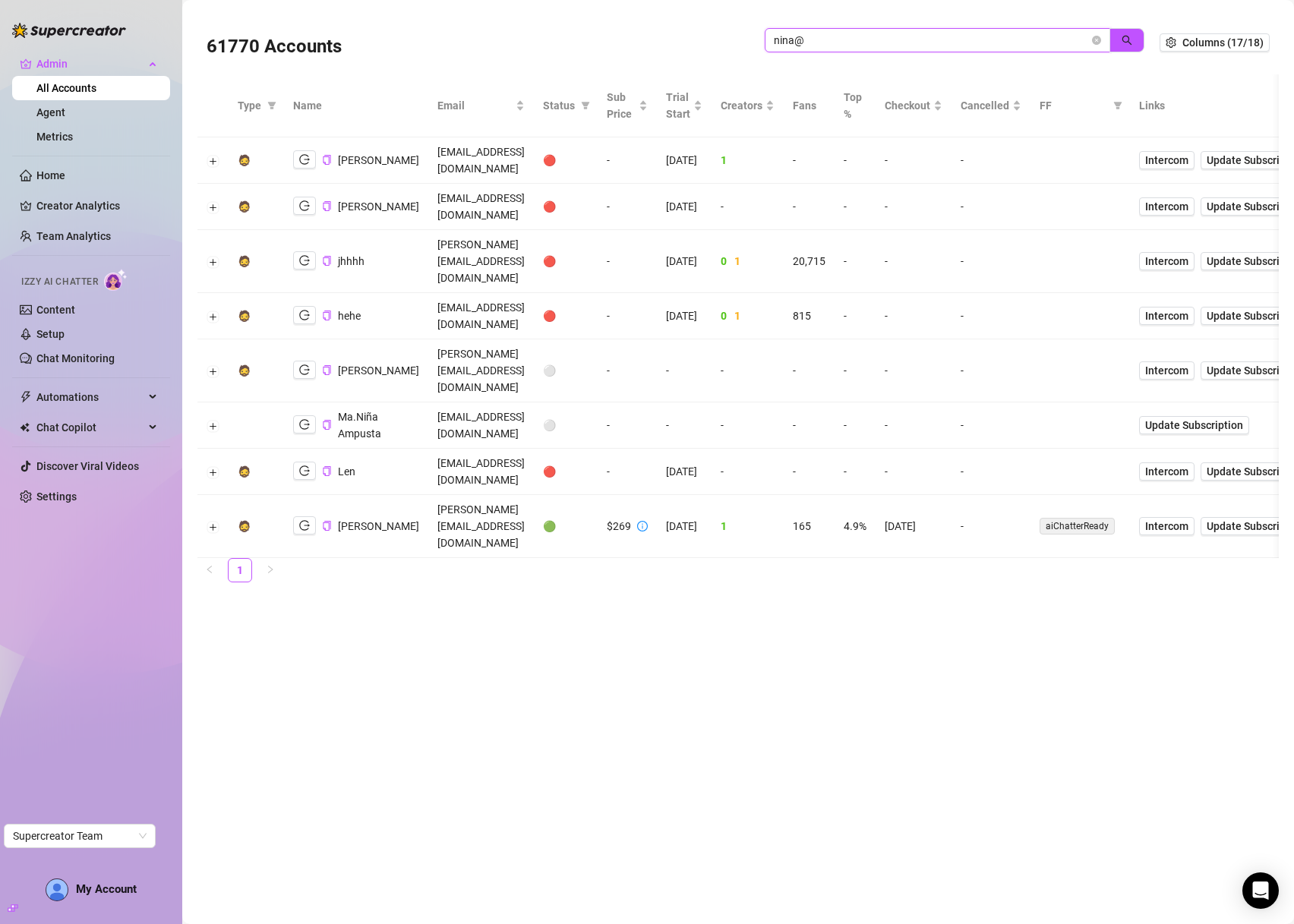
paste input "rhys@brighthorizonsads.com"
click at [1136, 41] on button "button" at bounding box center [1127, 40] width 35 height 24
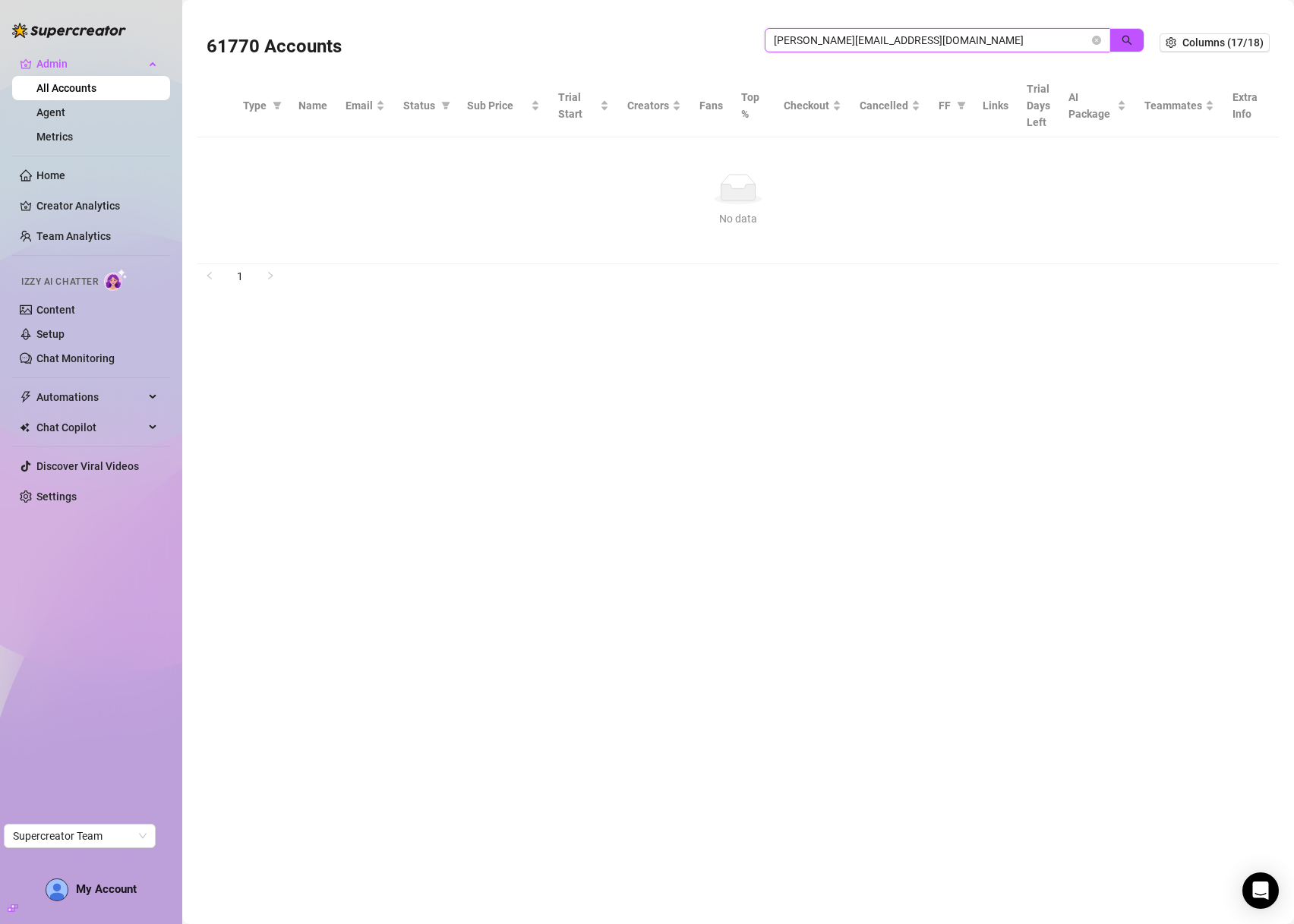
click at [914, 41] on input "rhys@brighthorizonsads.com" at bounding box center [931, 41] width 315 height 17
drag, startPoint x: 914, startPoint y: 41, endPoint x: 967, endPoint y: 40, distance: 53.0
click at [914, 41] on input "rhys@brighthorizonsads.com" at bounding box center [931, 41] width 315 height 17
paste input "jaylietori"
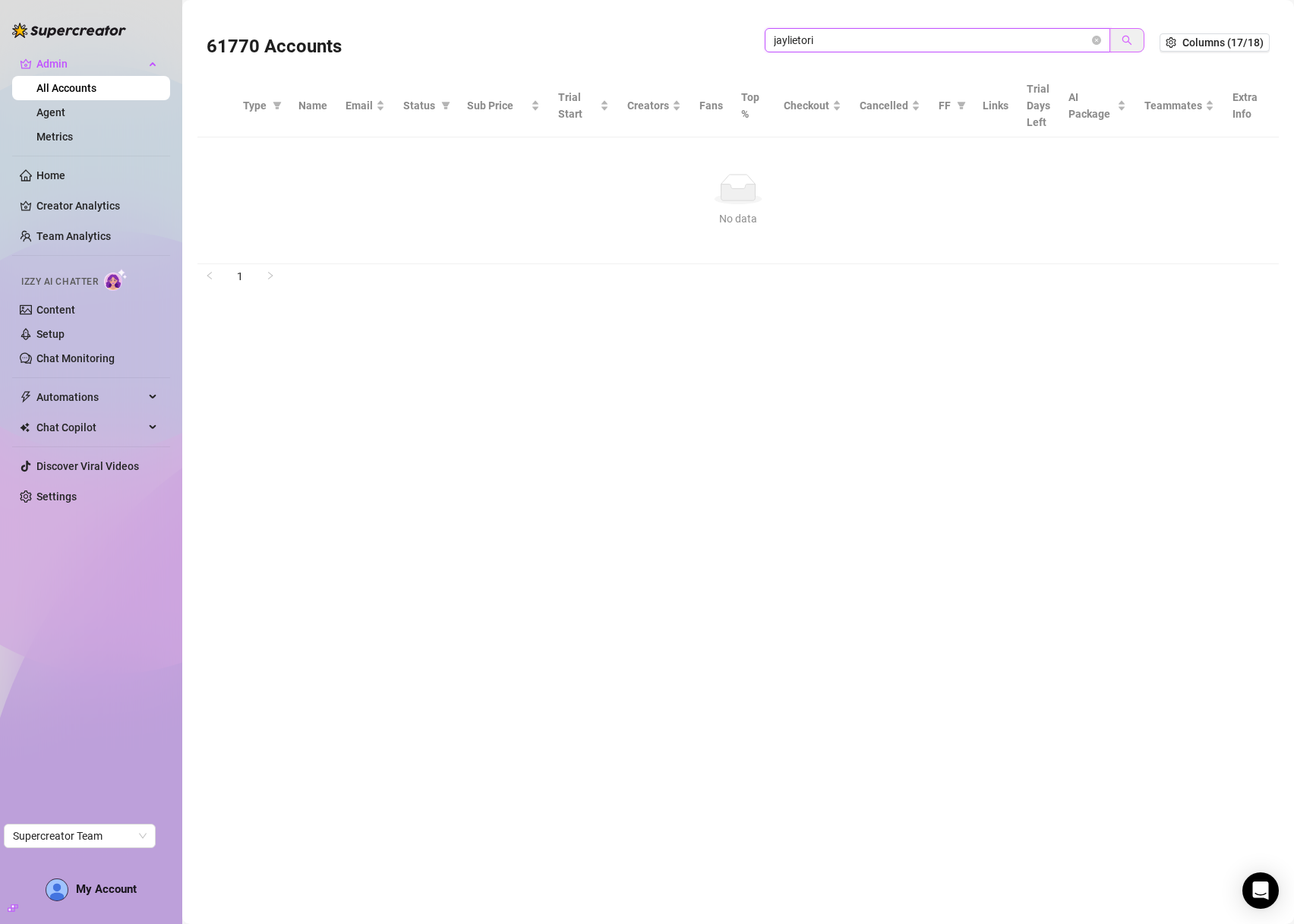
click at [1133, 43] on icon "search" at bounding box center [1127, 40] width 11 height 11
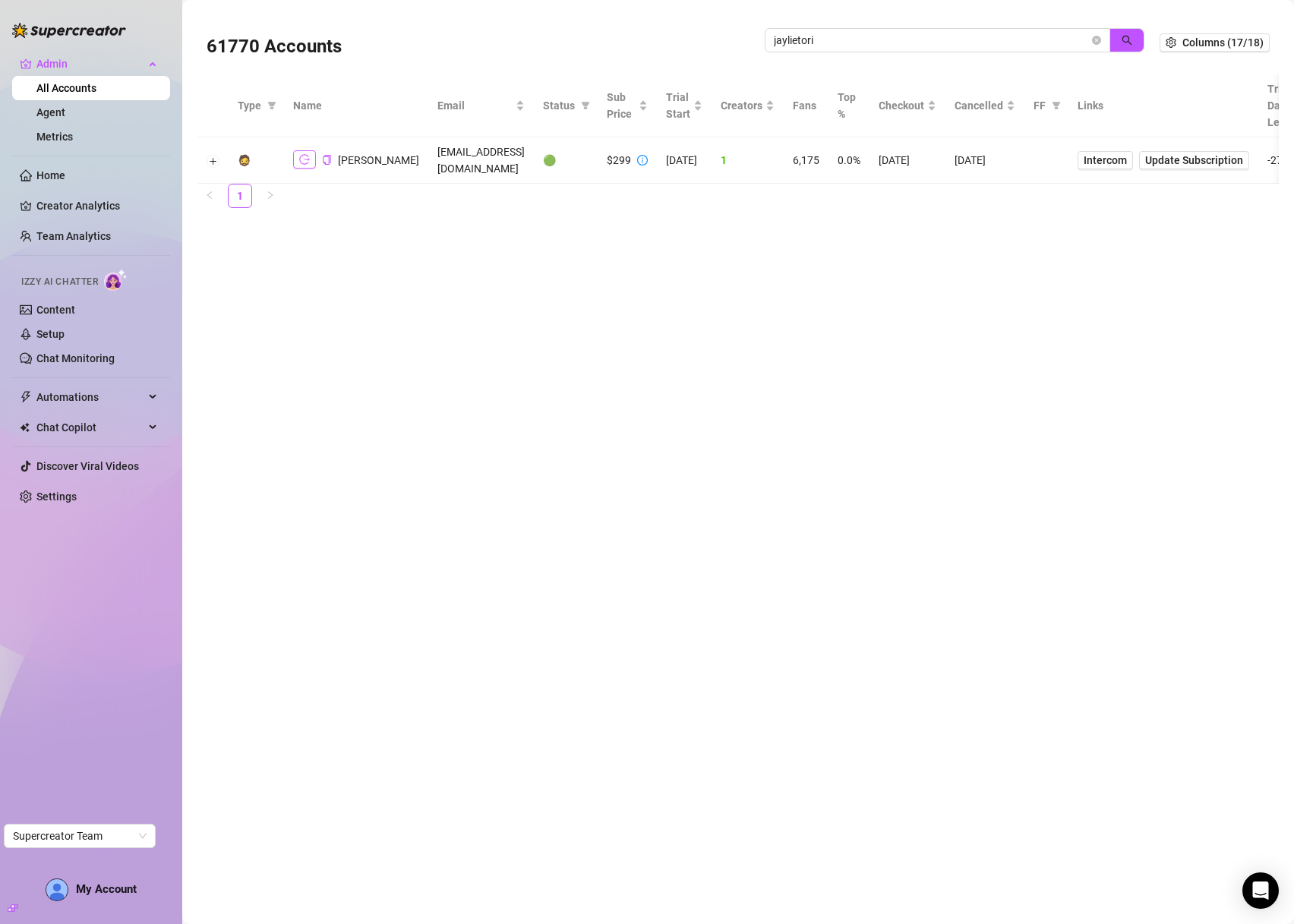
click at [309, 165] on icon "logout" at bounding box center [305, 159] width 11 height 11
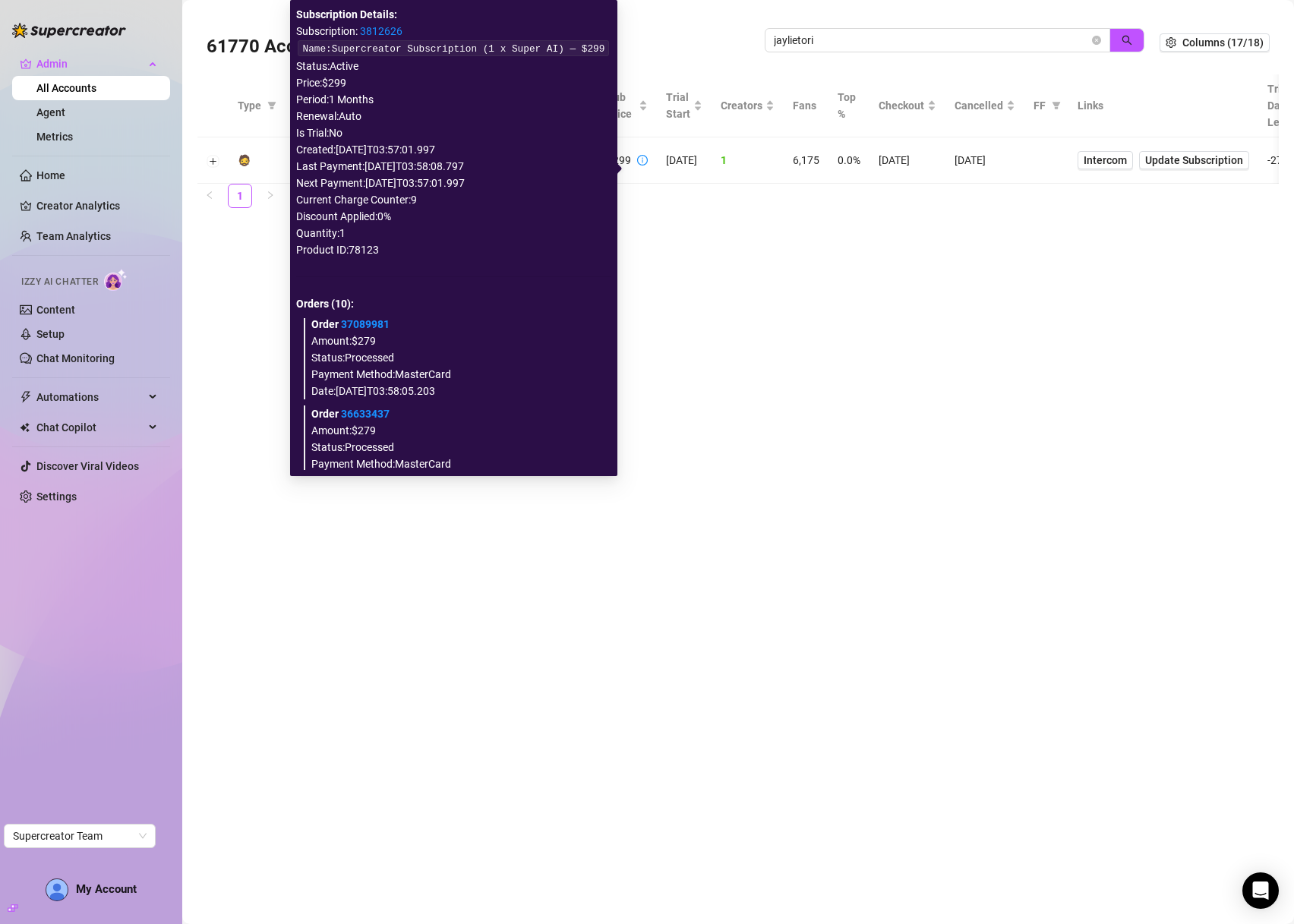
scroll to position [3, 0]
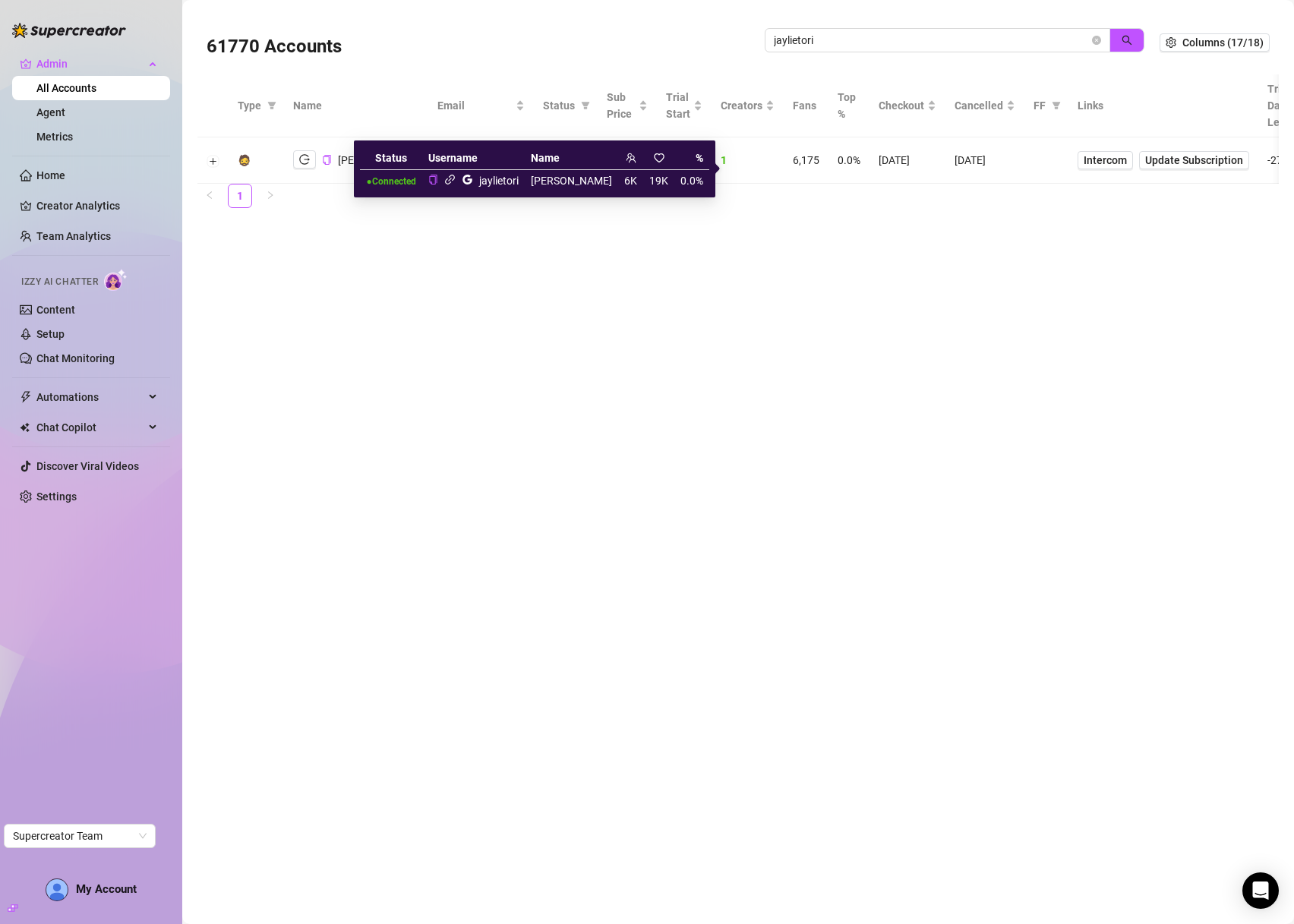
click at [456, 181] on icon "link" at bounding box center [449, 179] width 11 height 11
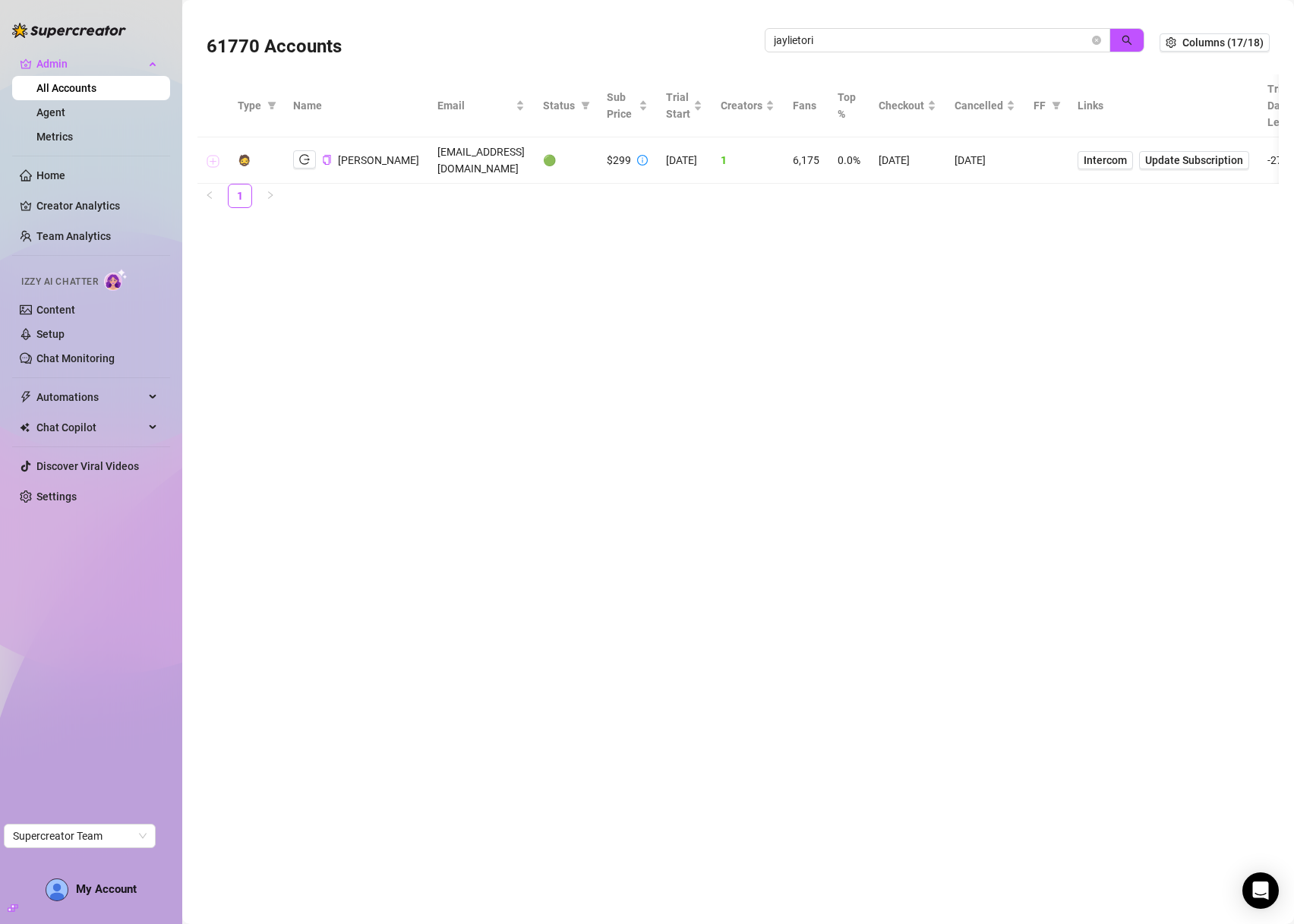
click at [213, 167] on button "Expand row" at bounding box center [214, 161] width 12 height 12
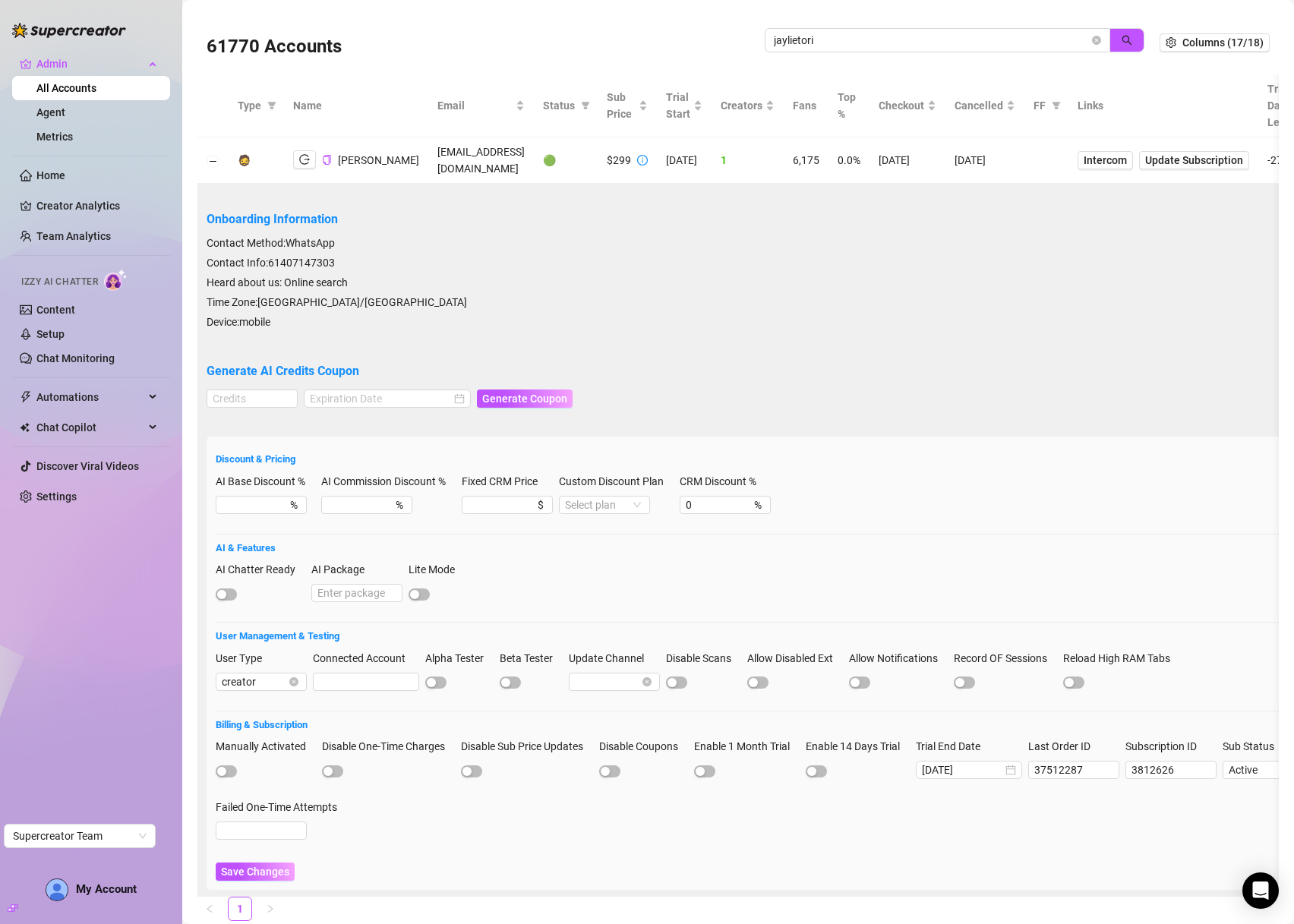
click at [303, 269] on span "Contact Info: 61407147303" at bounding box center [271, 262] width 128 height 12
copy span "61407147303"
click at [353, 154] on span "Jaylie Tori Bonow" at bounding box center [378, 160] width 81 height 12
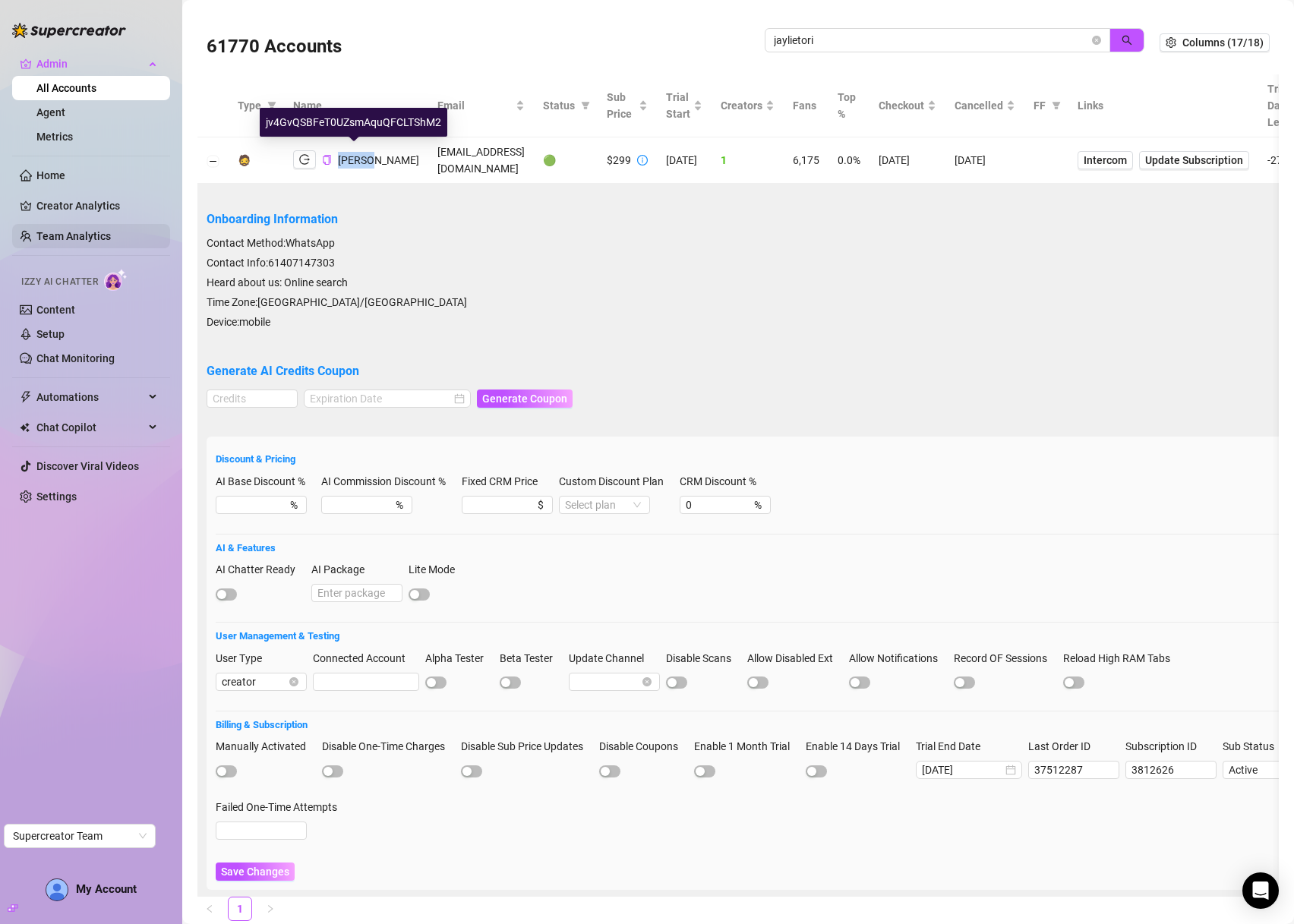
copy span "Jaylie"
click at [913, 41] on input "jaylietori" at bounding box center [931, 41] width 315 height 17
paste input "5456bFJVE3OWOdOZKlKMcZzbRoX2"
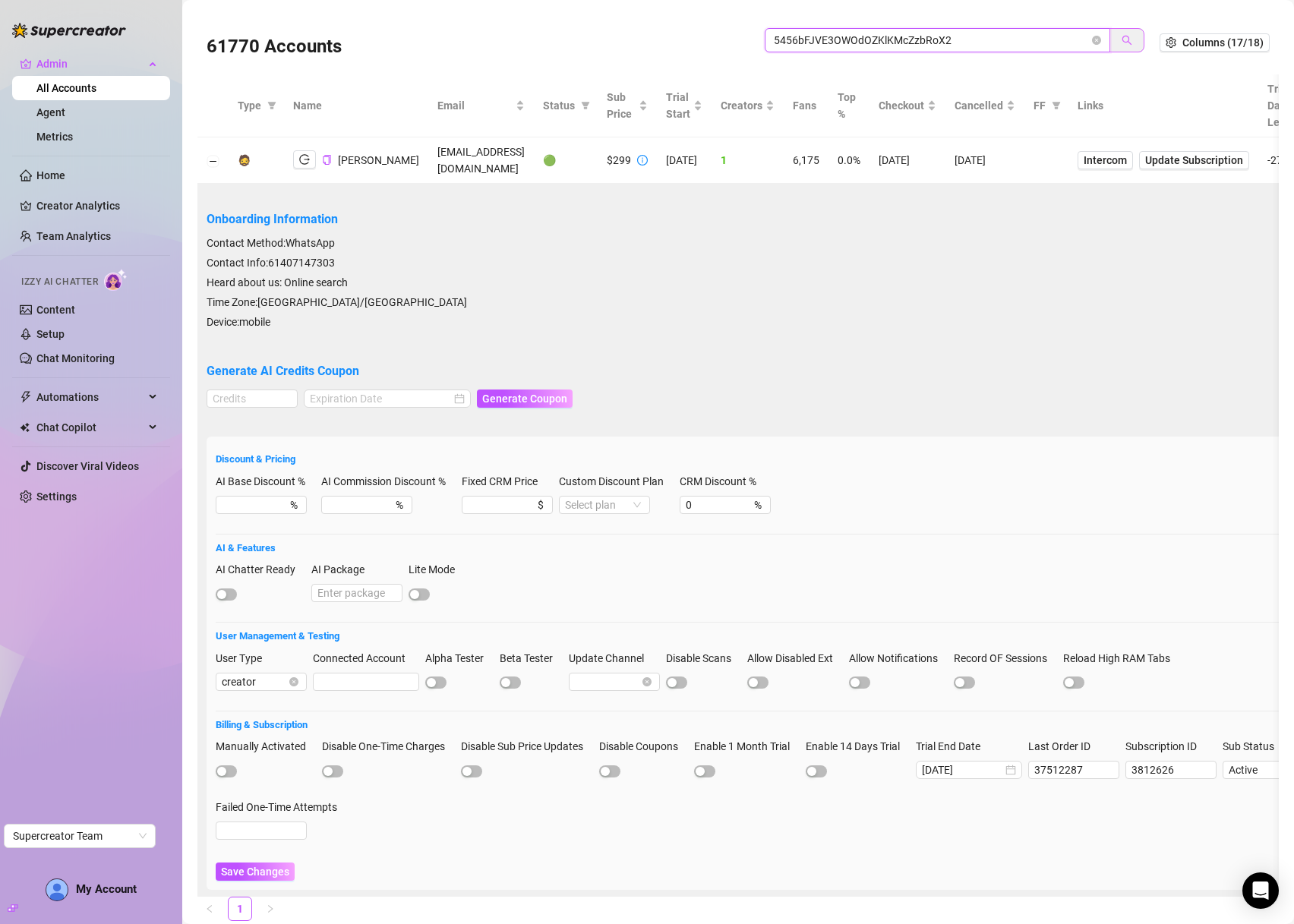
click at [1122, 41] on icon "search" at bounding box center [1127, 40] width 11 height 11
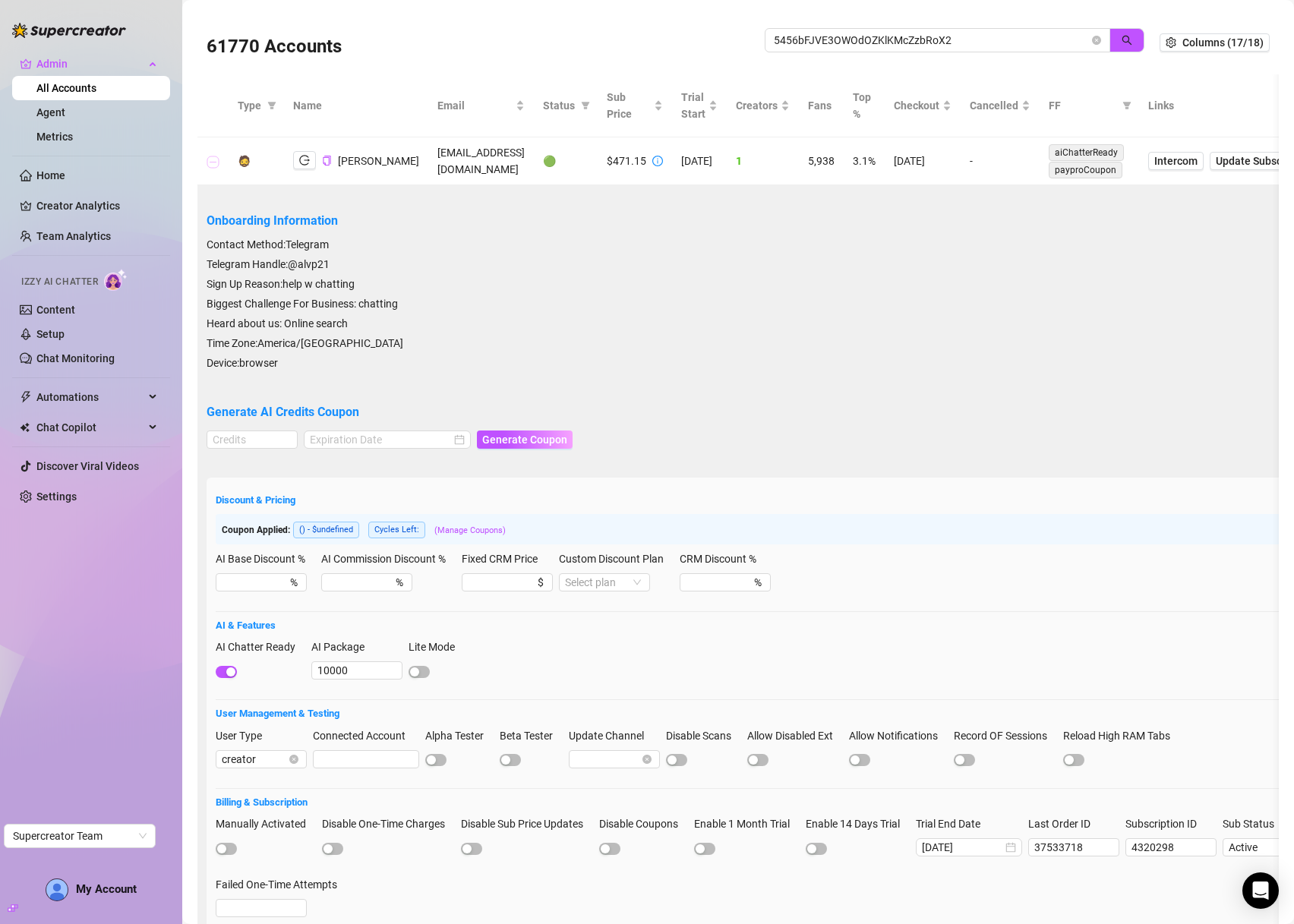
click at [215, 163] on button "Collapse row" at bounding box center [214, 161] width 12 height 12
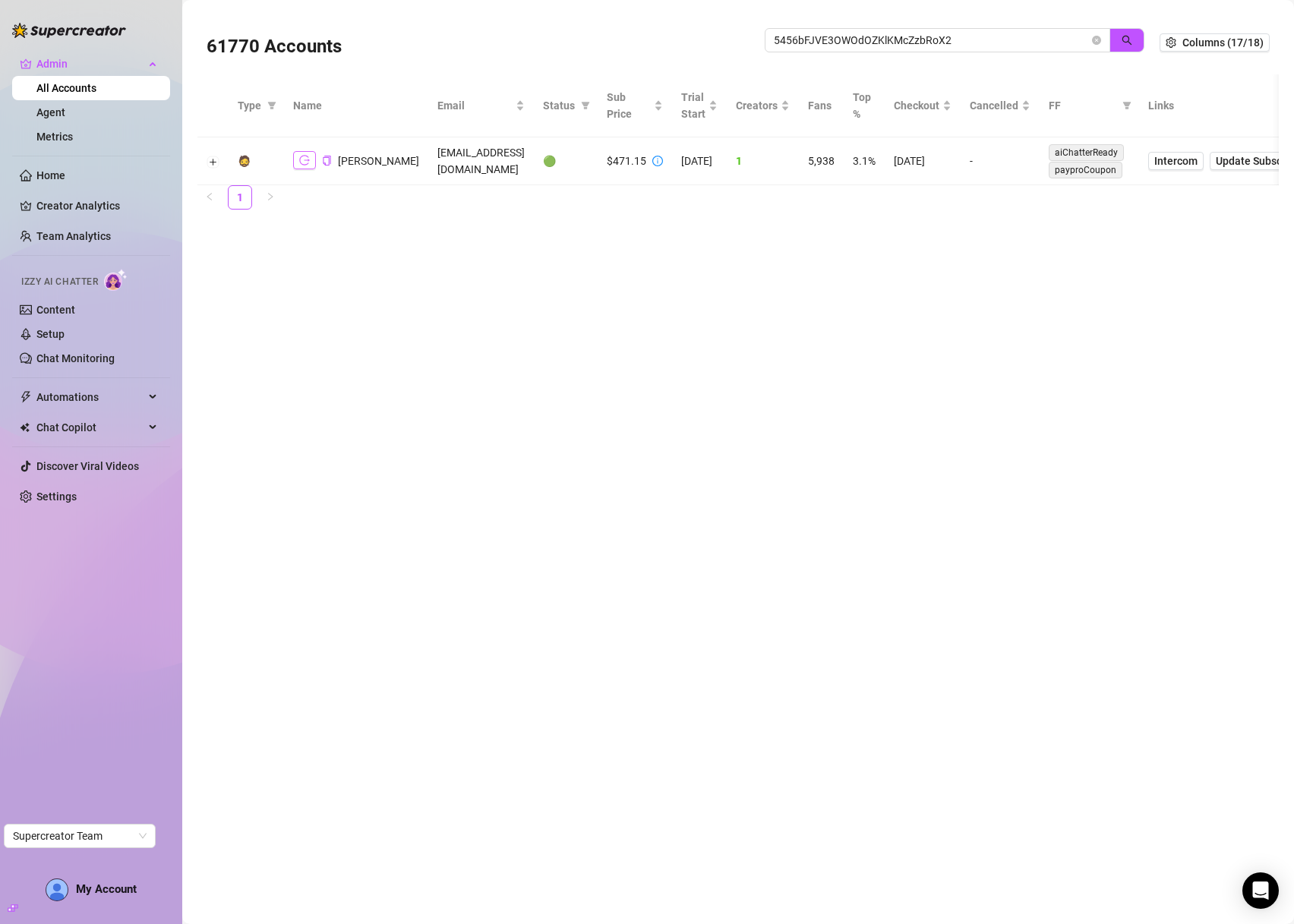
click at [302, 159] on icon "logout" at bounding box center [305, 160] width 11 height 11
click at [860, 47] on input "5456bFJVE3OWOdOZKlKMcZzbRoX2" at bounding box center [931, 41] width 315 height 17
click at [859, 46] on input "5456bFJVE3OWOdOZKlKMcZzbRoX2" at bounding box center [931, 41] width 315 height 17
click at [859, 44] on input "5456bFJVE3OWOdOZKlKMcZzbRoX2" at bounding box center [931, 41] width 315 height 17
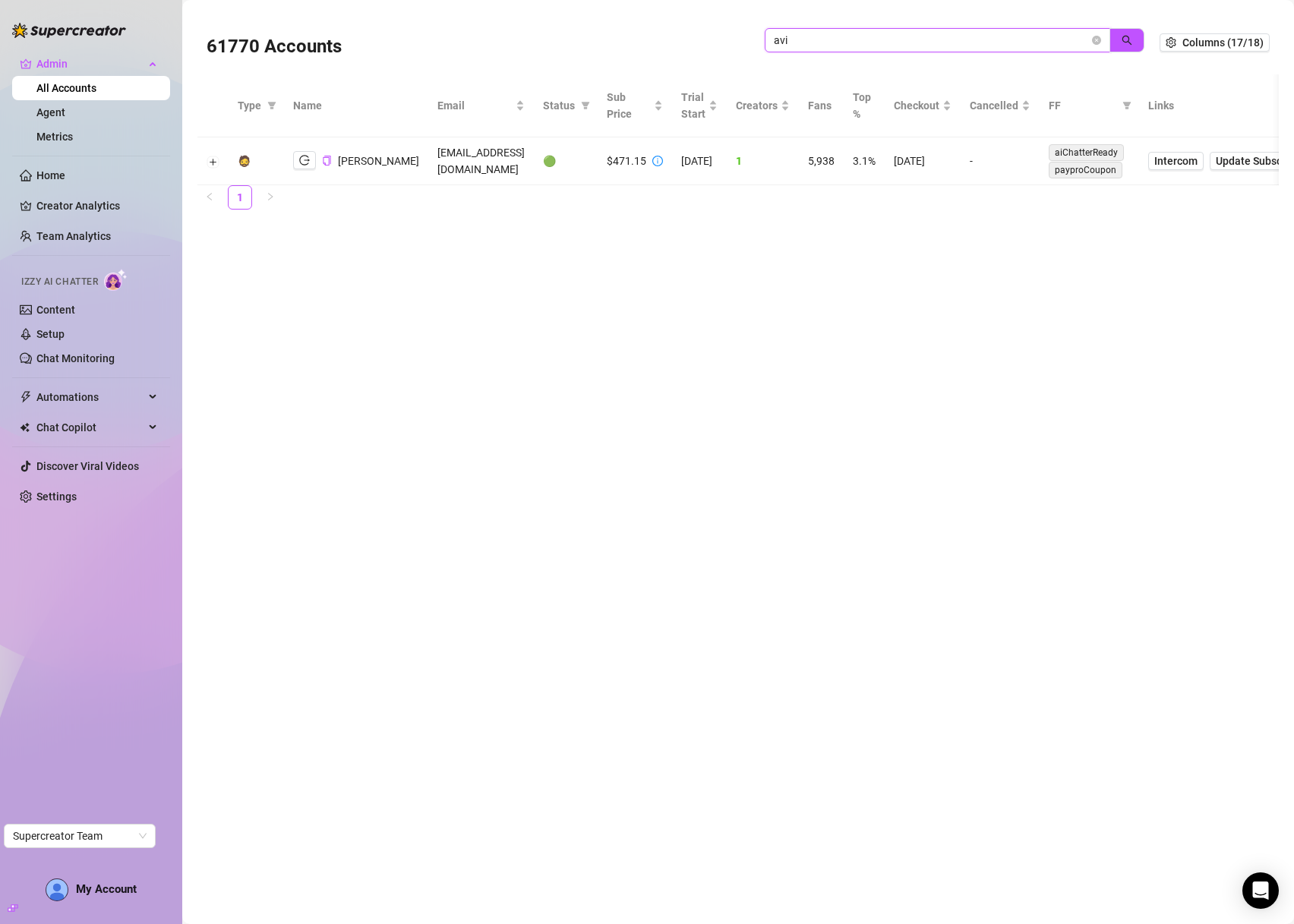
type input "avi"
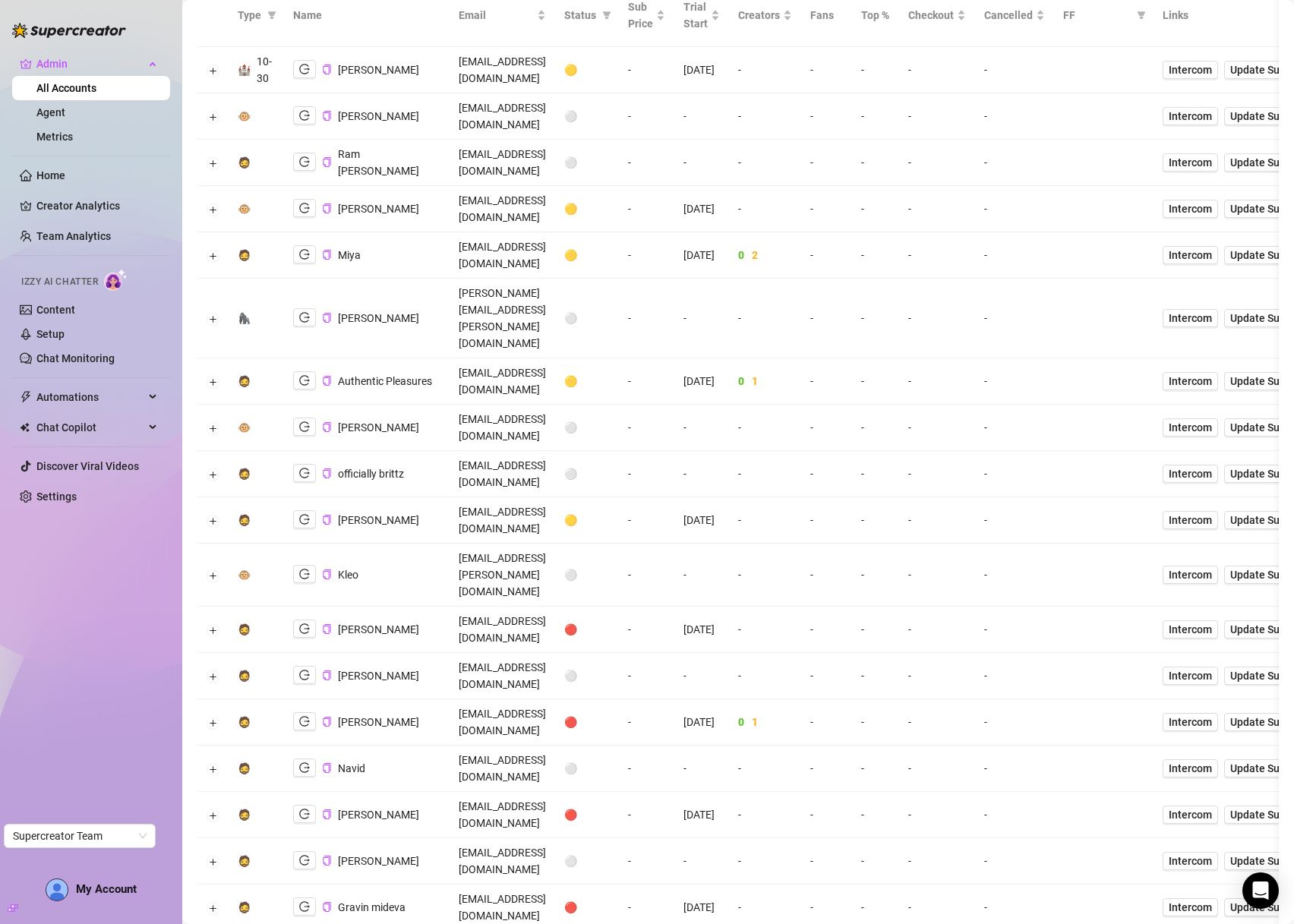
scroll to position [0, 0]
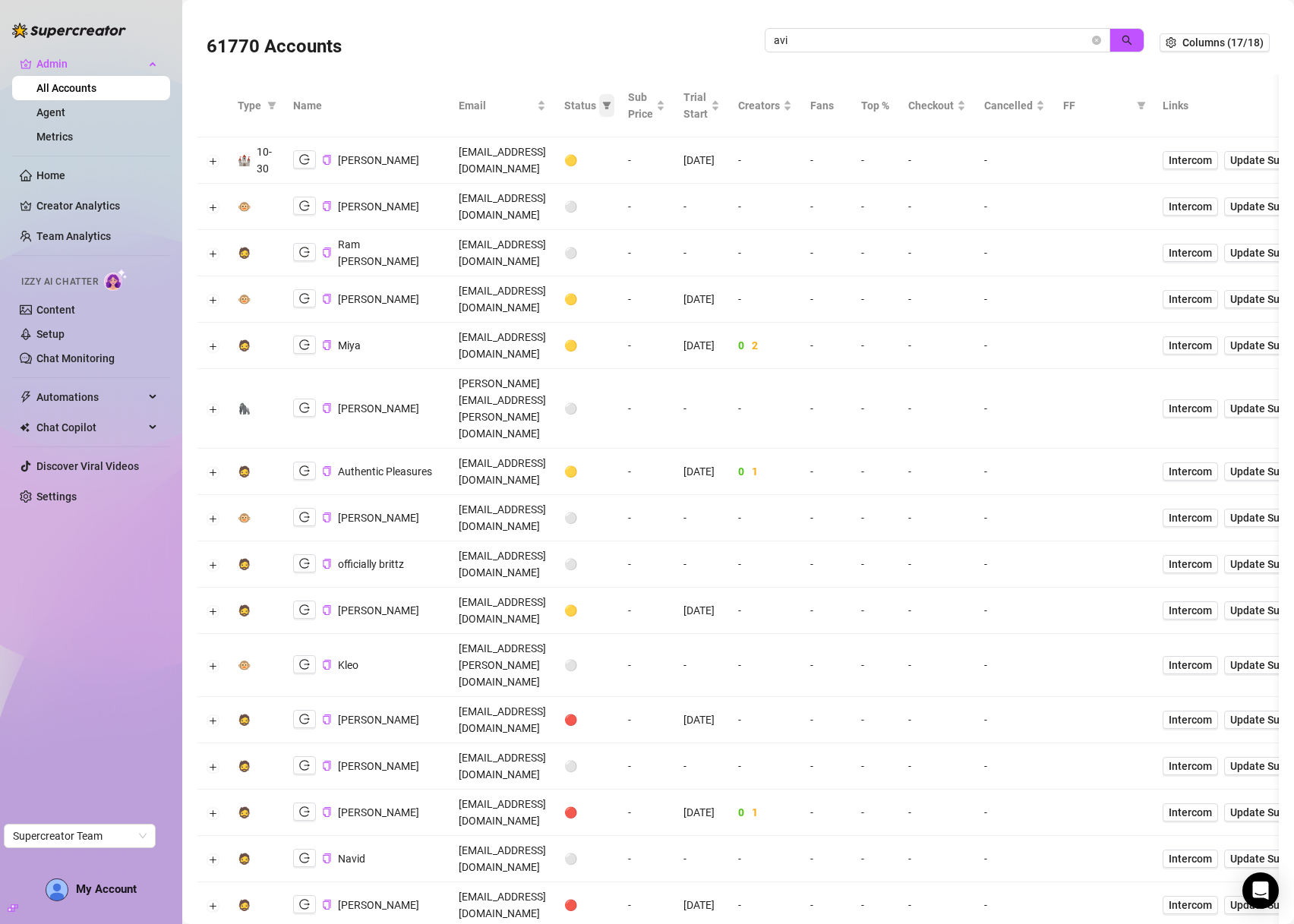
click at [611, 102] on icon "filter" at bounding box center [608, 105] width 8 height 8
drag, startPoint x: 631, startPoint y: 180, endPoint x: 669, endPoint y: 245, distance: 75.3
click at [632, 178] on span "🟢 Active" at bounding box center [624, 184] width 50 height 12
checkbox input "true"
click at [674, 266] on span "OK" at bounding box center [670, 262] width 14 height 12
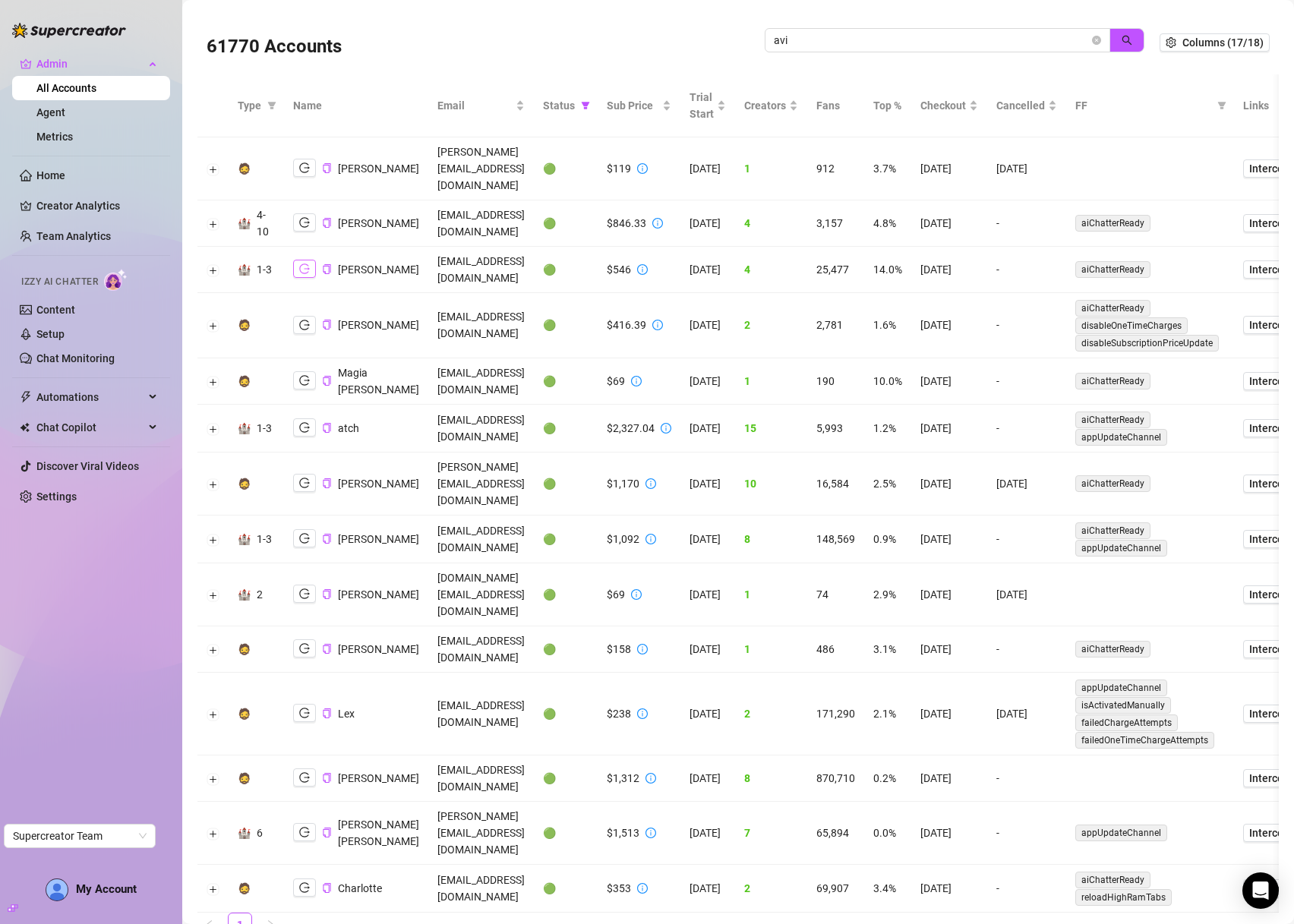
click at [309, 263] on icon "logout" at bounding box center [305, 268] width 11 height 11
click at [833, 34] on input "avi" at bounding box center [931, 41] width 315 height 17
click at [833, 33] on input "avi" at bounding box center [931, 41] width 315 height 17
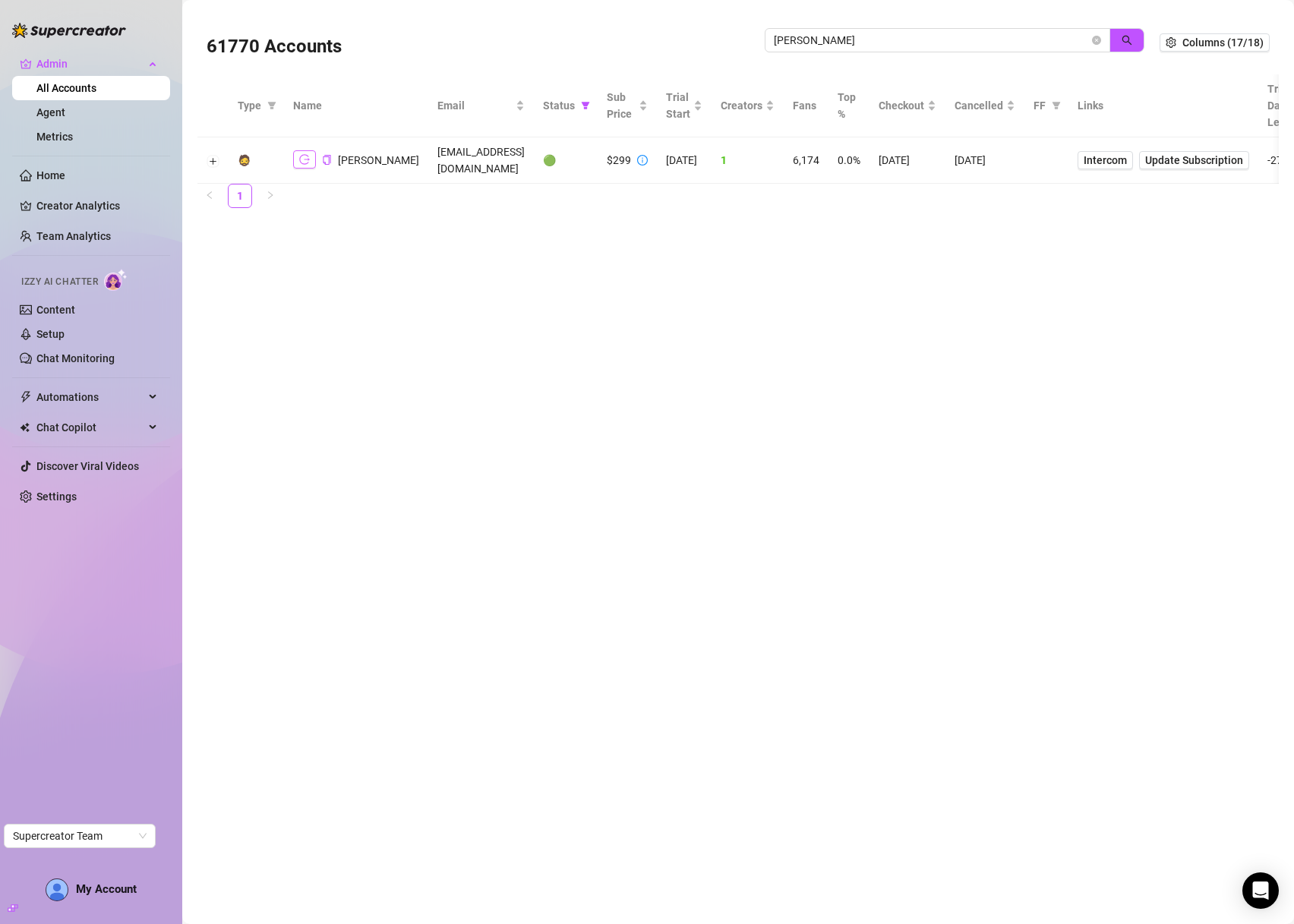
click at [307, 165] on icon "logout" at bounding box center [305, 160] width 11 height 10
click at [346, 154] on span "Jaylie Tori Bonow" at bounding box center [378, 160] width 81 height 12
copy span "Jaylie Tori Bonow"
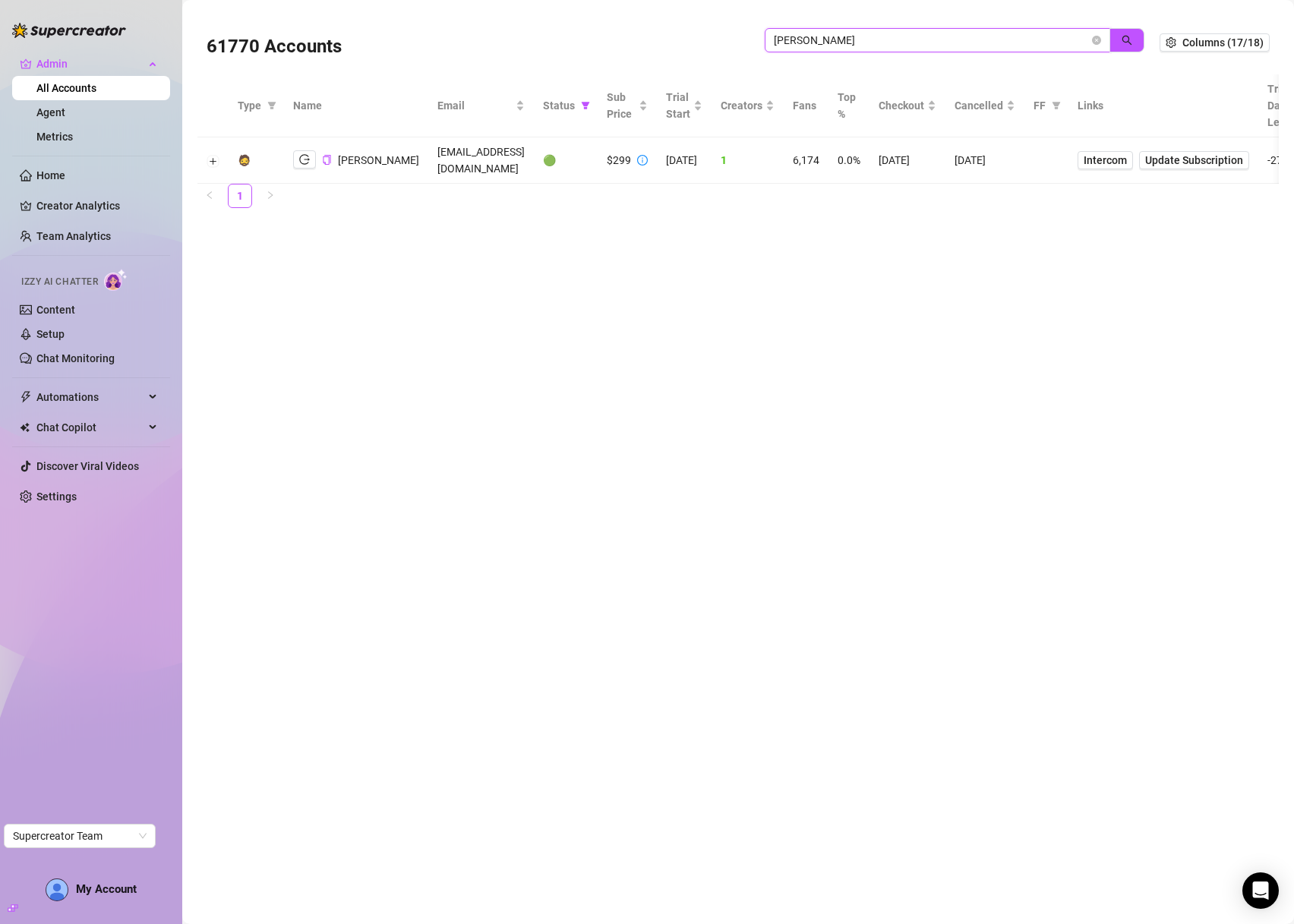
click at [809, 40] on input "jaylie" at bounding box center [931, 41] width 315 height 17
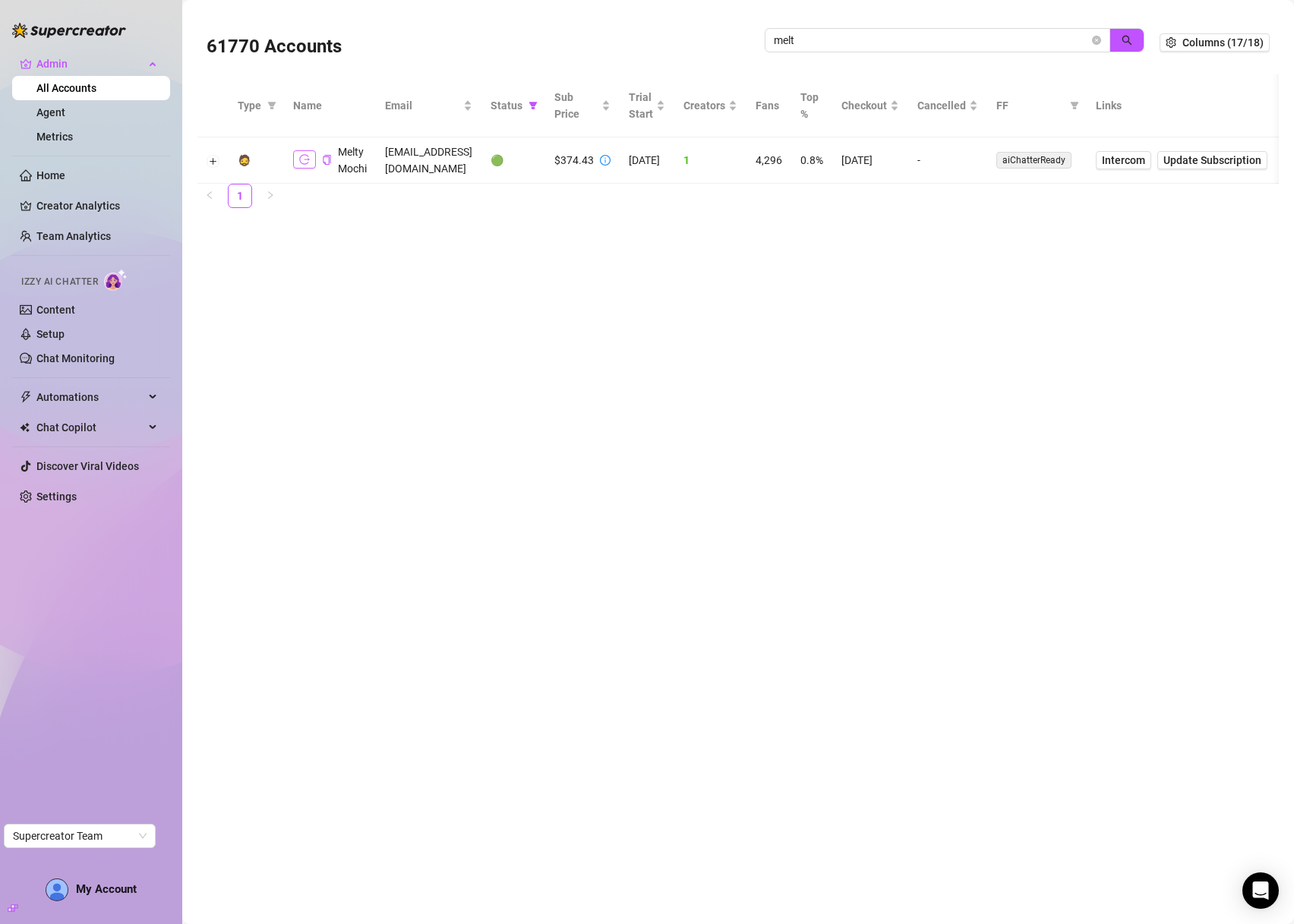
click at [306, 159] on icon "logout" at bounding box center [305, 159] width 11 height 11
click at [839, 43] on input "melt" at bounding box center [931, 41] width 315 height 17
paste input "WXDcTzV7QP21bvqg9zBsGEyu7P2"
click at [1131, 41] on icon "search" at bounding box center [1127, 40] width 11 height 11
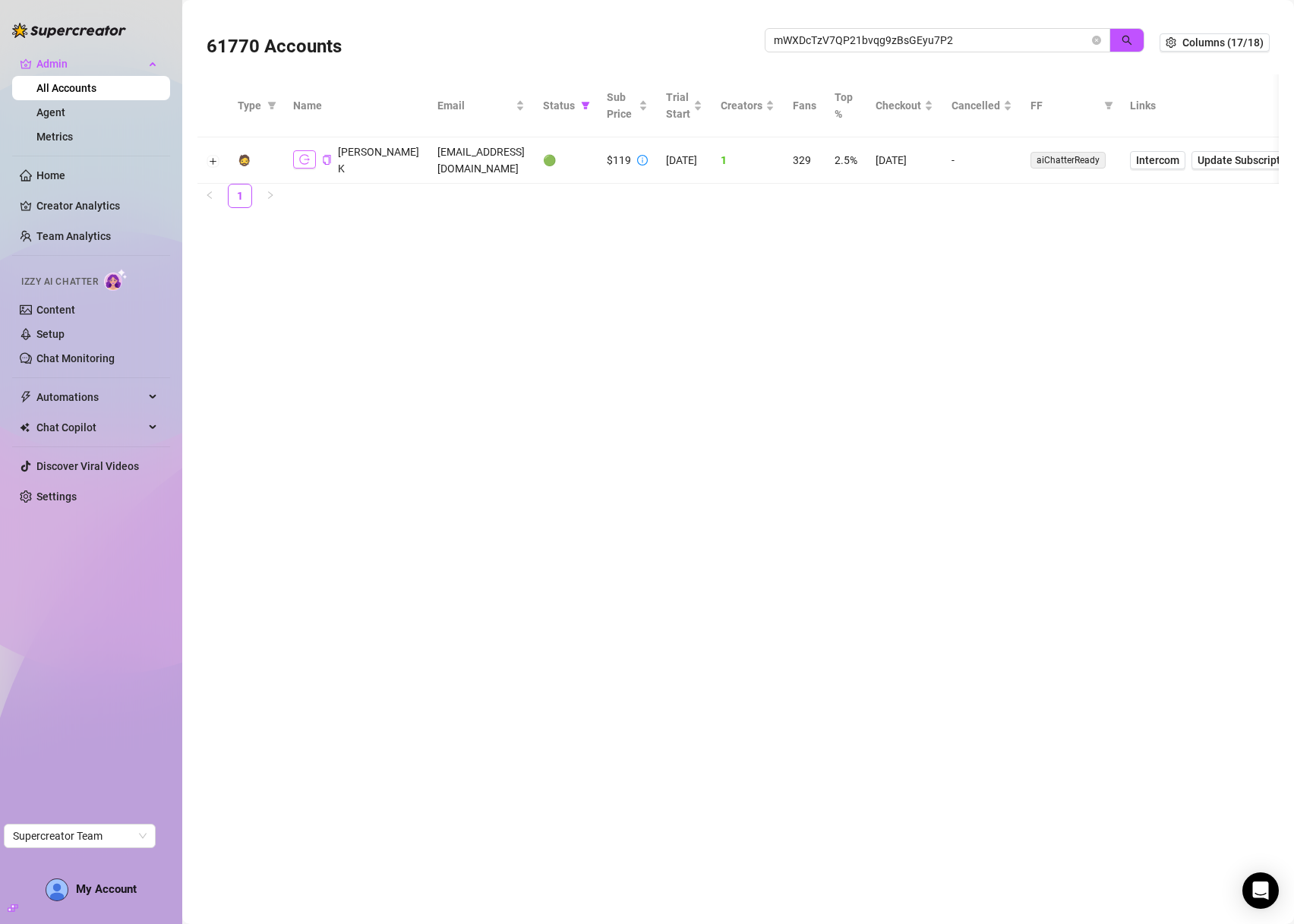
click at [311, 156] on button "button" at bounding box center [304, 159] width 23 height 19
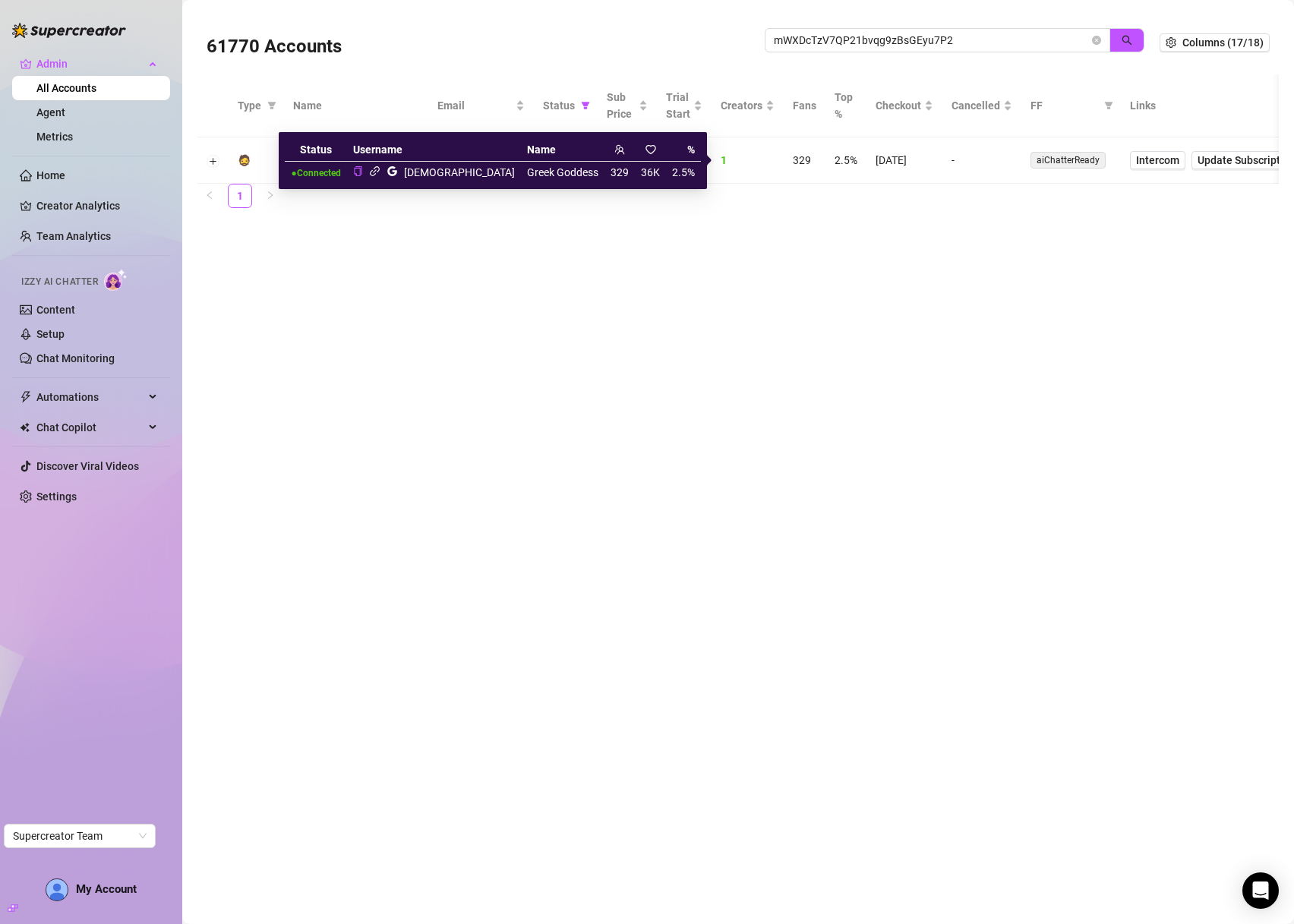
click at [381, 174] on icon "link" at bounding box center [374, 170] width 11 height 11
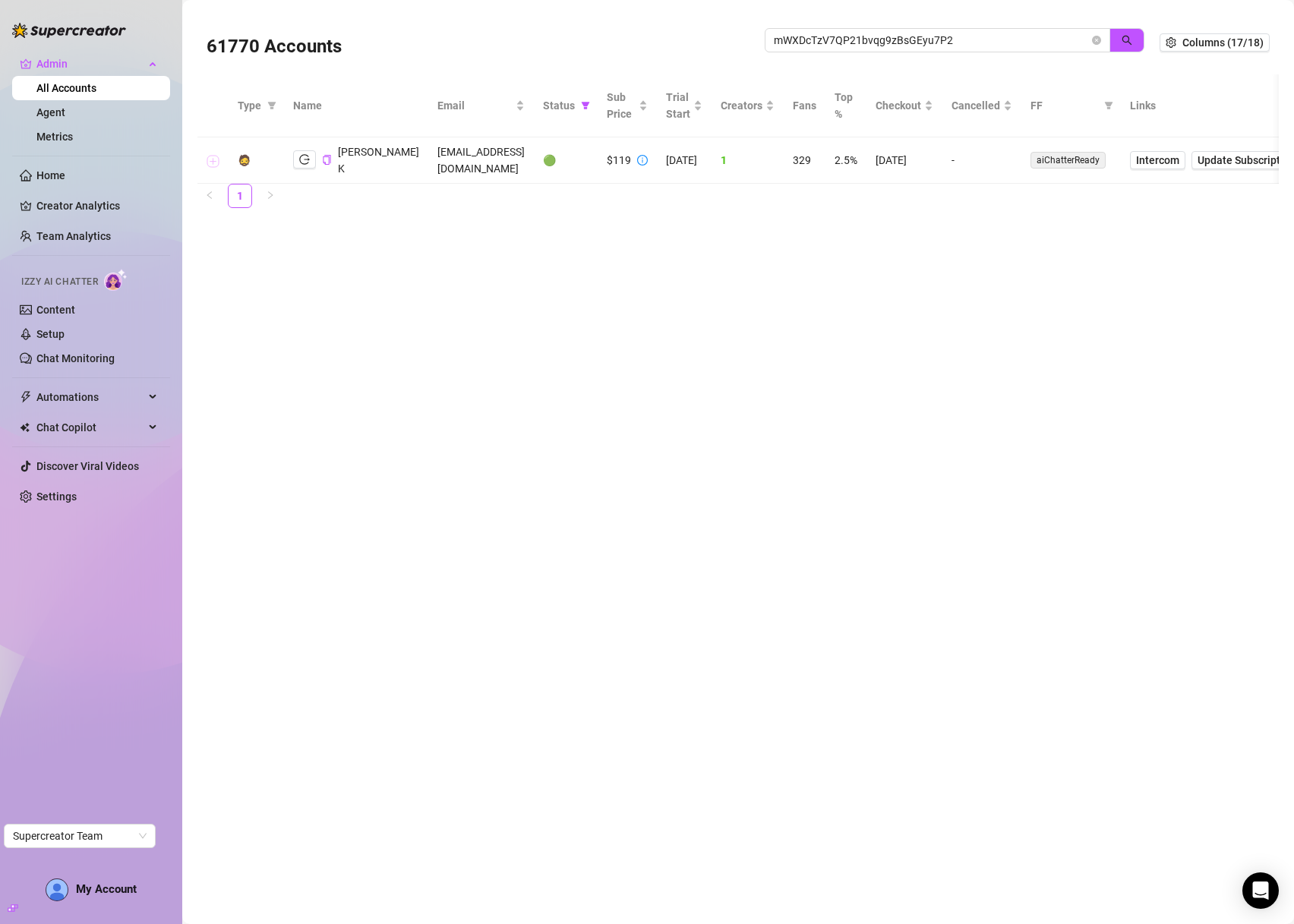
click at [216, 162] on button "Expand row" at bounding box center [214, 161] width 12 height 12
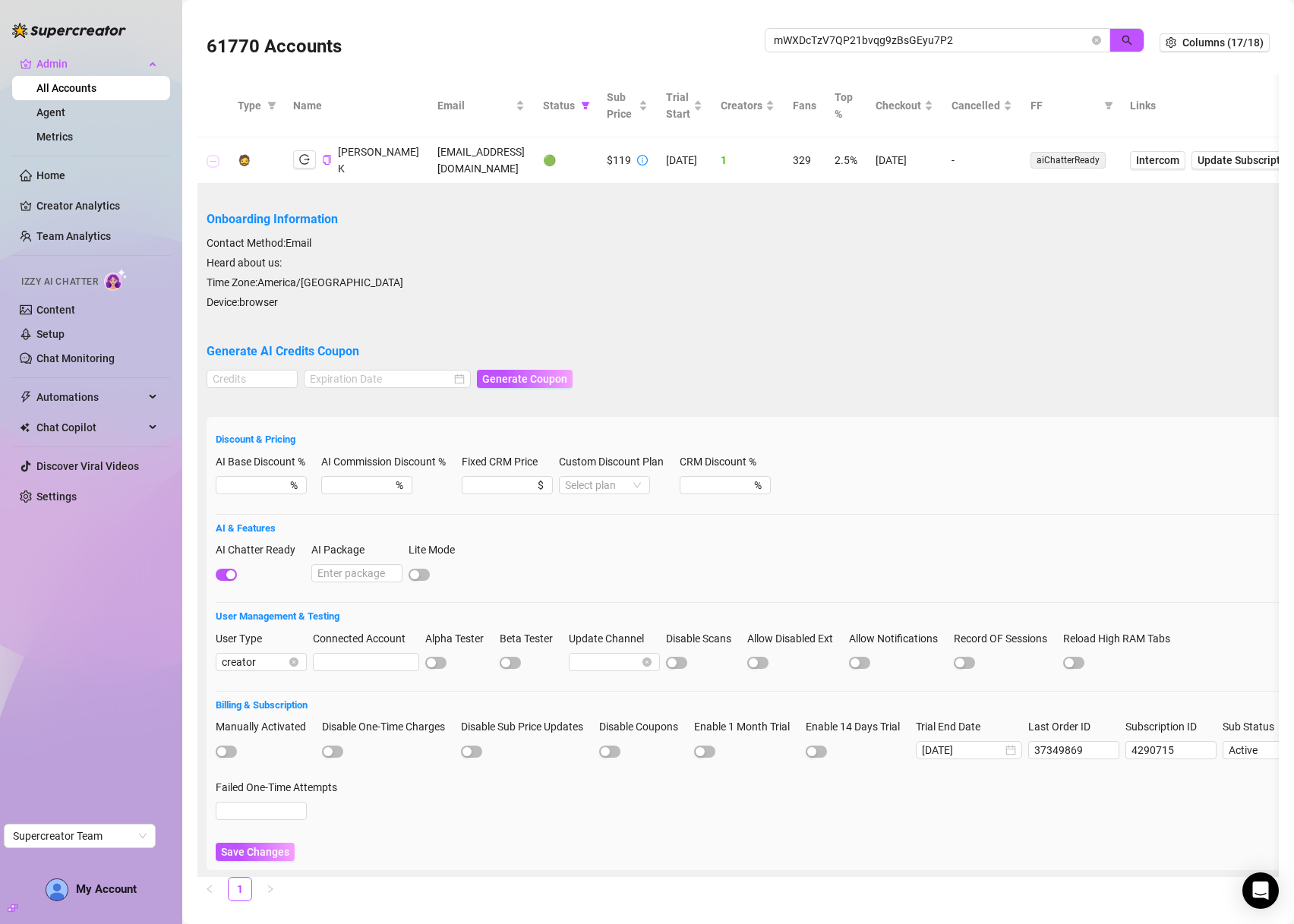
click at [216, 162] on button "Collapse row" at bounding box center [214, 161] width 12 height 12
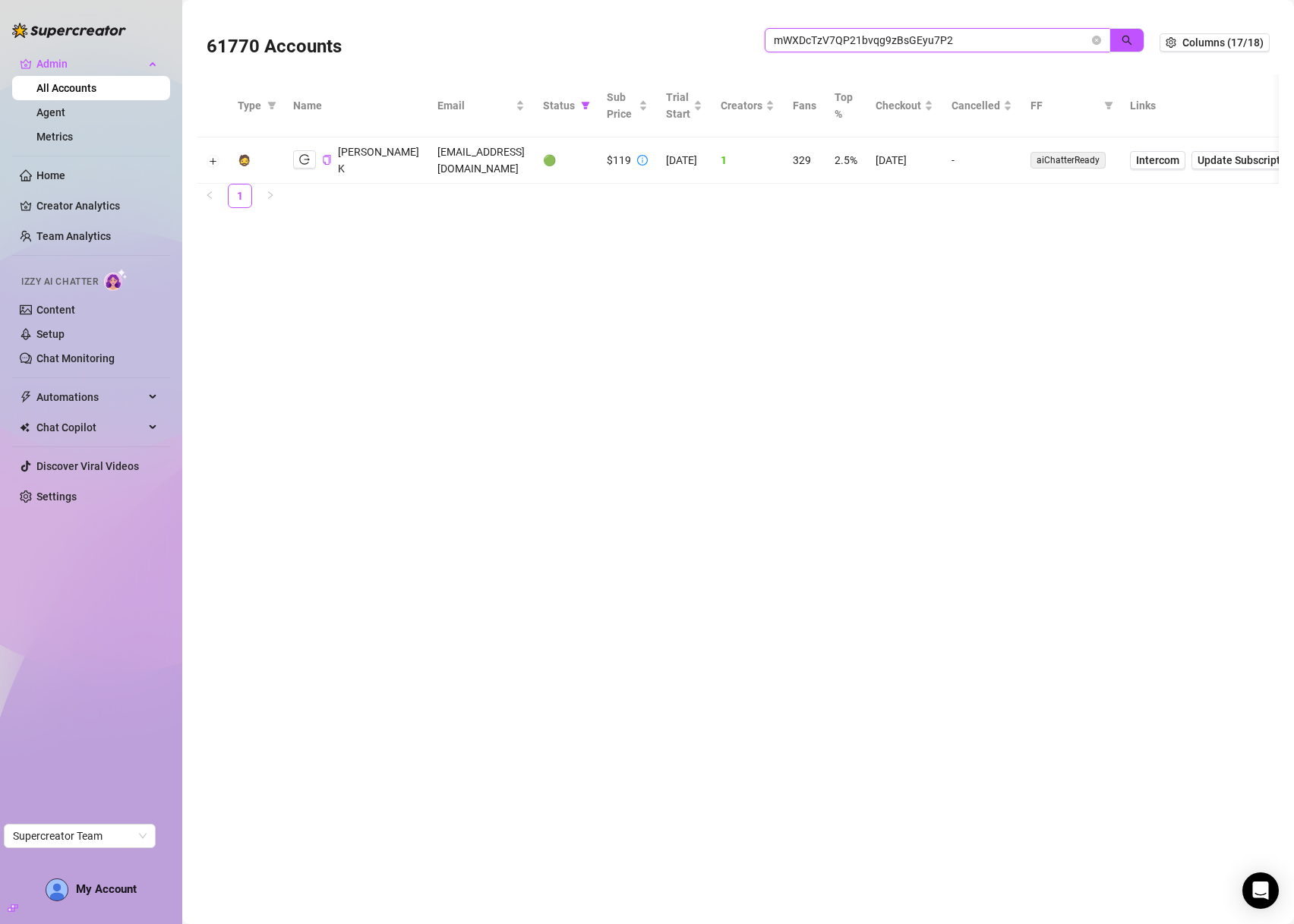
click at [848, 34] on input "mWXDcTzV7QP21bvqg9zBsGEyu7P2" at bounding box center [931, 41] width 315 height 17
click at [847, 34] on input "mWXDcTzV7QP21bvqg9zBsGEyu7P2" at bounding box center [931, 41] width 315 height 17
paste input "13rdLBItpWgu2PQPO6OgYPvxTlj1"
click at [1111, 37] on button "button" at bounding box center [1127, 40] width 35 height 24
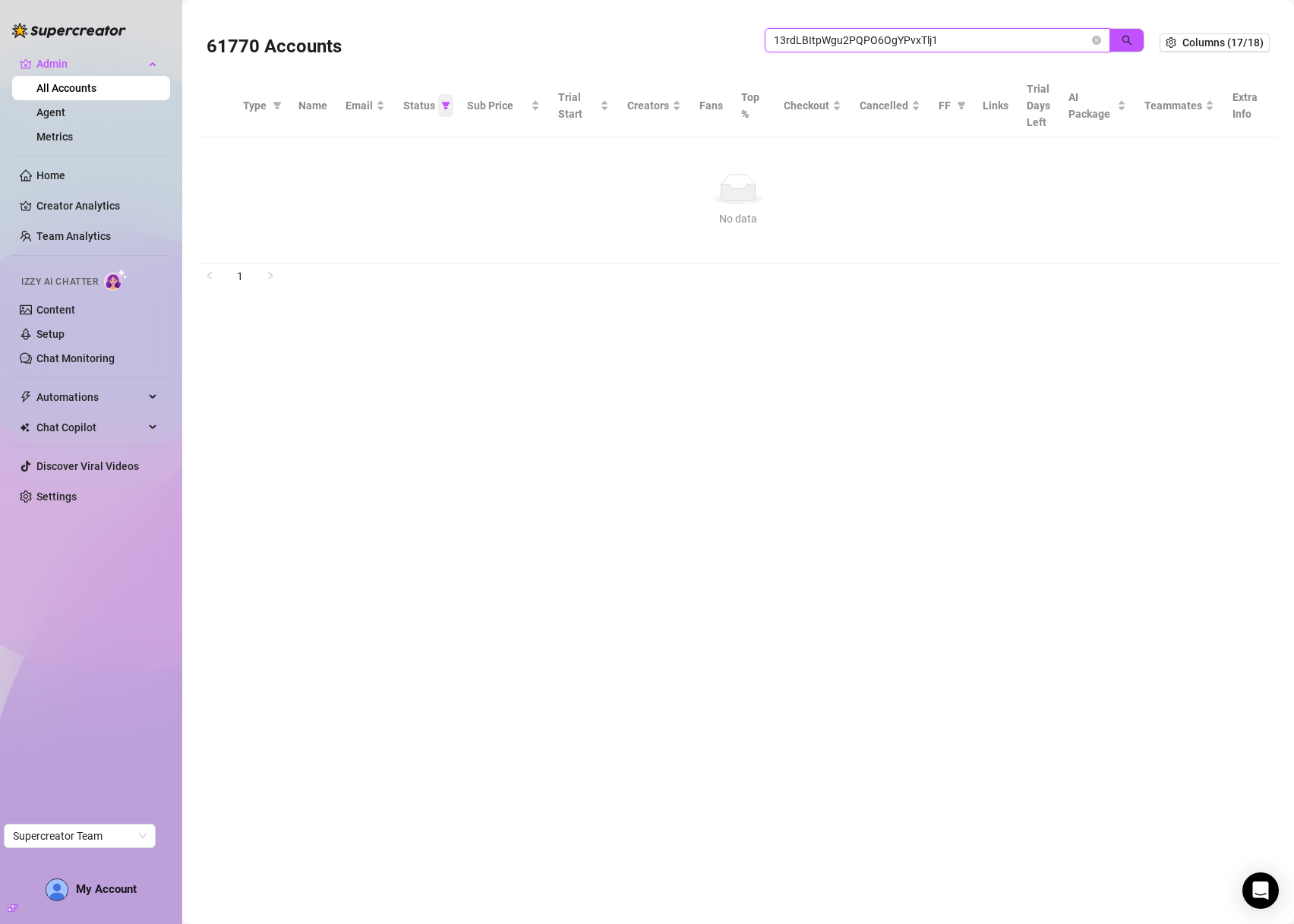
type input "13rdLBItpWgu2PQPO6OgYPvxTlj1"
click at [443, 102] on icon "filter" at bounding box center [446, 105] width 9 height 9
drag, startPoint x: 392, startPoint y: 180, endPoint x: 405, endPoint y: 189, distance: 15.8
click at [393, 179] on span "🟢 Active" at bounding box center [385, 184] width 50 height 12
checkbox input "false"
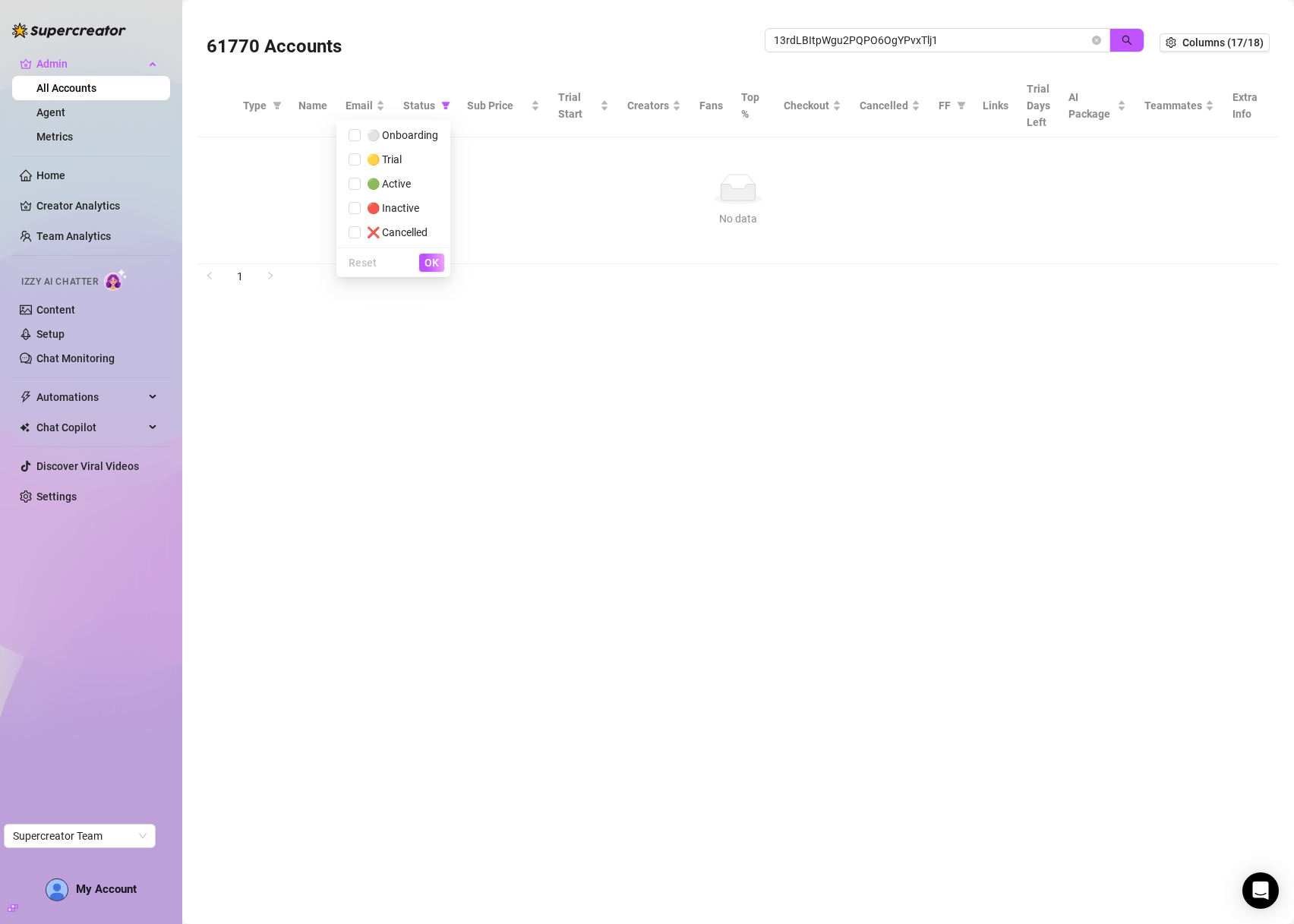
click at [427, 256] on button "OK" at bounding box center [432, 263] width 25 height 19
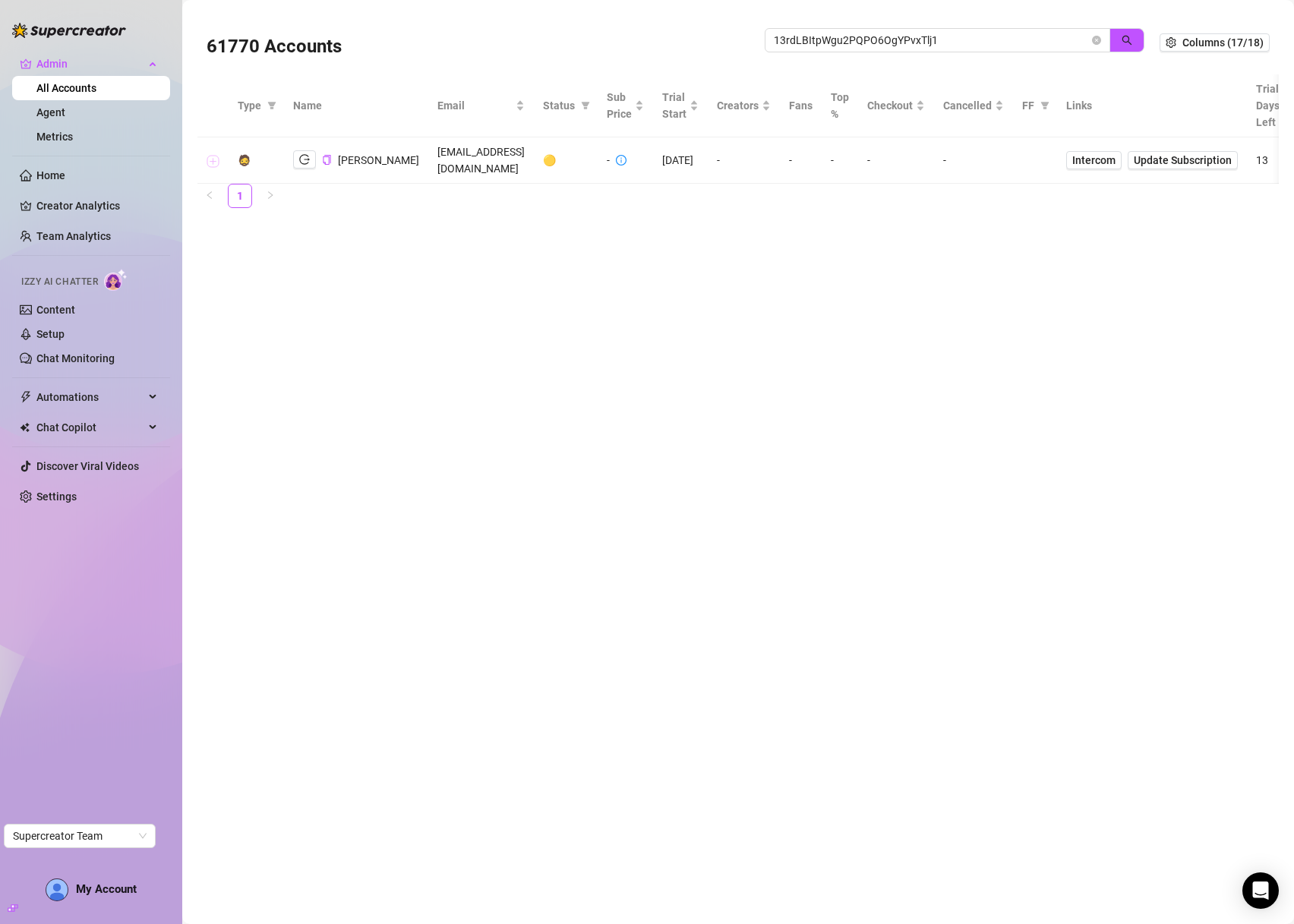
click at [209, 161] on button "Expand row" at bounding box center [214, 161] width 12 height 12
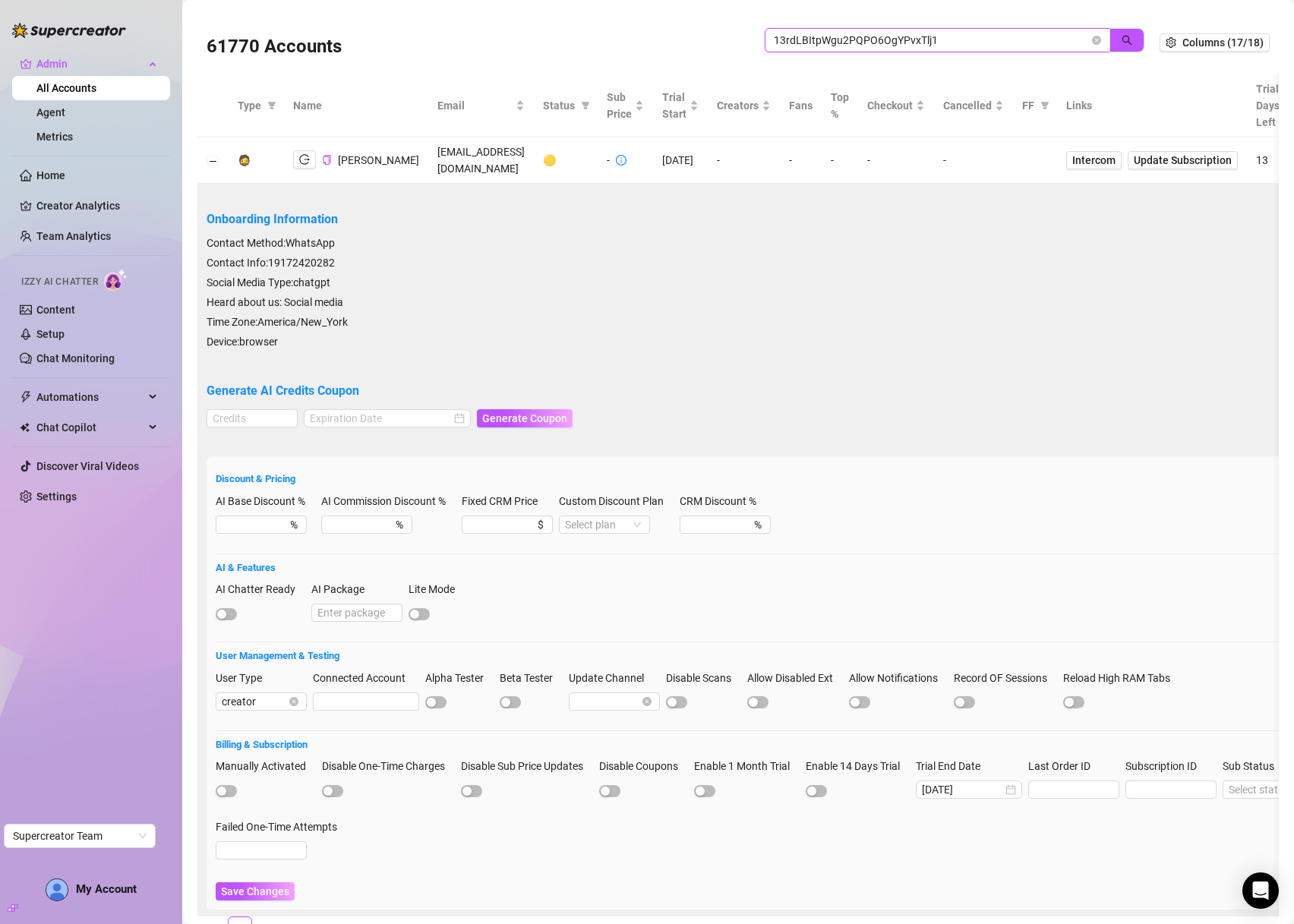
click at [947, 41] on input "13rdLBItpWgu2PQPO6OgYPvxTlj1" at bounding box center [931, 41] width 315 height 17
click at [949, 41] on input "13rdLBItpWgu2PQPO6OgYPvxTlj1" at bounding box center [931, 41] width 315 height 17
click at [971, 42] on input "13rdLBItpWgu2PQPO6OgYPvxTlj1" at bounding box center [931, 41] width 315 height 17
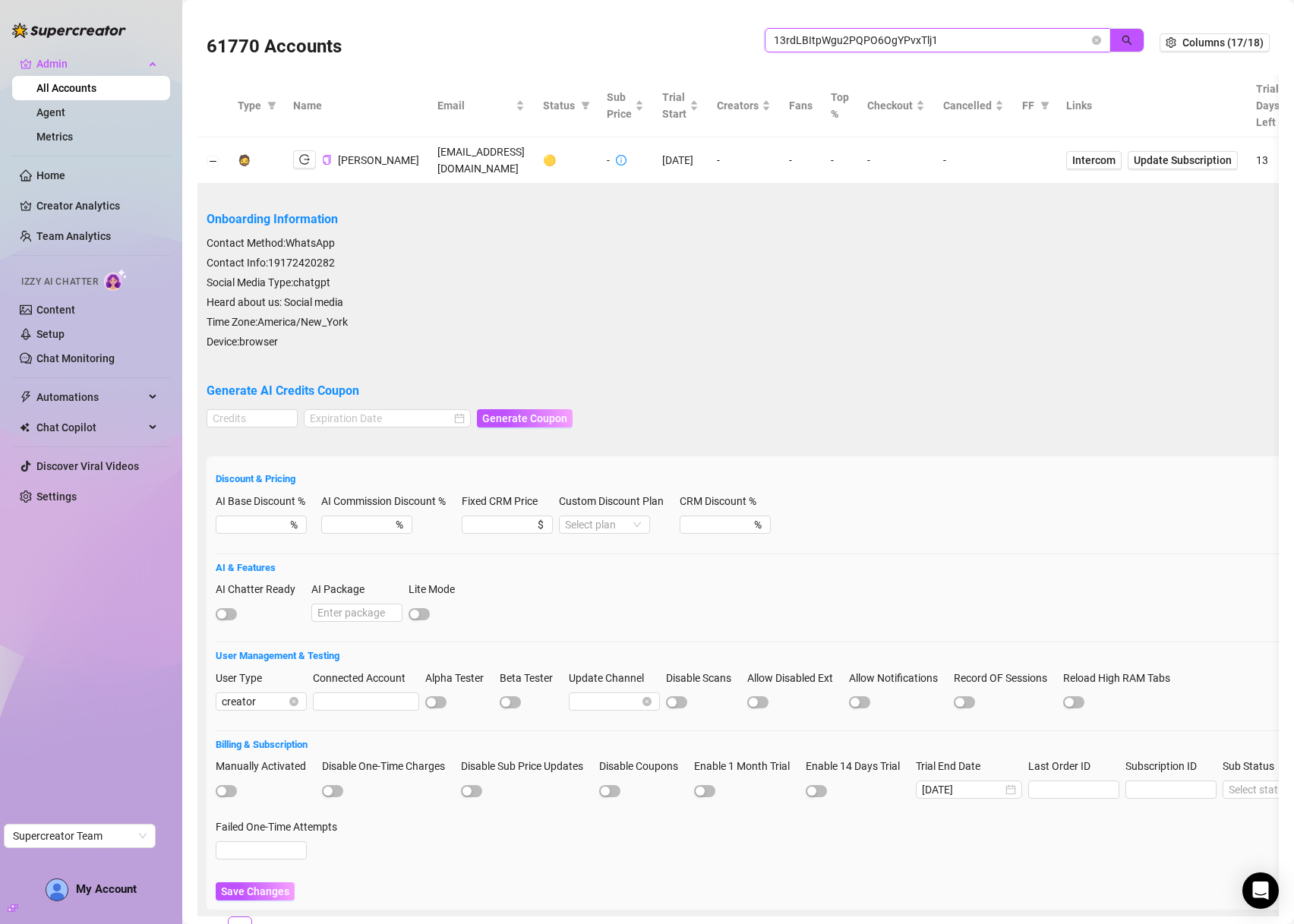
paste input "moaseboa@gmail.com"
click at [1122, 34] on button "button" at bounding box center [1127, 40] width 35 height 24
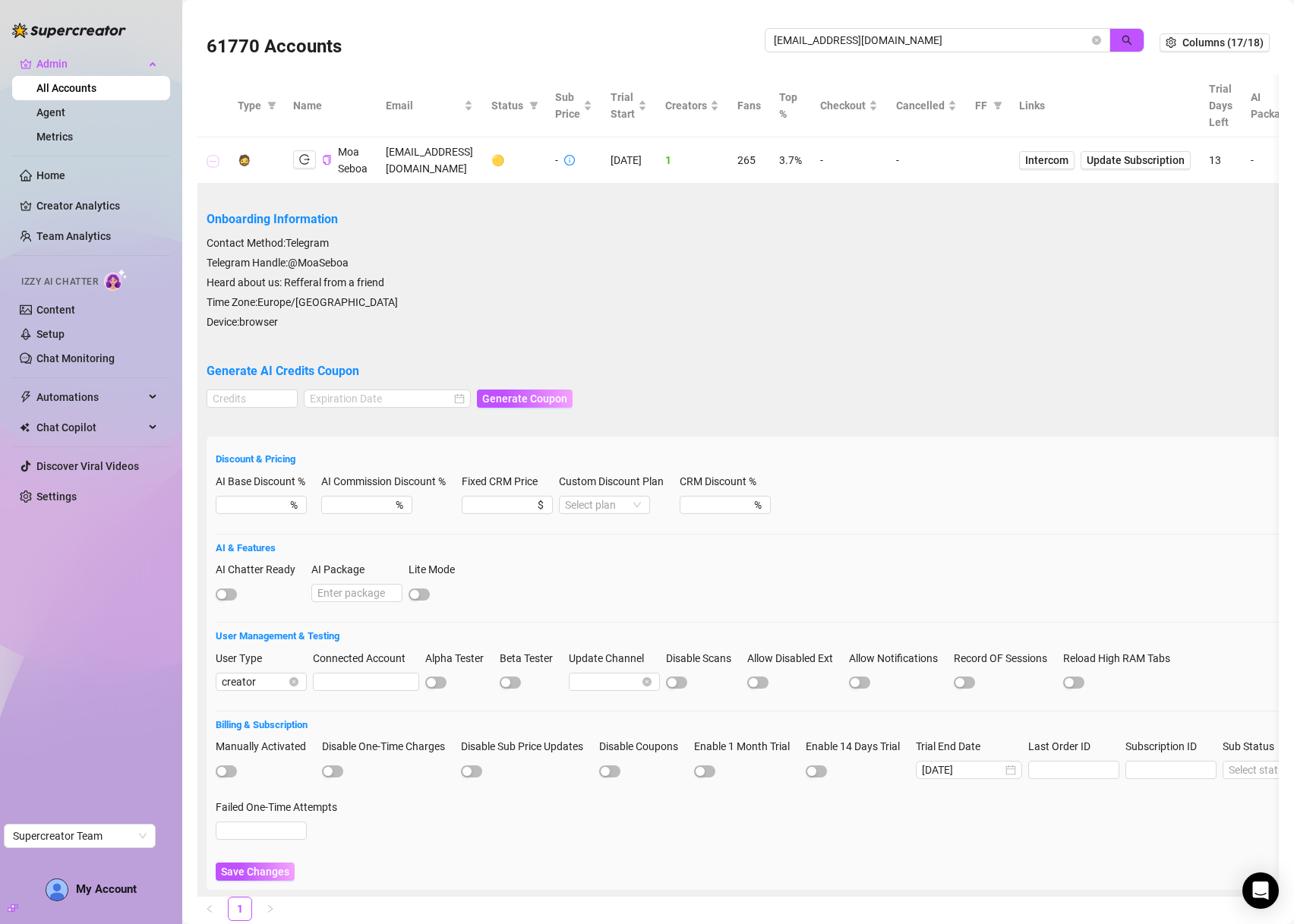
drag, startPoint x: 211, startPoint y: 163, endPoint x: 357, endPoint y: 148, distance: 146.8
click at [212, 162] on button "Collapse row" at bounding box center [214, 161] width 12 height 12
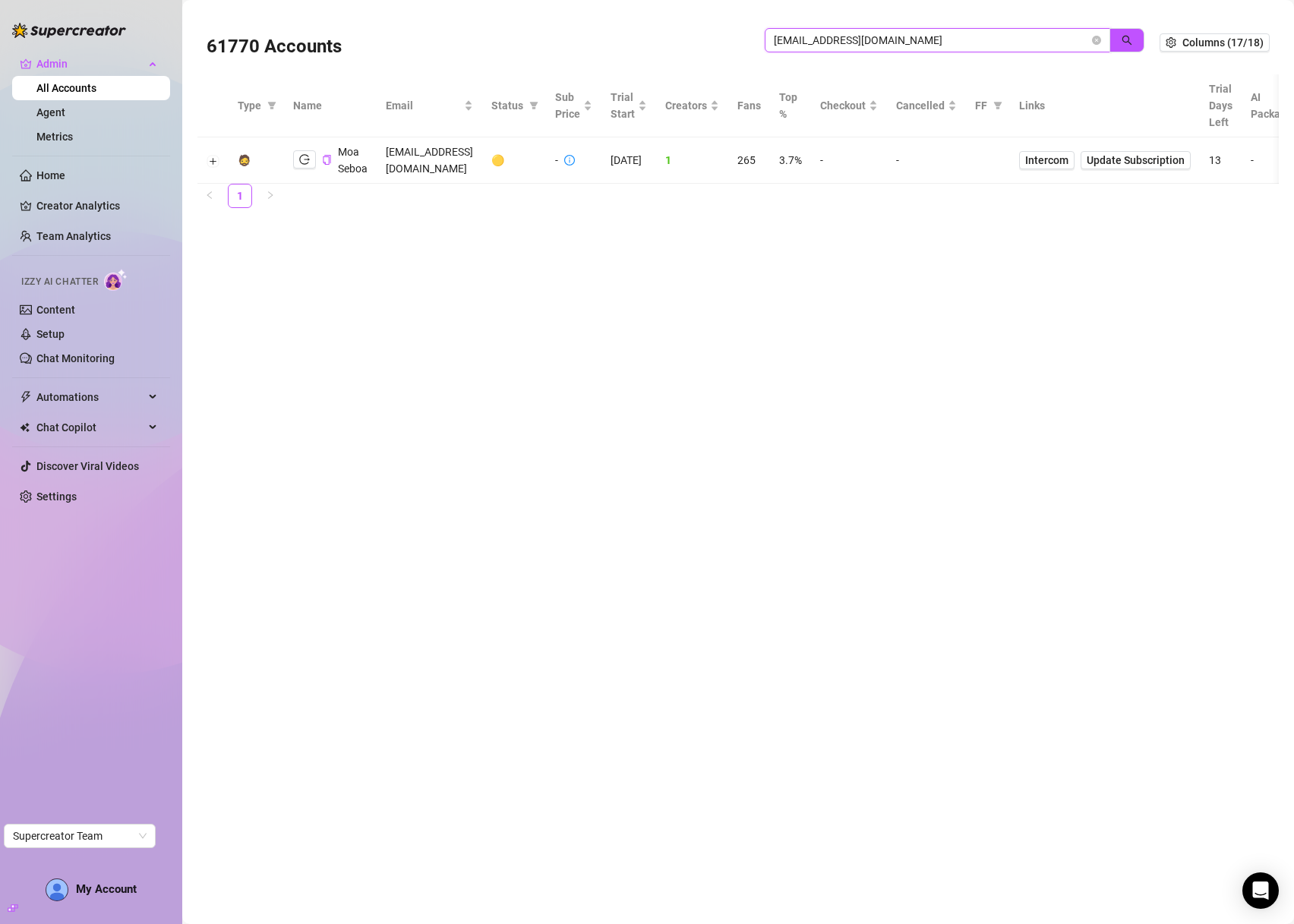
click at [836, 36] on input "moaseboa@gmail.com" at bounding box center [931, 41] width 315 height 17
click at [836, 37] on input "moaseboa@gmail.com" at bounding box center [931, 41] width 315 height 17
click at [836, 36] on input "moaseboa@gmail.com" at bounding box center [931, 41] width 315 height 17
click at [1016, 41] on input "moaseboa@gmail.com" at bounding box center [931, 41] width 315 height 17
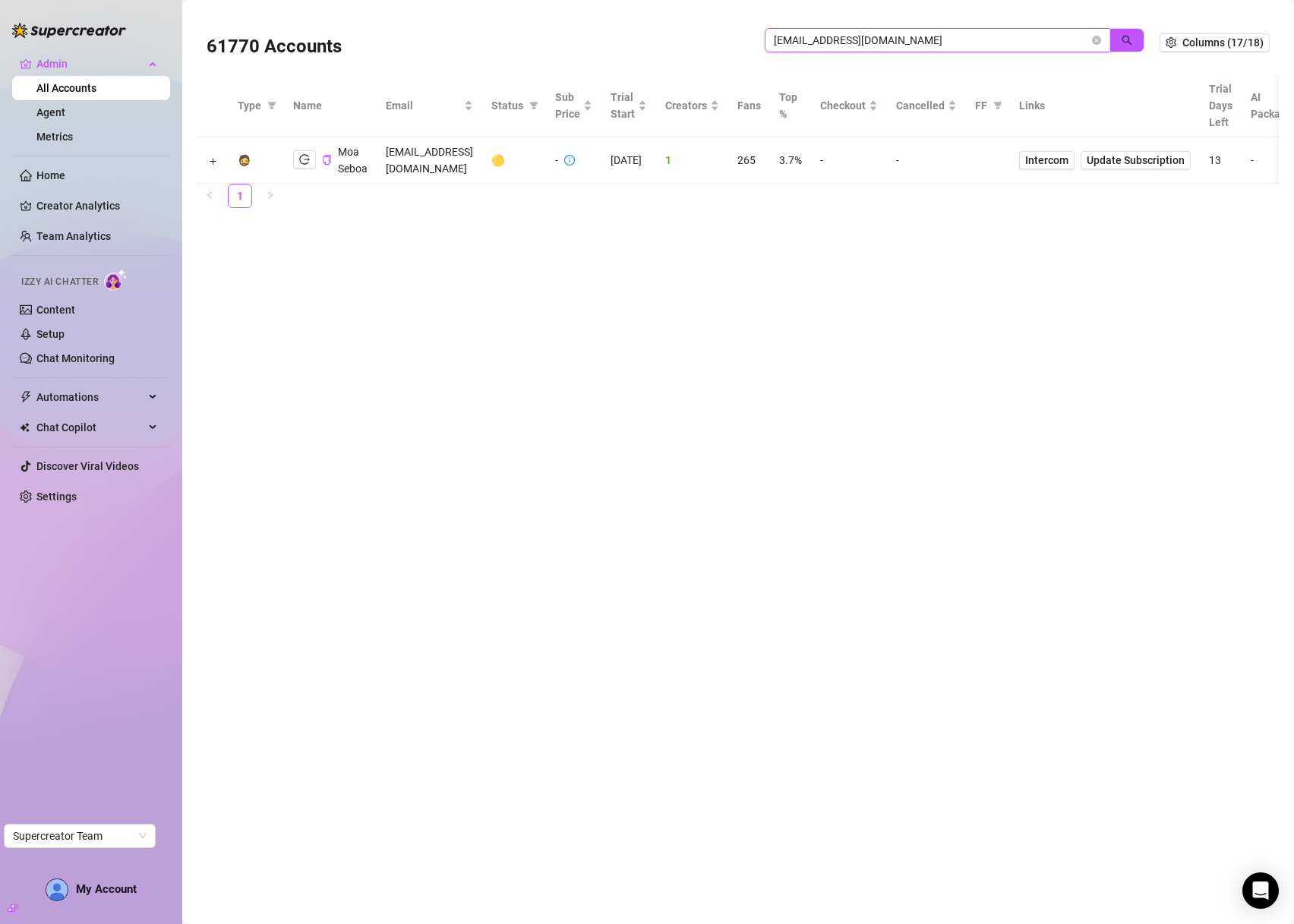
click at [1017, 41] on input "moaseboa@gmail.com" at bounding box center [931, 41] width 315 height 17
paste input "KaI89y4MNKWRVXu0NGEz0ZLiYmy1"
click at [1112, 37] on button "button" at bounding box center [1127, 40] width 35 height 24
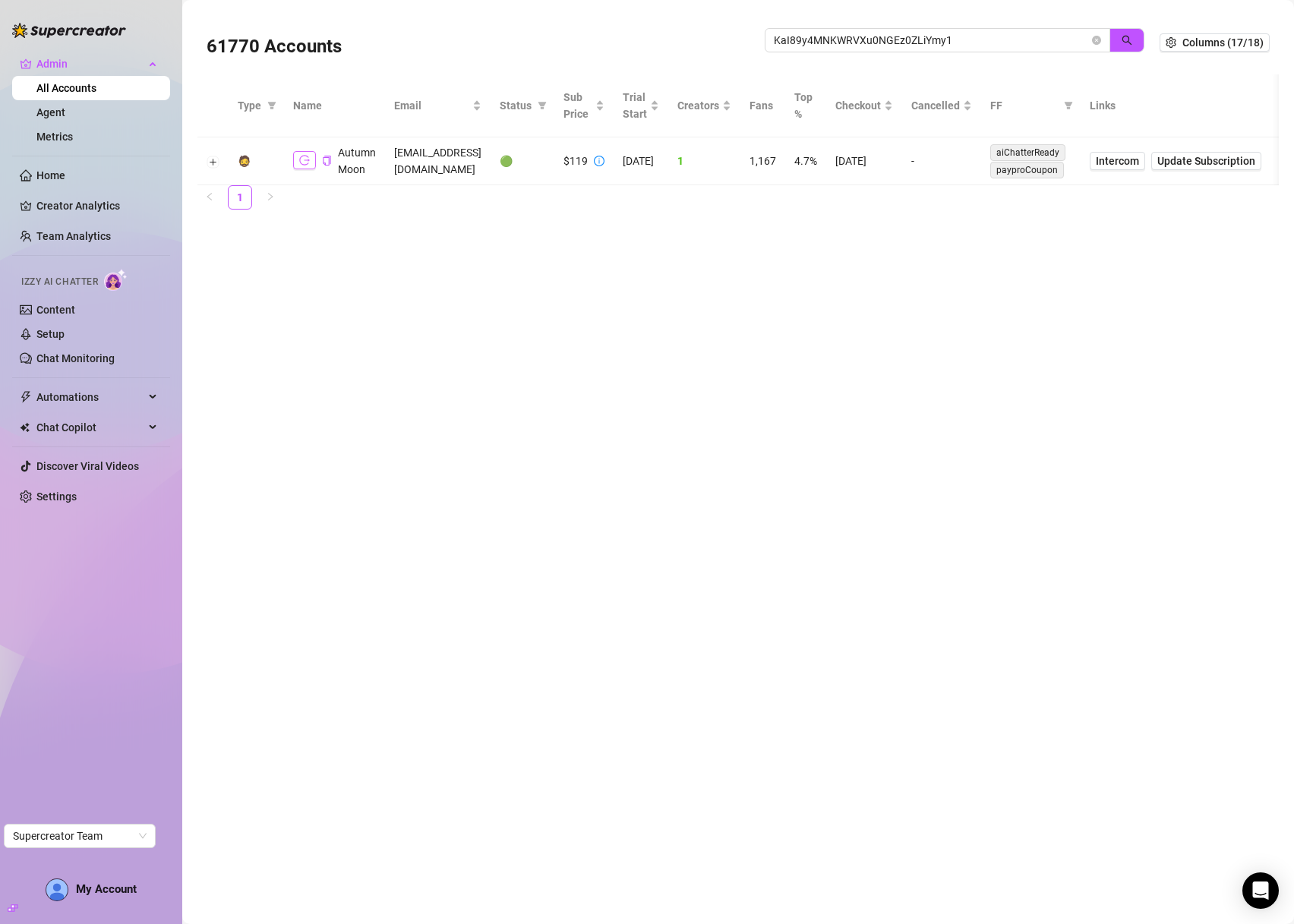
click at [300, 160] on icon "logout" at bounding box center [305, 160] width 11 height 10
click at [837, 44] on input "KaI89y4MNKWRVXu0NGEz0ZLiYmy1" at bounding box center [931, 41] width 315 height 17
paste input "8qQCG0Uoi2Vq6iPJt2dEjTilUVb2"
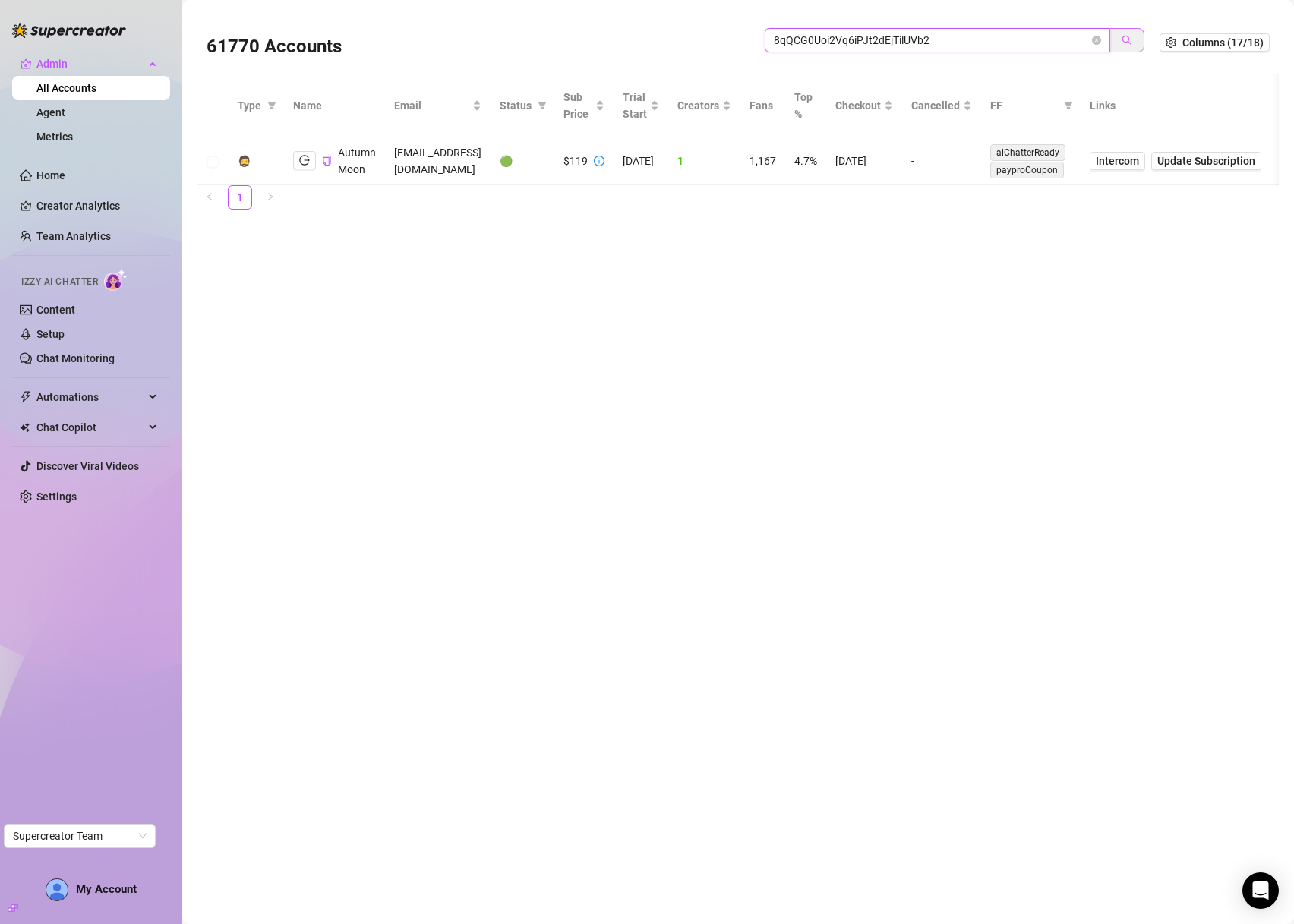
click at [1134, 42] on button "button" at bounding box center [1127, 40] width 35 height 24
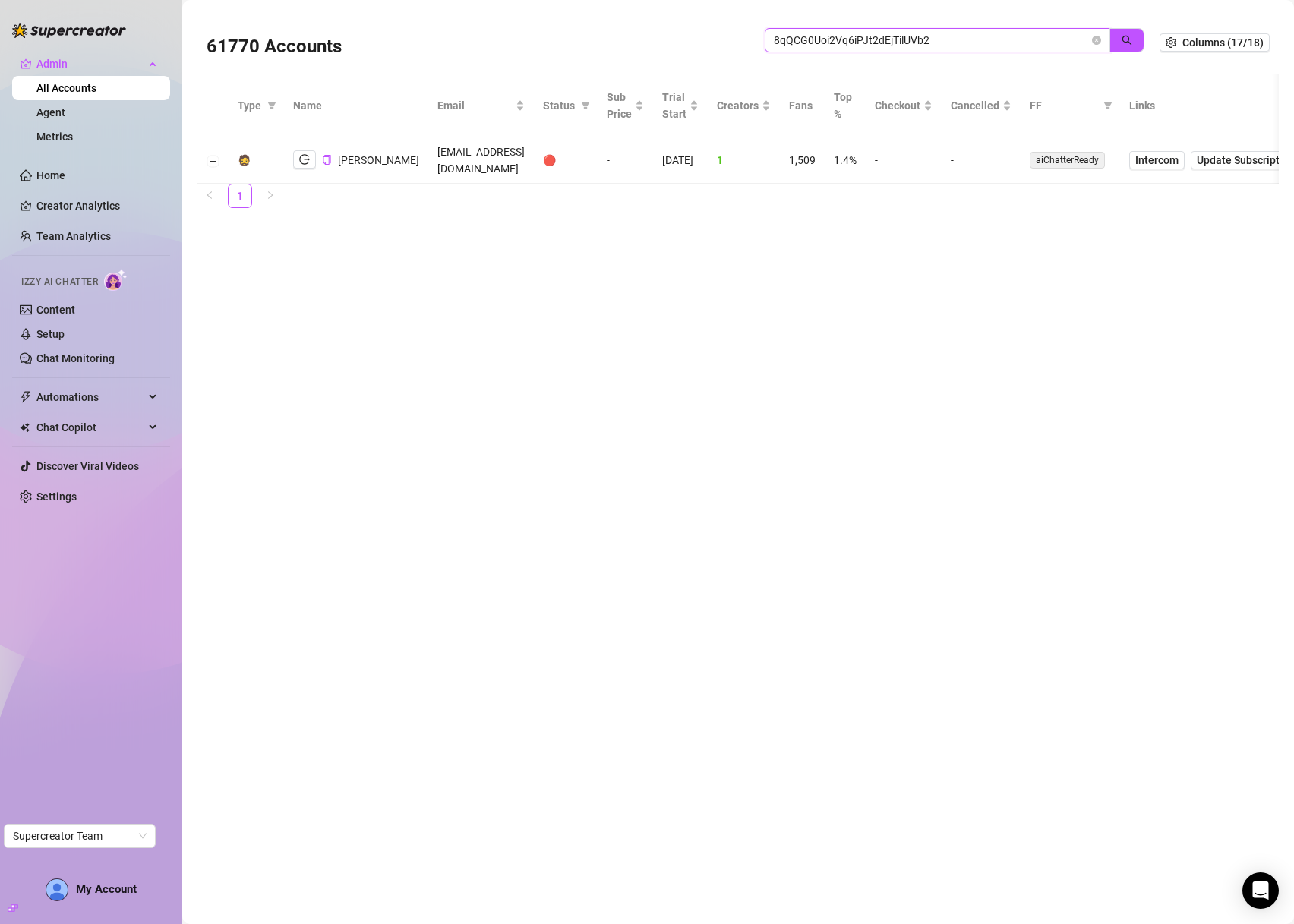
click at [857, 42] on input "8qQCG0Uoi2Vq6iPJt2dEjTilUVb2" at bounding box center [931, 41] width 315 height 17
drag, startPoint x: 857, startPoint y: 42, endPoint x: 978, endPoint y: 46, distance: 121.1
click at [858, 41] on input "8qQCG0Uoi2Vq6iPJt2dEjTilUVb2" at bounding box center [931, 41] width 315 height 17
paste input "hovikcreations@gmail.com"
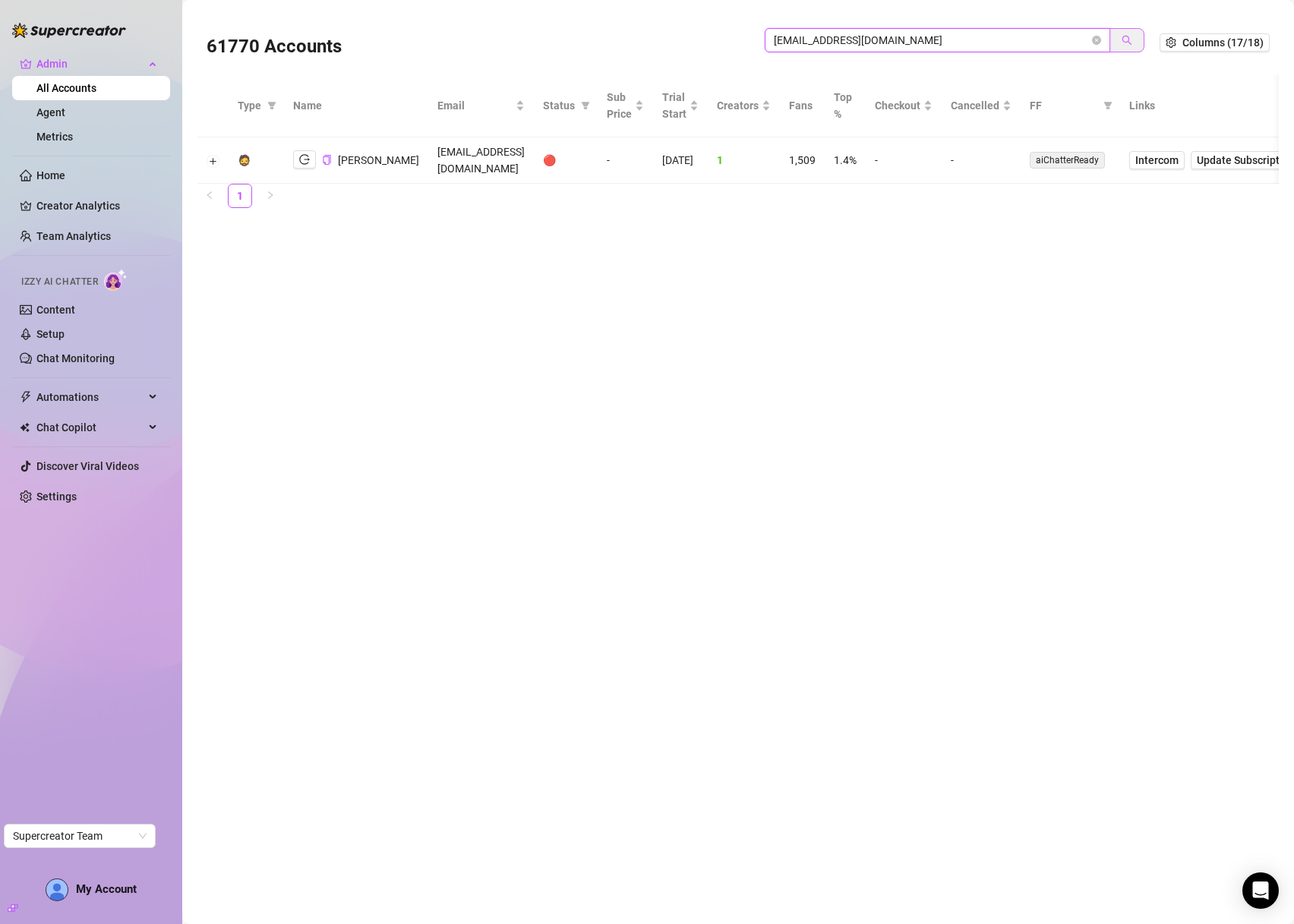
click at [1123, 35] on icon "search" at bounding box center [1127, 40] width 11 height 11
drag, startPoint x: 781, startPoint y: 376, endPoint x: 116, endPoint y: 513, distance: 679.0
click at [780, 376] on main "61770 Accounts hovikcreations@gmail.com Columns (17/18) Type Name Email Status …" at bounding box center [738, 462] width 1112 height 924
click at [846, 38] on input "hovikcreations@gmail.com" at bounding box center [931, 41] width 315 height 17
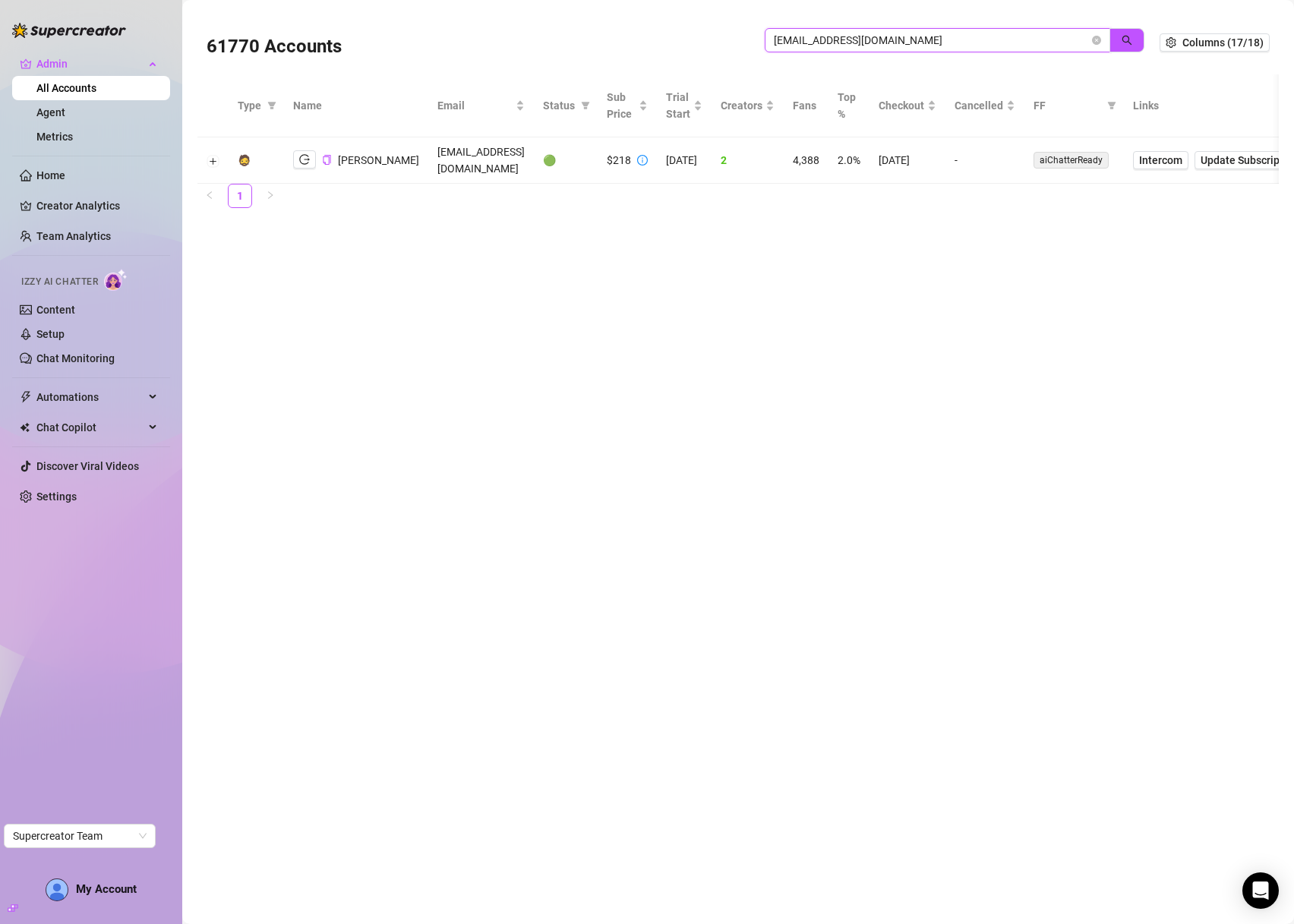
click at [847, 37] on input "hovikcreations@gmail.com" at bounding box center [931, 41] width 315 height 17
paste input "sWyUzgdbSbMGKj0wmiFjjolt1K2"
click at [1129, 35] on icon "search" at bounding box center [1127, 40] width 11 height 11
type input "hsWyUzgdbSbMGKj0wmiFjjolt1K2"
click at [307, 160] on icon "logout" at bounding box center [305, 160] width 11 height 10
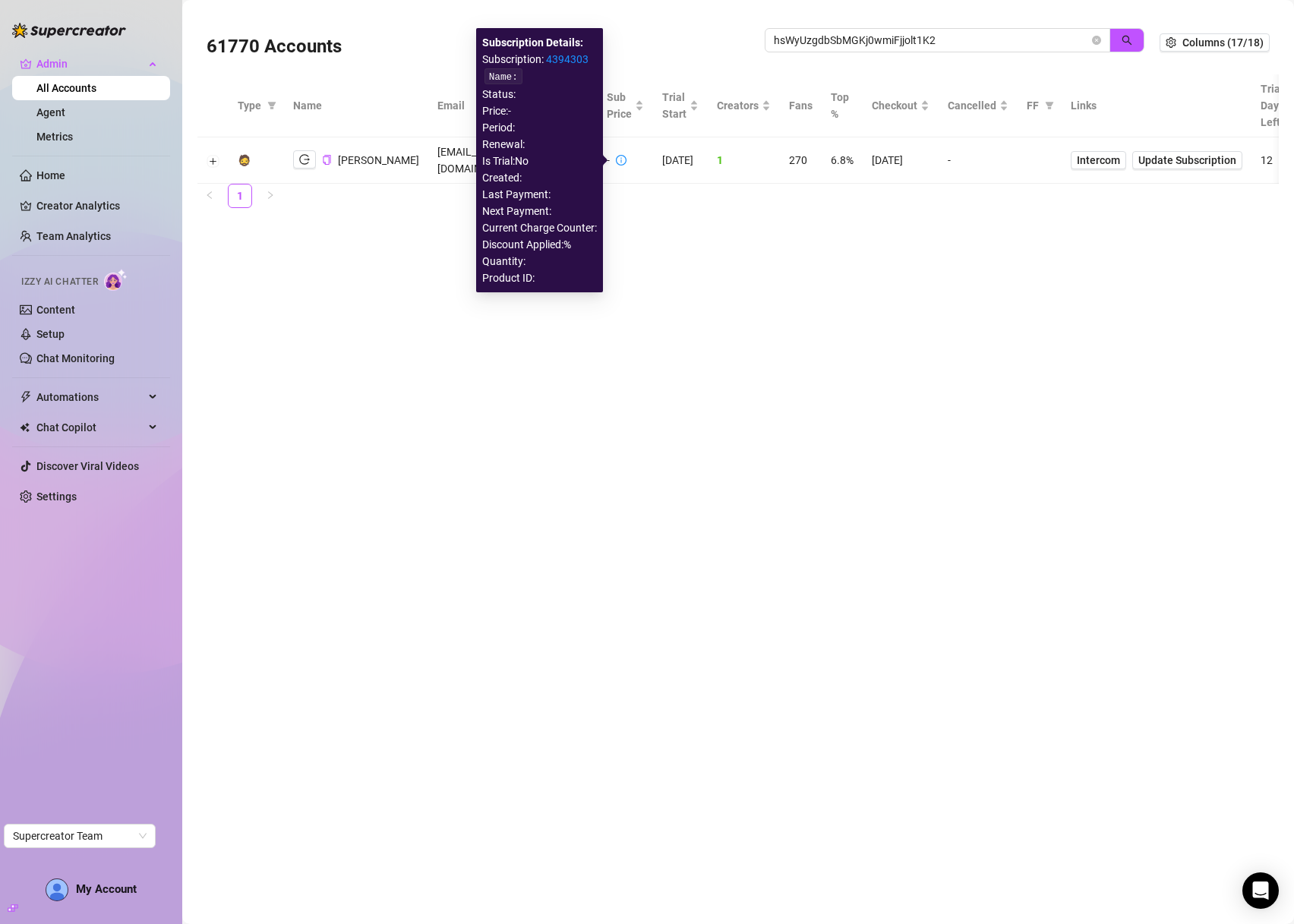
click at [582, 57] on link "4394303" at bounding box center [567, 59] width 42 height 12
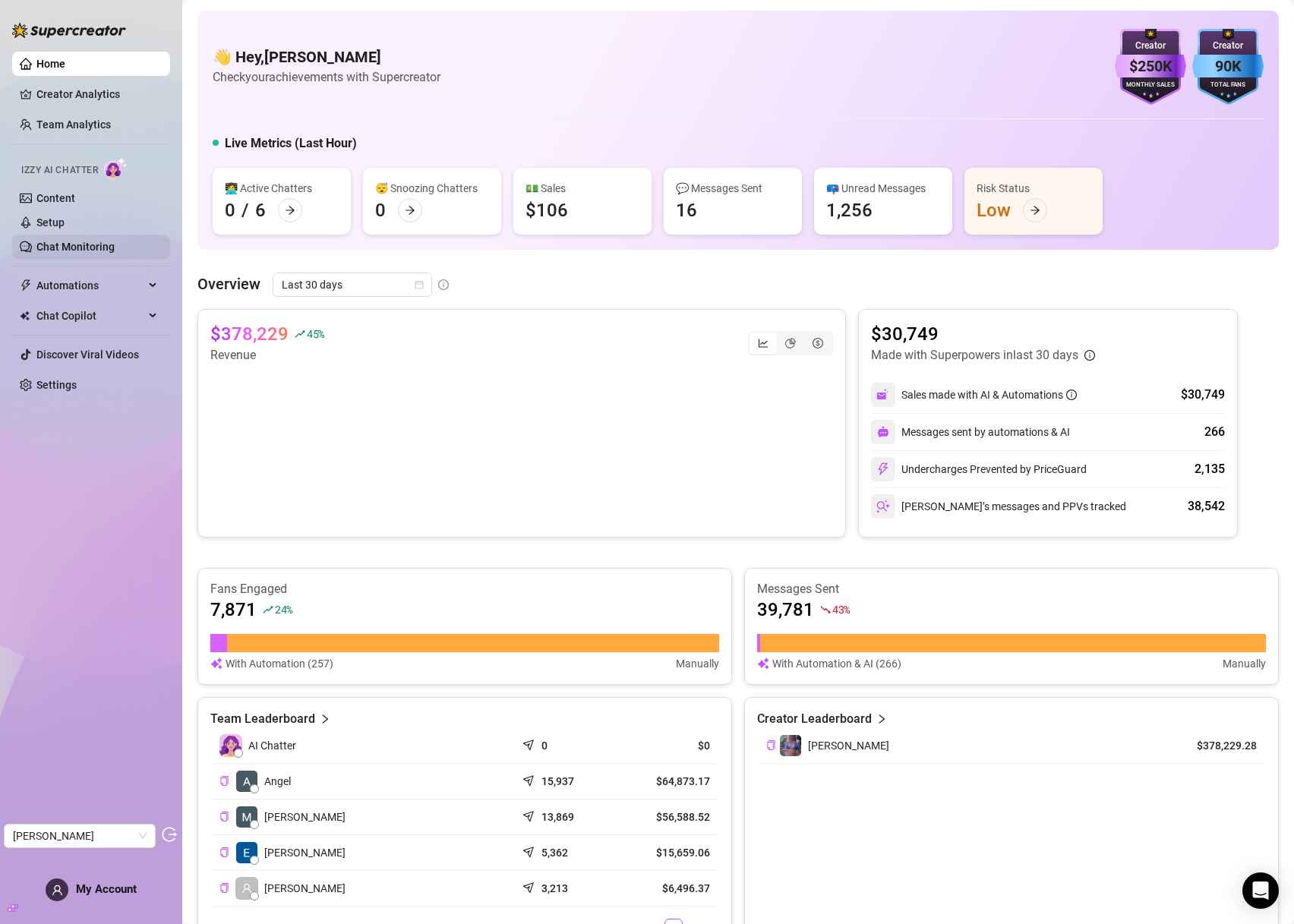
click at [77, 246] on link "Chat Monitoring" at bounding box center [75, 246] width 79 height 12
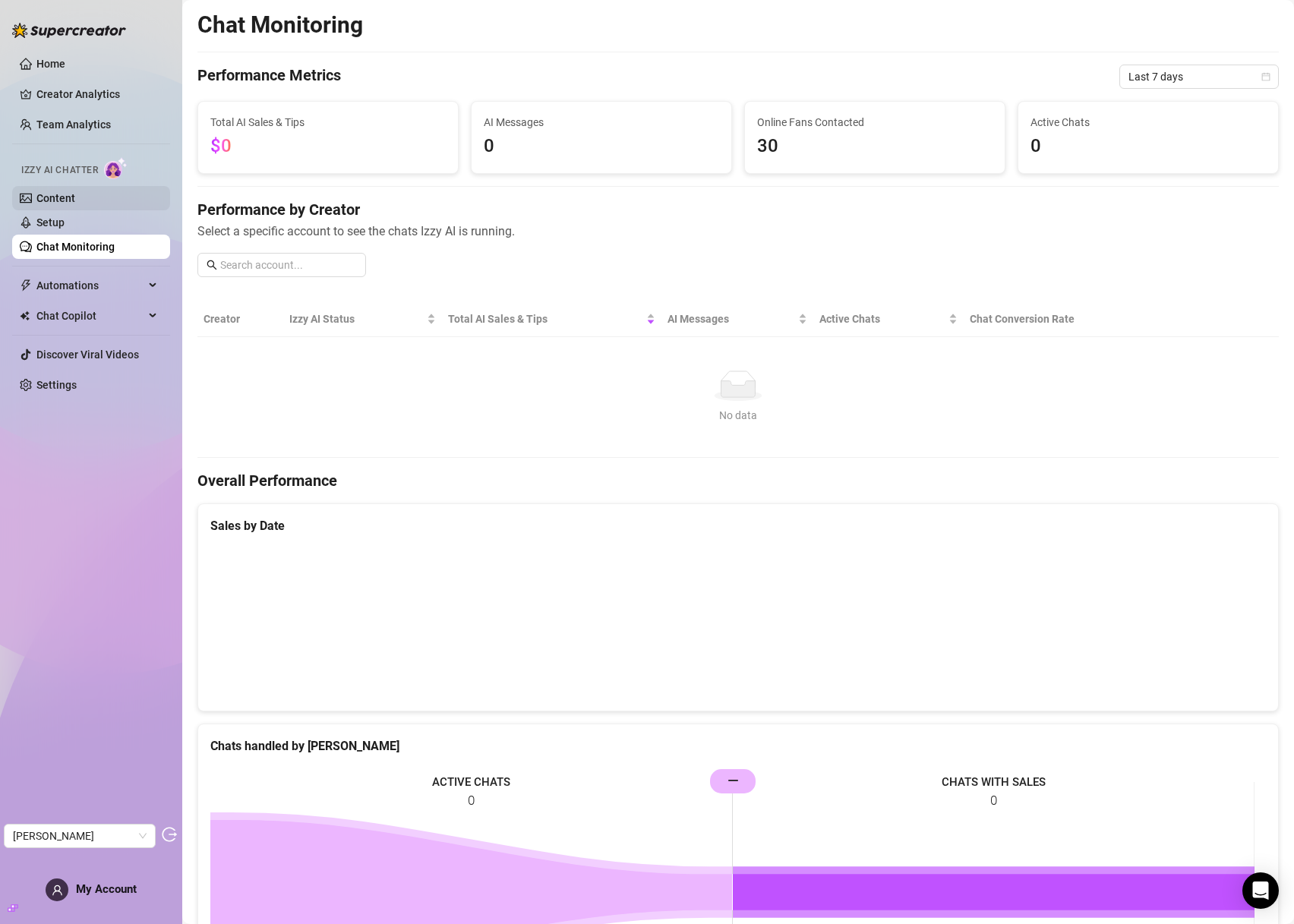
click at [69, 192] on link "Content" at bounding box center [56, 198] width 39 height 12
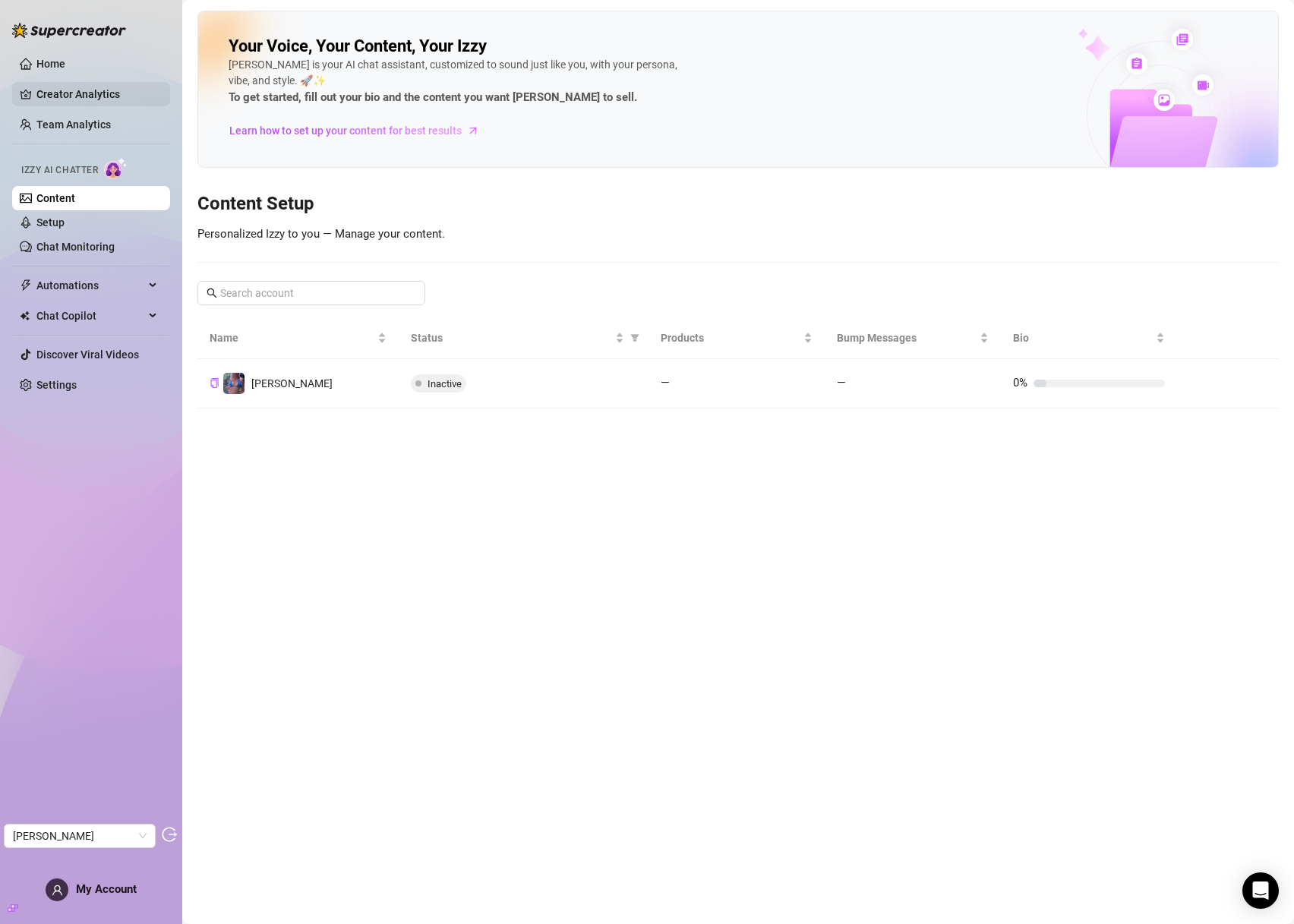
click at [60, 90] on link "Creator Analytics" at bounding box center [97, 94] width 122 height 24
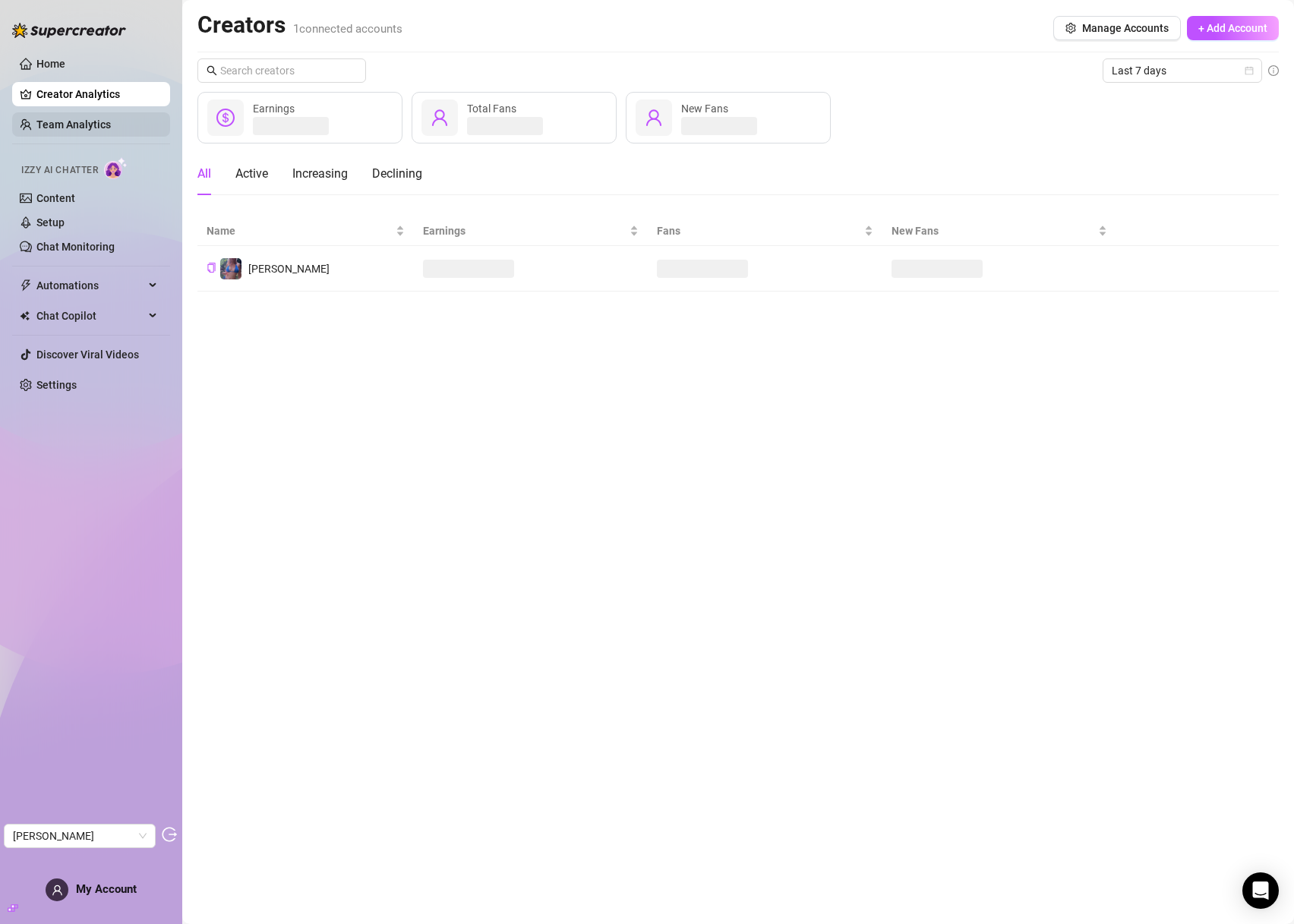
click at [64, 120] on link "Team Analytics" at bounding box center [73, 124] width 74 height 12
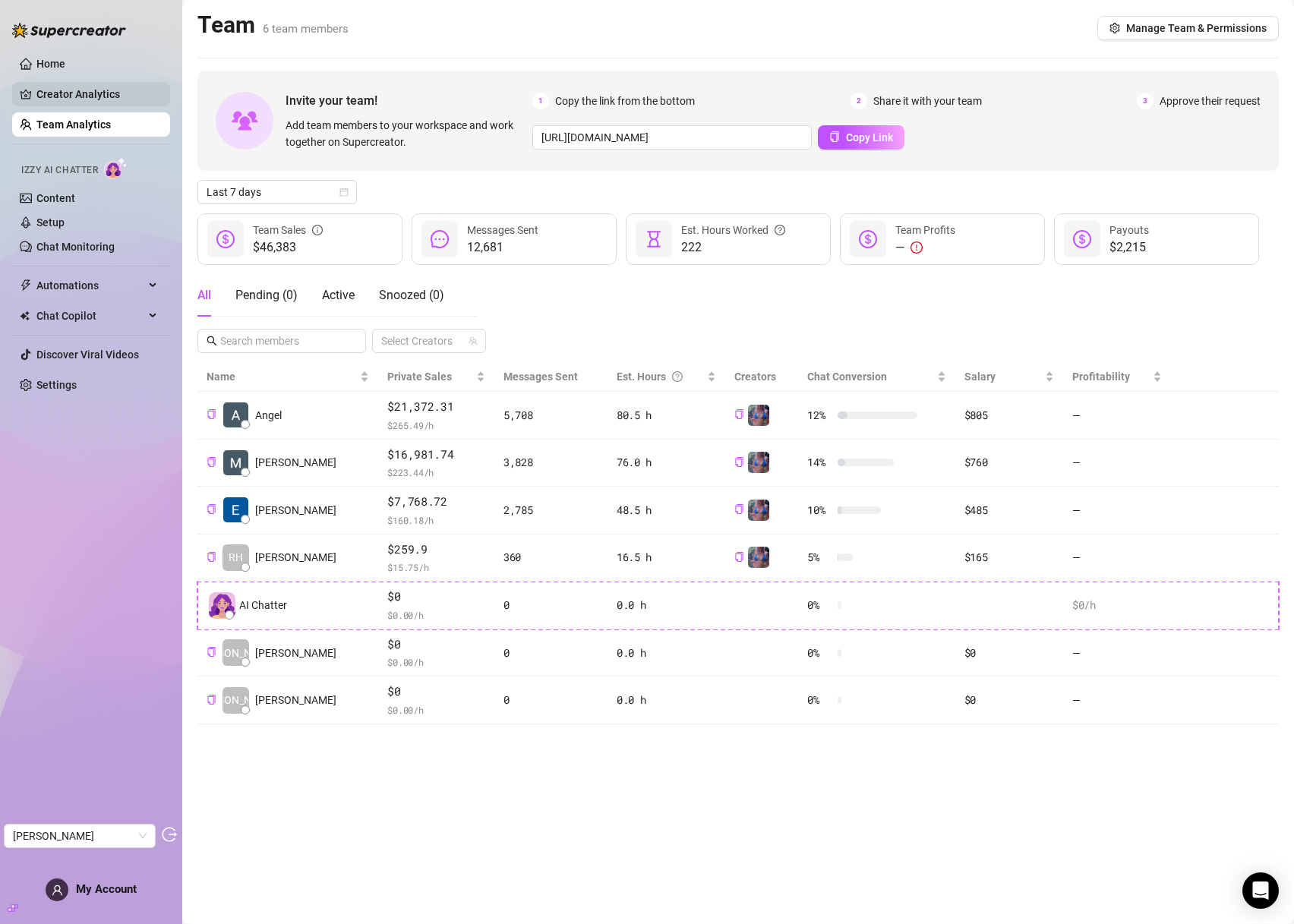
click at [108, 98] on link "Creator Analytics" at bounding box center [97, 94] width 122 height 24
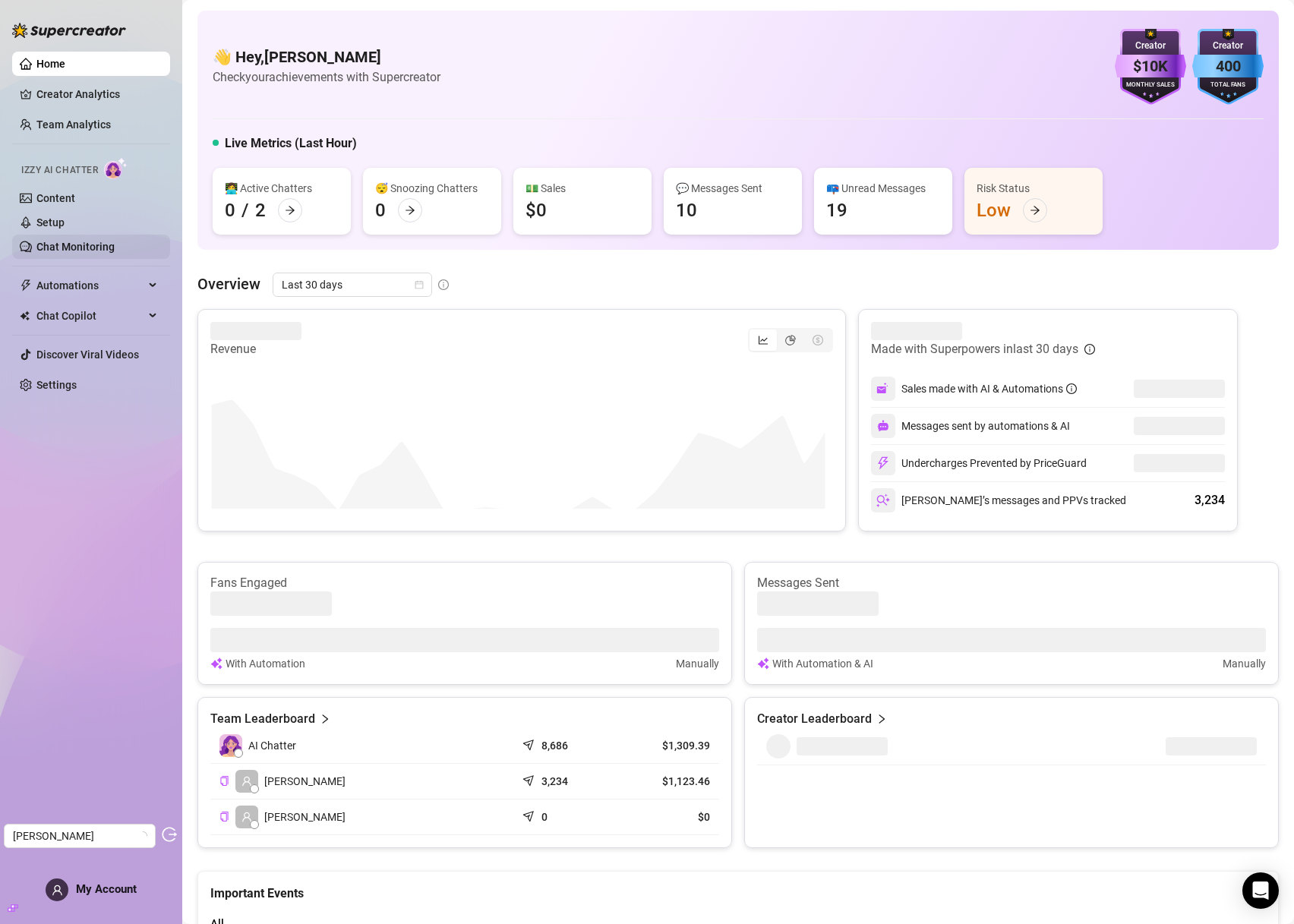
click at [73, 246] on link "Chat Monitoring" at bounding box center [75, 246] width 79 height 12
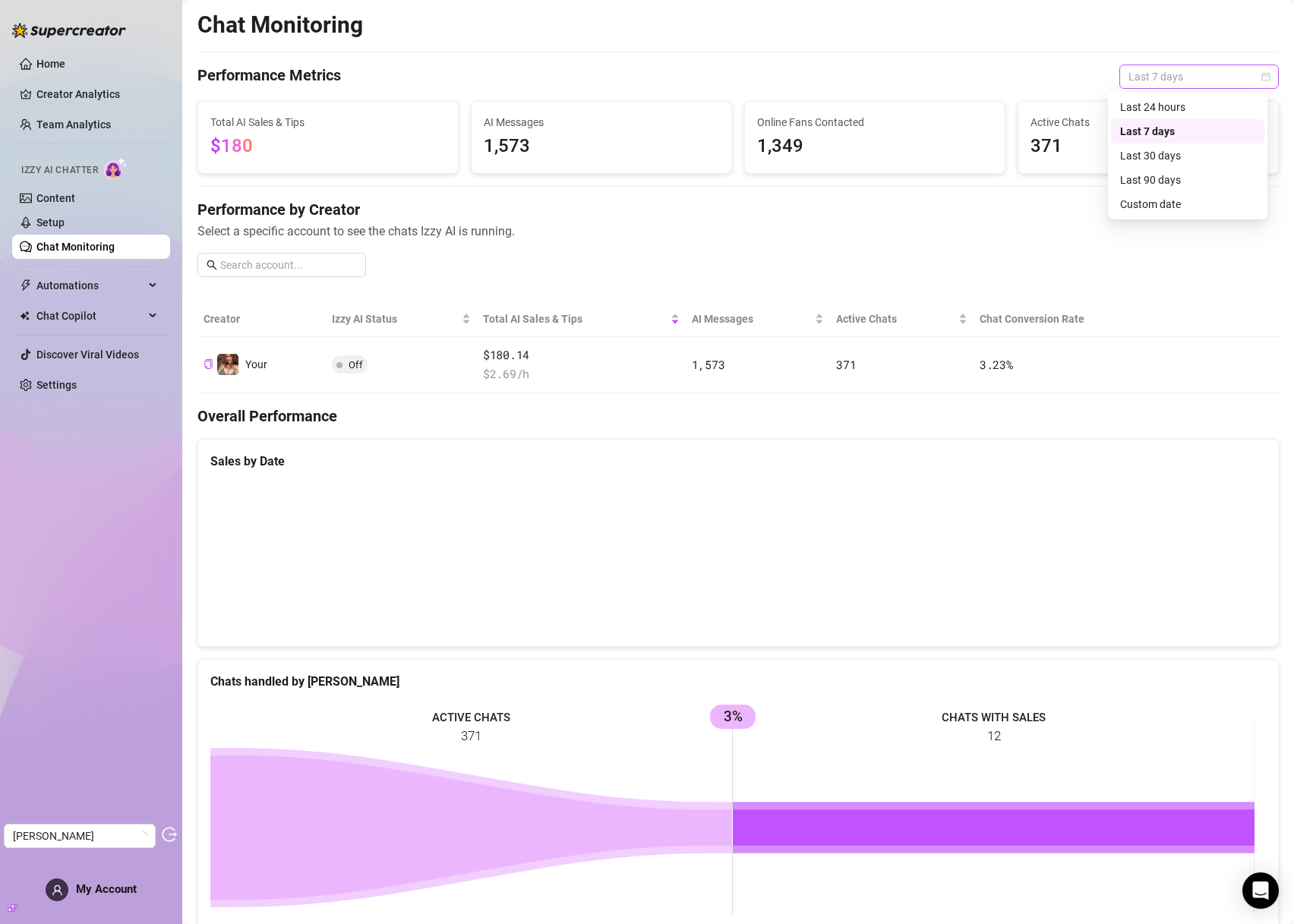
click at [1172, 74] on span "Last 7 days" at bounding box center [1199, 76] width 141 height 23
click at [1178, 159] on div "Last 30 days" at bounding box center [1188, 156] width 135 height 17
click at [1188, 72] on span "Last 30 days" at bounding box center [1199, 76] width 141 height 23
click at [1156, 208] on div "Custom date" at bounding box center [1188, 204] width 135 height 17
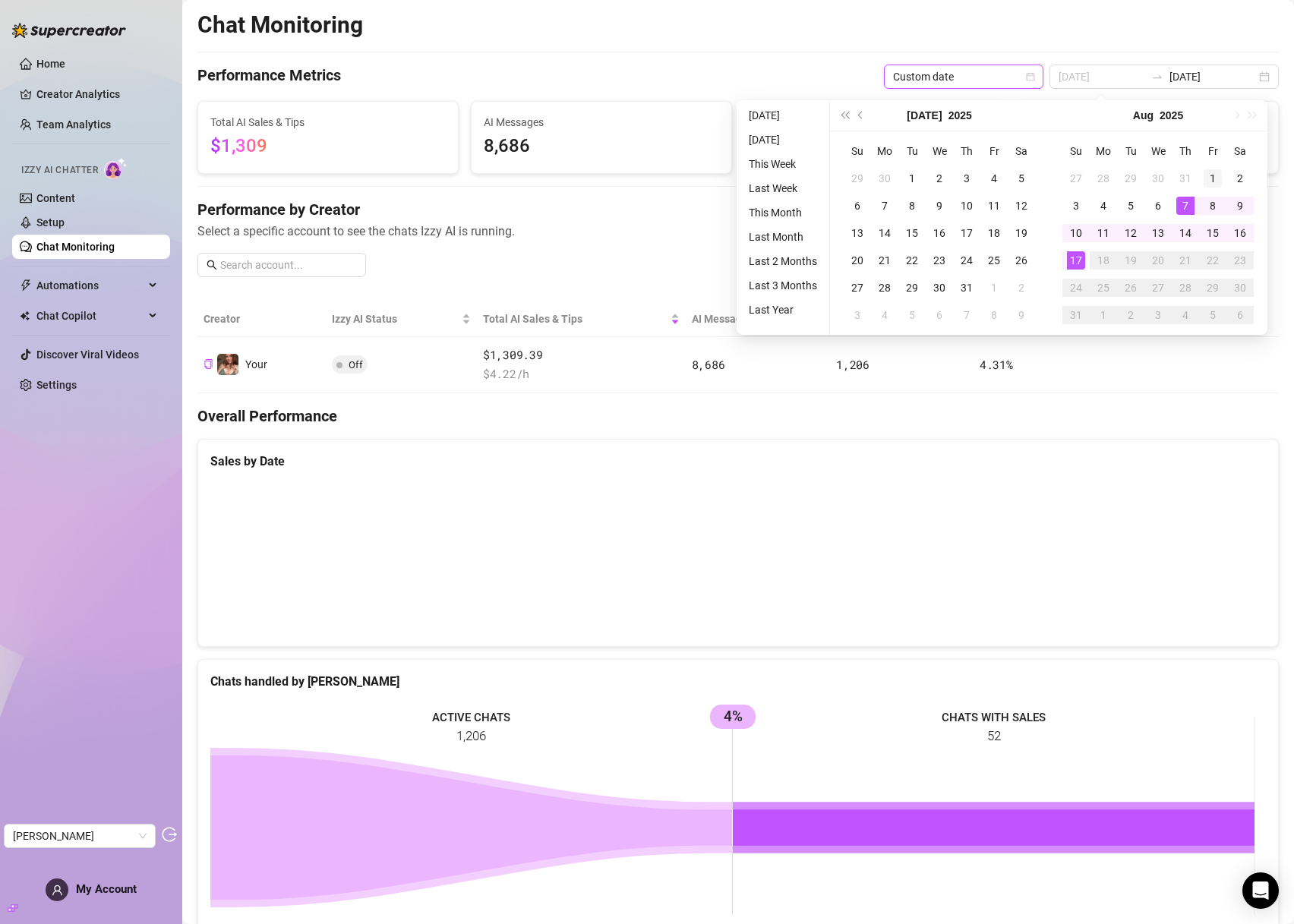
type input "[DATE]"
drag, startPoint x: 1211, startPoint y: 181, endPoint x: 1177, endPoint y: 207, distance: 42.8
click at [1211, 181] on div "1" at bounding box center [1213, 179] width 19 height 19
type input "[DATE]"
click at [1075, 262] on div "17" at bounding box center [1076, 261] width 19 height 19
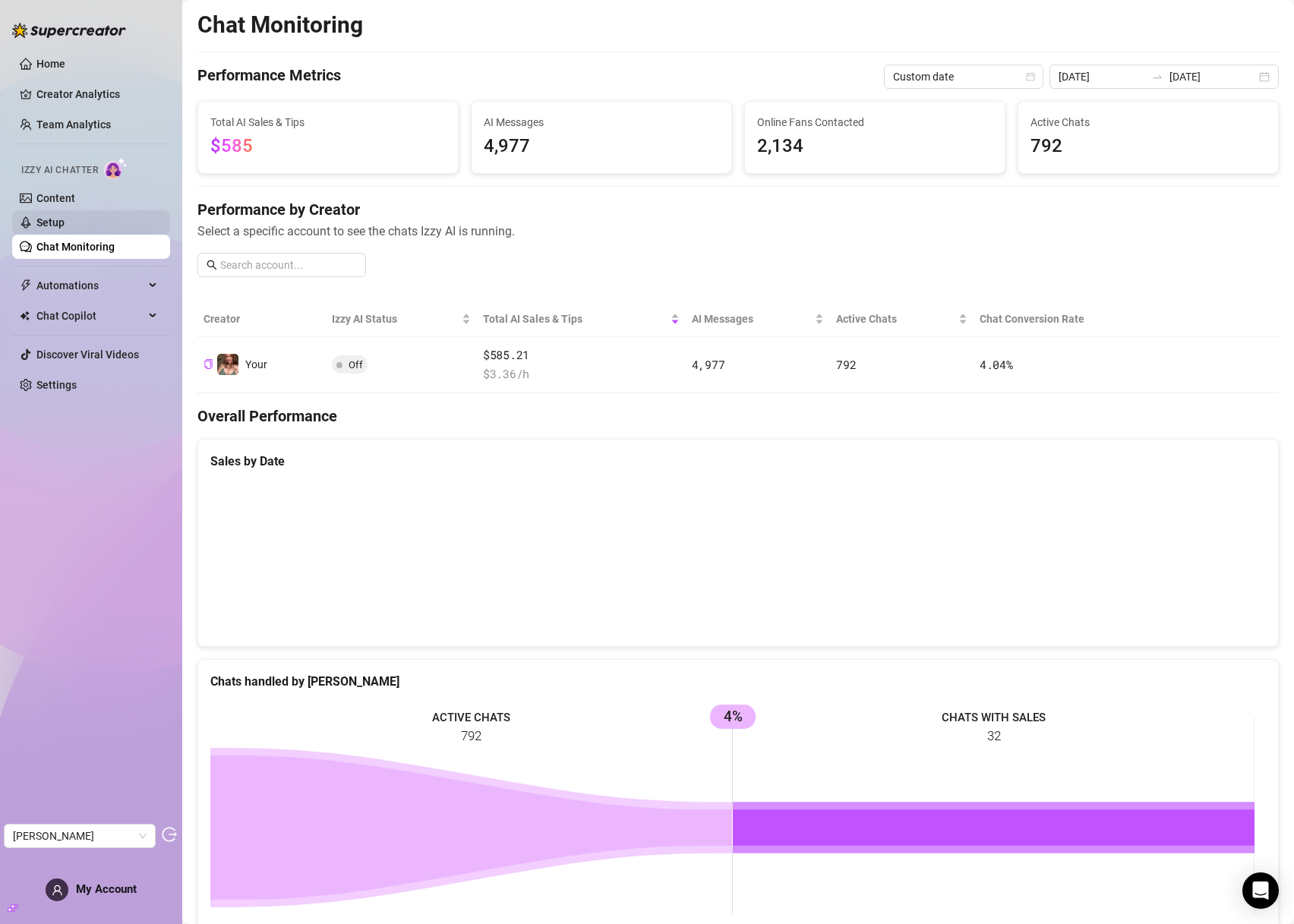
click at [64, 220] on link "Setup" at bounding box center [50, 222] width 28 height 12
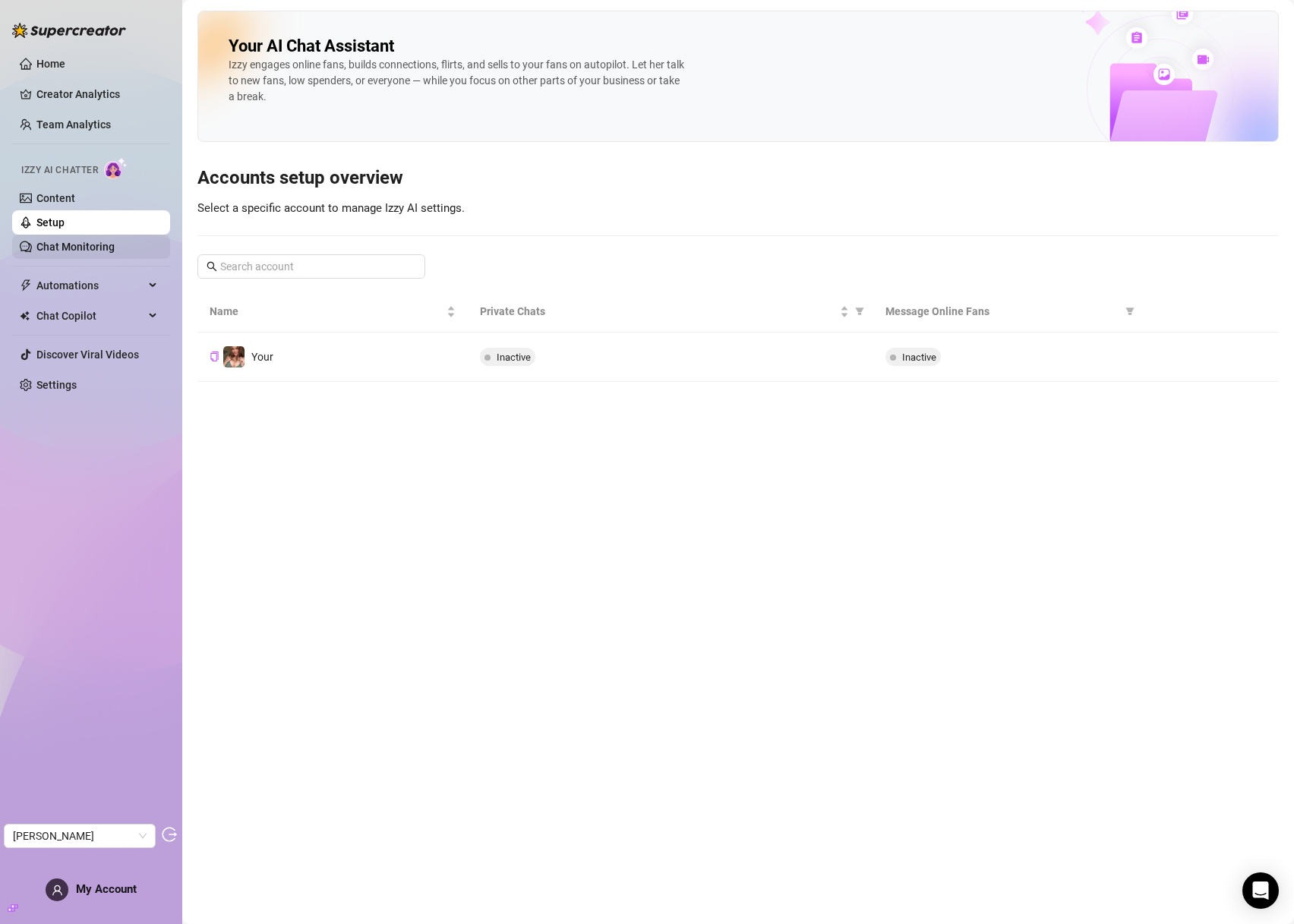
click at [89, 247] on link "Chat Monitoring" at bounding box center [75, 246] width 79 height 12
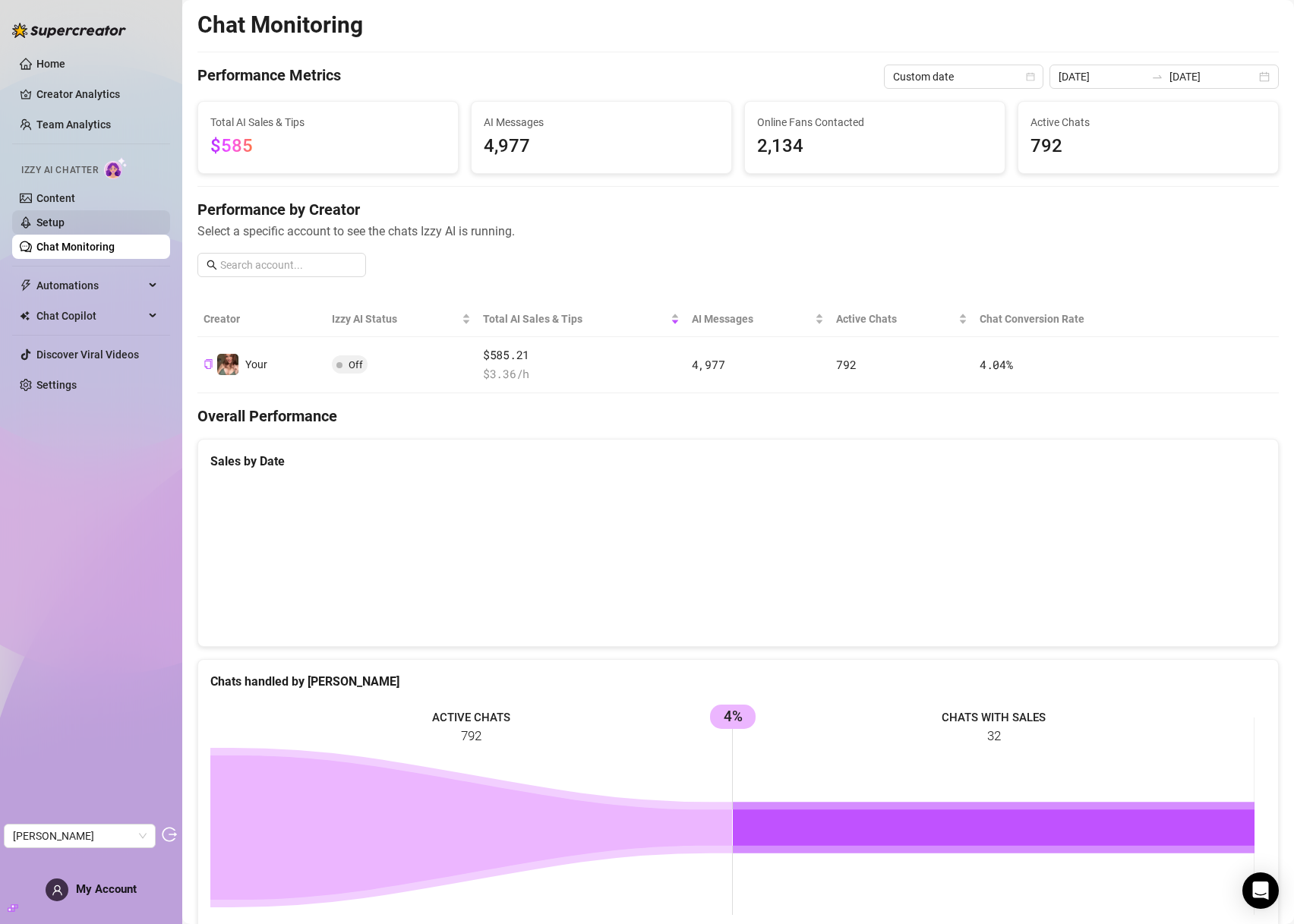
click at [64, 224] on link "Setup" at bounding box center [50, 222] width 28 height 12
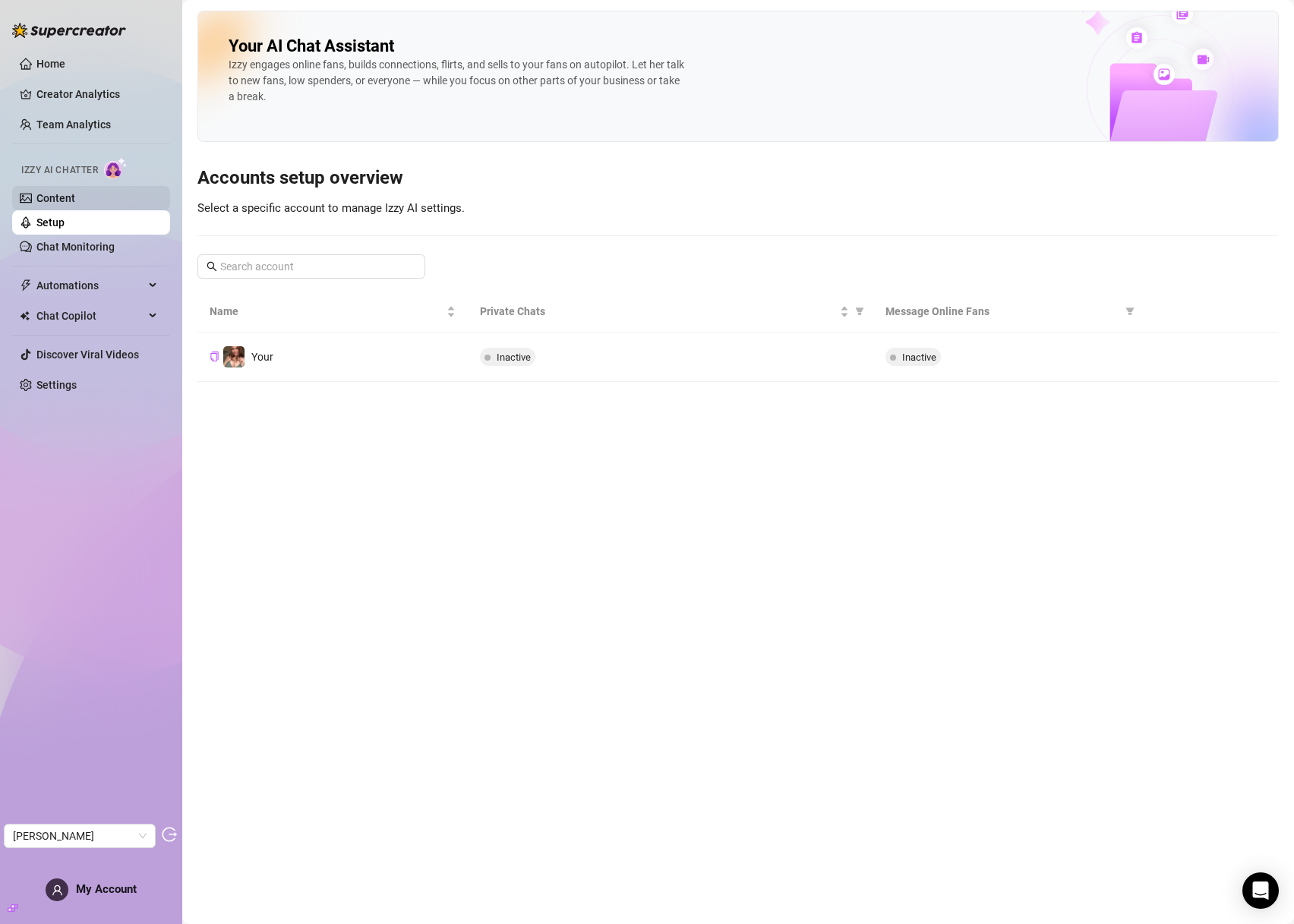
click at [70, 195] on link "Content" at bounding box center [56, 198] width 39 height 12
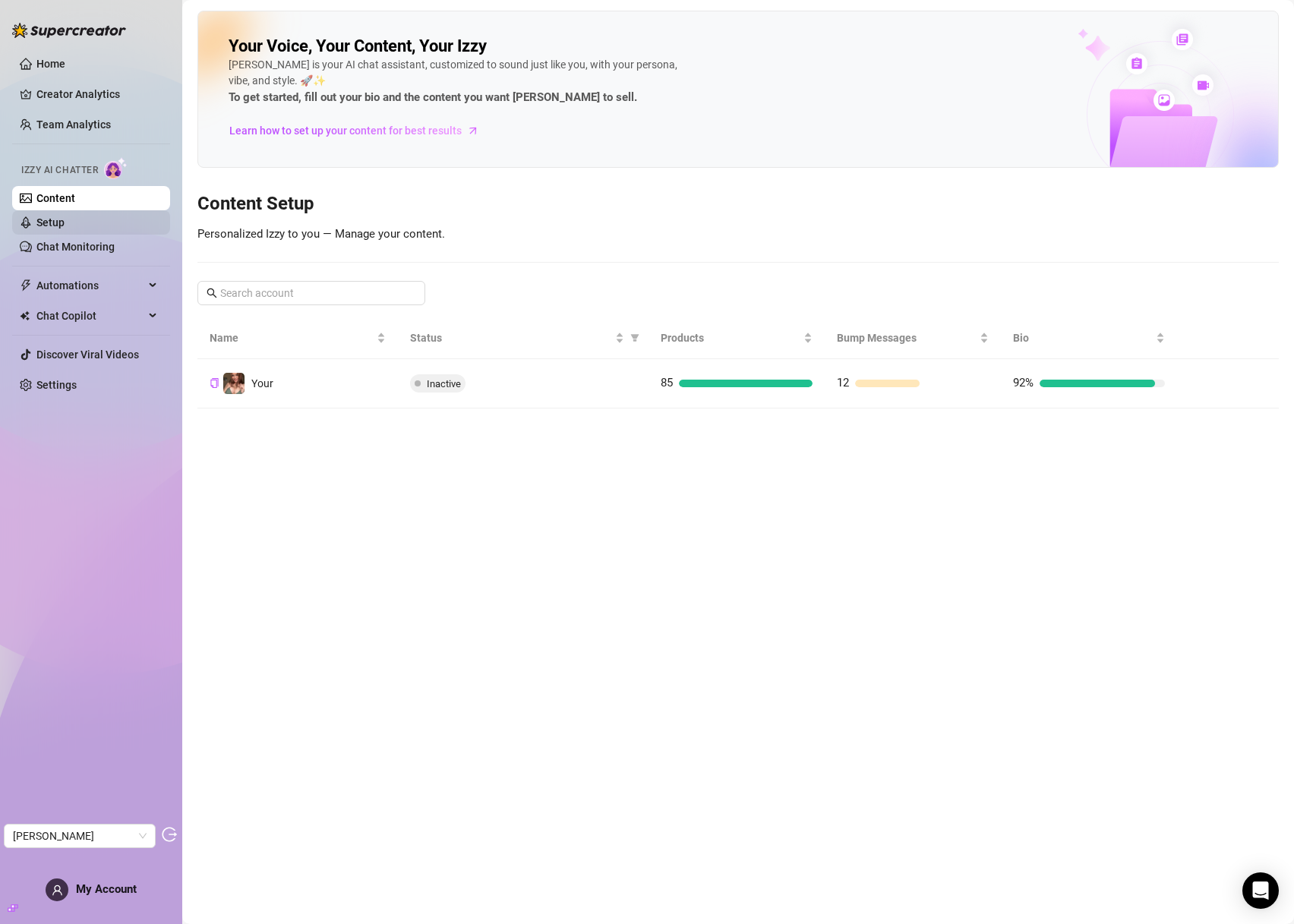
click at [52, 219] on link "Setup" at bounding box center [50, 222] width 28 height 12
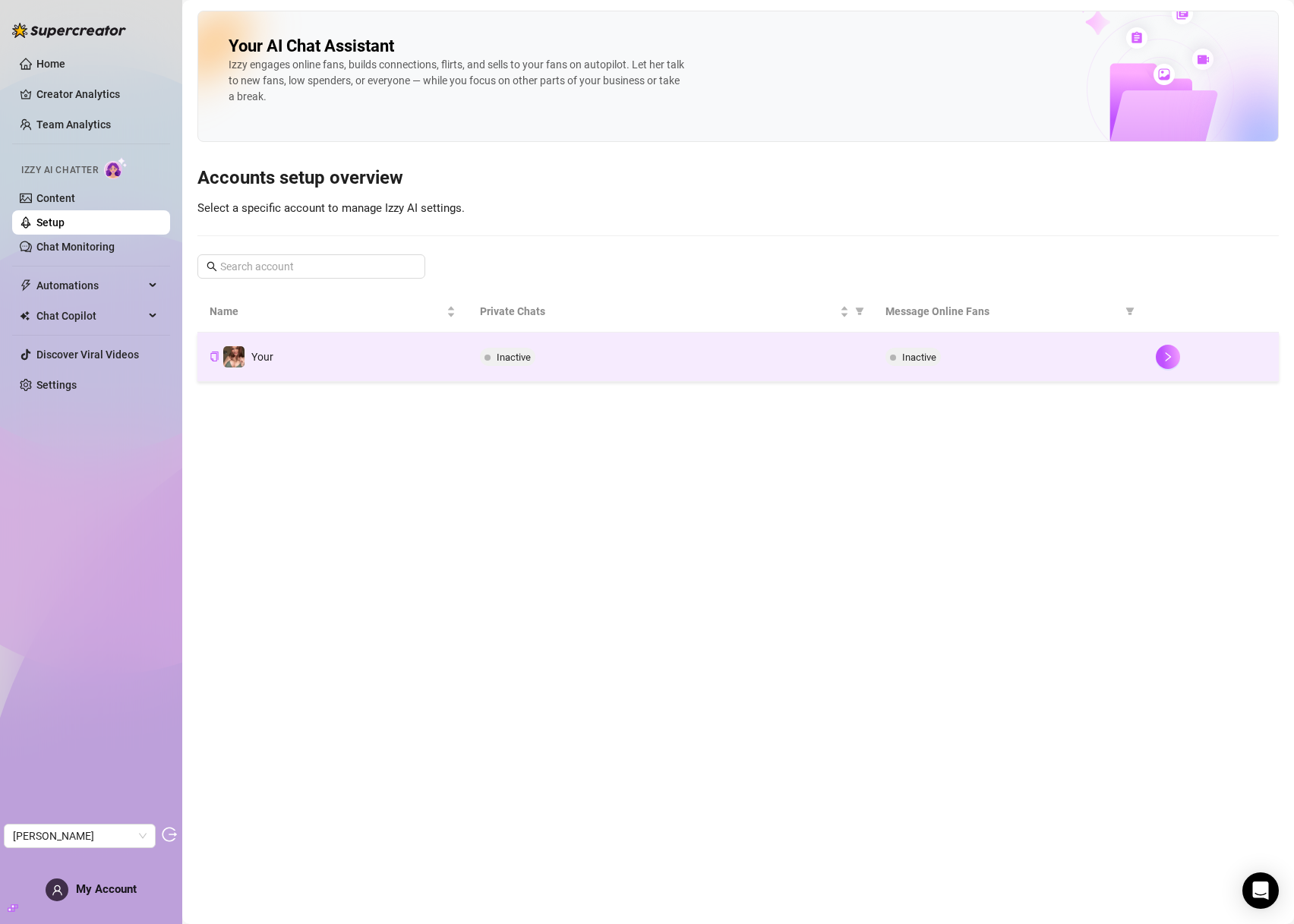
click at [320, 361] on td "Your" at bounding box center [333, 357] width 270 height 49
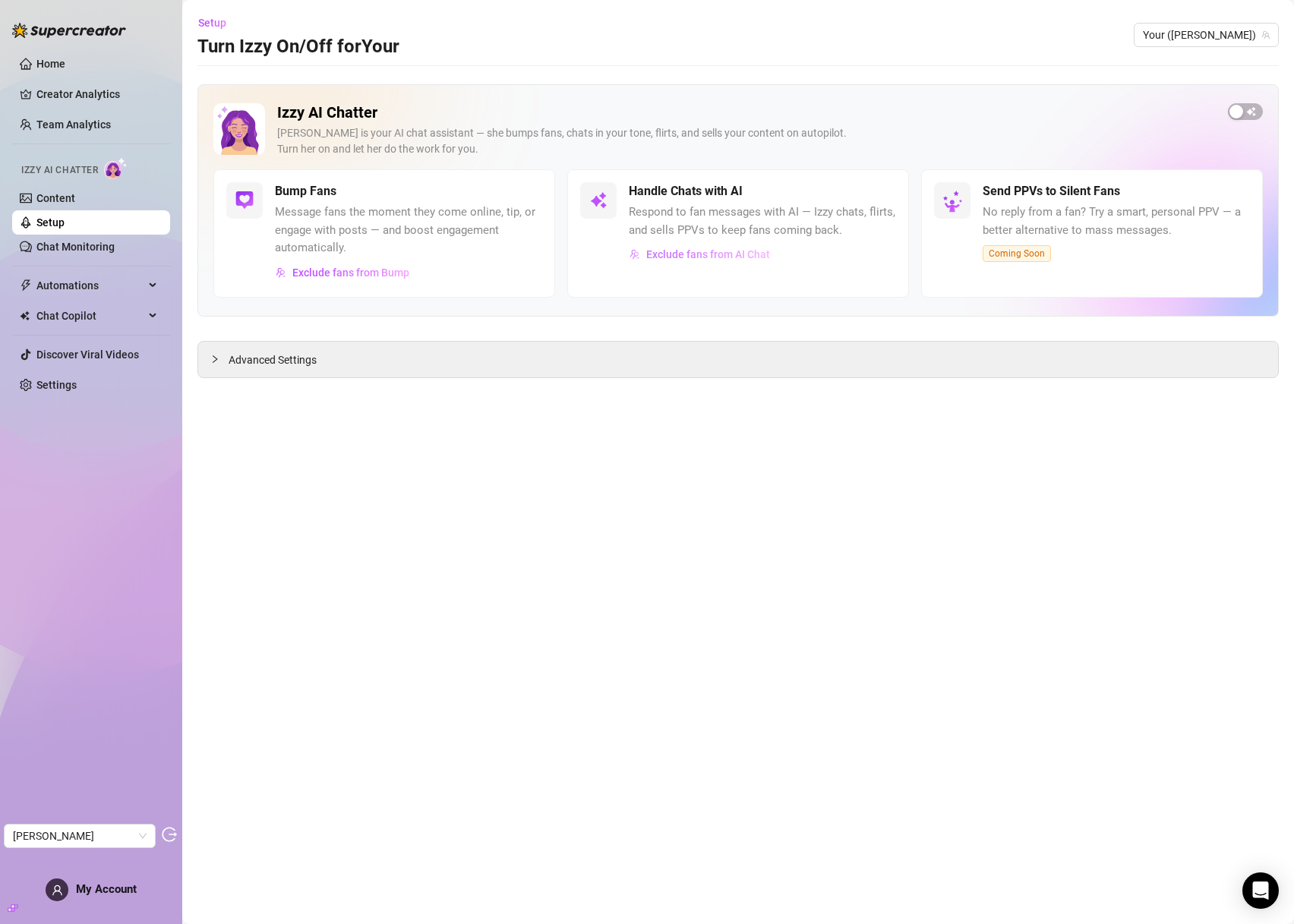
click at [746, 253] on span "Exclude fans from AI Chat" at bounding box center [708, 254] width 124 height 12
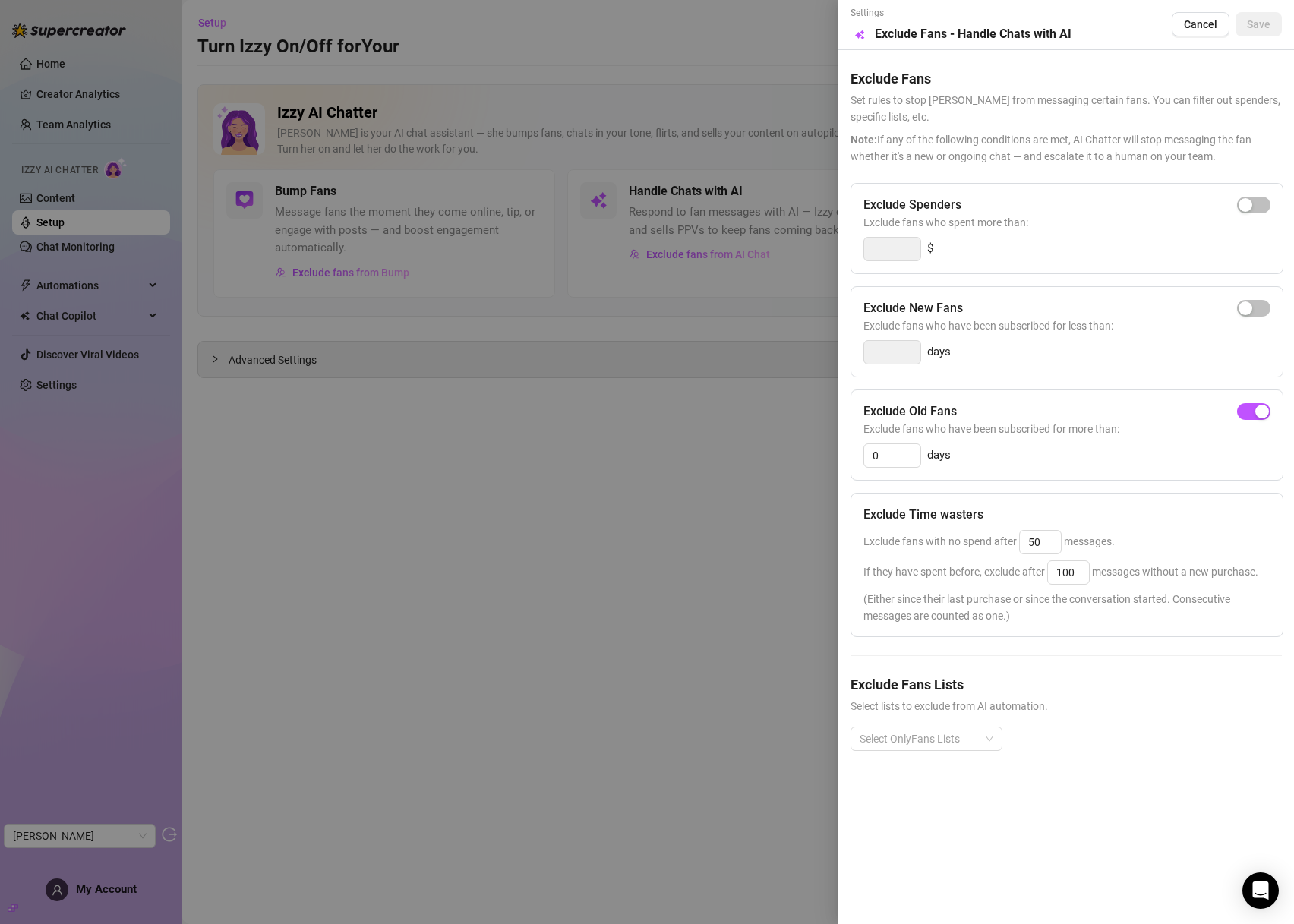
click at [782, 538] on div at bounding box center [647, 462] width 1294 height 924
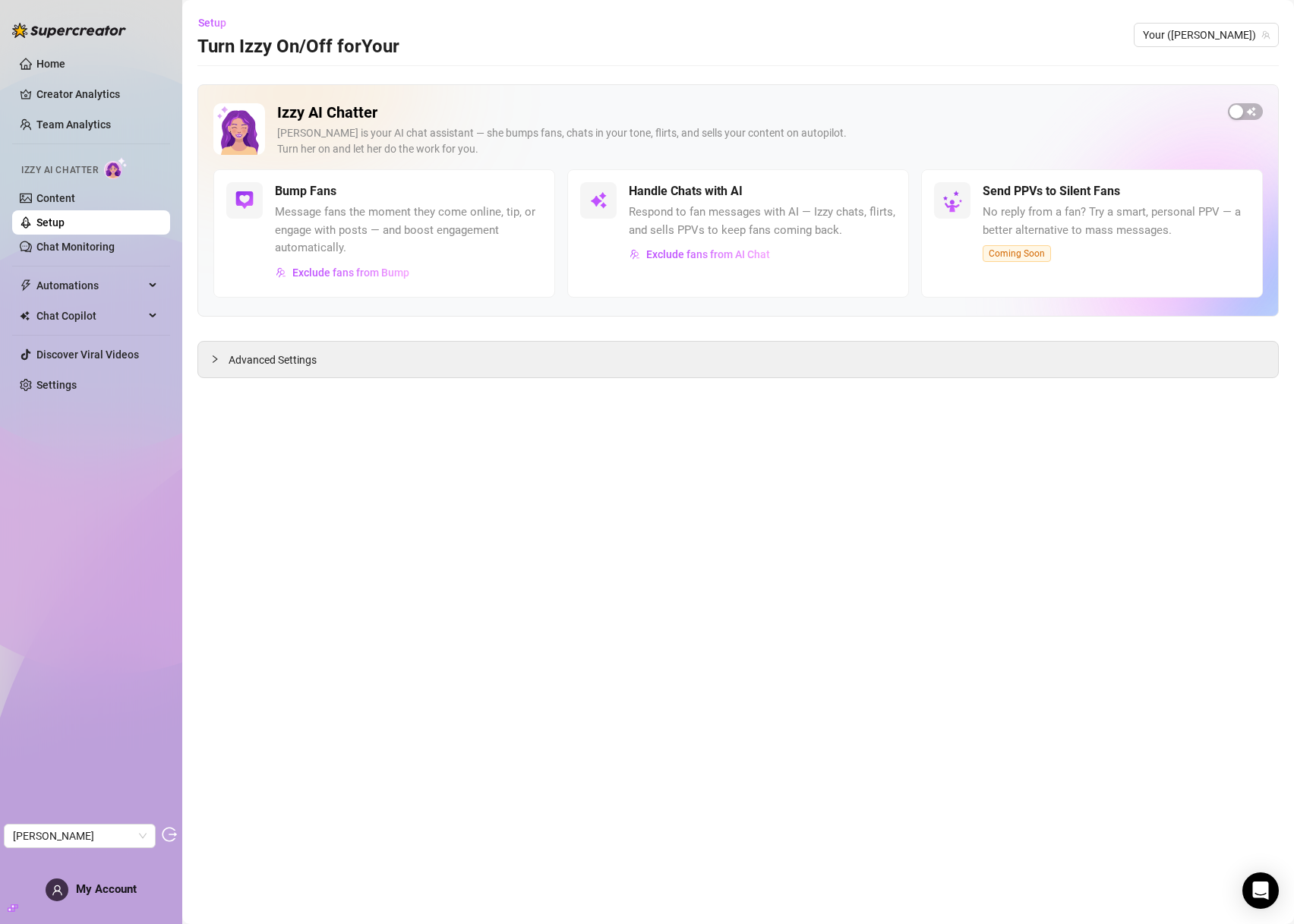
click at [73, 262] on ul "Home Creator Analytics Team Analytics Izzy AI Chatter Content Setup Chat Monito…" at bounding box center [90, 224] width 158 height 358
click at [73, 250] on link "Chat Monitoring" at bounding box center [75, 246] width 79 height 12
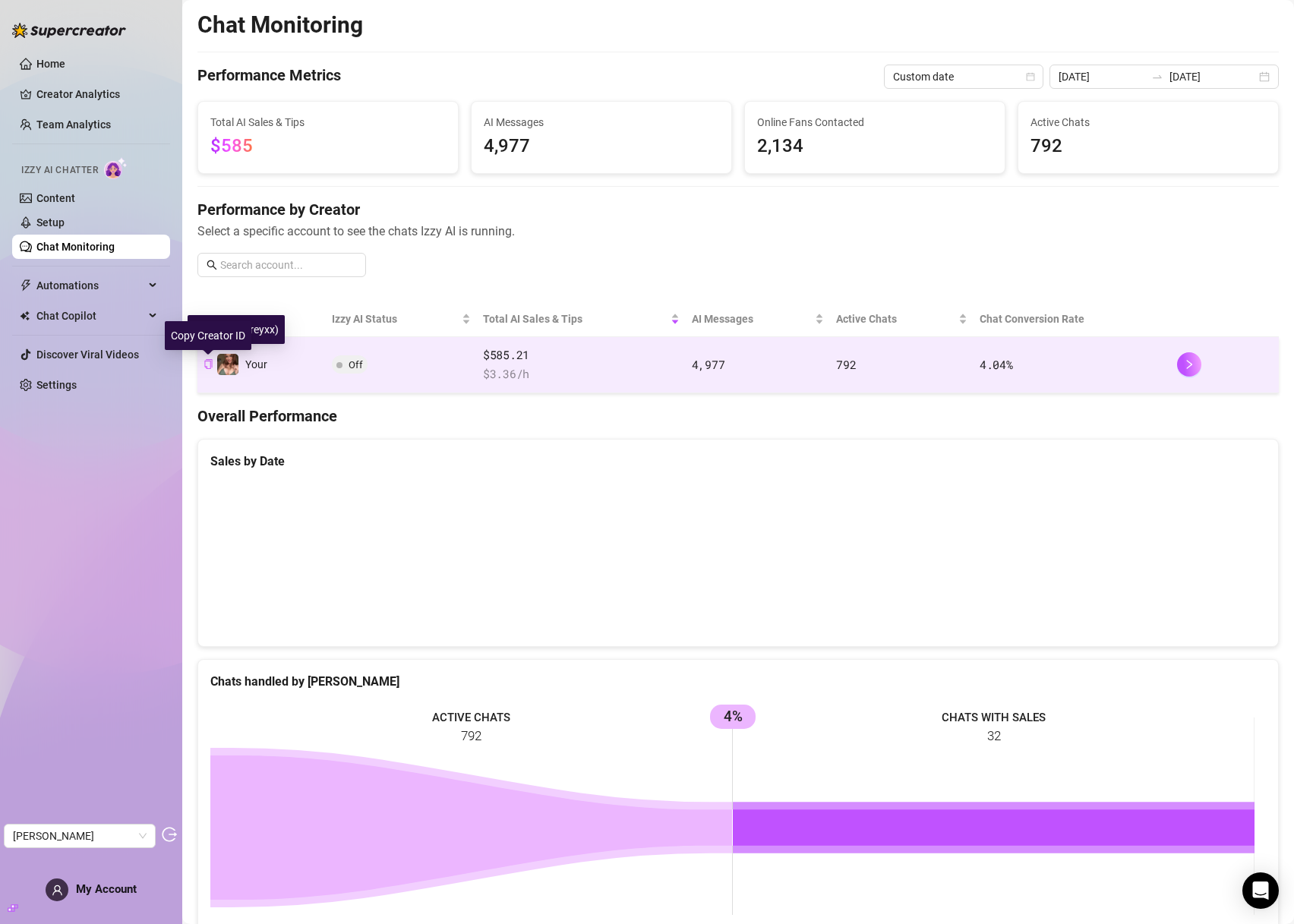
click at [206, 365] on icon "copy" at bounding box center [208, 365] width 10 height 10
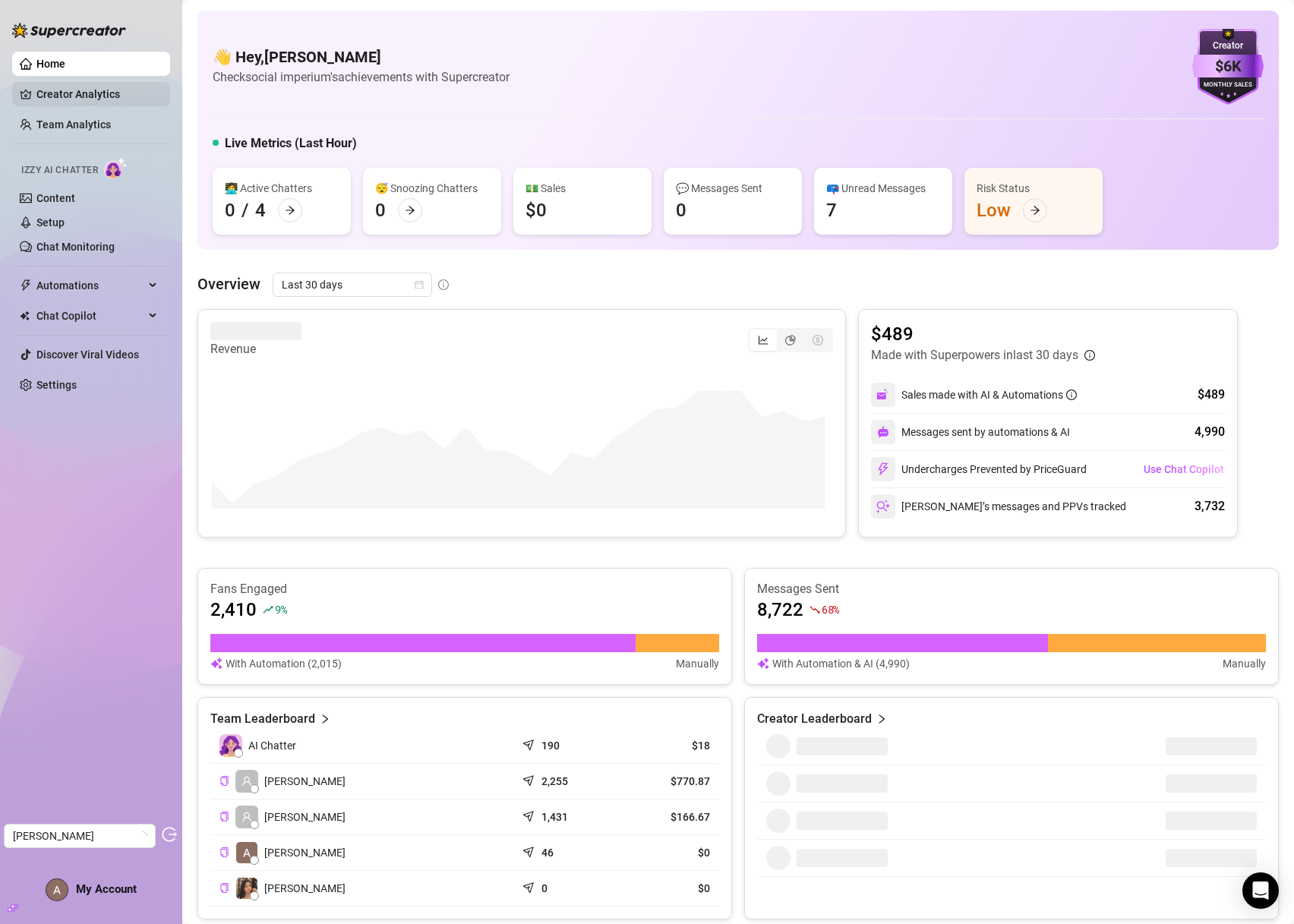
click at [76, 95] on link "Creator Analytics" at bounding box center [97, 94] width 122 height 24
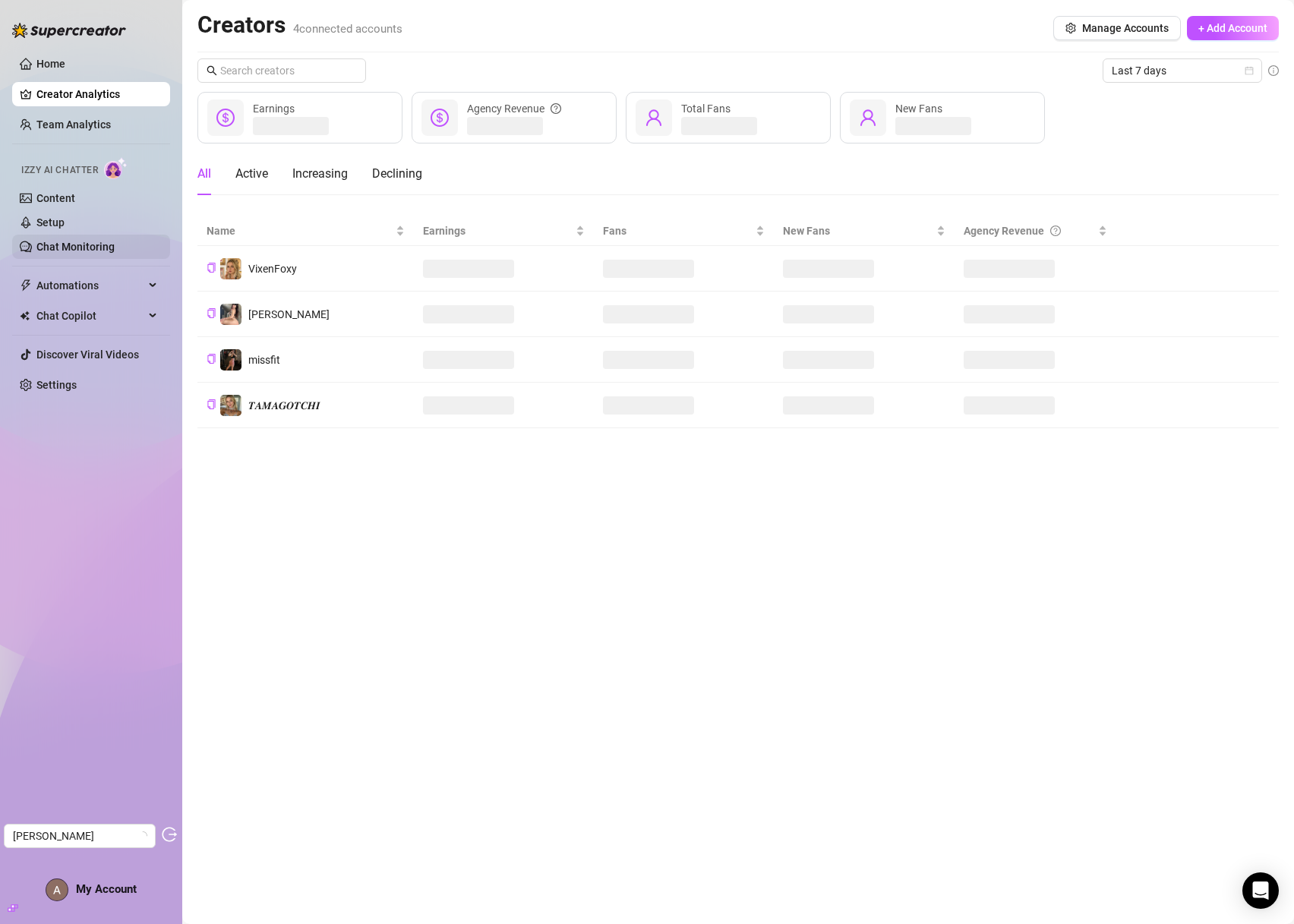
click at [97, 249] on link "Chat Monitoring" at bounding box center [75, 246] width 79 height 12
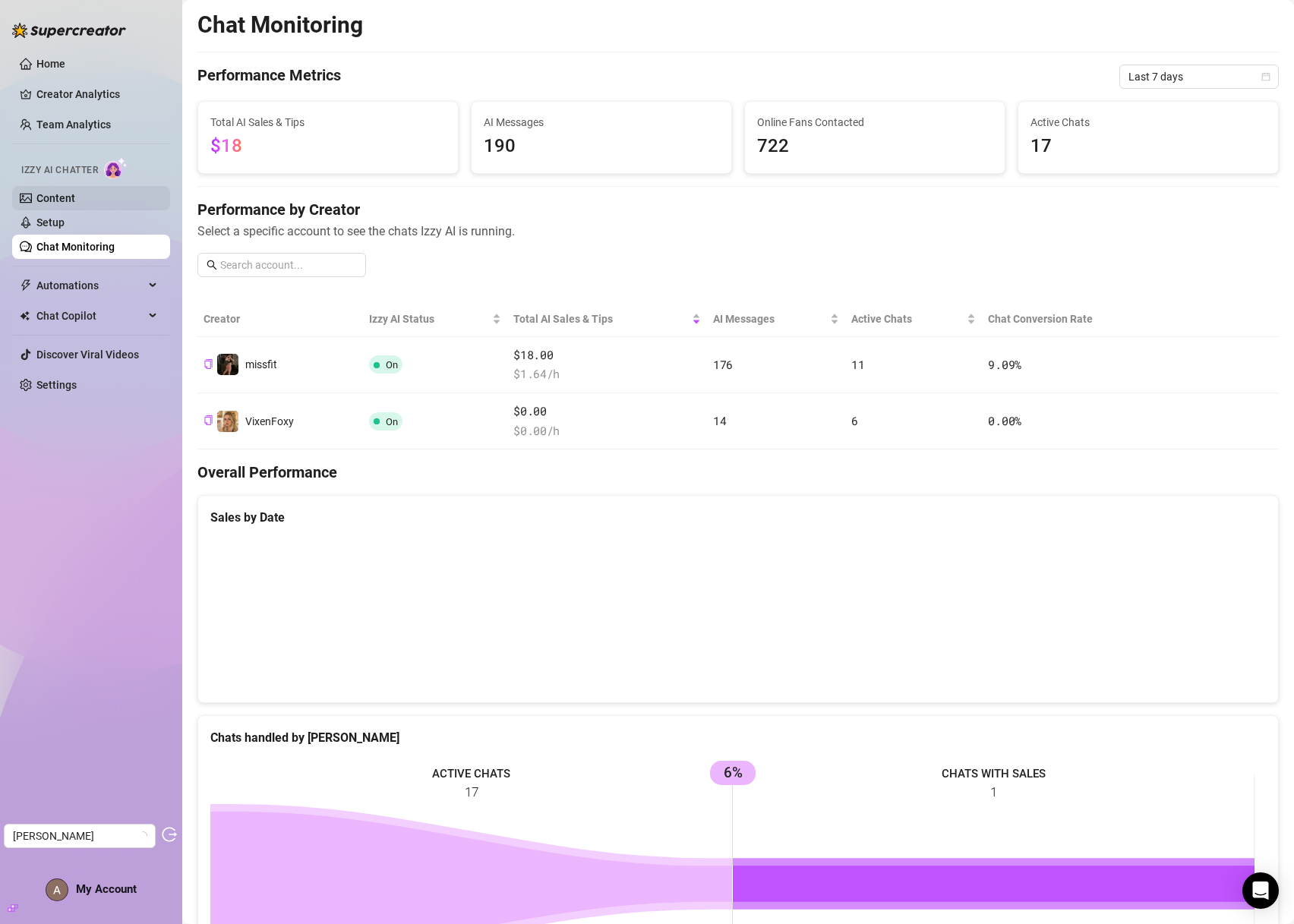
click at [60, 203] on link "Content" at bounding box center [56, 198] width 39 height 12
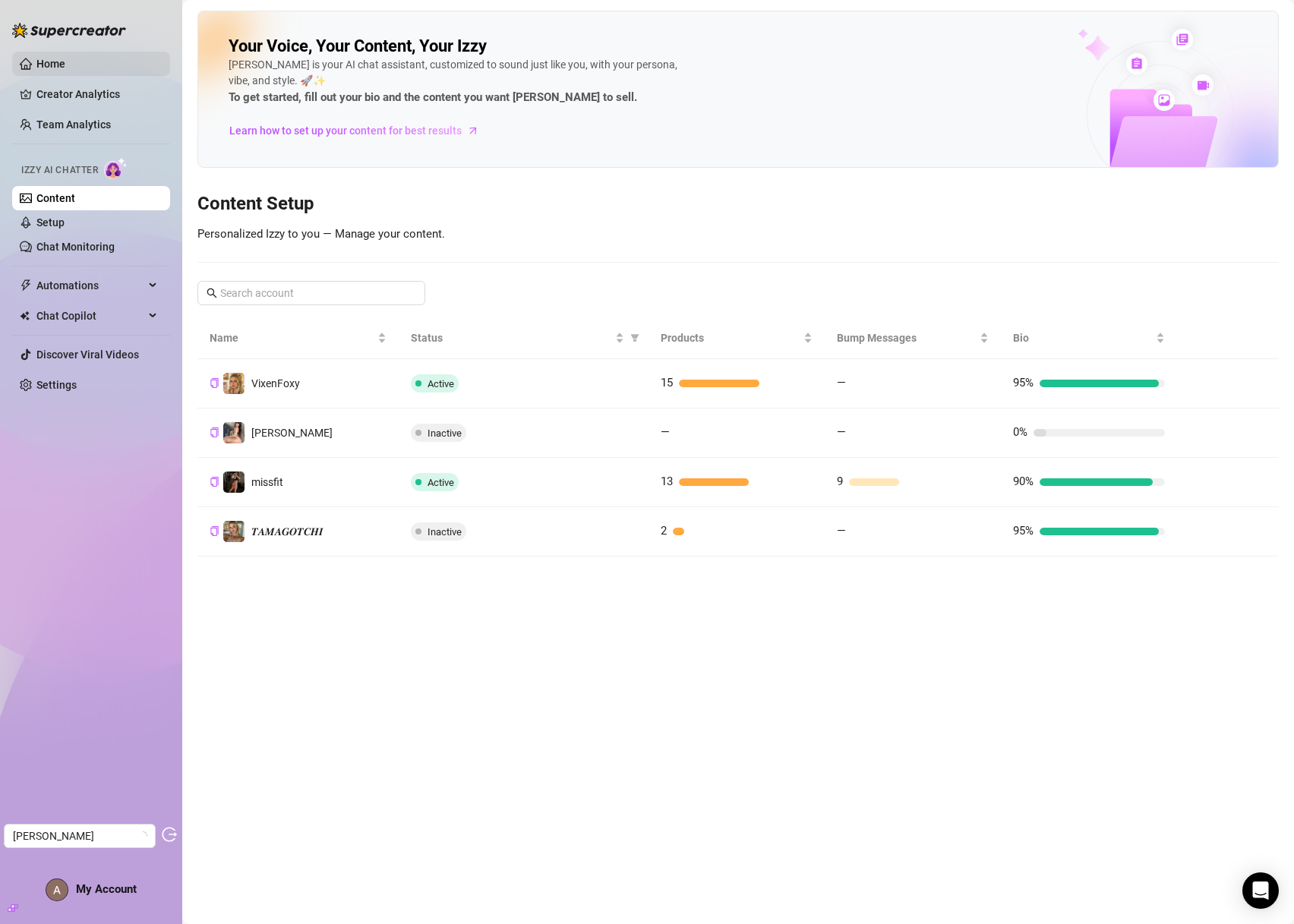
click at [62, 64] on link "Home" at bounding box center [51, 63] width 29 height 12
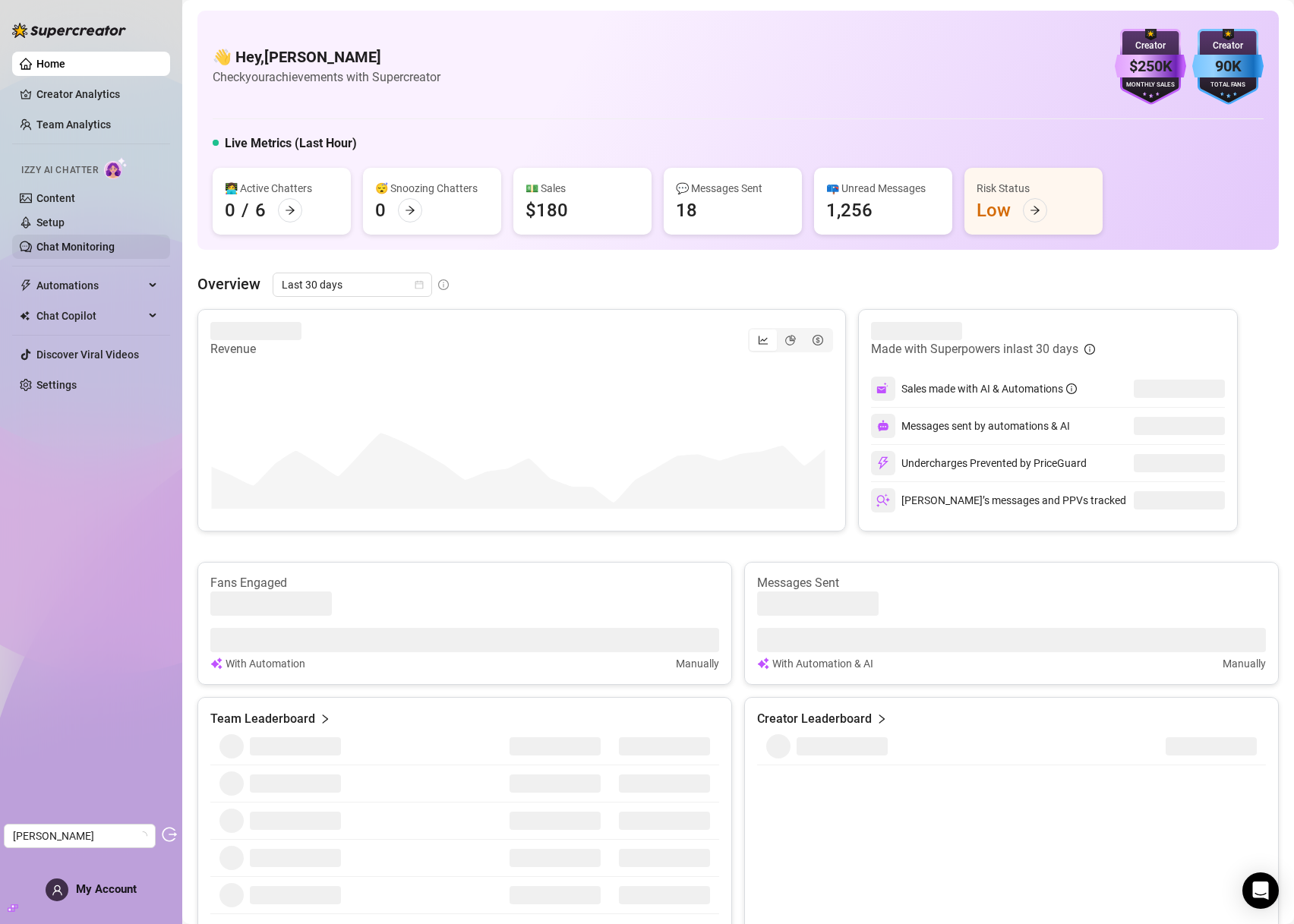
click at [104, 247] on link "Chat Monitoring" at bounding box center [75, 246] width 79 height 12
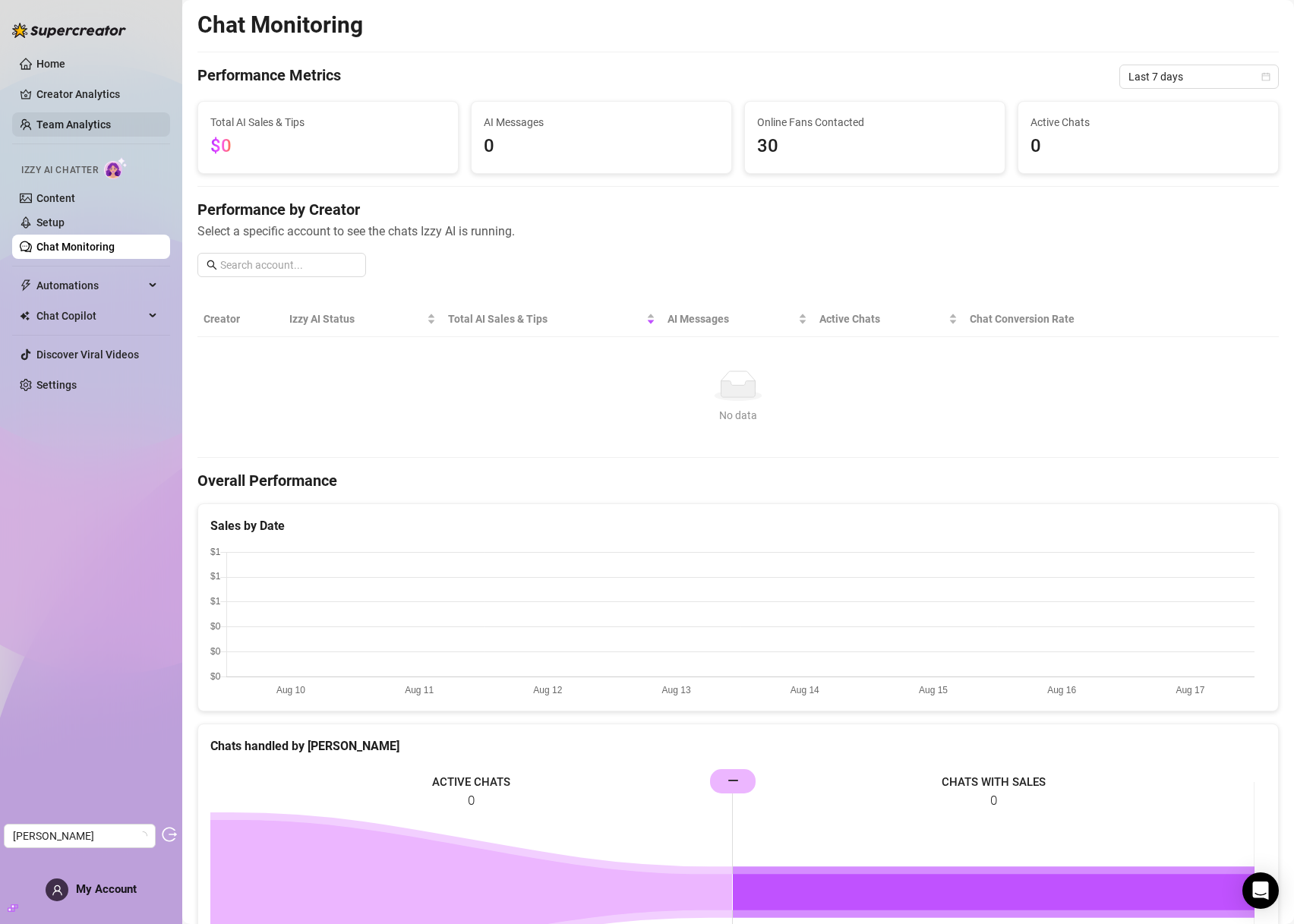
click at [57, 128] on link "Team Analytics" at bounding box center [73, 124] width 74 height 12
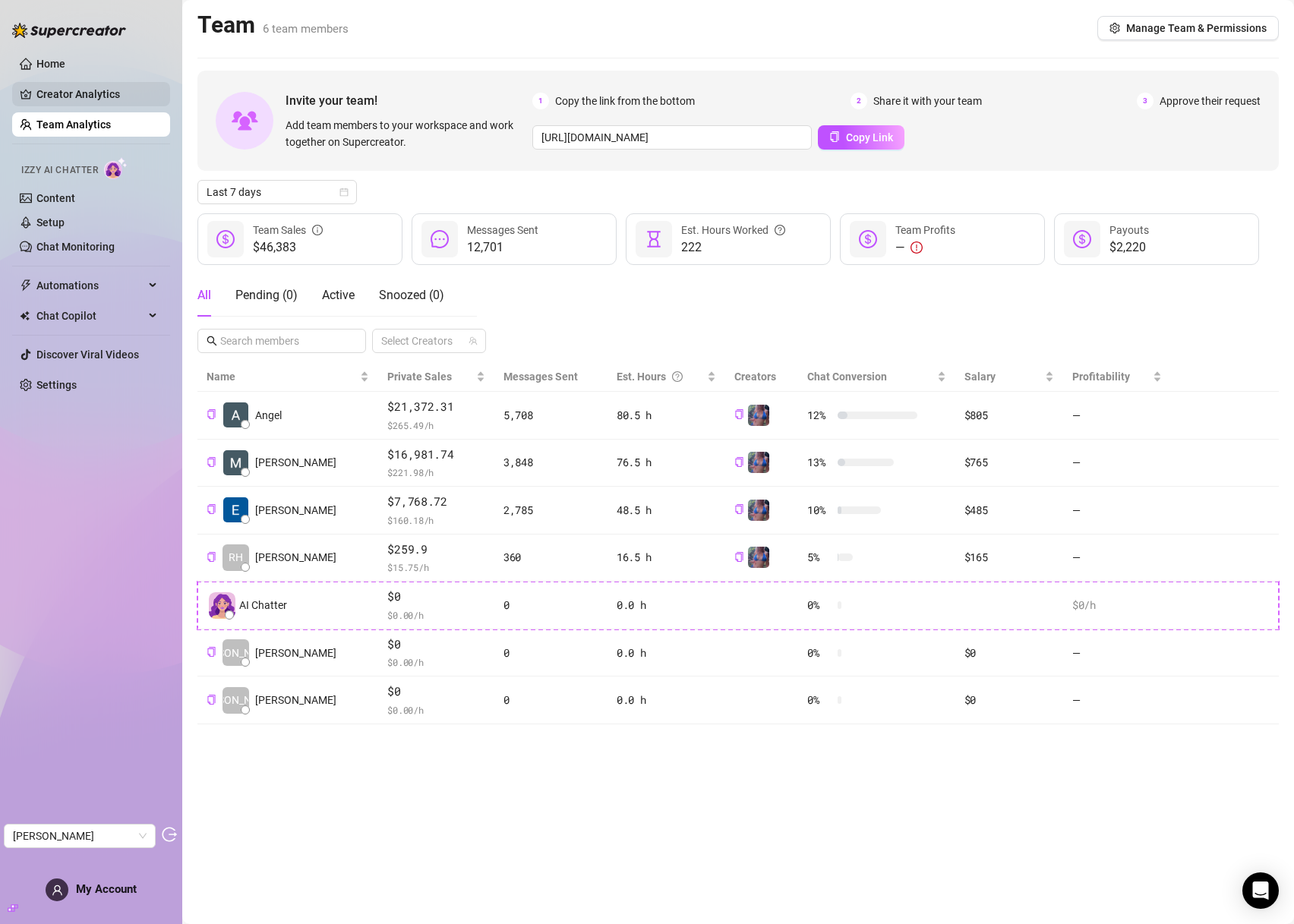
click at [80, 82] on link "Creator Analytics" at bounding box center [97, 94] width 122 height 24
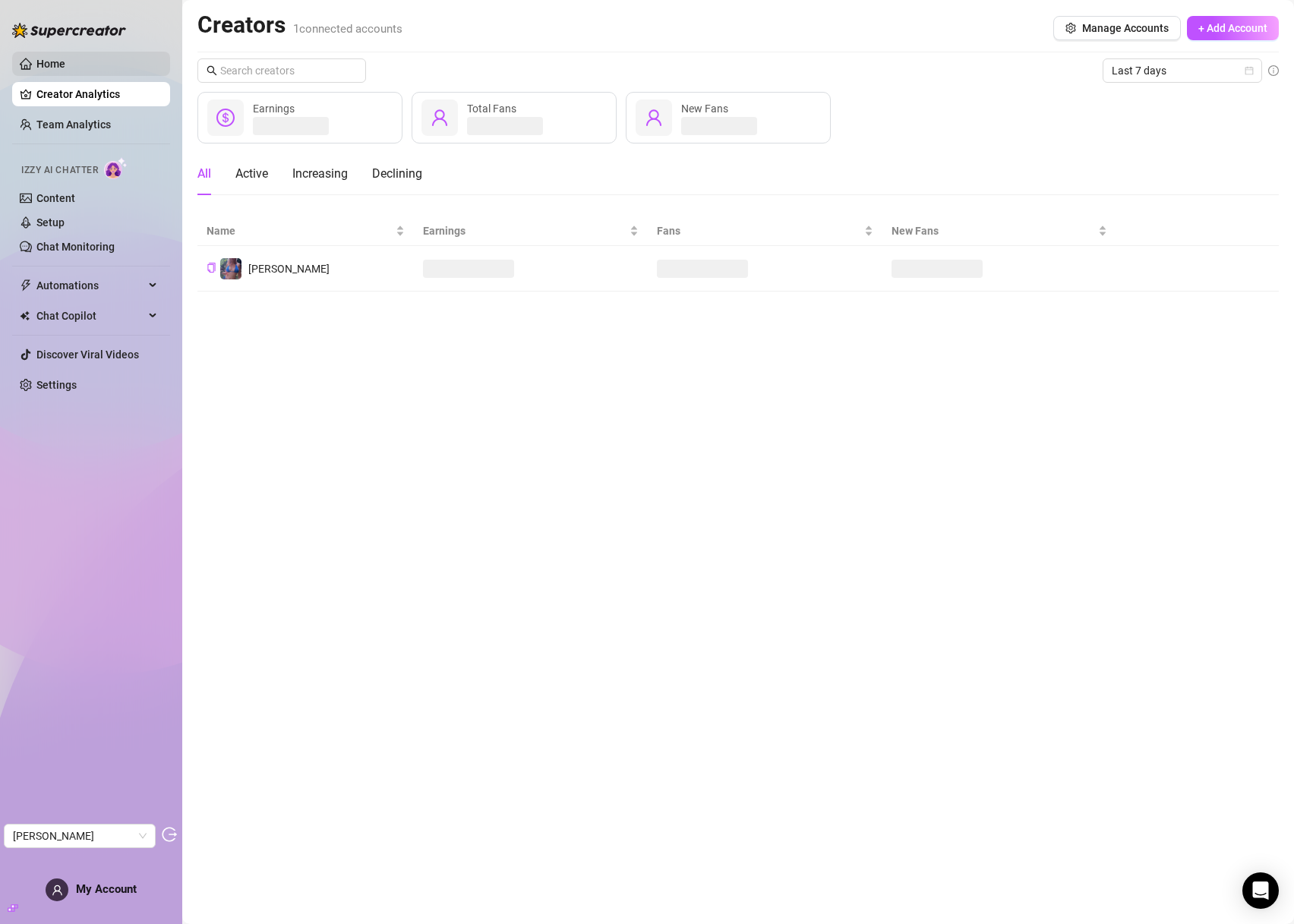
click at [50, 58] on link "Home" at bounding box center [51, 63] width 29 height 12
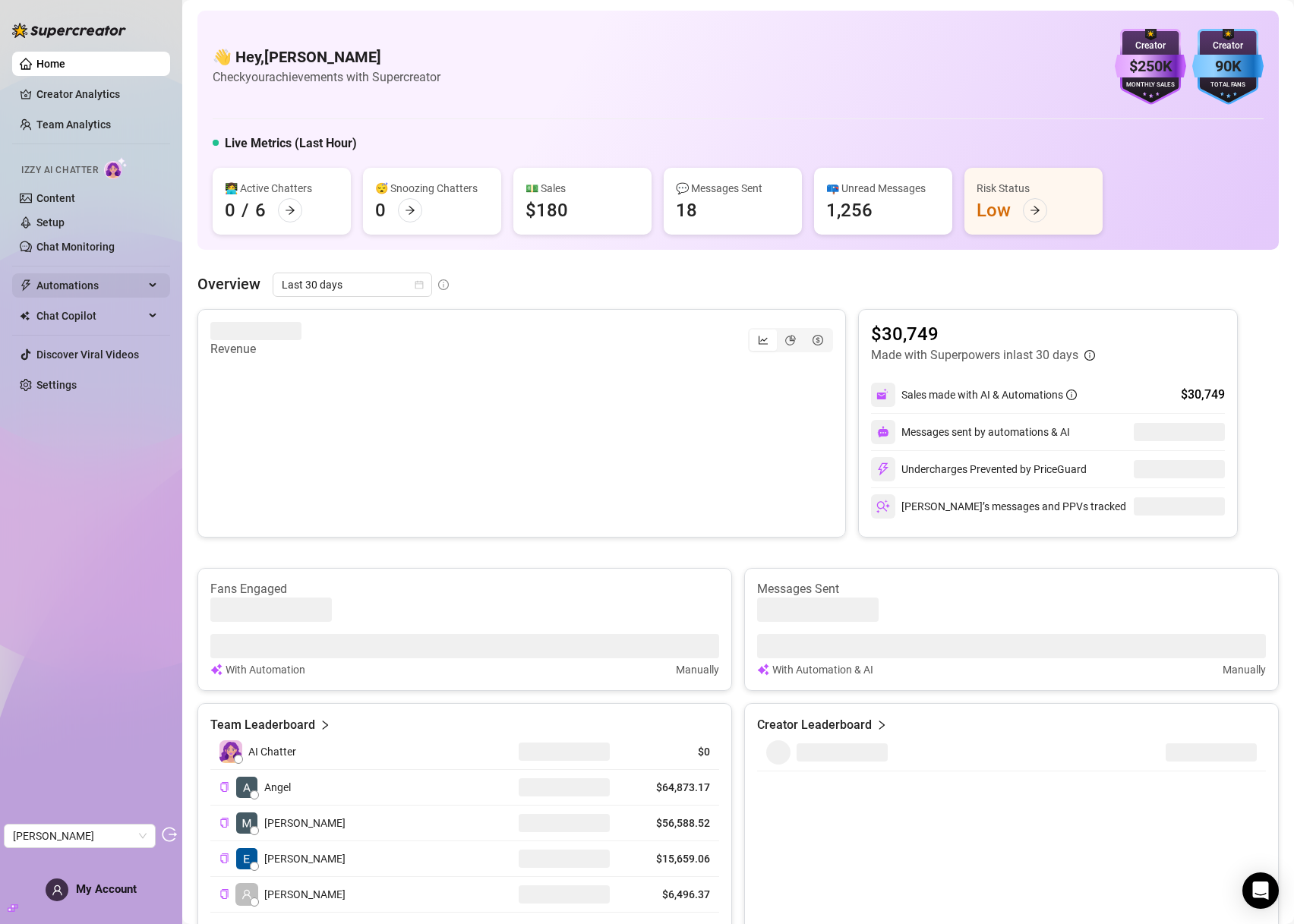
click at [106, 286] on span "Automations" at bounding box center [90, 285] width 108 height 24
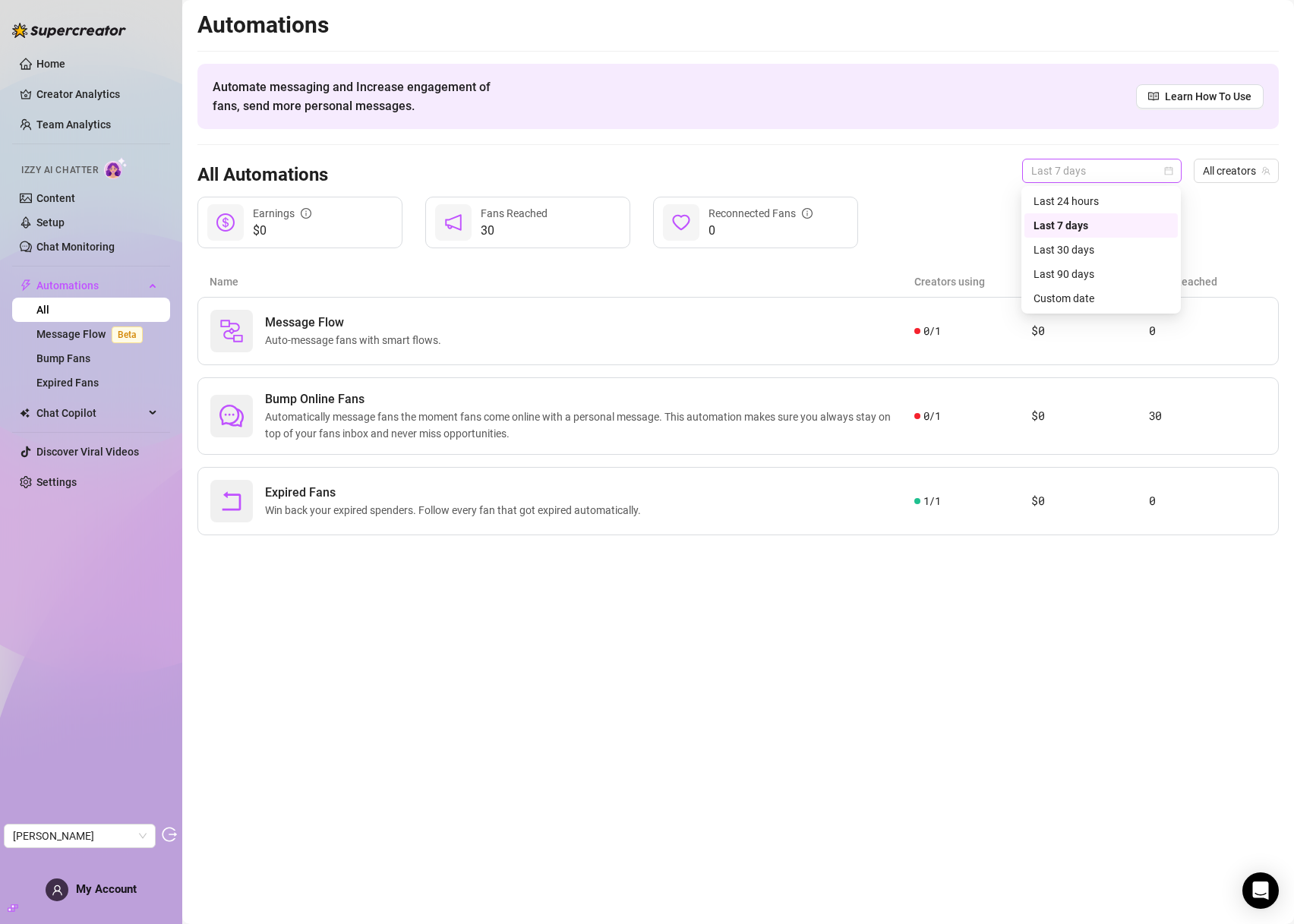
click at [1104, 177] on span "Last 7 days" at bounding box center [1102, 170] width 141 height 23
click at [1112, 254] on div "Last 30 days" at bounding box center [1102, 250] width 135 height 17
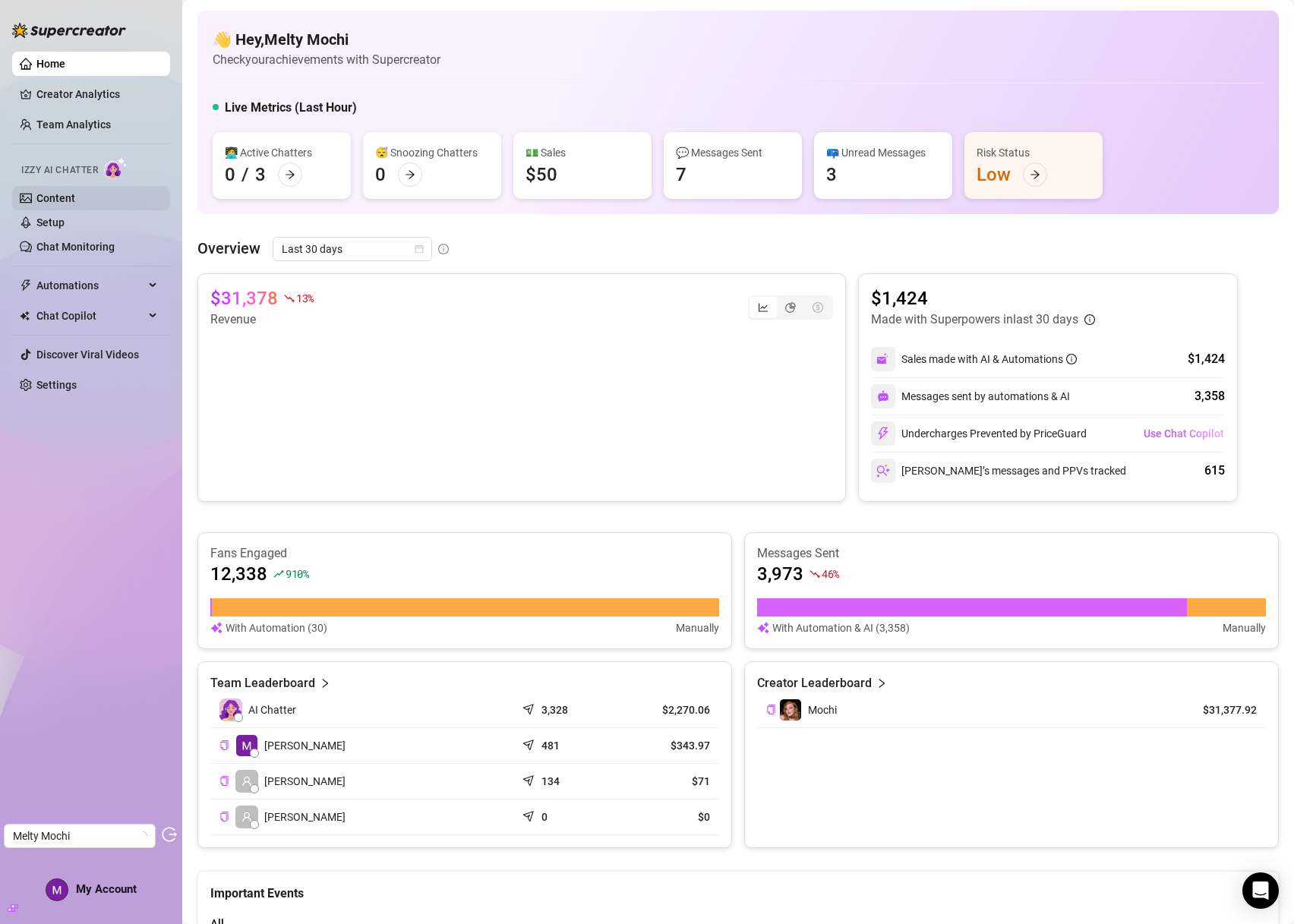
click at [57, 198] on link "Content" at bounding box center [56, 198] width 39 height 12
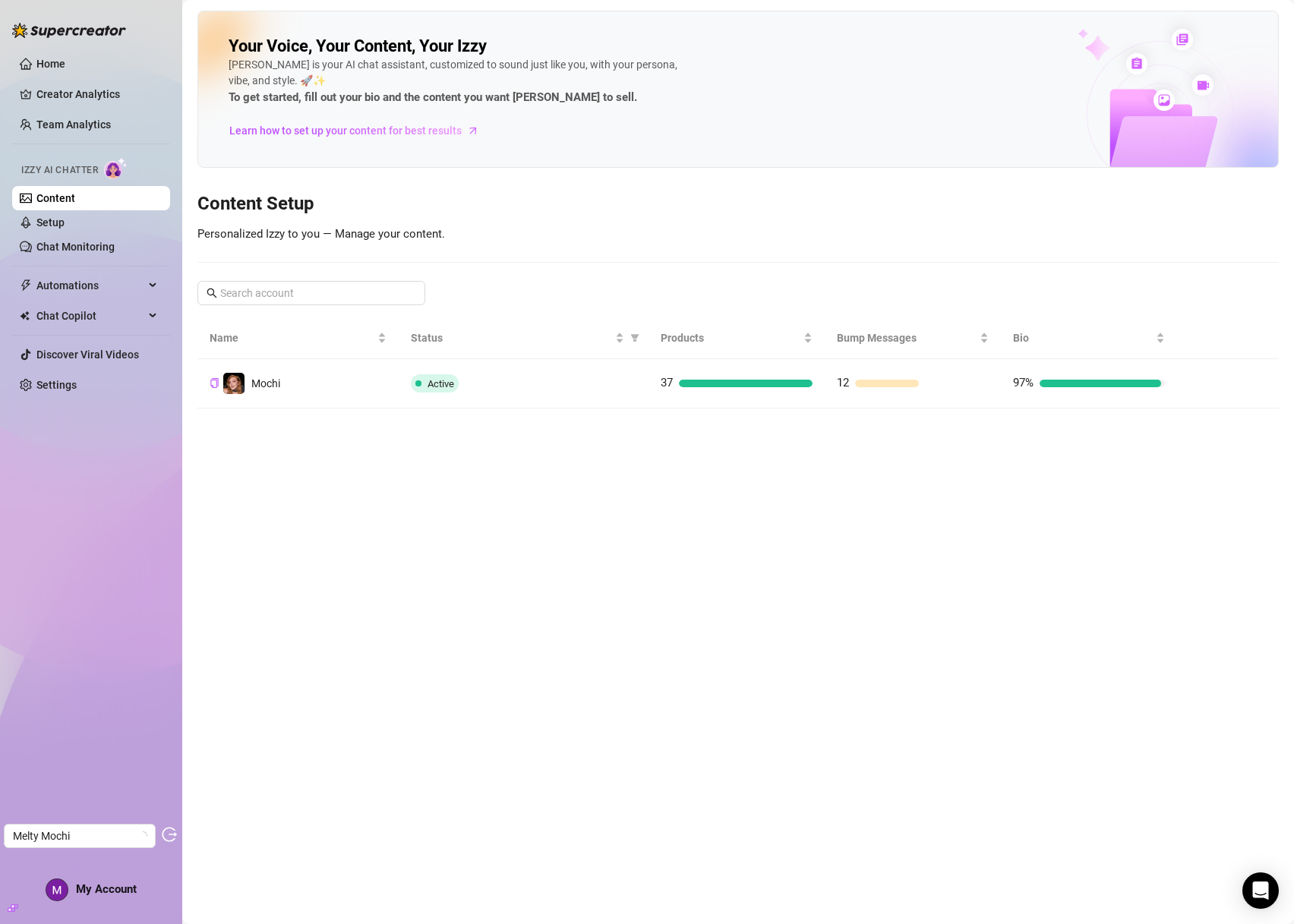
click at [427, 424] on main "Your Voice, Your Content, Your [PERSON_NAME] is your AI chat assistant, customi…" at bounding box center [738, 462] width 1112 height 924
click at [420, 386] on span at bounding box center [418, 383] width 6 height 6
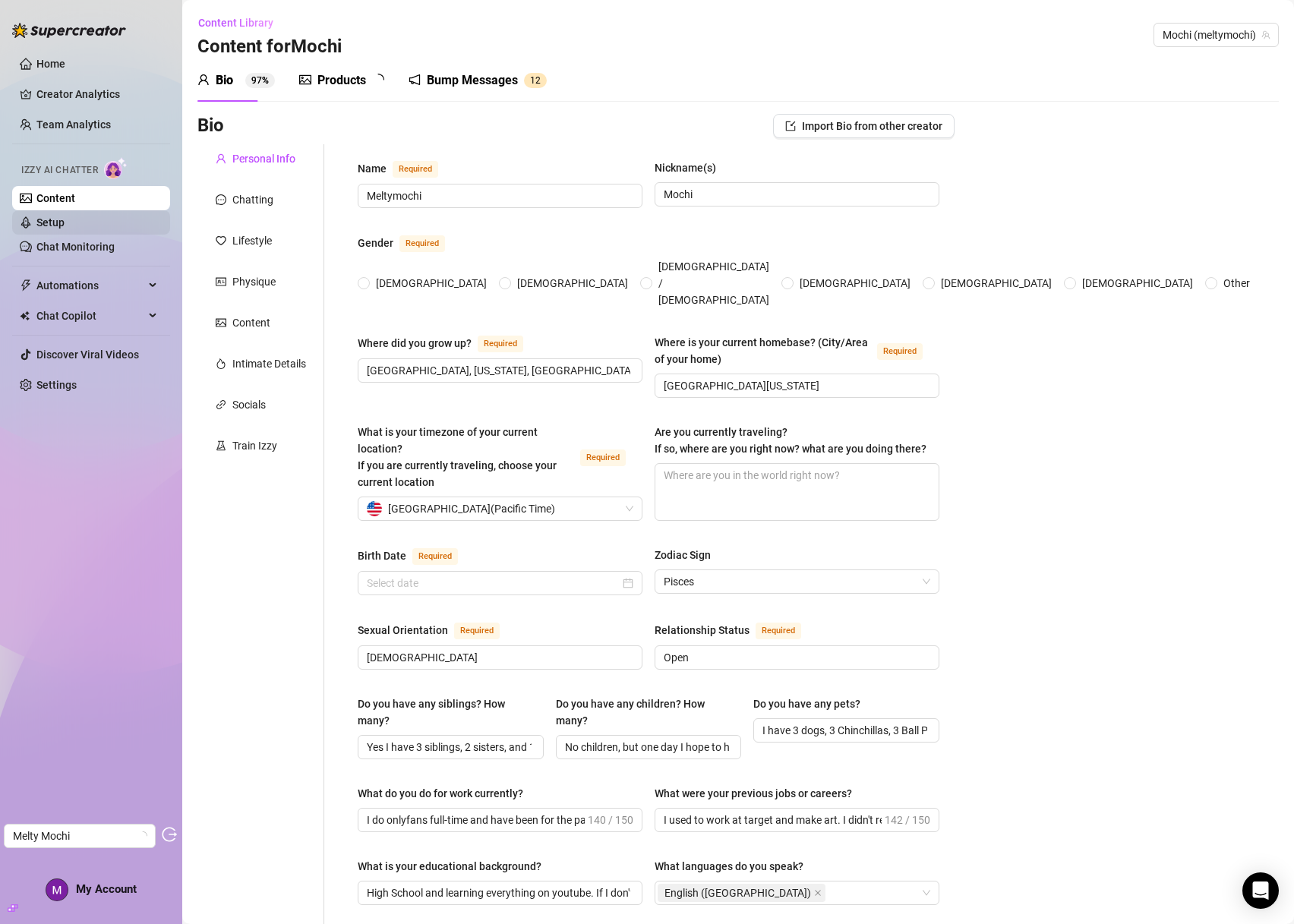
radio input "true"
type input "[DATE]"
click at [254, 315] on div "Content" at bounding box center [251, 323] width 38 height 17
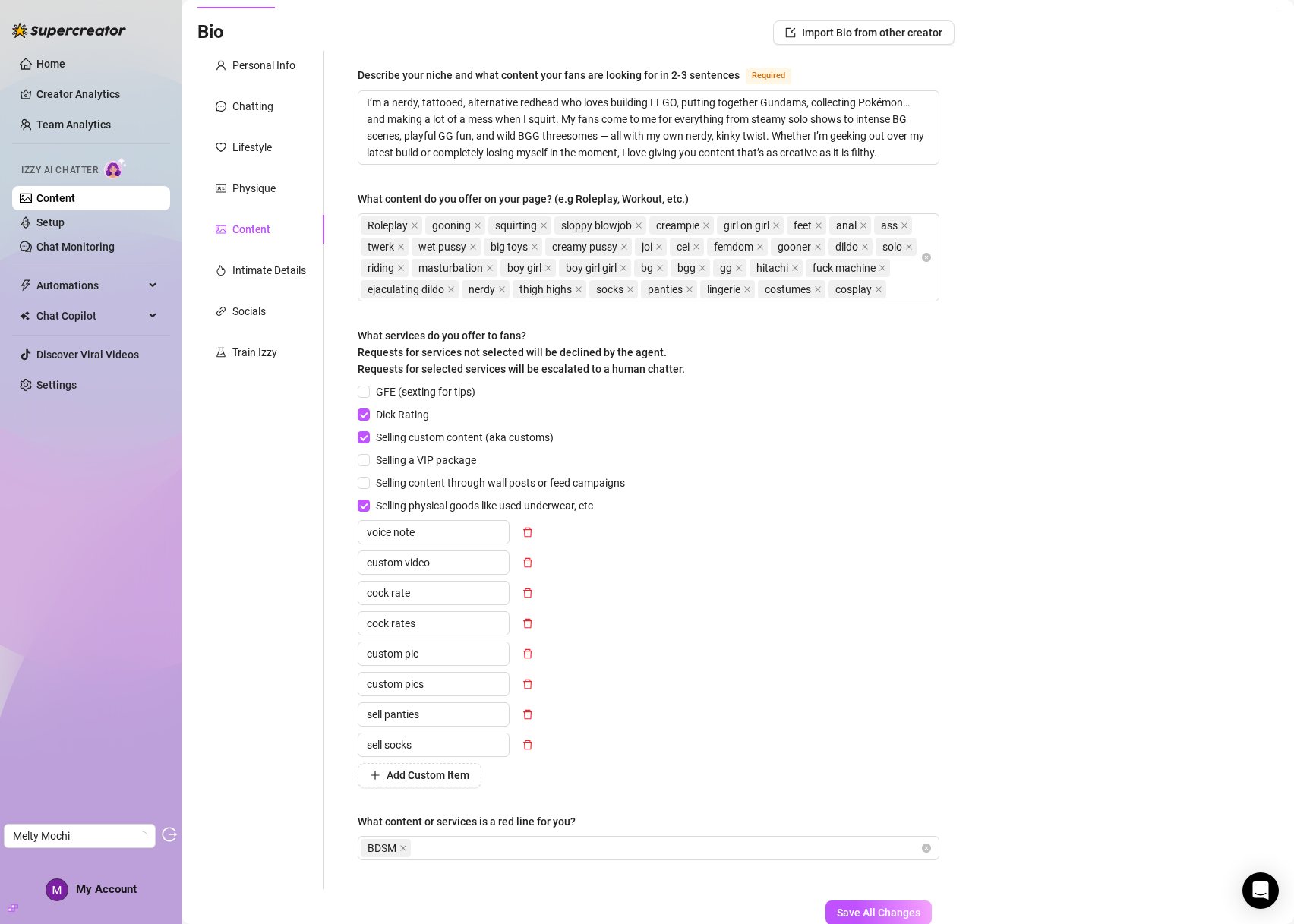
scroll to position [115, 0]
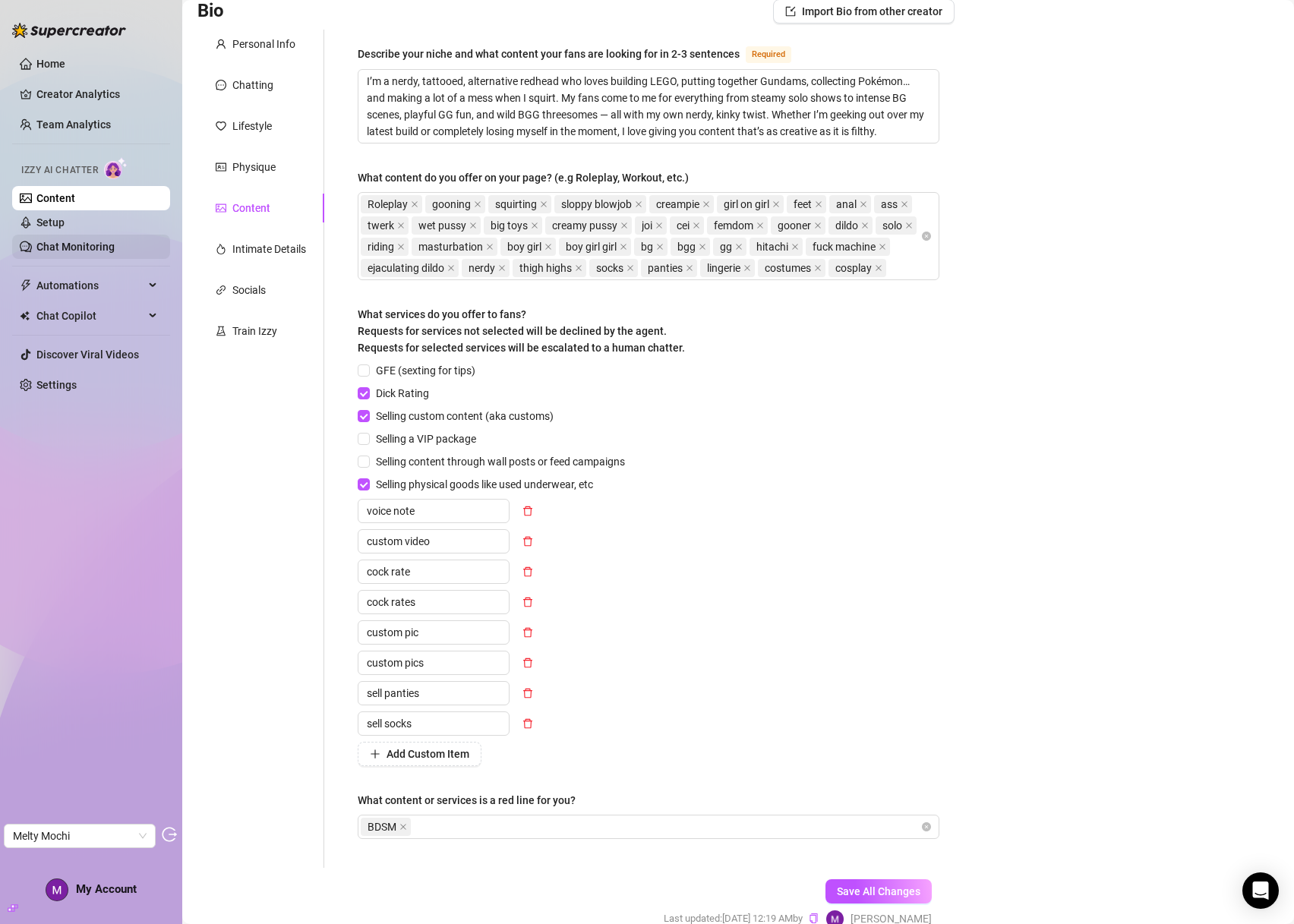
click at [89, 244] on link "Chat Monitoring" at bounding box center [75, 246] width 79 height 12
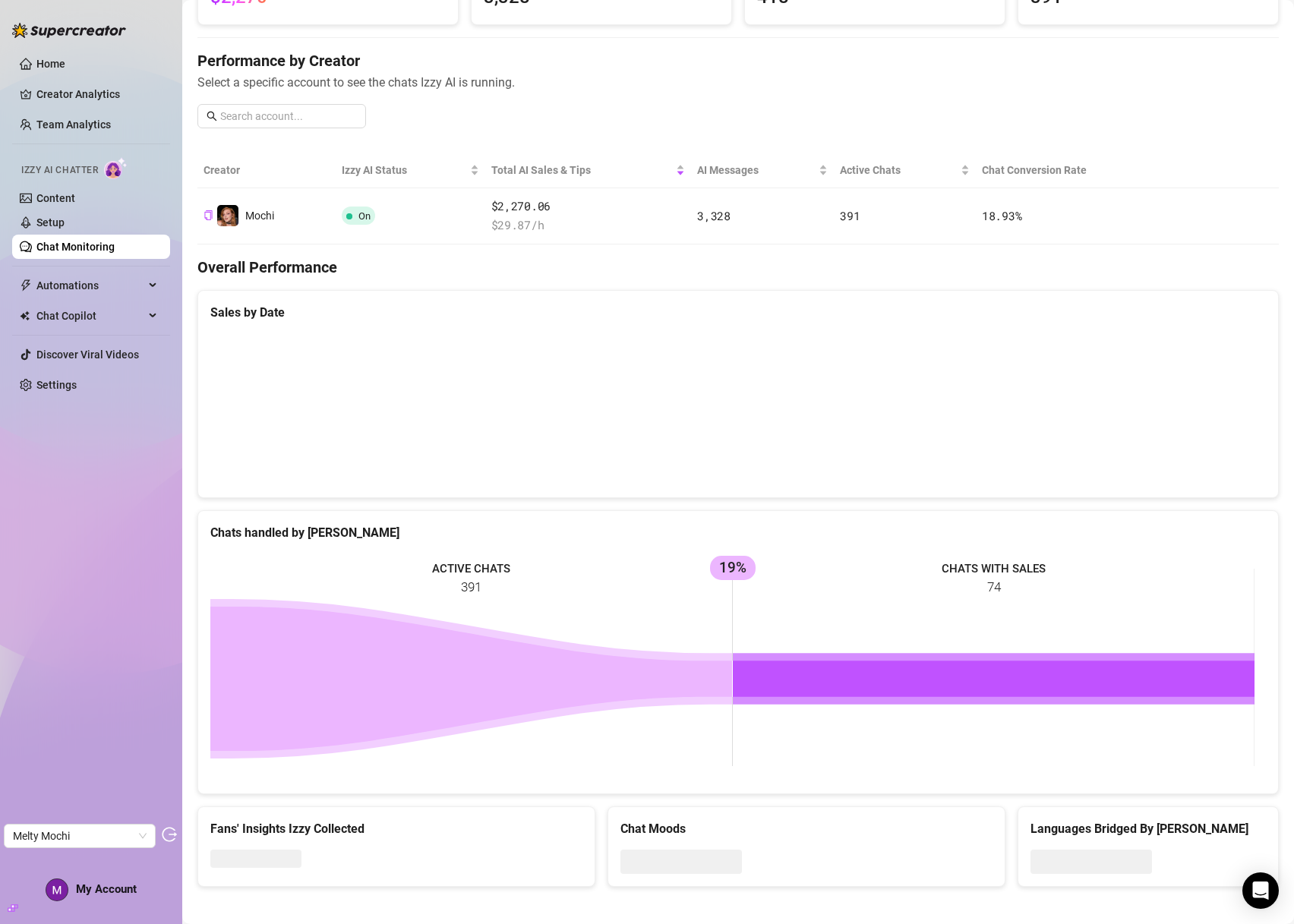
scroll to position [157, 0]
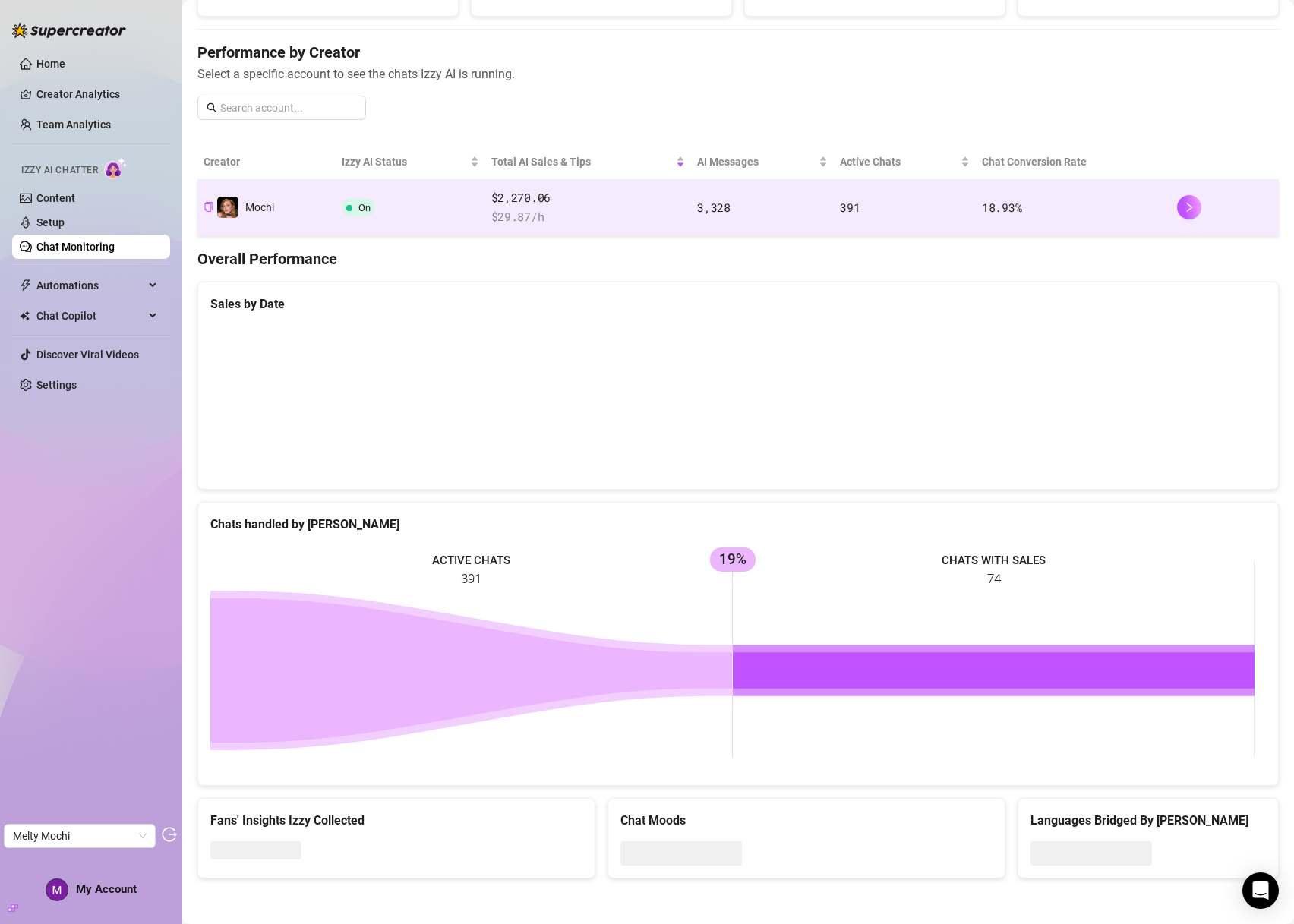
click at [430, 204] on td "On" at bounding box center [410, 208] width 149 height 57
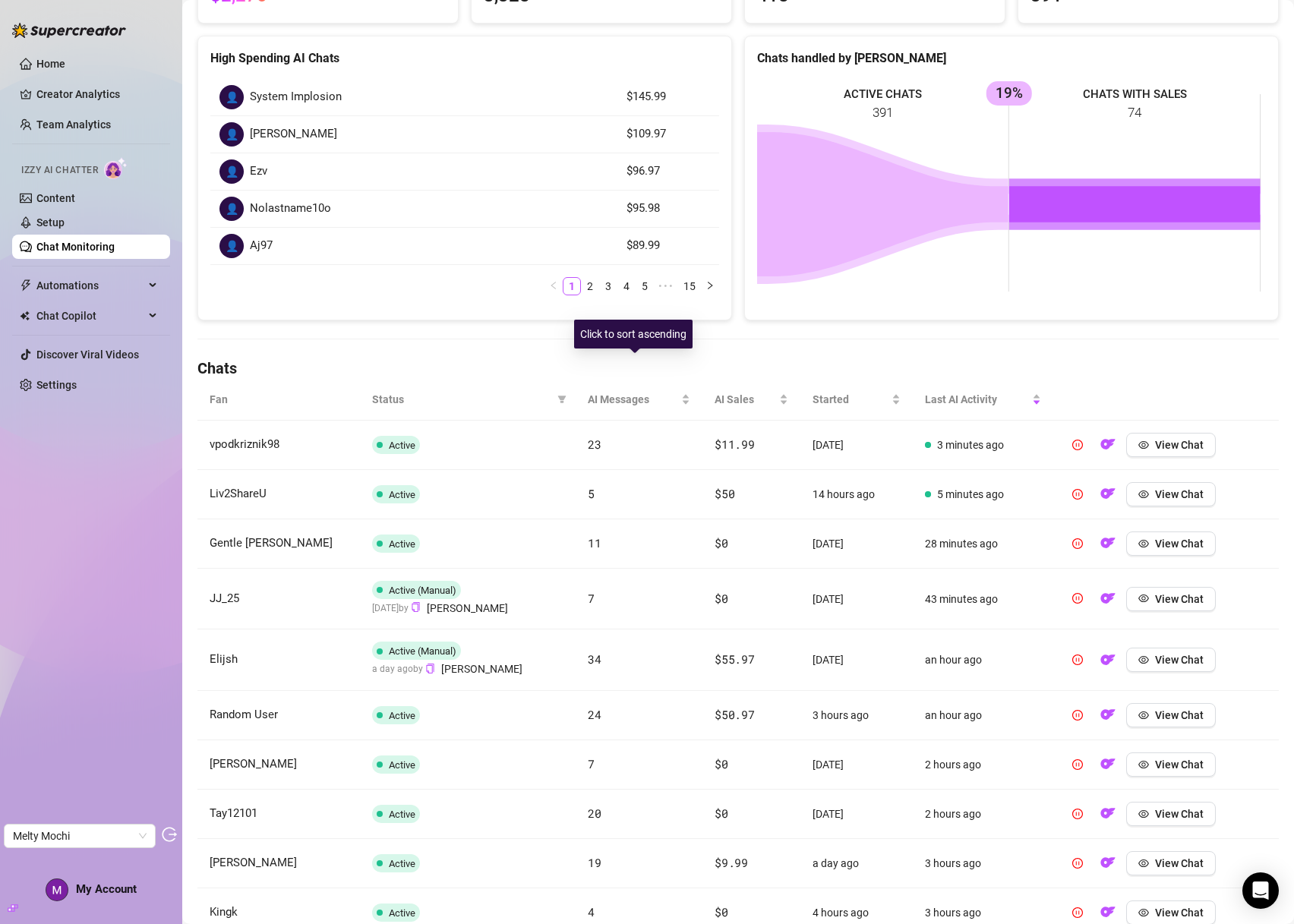
scroll to position [248, 0]
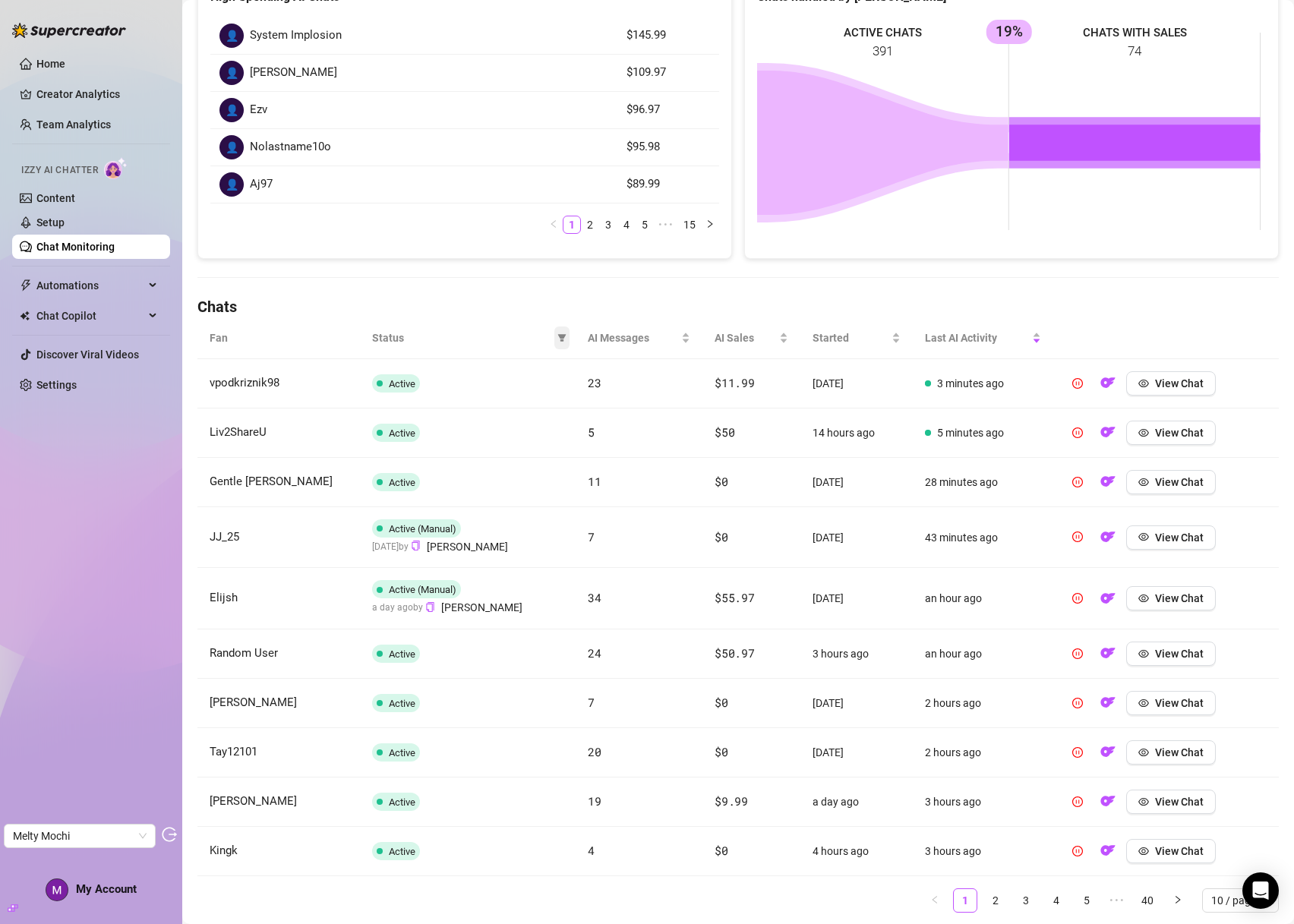
click at [562, 338] on icon "filter" at bounding box center [562, 338] width 9 height 9
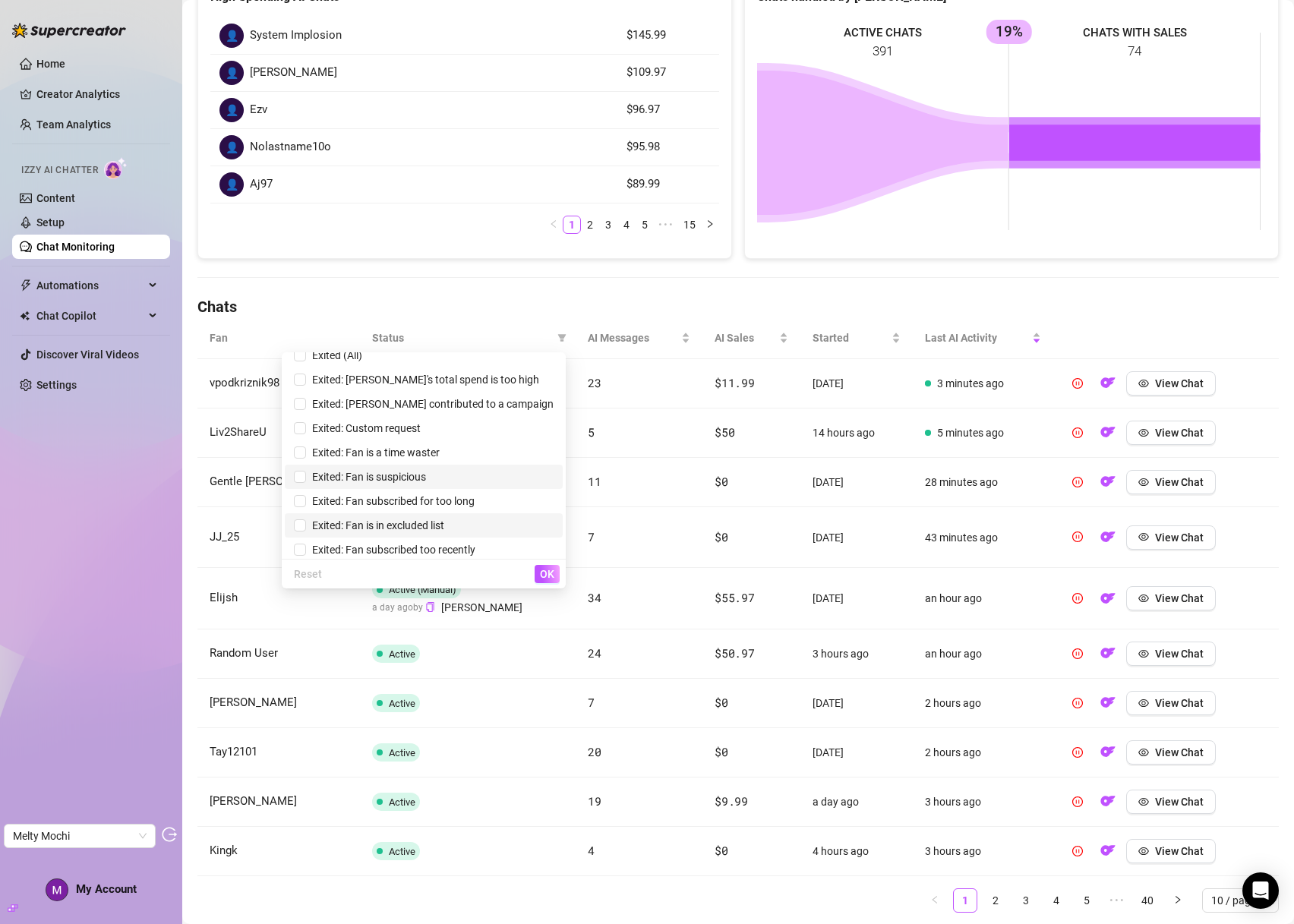
scroll to position [116, 0]
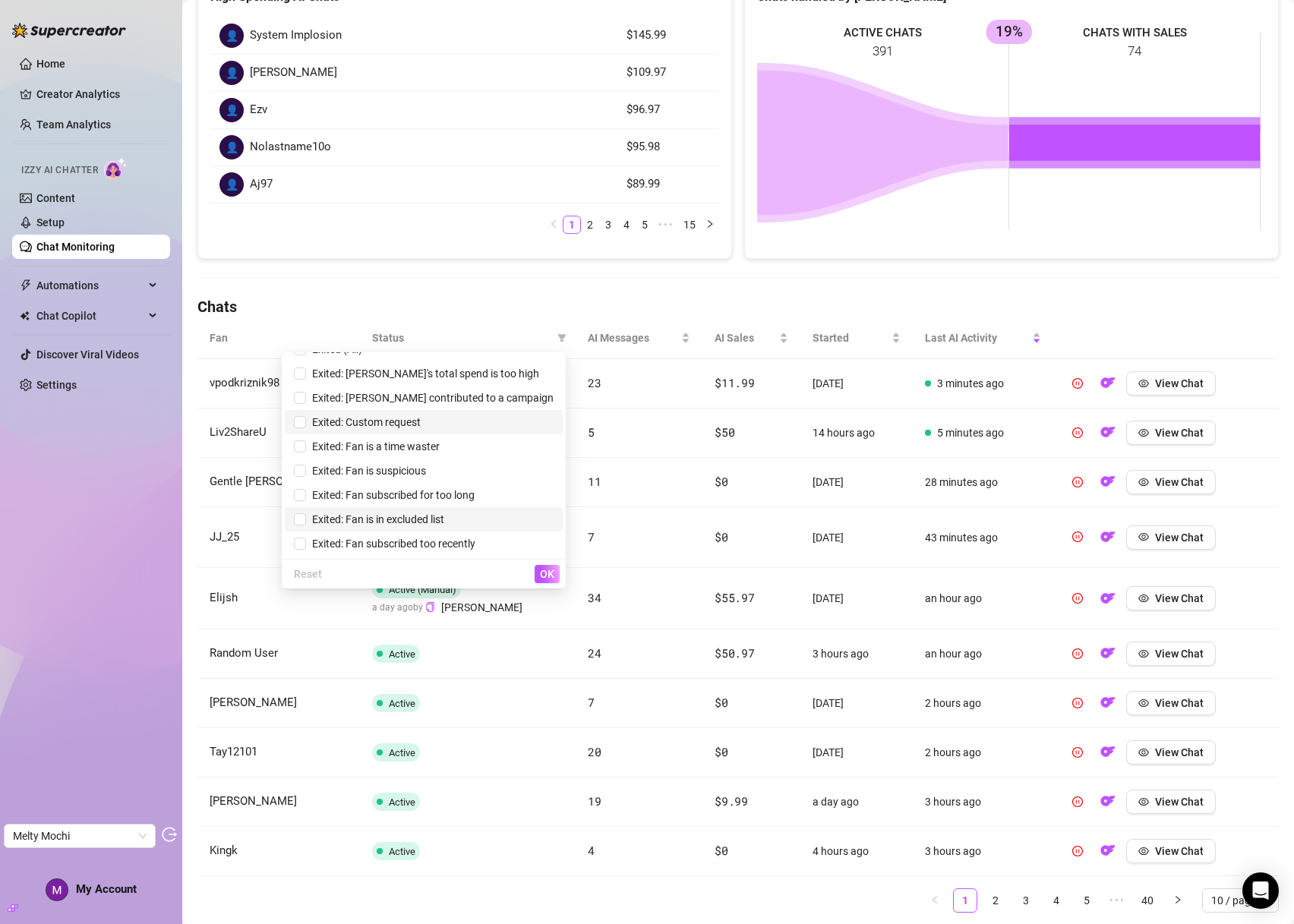
drag, startPoint x: 444, startPoint y: 422, endPoint x: 543, endPoint y: 527, distance: 144.3
click at [421, 422] on span "Exited: Custom request" at bounding box center [364, 422] width 115 height 12
checkbox input "true"
click at [551, 577] on span "OK" at bounding box center [547, 574] width 14 height 12
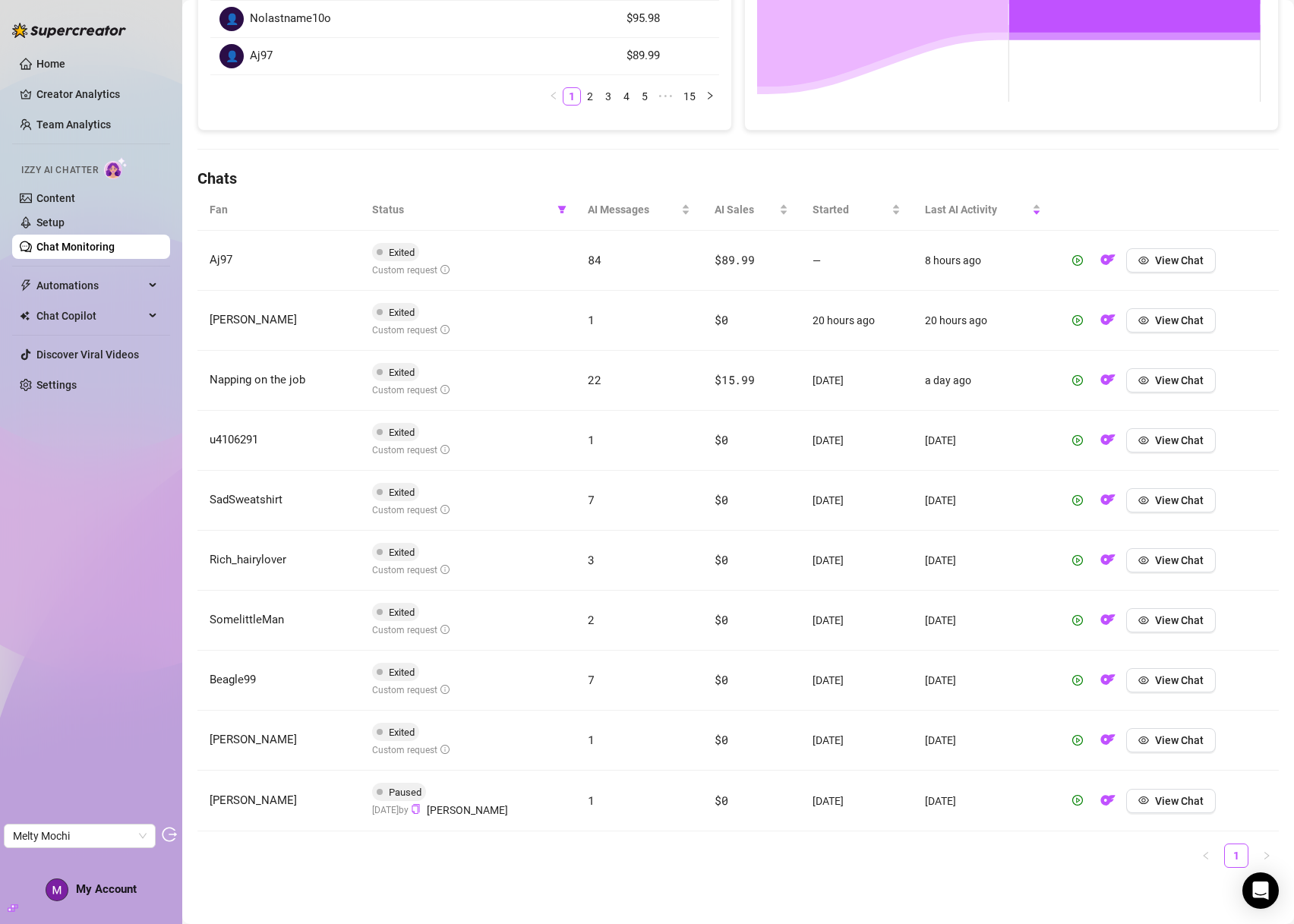
scroll to position [378, 0]
click at [558, 208] on icon "filter" at bounding box center [562, 208] width 8 height 8
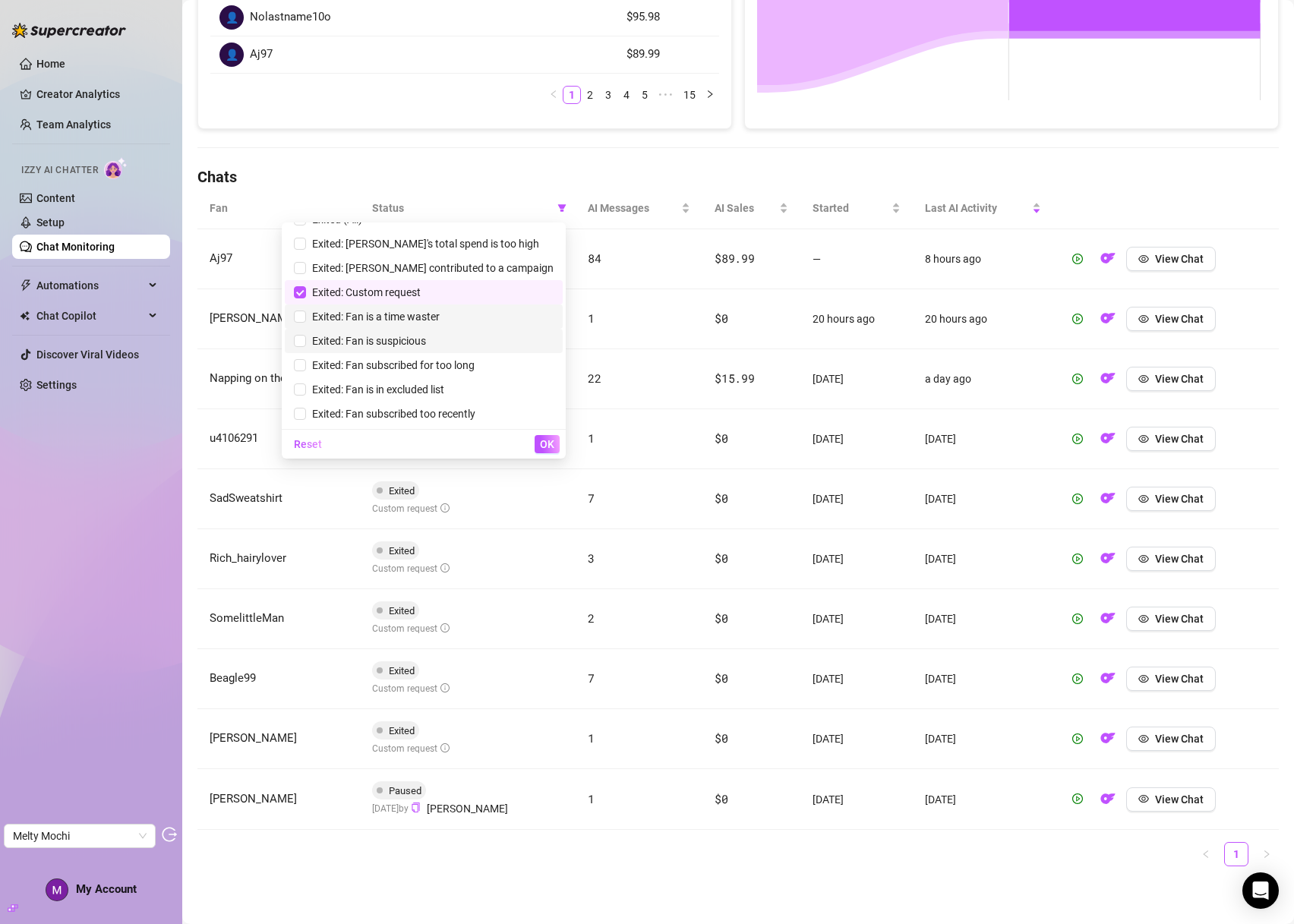
drag, startPoint x: 466, startPoint y: 338, endPoint x: 430, endPoint y: 314, distance: 43.3
click at [426, 338] on span "Exited: Fan is suspicious" at bounding box center [366, 341] width 120 height 12
checkbox input "true"
click at [421, 290] on span "Exited: Custom request" at bounding box center [364, 292] width 115 height 12
checkbox input "false"
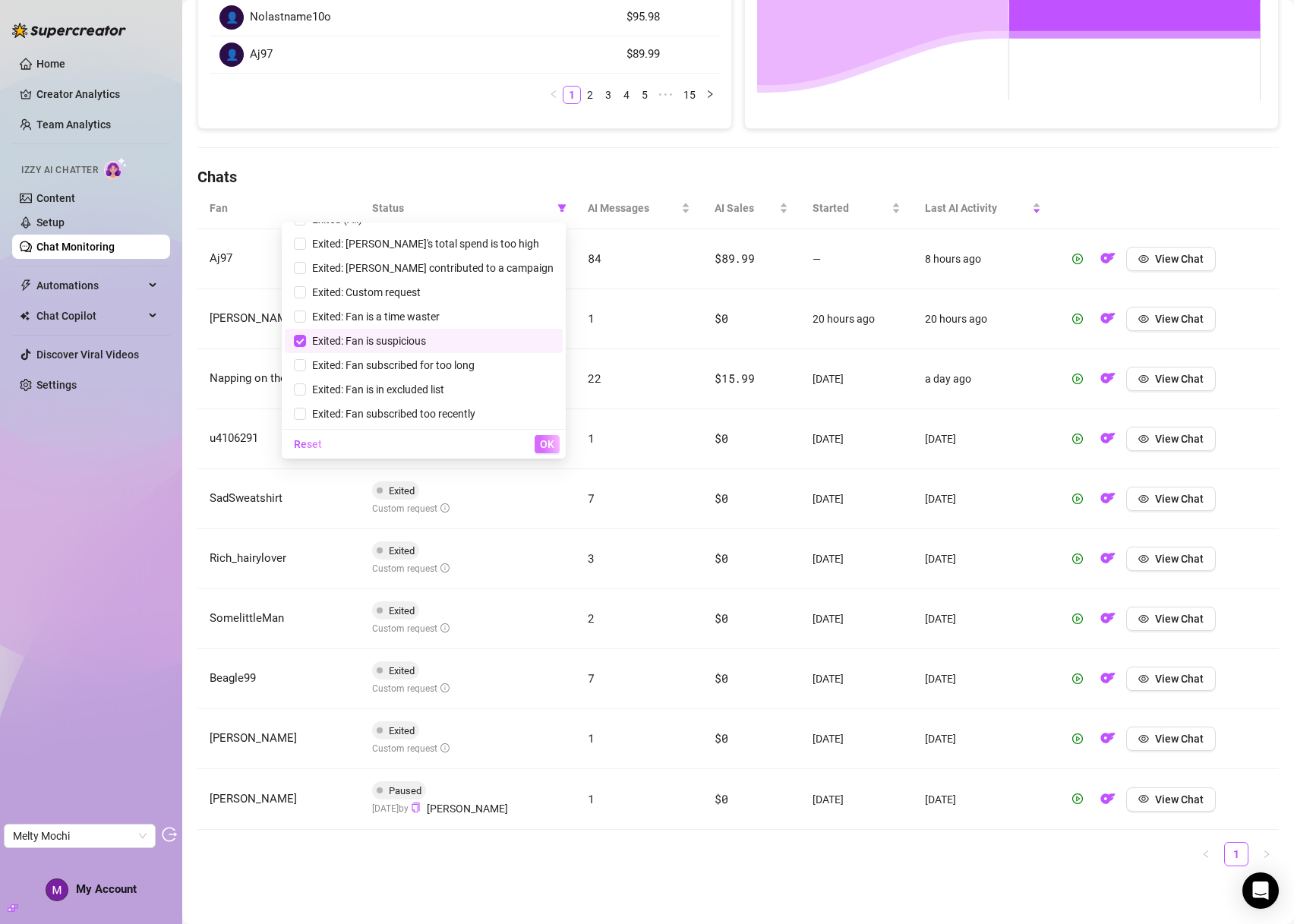
click at [541, 441] on span "OK" at bounding box center [547, 444] width 14 height 12
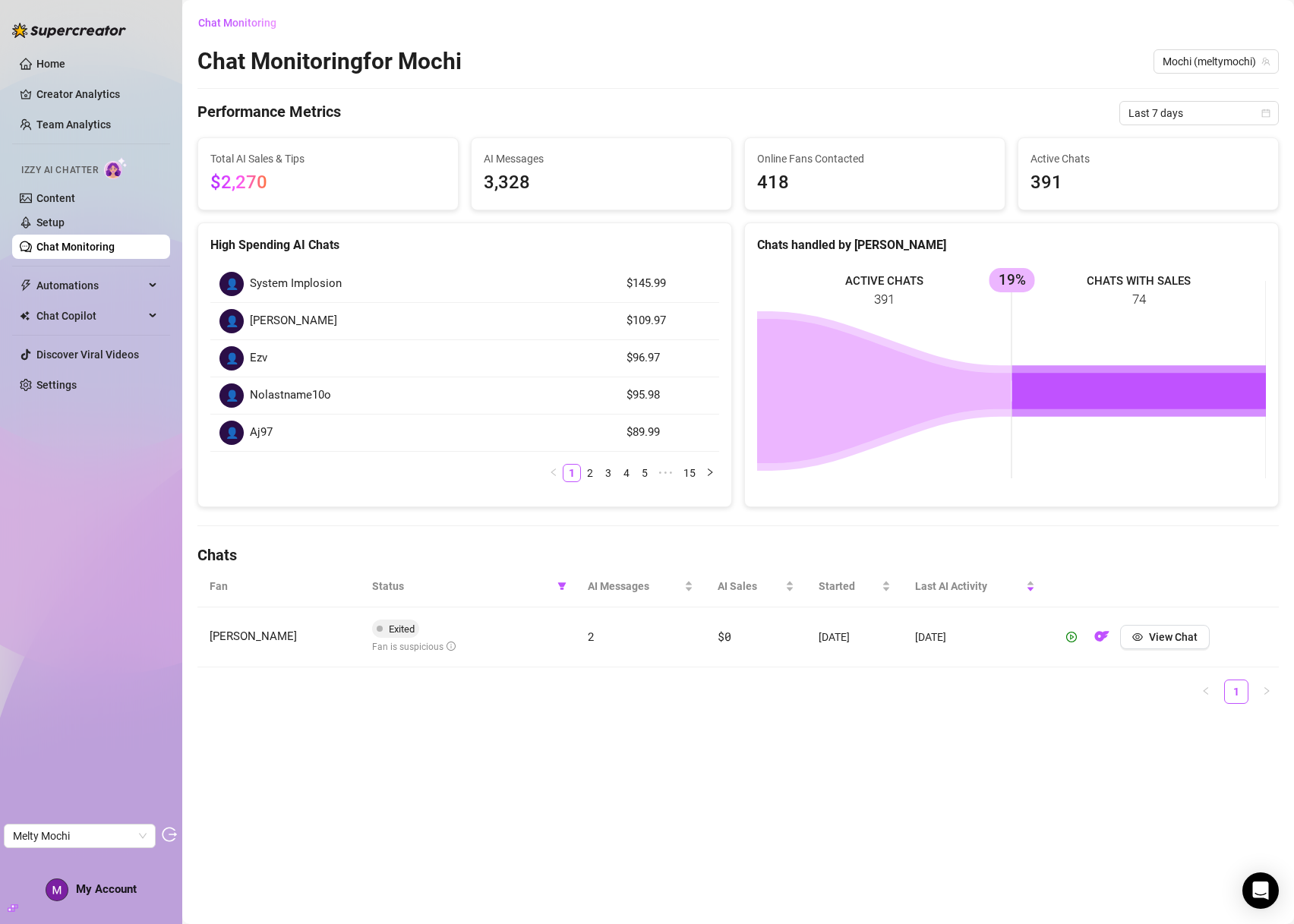
scroll to position [0, 0]
click at [1142, 638] on icon "eye" at bounding box center [1138, 637] width 11 height 11
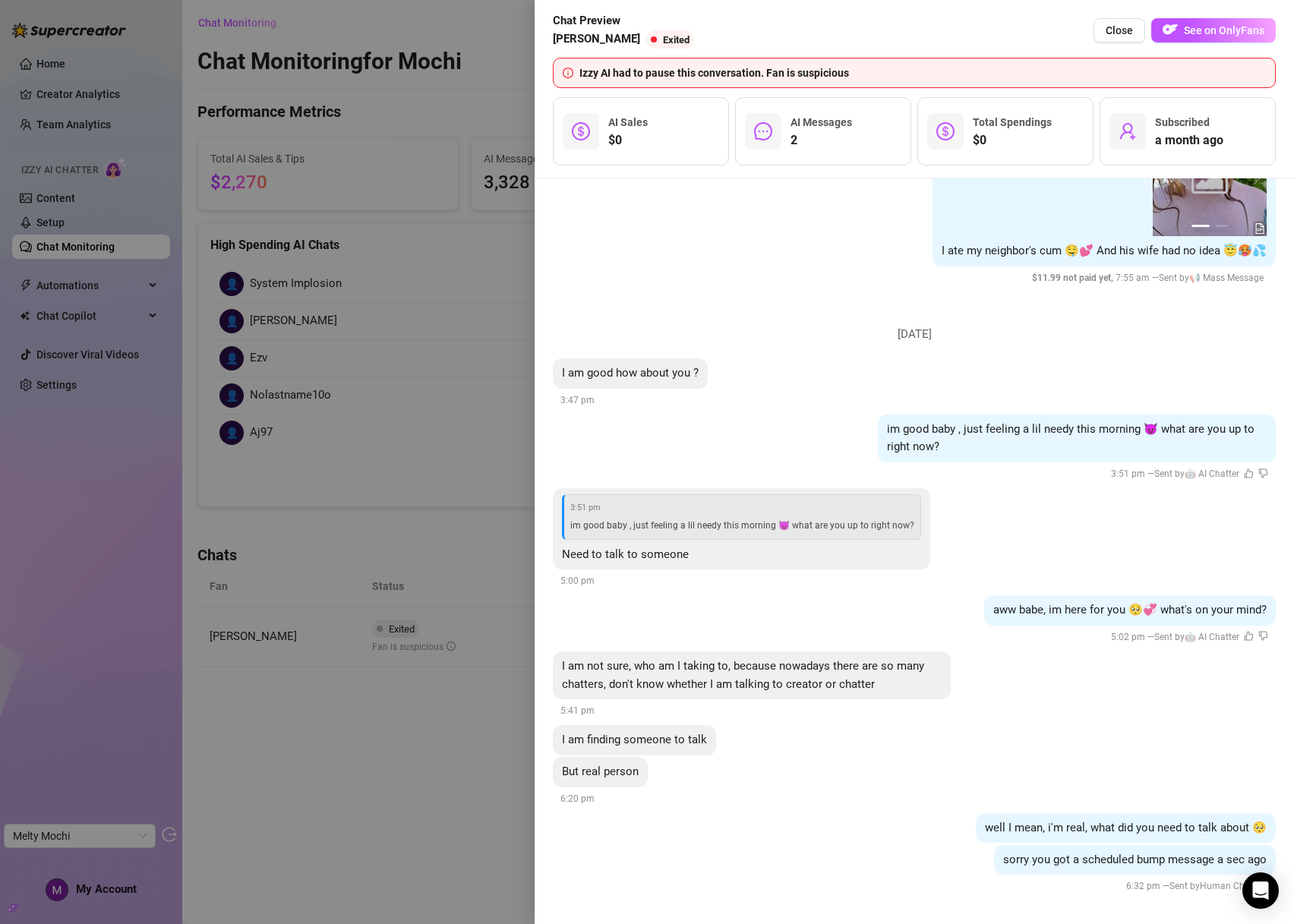
scroll to position [141, 0]
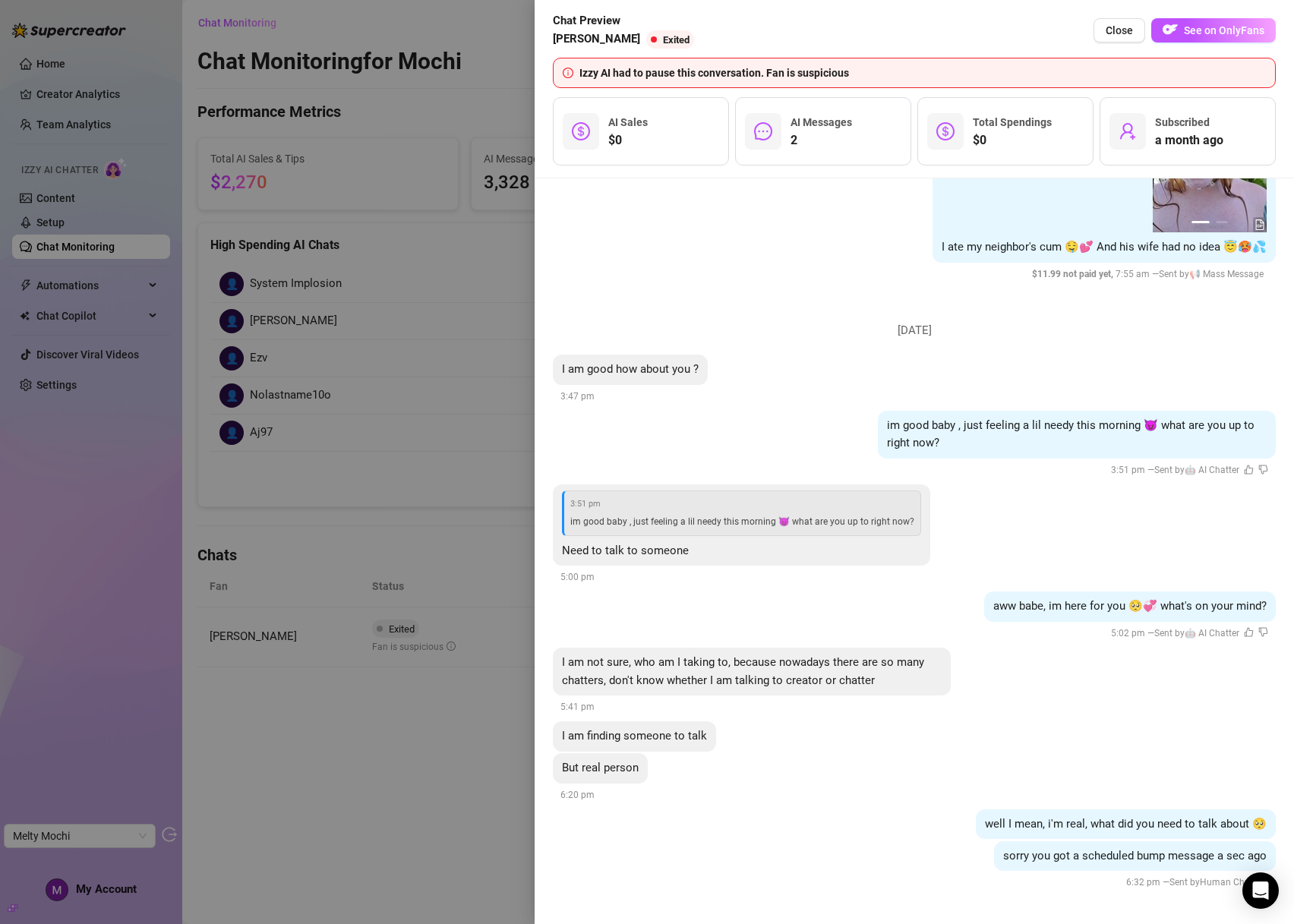
click at [358, 653] on div at bounding box center [647, 462] width 1294 height 924
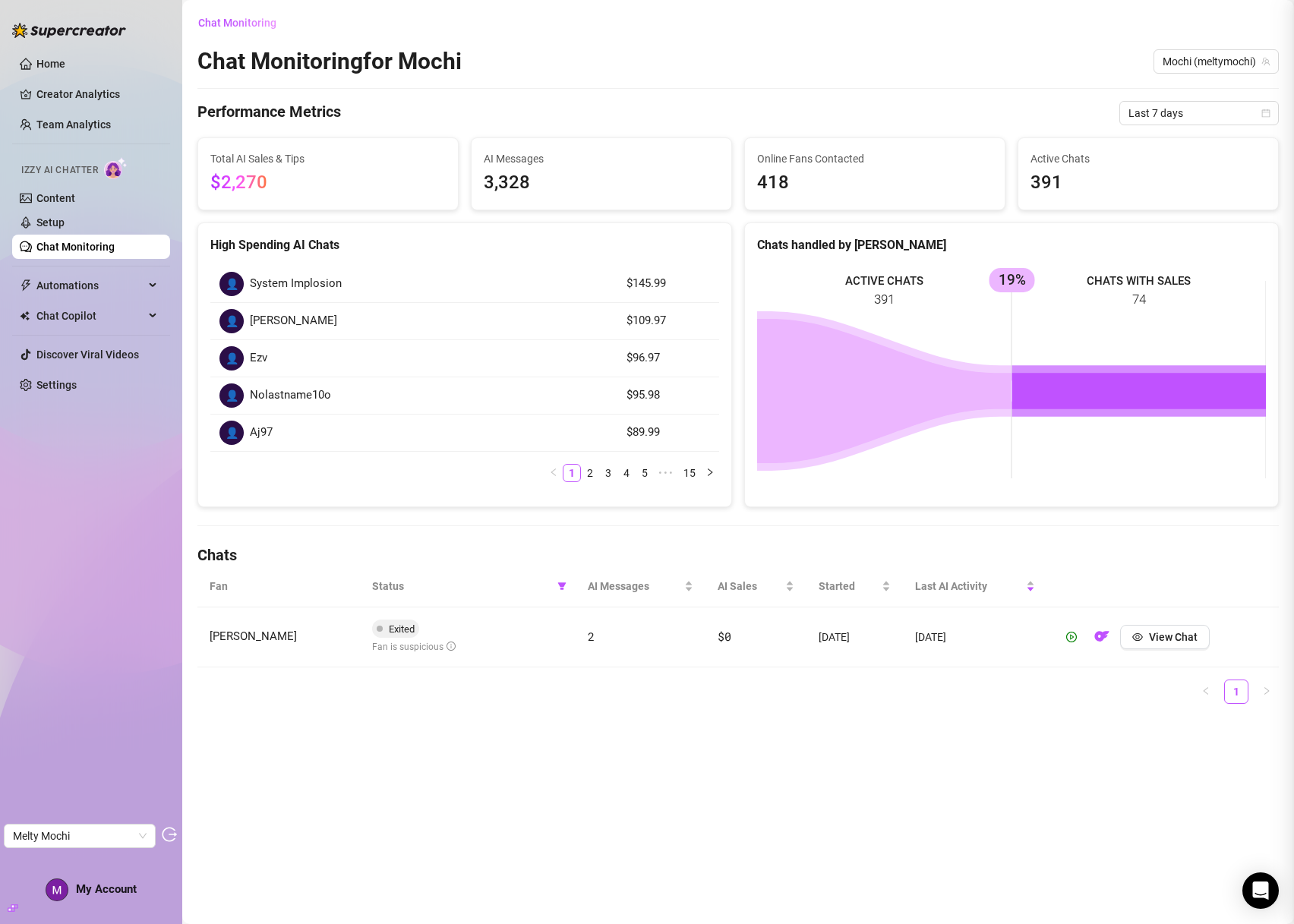
scroll to position [0, 0]
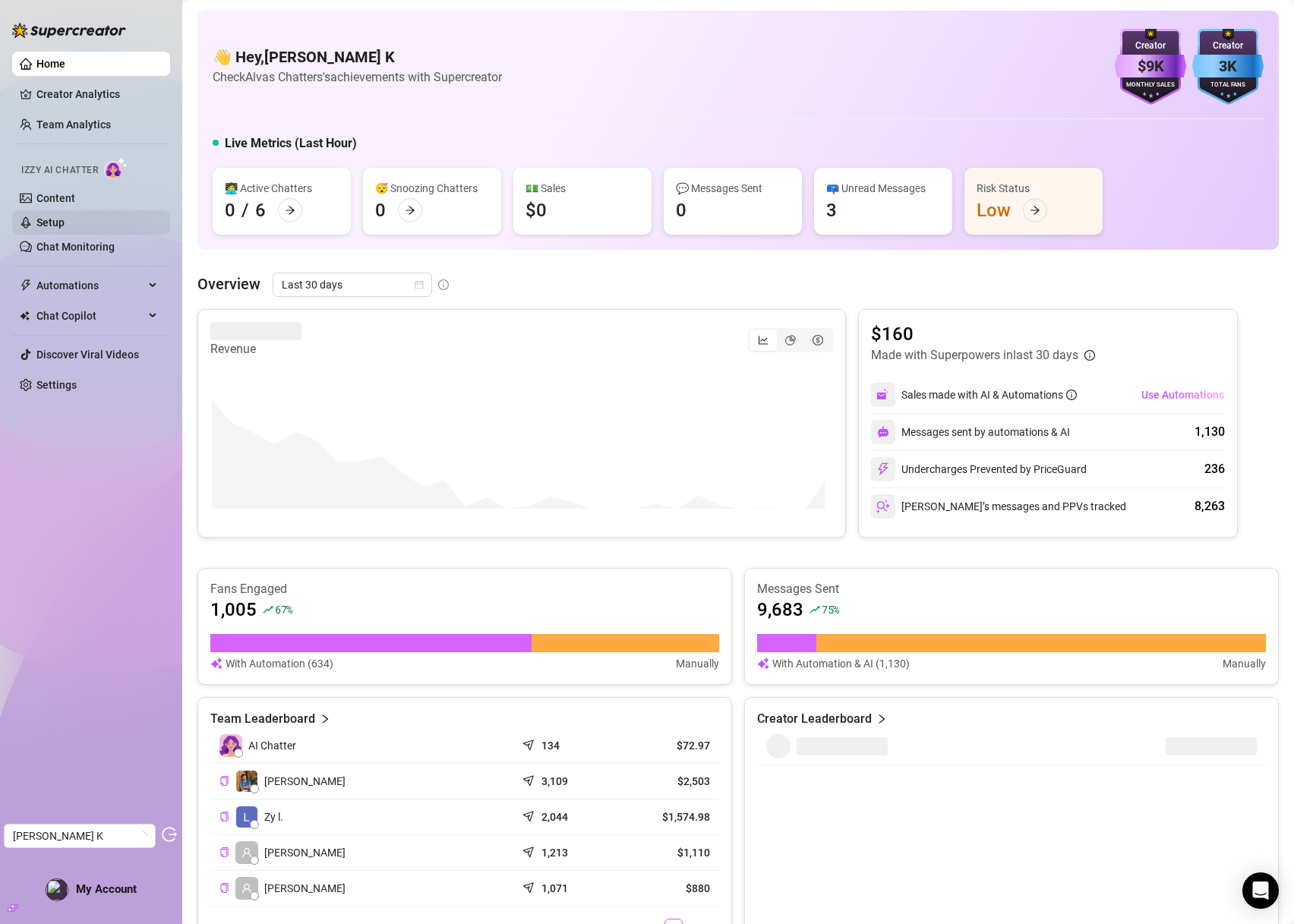
click at [64, 219] on link "Setup" at bounding box center [50, 222] width 28 height 12
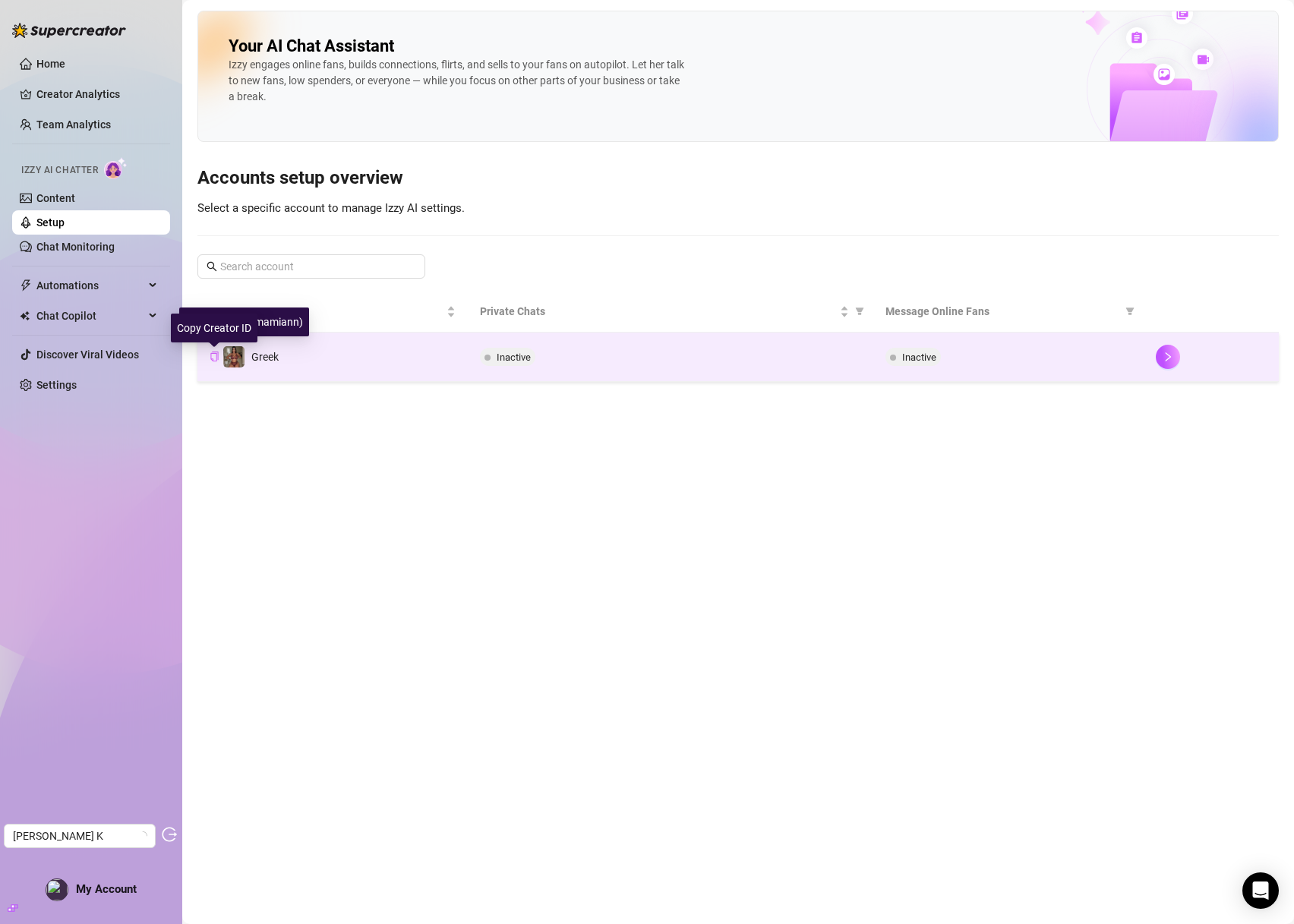
click at [214, 360] on icon "copy" at bounding box center [214, 357] width 10 height 10
click at [391, 358] on td "Greek" at bounding box center [333, 357] width 270 height 49
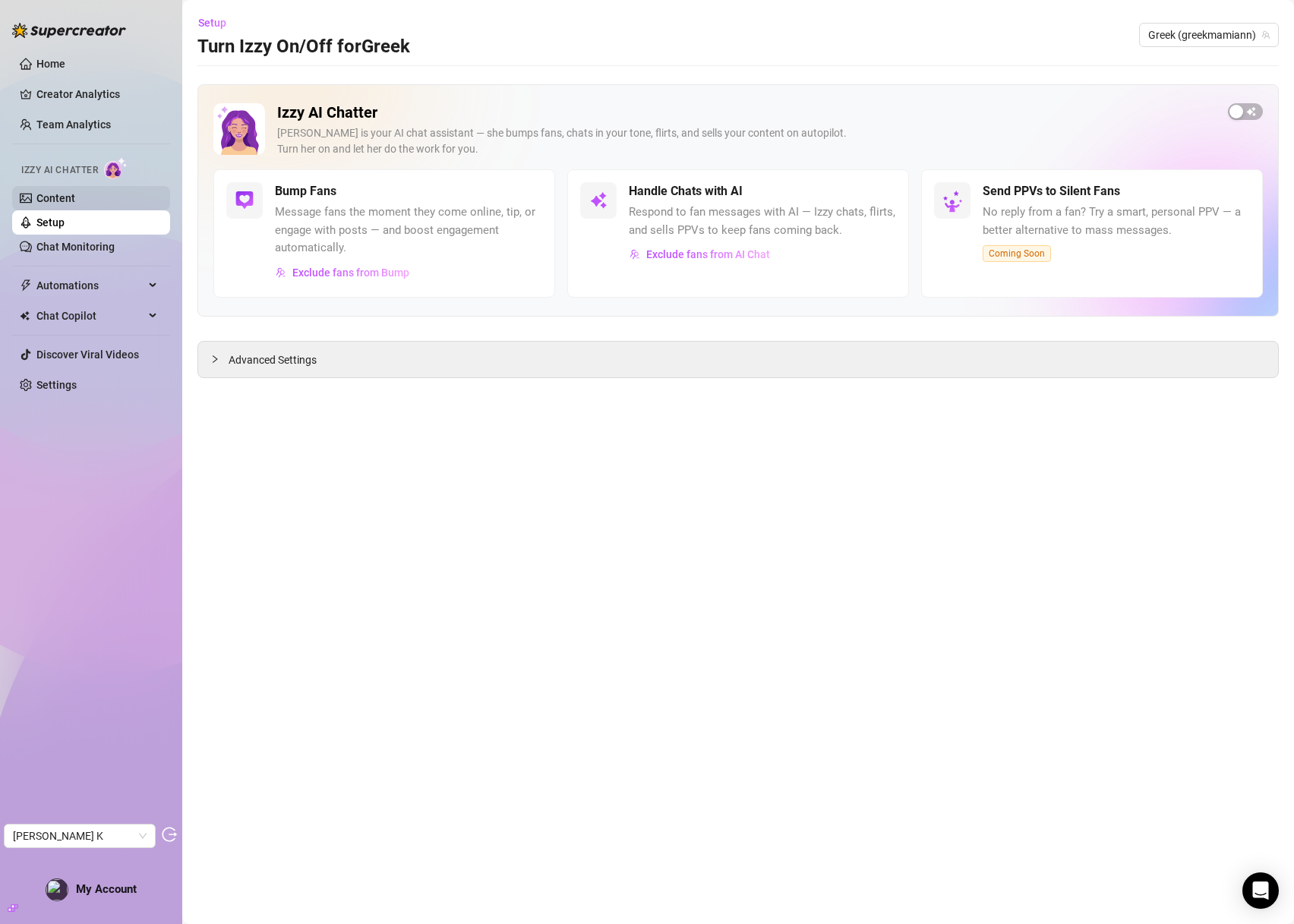
click at [62, 195] on link "Content" at bounding box center [56, 198] width 39 height 12
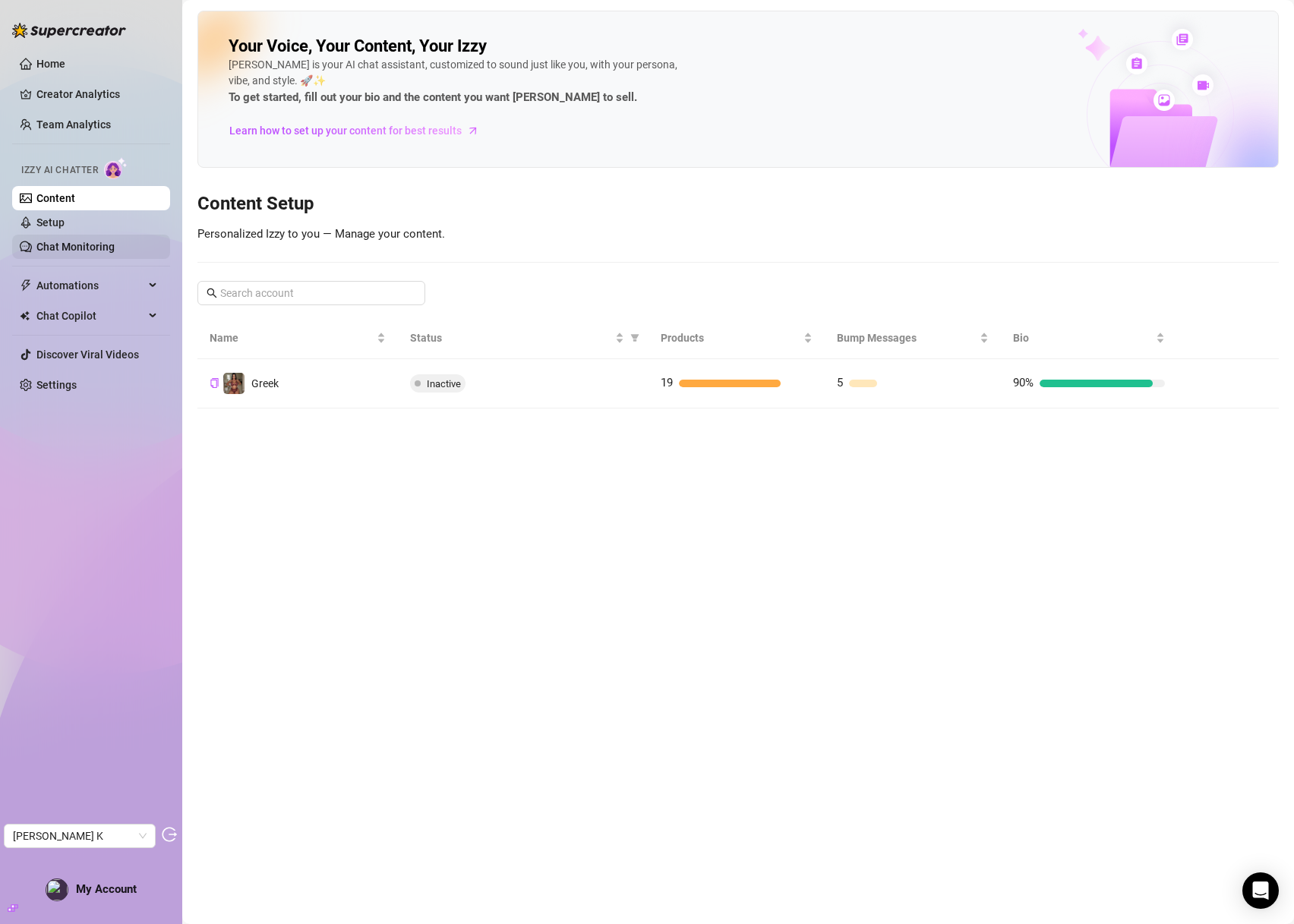
click at [107, 246] on link "Chat Monitoring" at bounding box center [75, 246] width 79 height 12
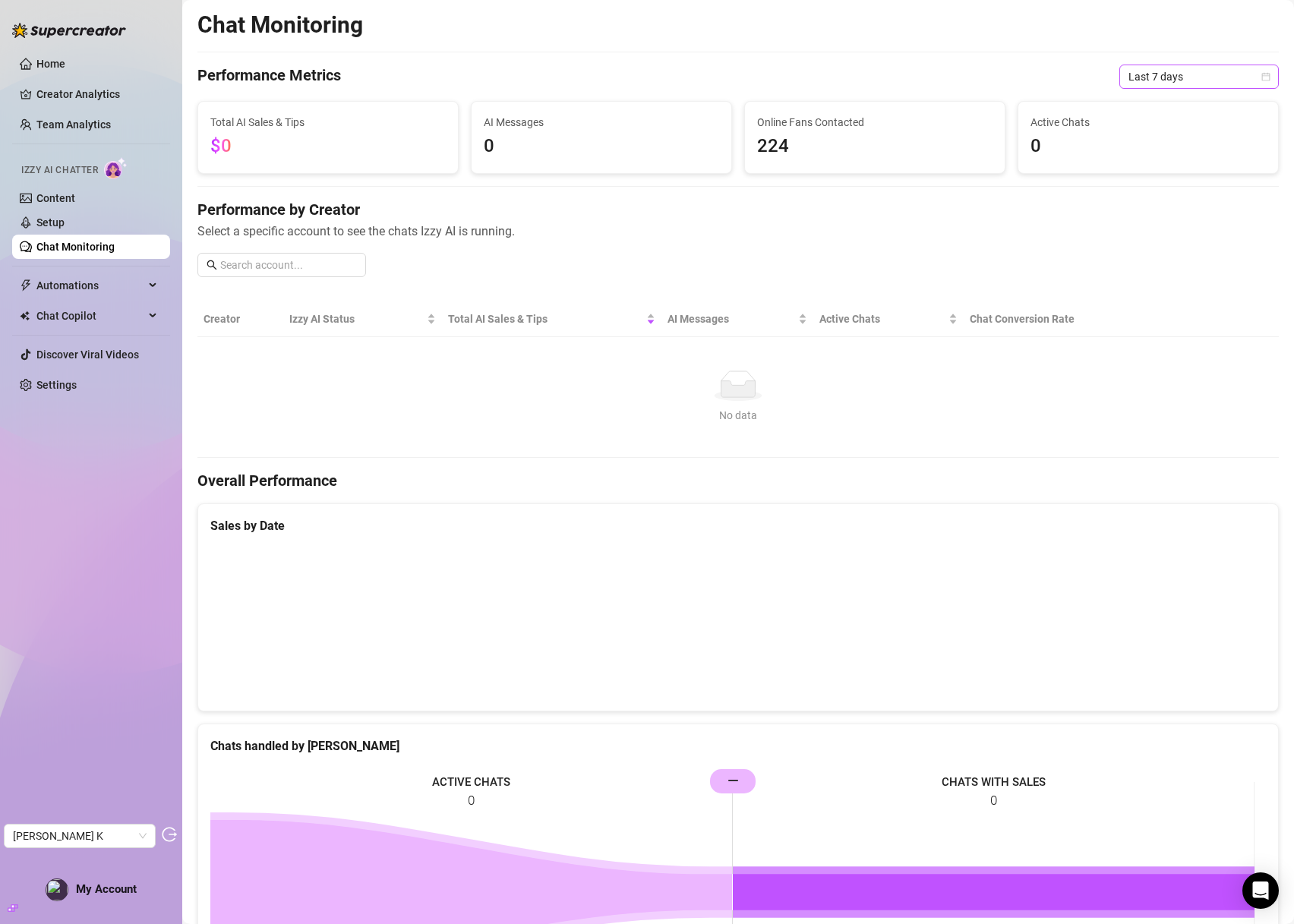
click at [1167, 86] on span "Last 7 days" at bounding box center [1199, 76] width 141 height 23
click at [1166, 181] on div "Last 90 days" at bounding box center [1188, 180] width 135 height 17
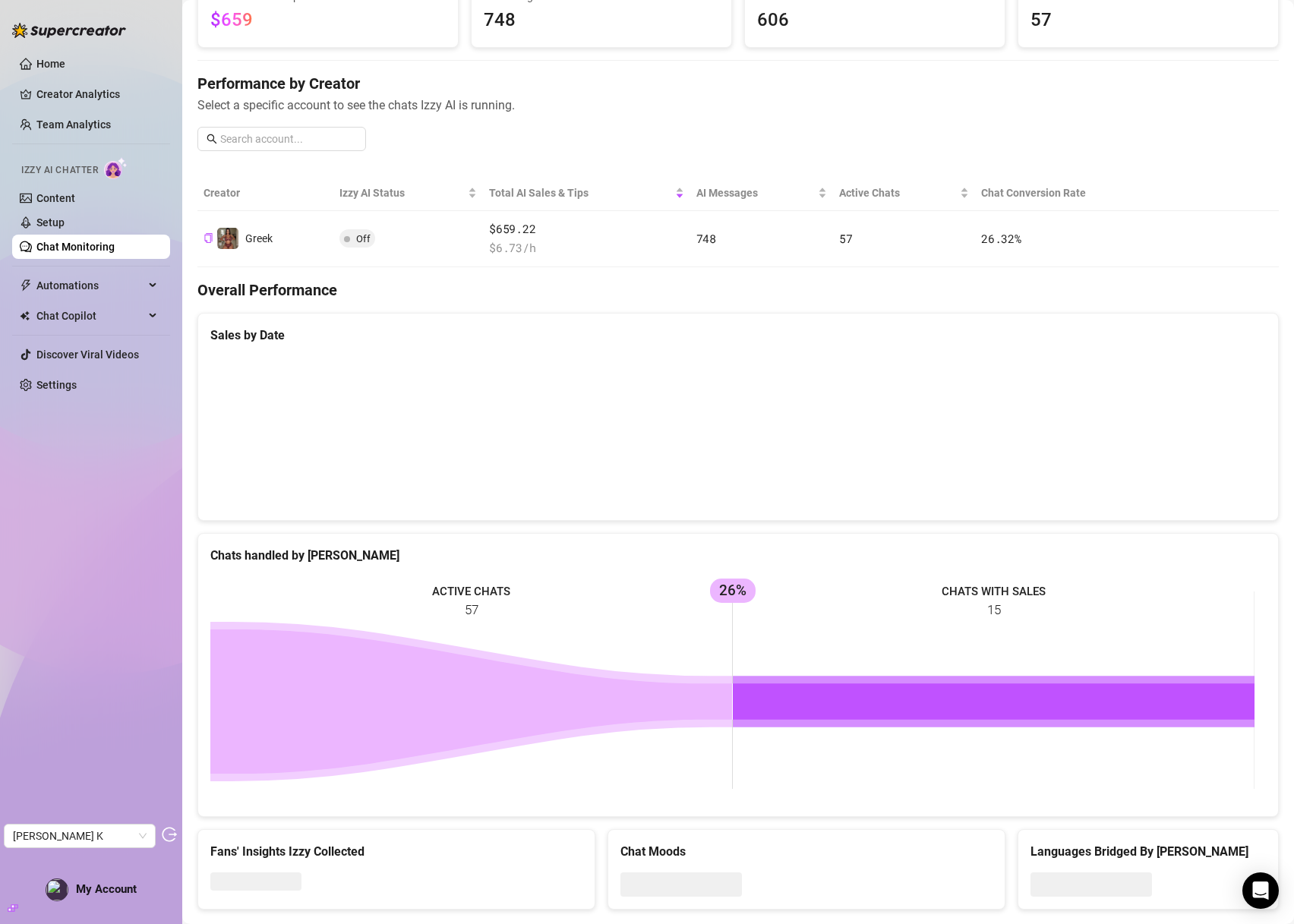
scroll to position [157, 0]
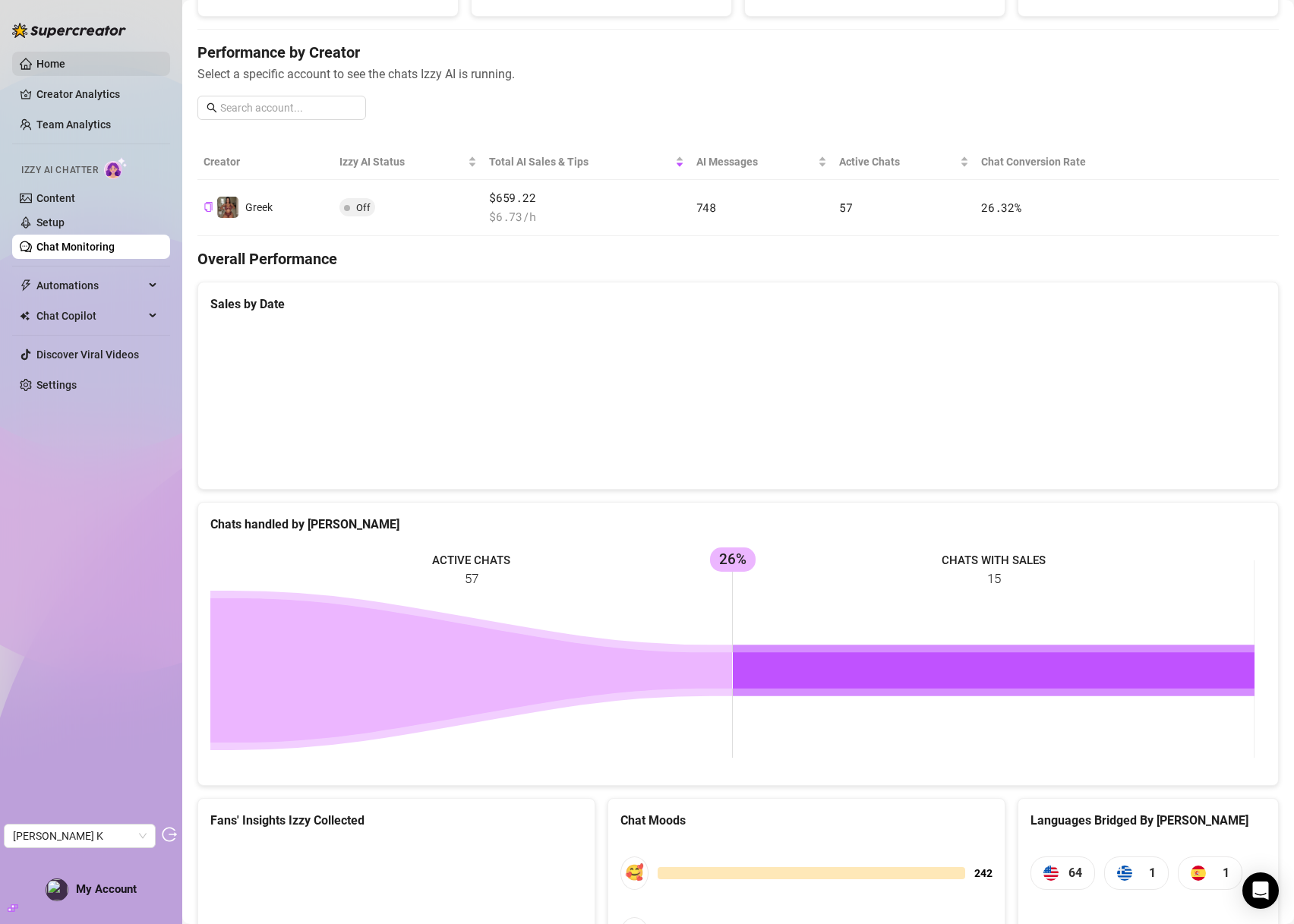
click at [59, 57] on link "Home" at bounding box center [51, 63] width 29 height 12
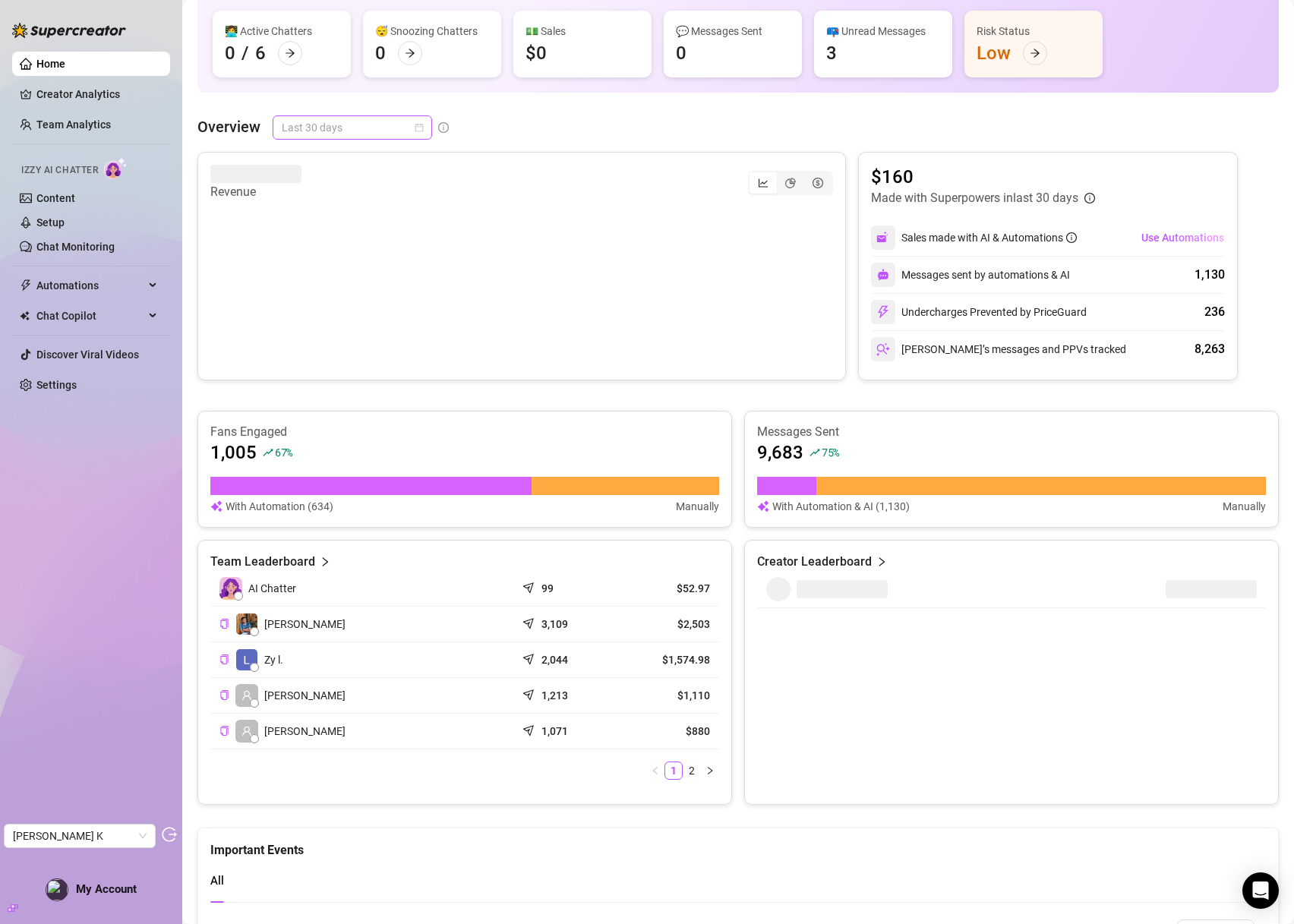
click at [282, 128] on span "Last 30 days" at bounding box center [352, 127] width 141 height 23
click at [360, 225] on div "Last 90 days" at bounding box center [352, 231] width 135 height 17
click at [72, 261] on ul "Home Creator Analytics Team Analytics Izzy AI Chatter Content Setup Chat Monito…" at bounding box center [90, 224] width 158 height 358
click at [73, 251] on link "Chat Monitoring" at bounding box center [75, 246] width 79 height 12
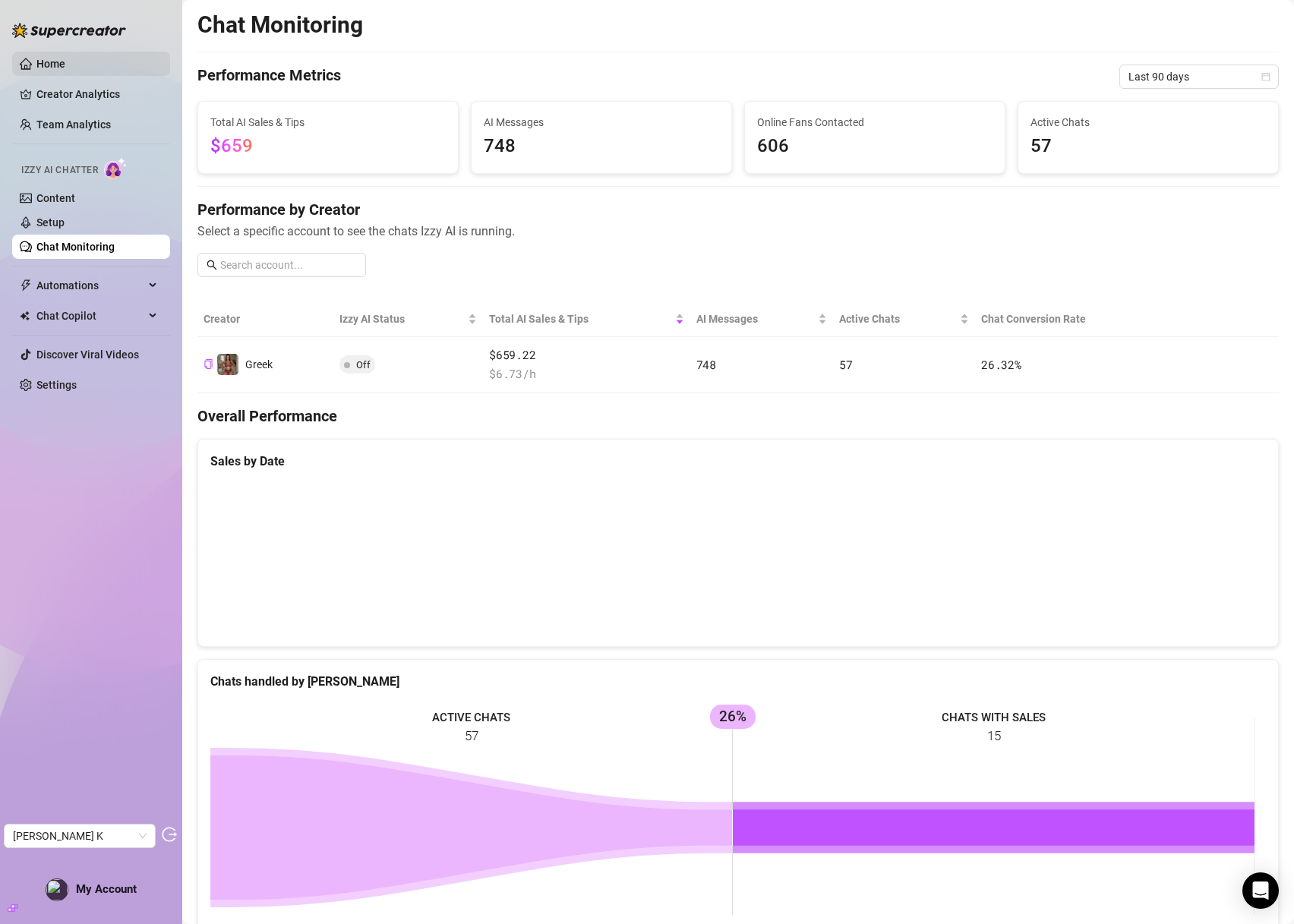
click at [65, 68] on link "Home" at bounding box center [51, 63] width 29 height 12
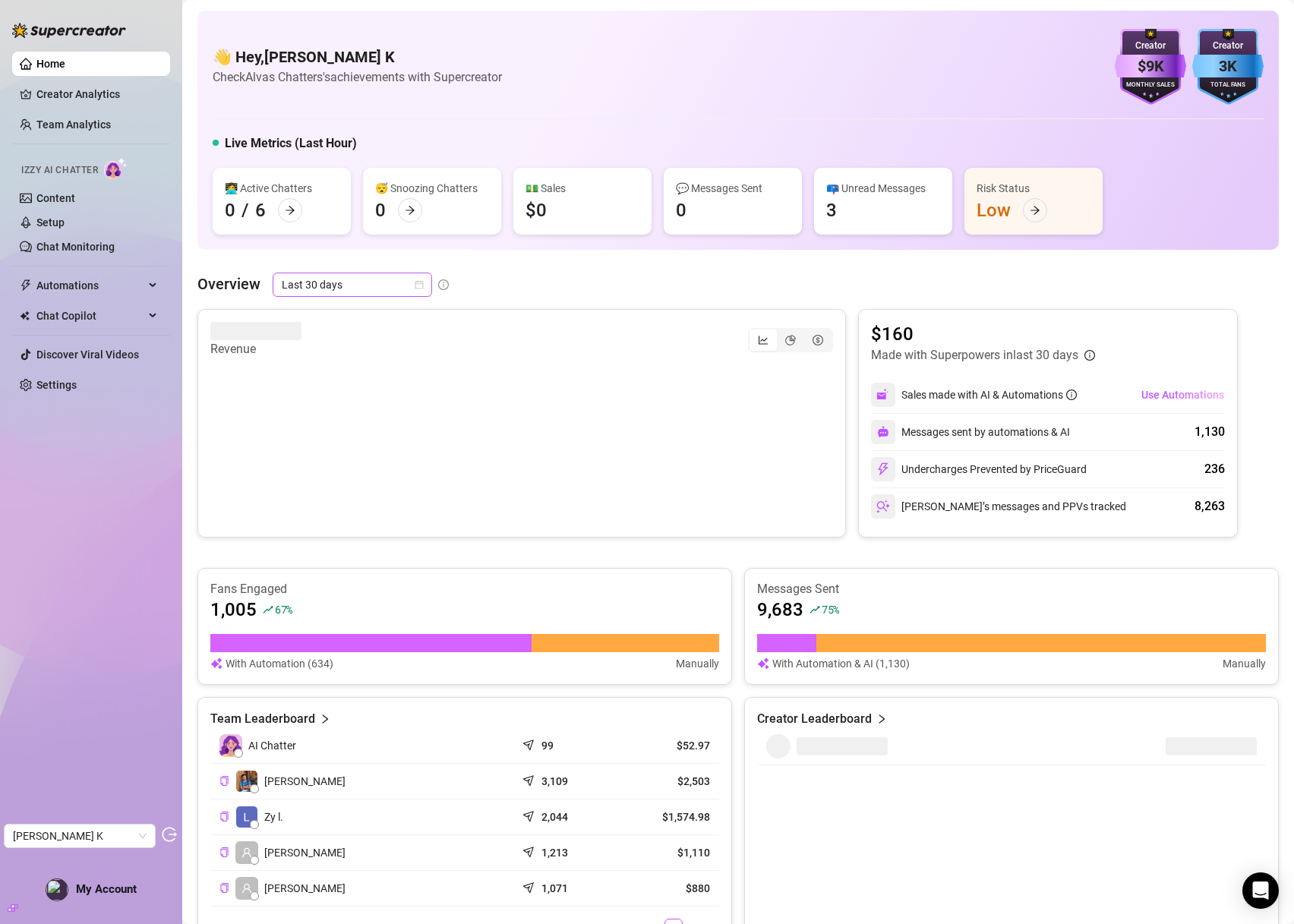
click at [335, 278] on span "Last 30 days" at bounding box center [352, 284] width 141 height 23
click at [344, 383] on div "Last 90 days" at bounding box center [352, 388] width 135 height 17
click at [93, 240] on link "Chat Monitoring" at bounding box center [75, 246] width 79 height 12
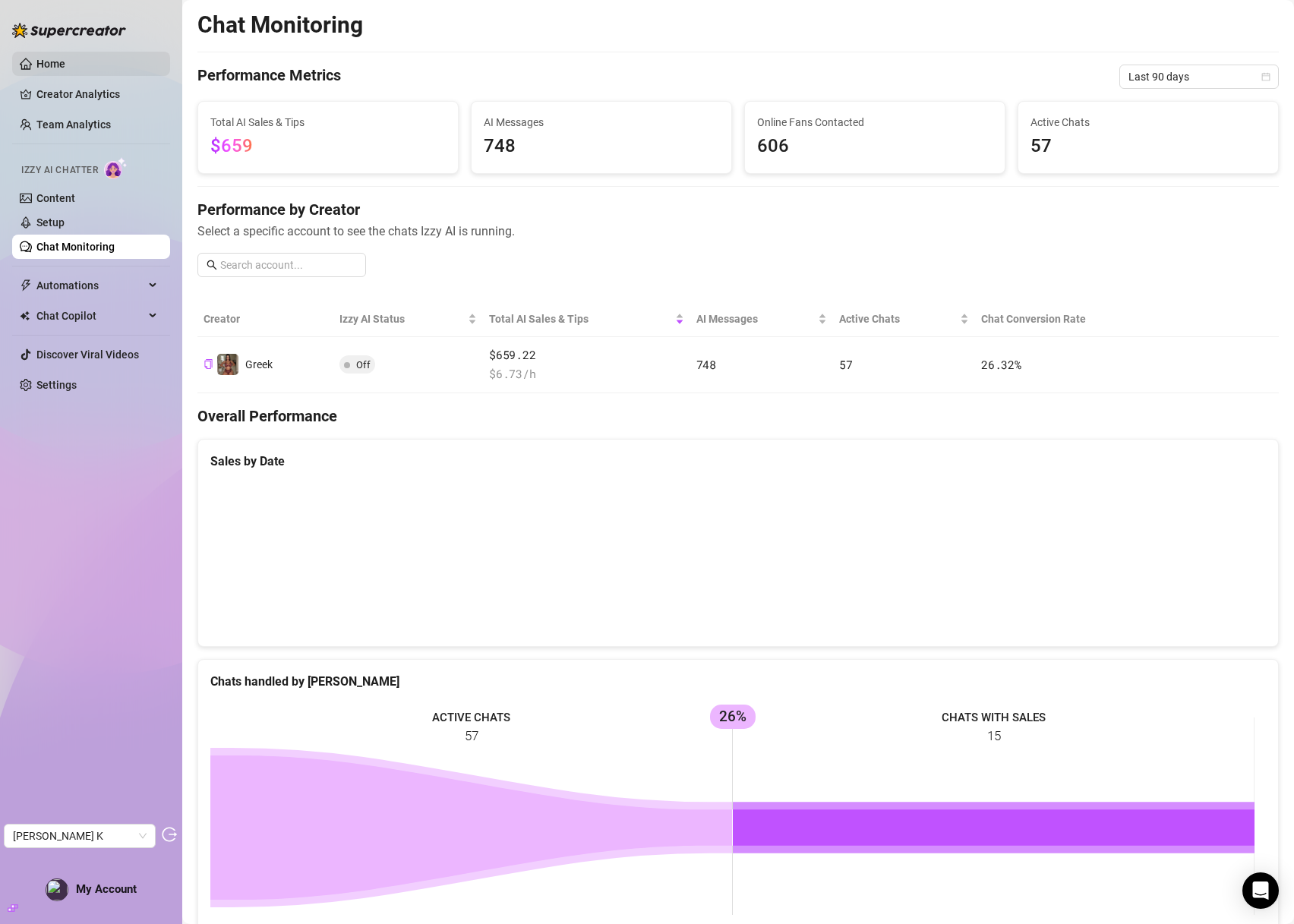
click at [65, 69] on link "Home" at bounding box center [51, 63] width 29 height 12
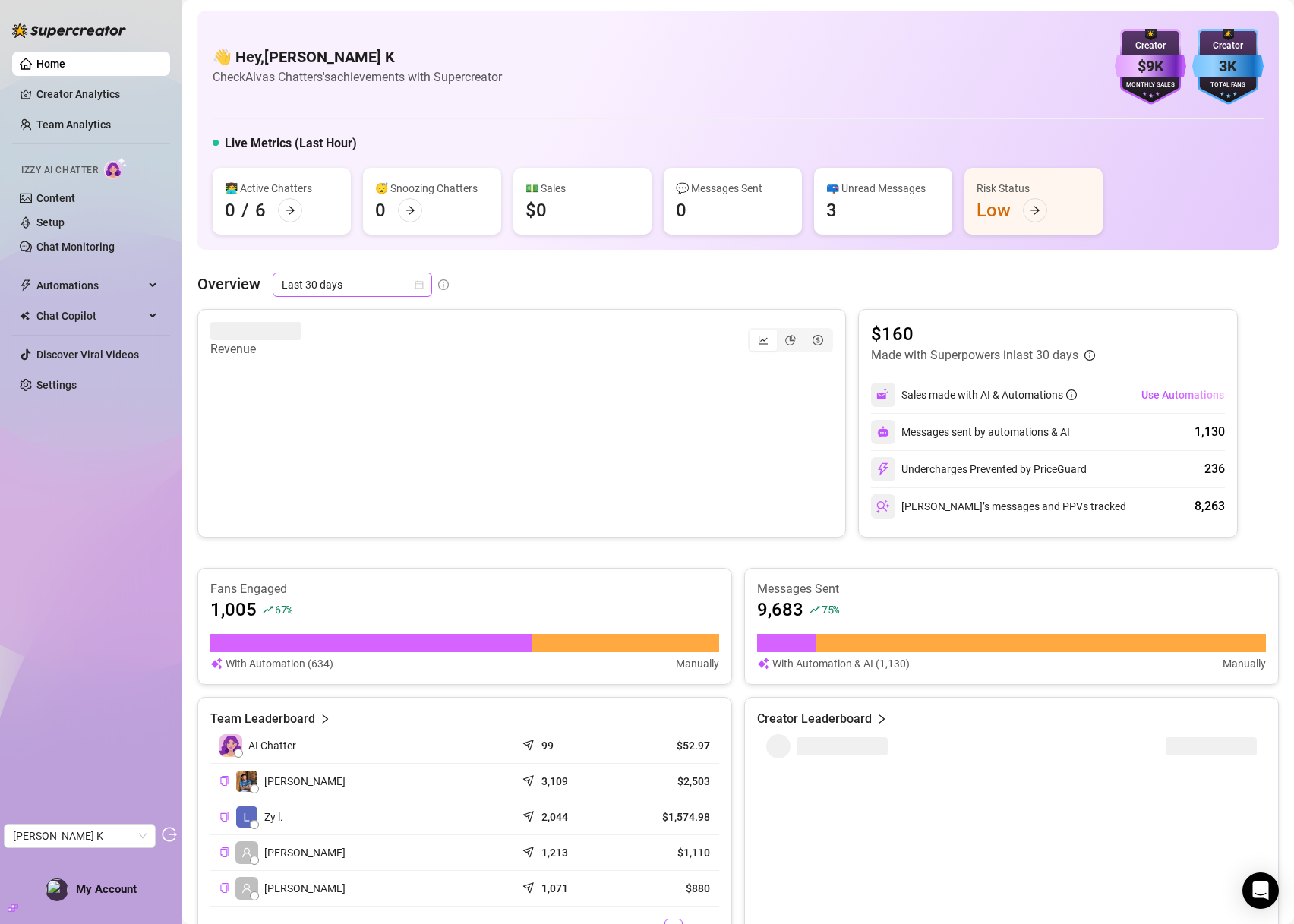
click at [361, 287] on span "Last 30 days" at bounding box center [352, 284] width 141 height 23
click at [388, 383] on div "Last 90 days" at bounding box center [352, 388] width 135 height 17
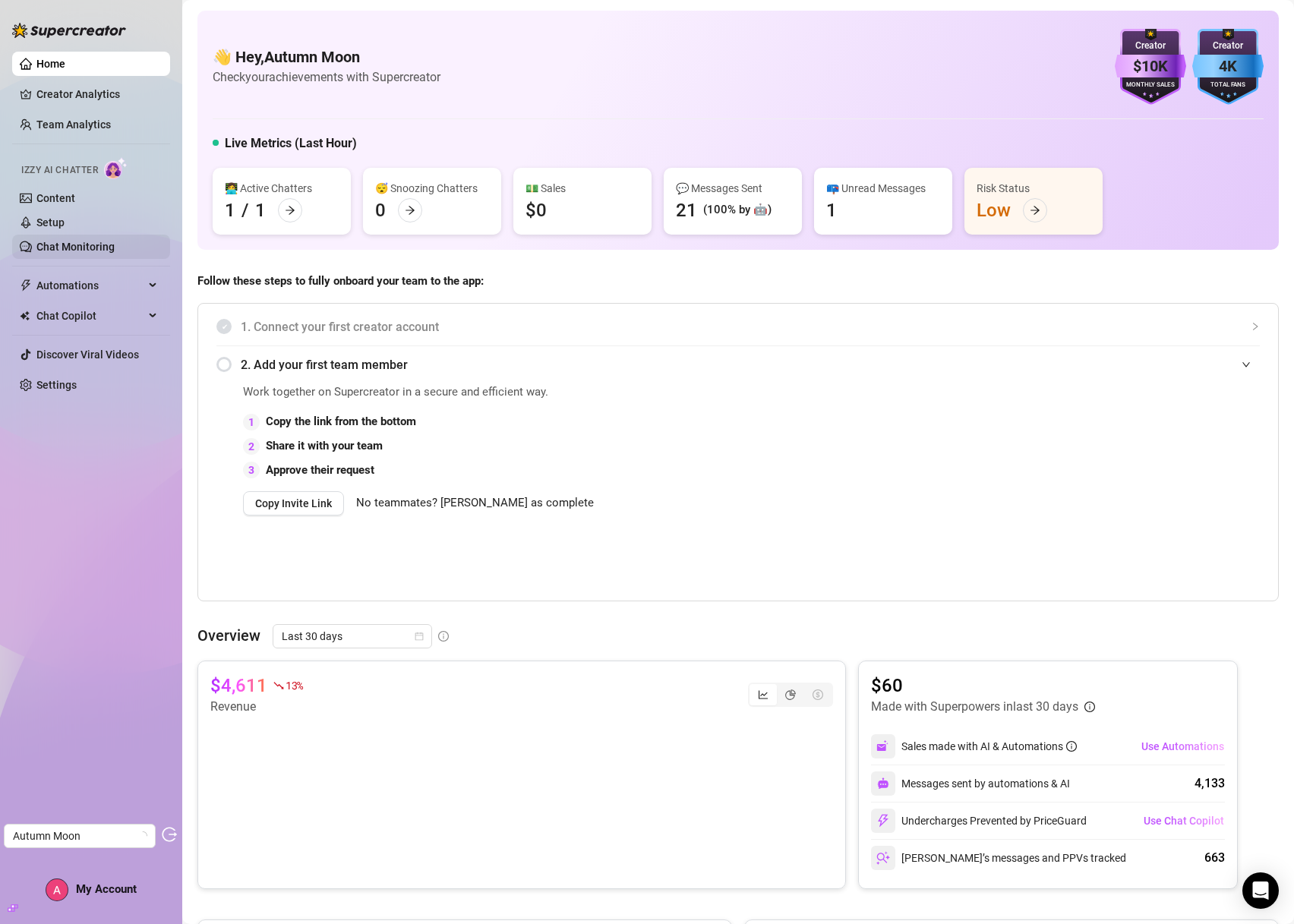
click at [77, 252] on link "Chat Monitoring" at bounding box center [75, 246] width 79 height 12
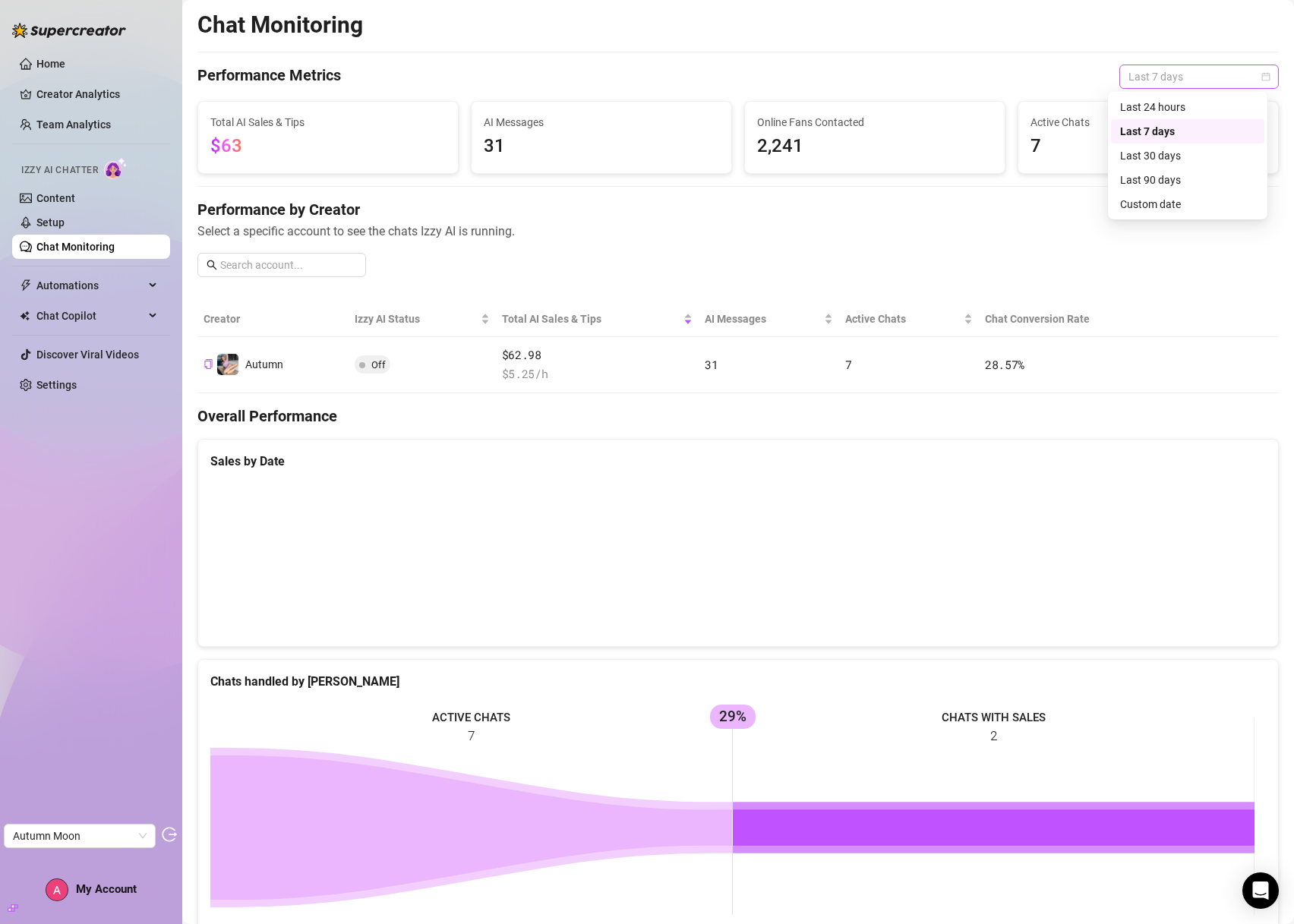
click at [1156, 73] on span "Last 7 days" at bounding box center [1199, 76] width 141 height 23
click at [1173, 187] on div "Last 90 days" at bounding box center [1188, 180] width 135 height 17
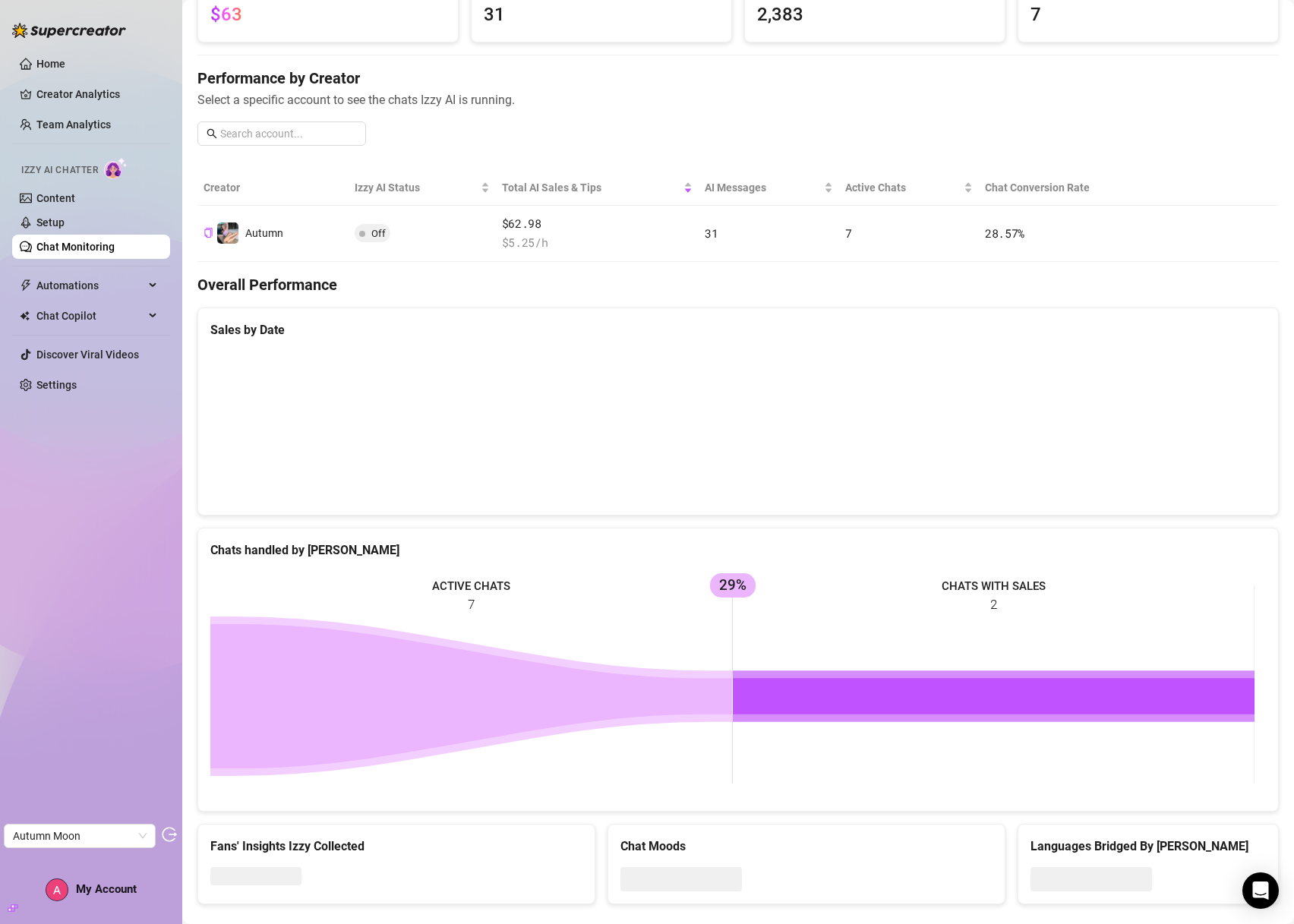
scroll to position [157, 0]
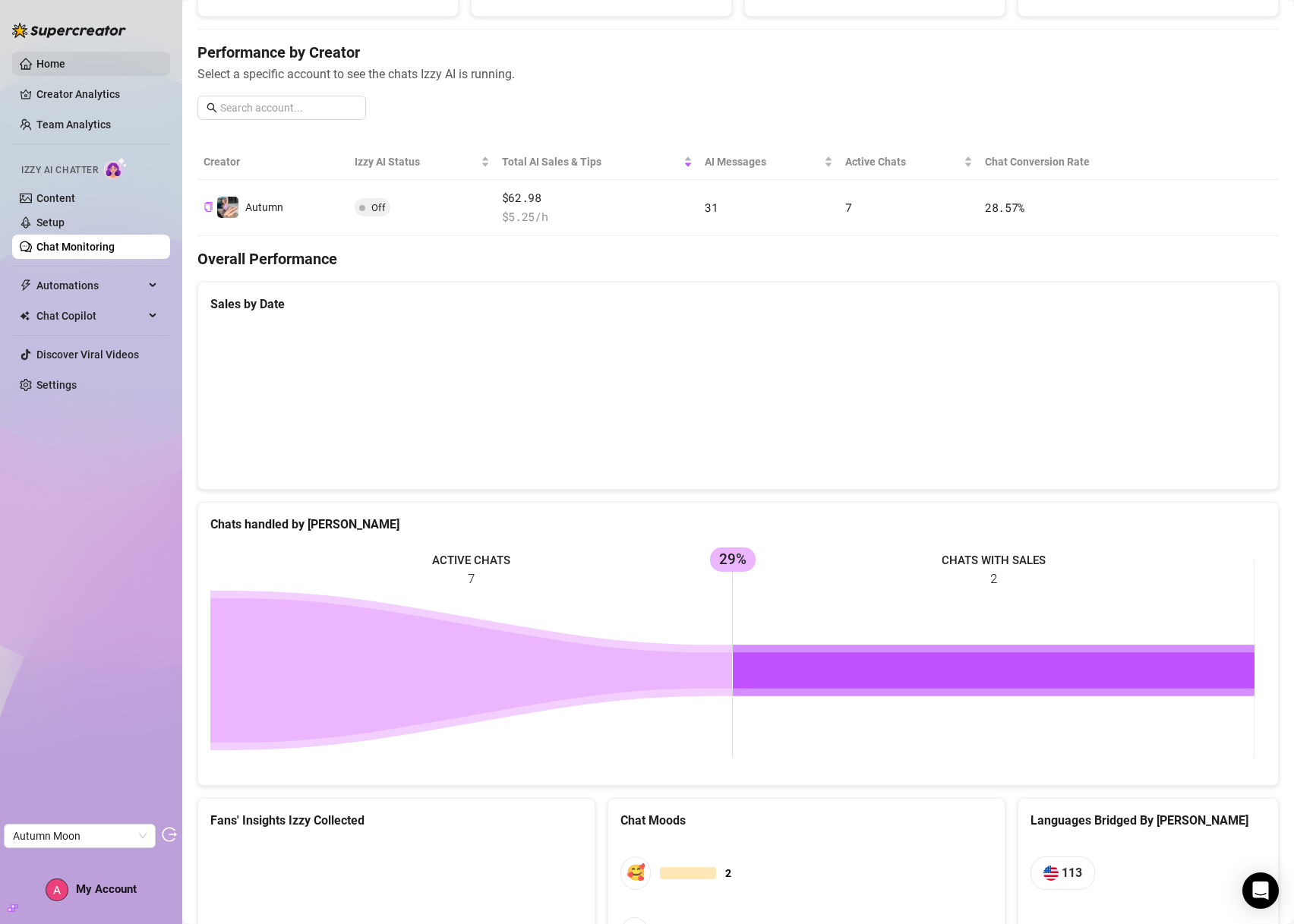
click at [64, 65] on link "Home" at bounding box center [51, 63] width 29 height 12
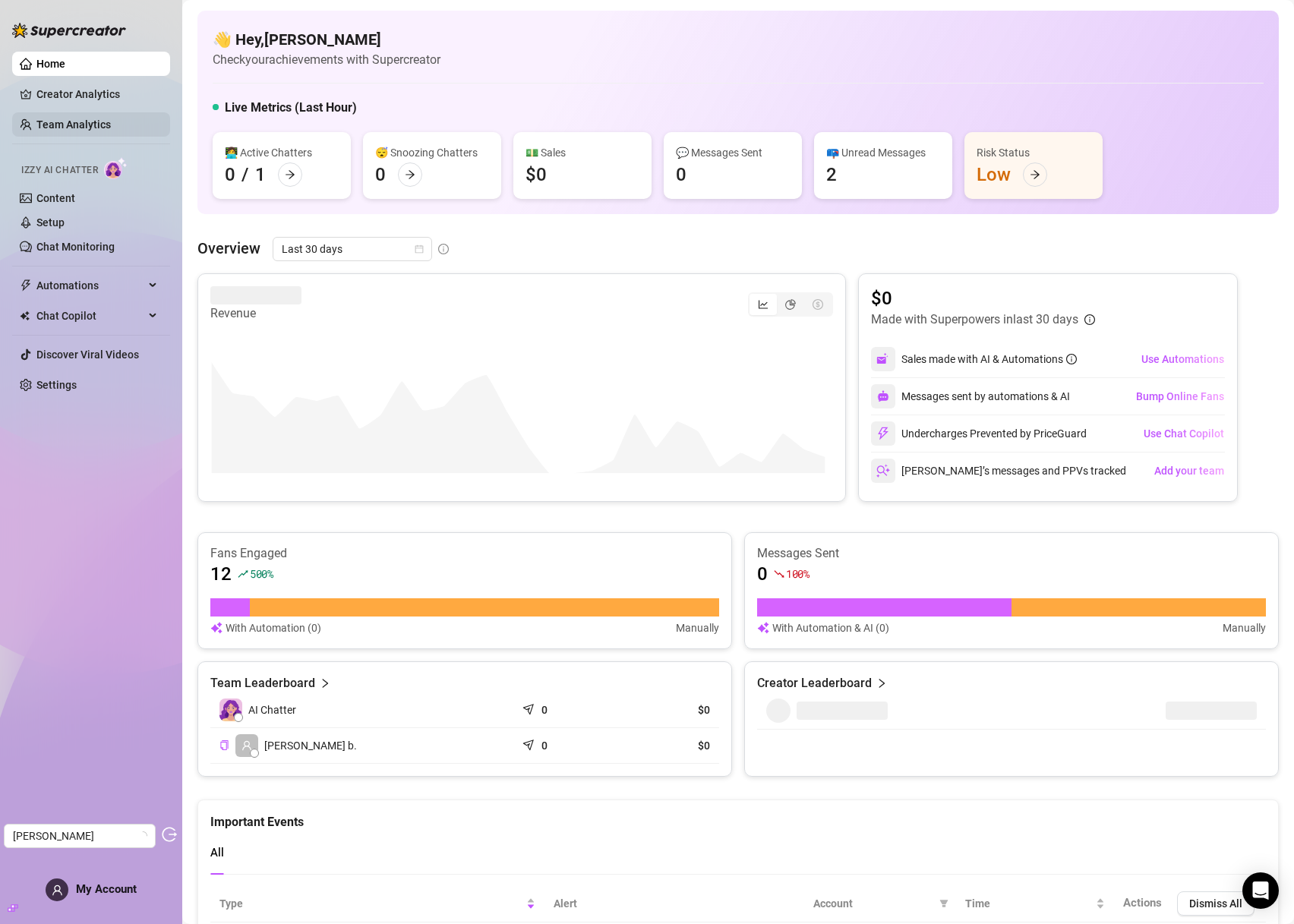
click at [84, 127] on link "Team Analytics" at bounding box center [73, 124] width 74 height 12
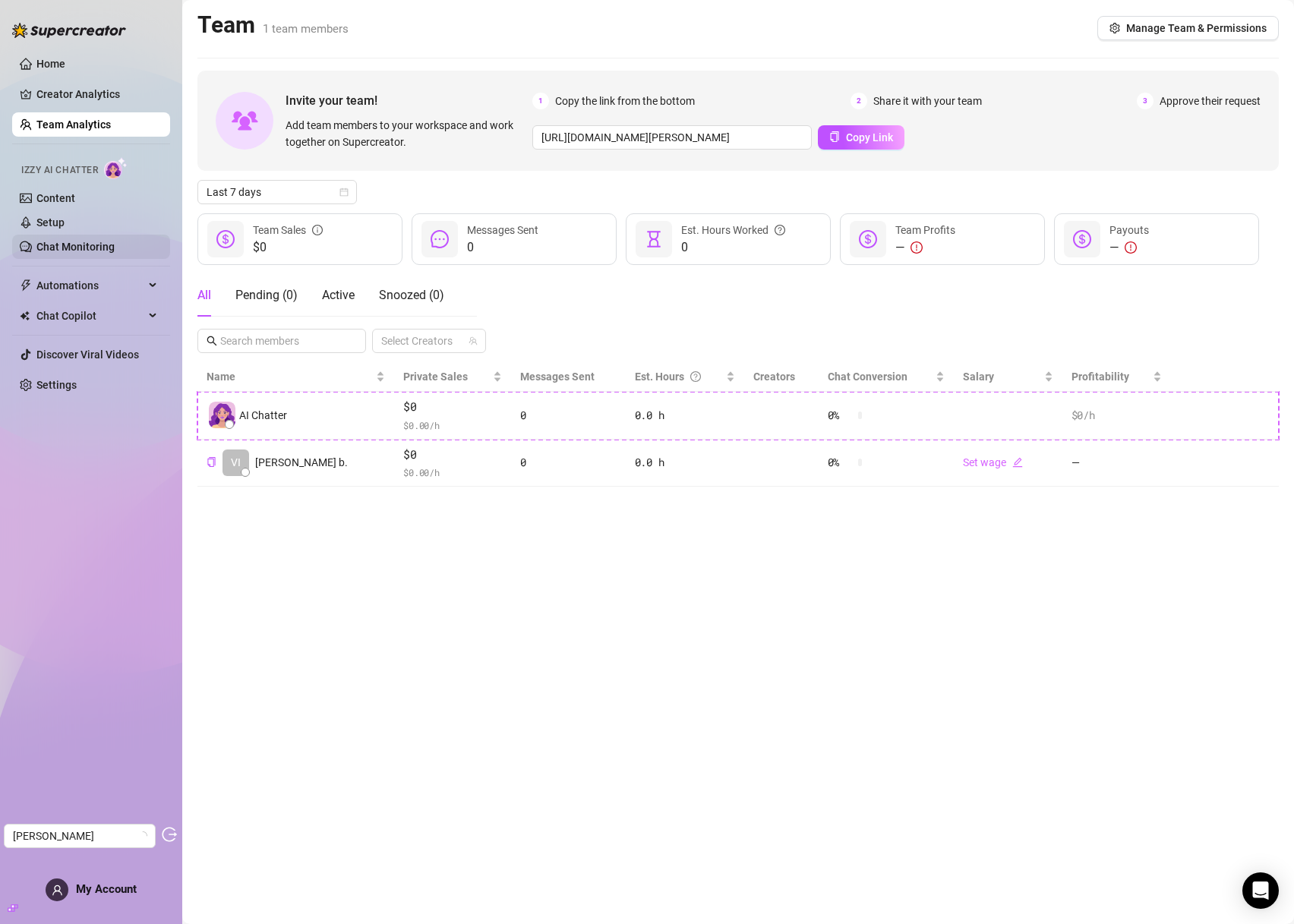
click at [84, 246] on link "Chat Monitoring" at bounding box center [75, 246] width 79 height 12
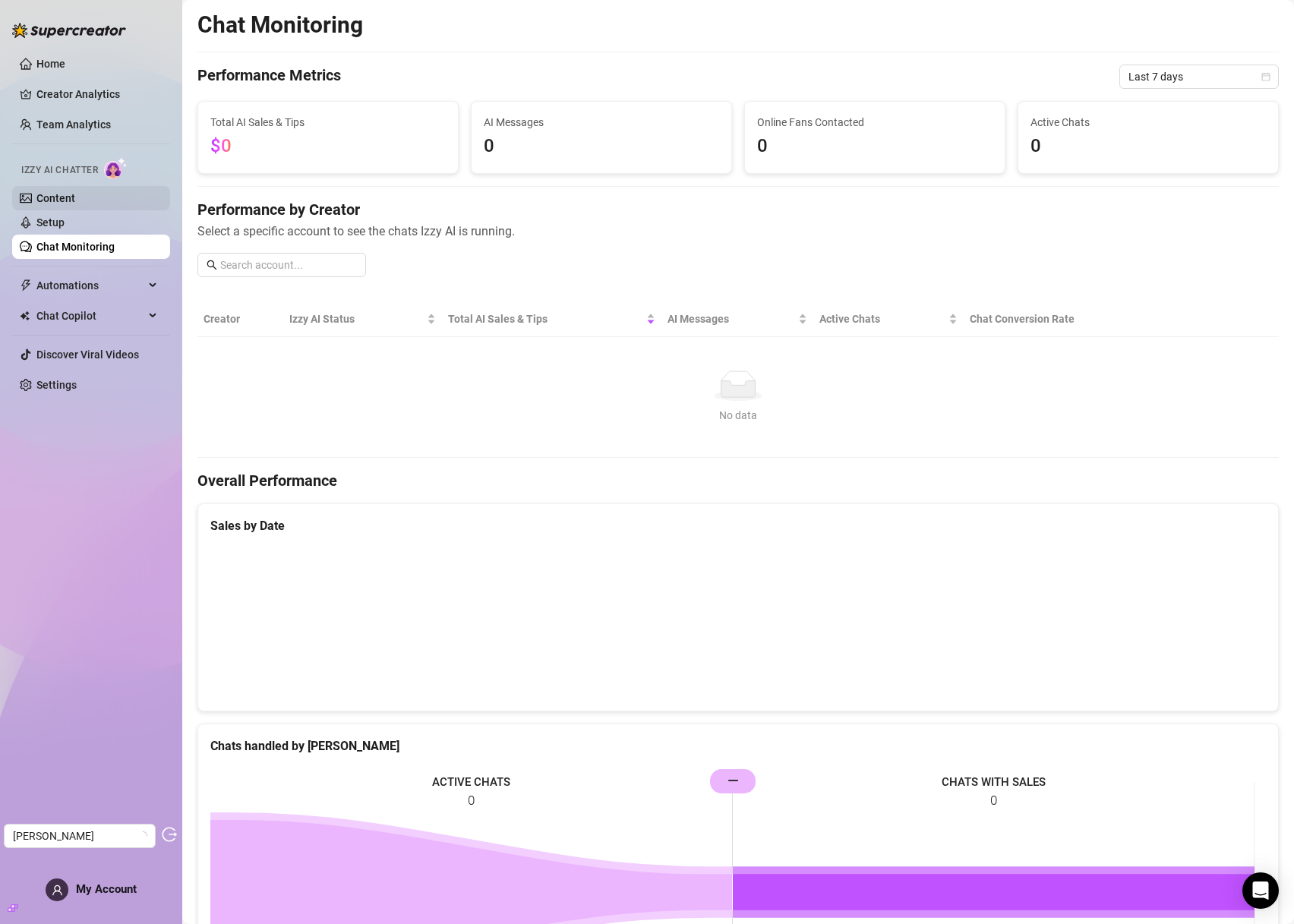
click at [75, 196] on link "Content" at bounding box center [56, 198] width 39 height 12
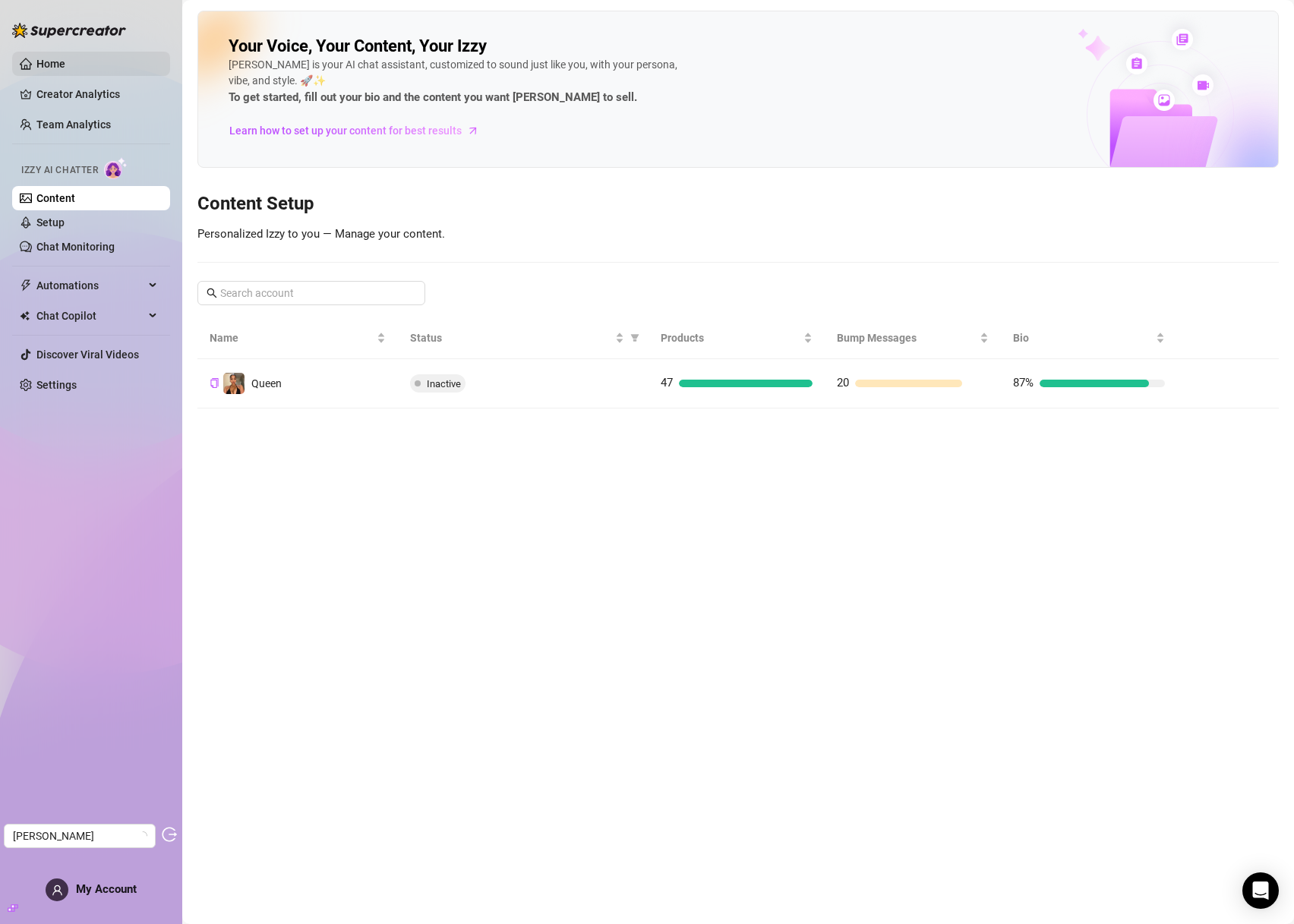
click at [65, 63] on link "Home" at bounding box center [51, 63] width 29 height 12
